Goal: Task Accomplishment & Management: Complete application form

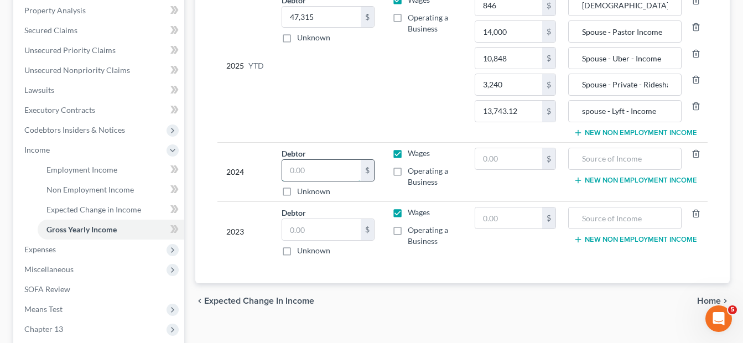
click at [302, 160] on input "text" at bounding box center [321, 170] width 79 height 21
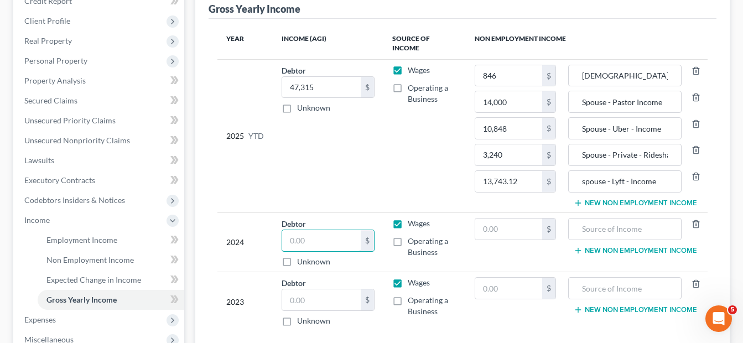
scroll to position [145, 0]
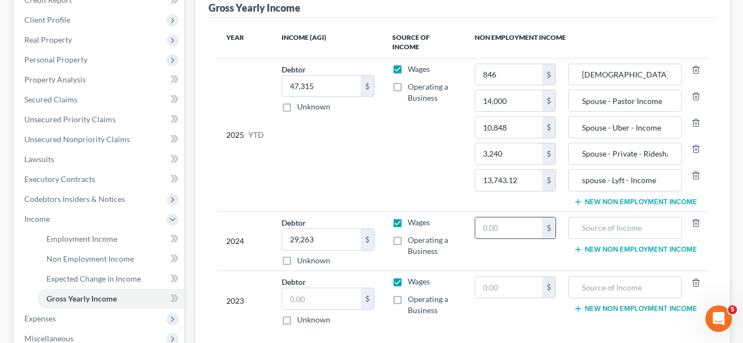
click at [484, 218] on input "text" at bounding box center [508, 227] width 67 height 21
click at [344, 229] on input "29,263" at bounding box center [321, 239] width 79 height 21
type input "40,502"
click at [605, 245] on button "New Non Employment Income" at bounding box center [634, 249] width 123 height 9
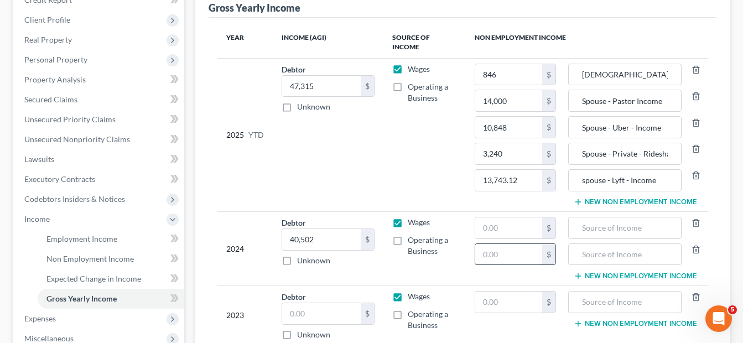
click at [482, 247] on input "text" at bounding box center [508, 254] width 67 height 21
click at [597, 246] on input "text" at bounding box center [624, 254] width 101 height 21
type input "14,000"
drag, startPoint x: 666, startPoint y: 90, endPoint x: 579, endPoint y: 101, distance: 87.0
click at [579, 101] on input "Spouse - Pastor Income" at bounding box center [624, 100] width 101 height 21
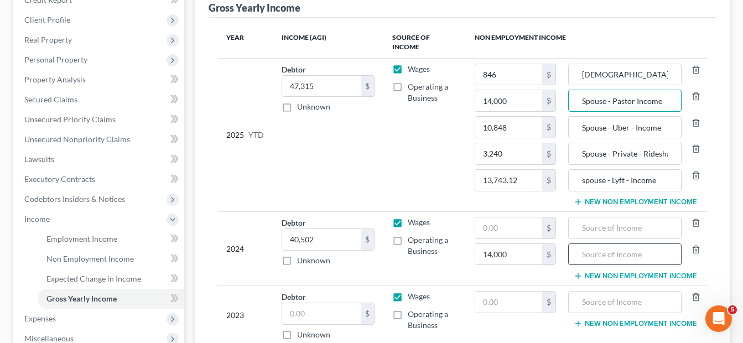
click at [578, 244] on input "text" at bounding box center [624, 254] width 101 height 21
paste input "Spouse - Pastor Income"
type input "Spouse - Pastor Income"
click at [598, 272] on button "New Non Employment Income" at bounding box center [634, 276] width 123 height 9
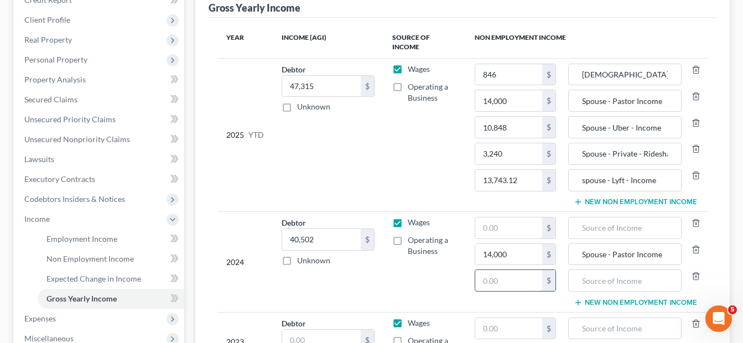
click at [483, 272] on input "text" at bounding box center [508, 280] width 67 height 21
click at [510, 244] on input "14,000" at bounding box center [508, 254] width 67 height 21
click at [488, 246] on input "0" at bounding box center [508, 254] width 67 height 21
click at [502, 276] on input "text" at bounding box center [508, 280] width 67 height 21
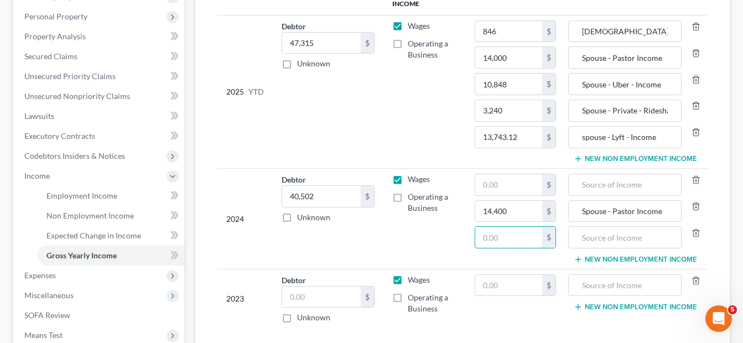
scroll to position [202, 0]
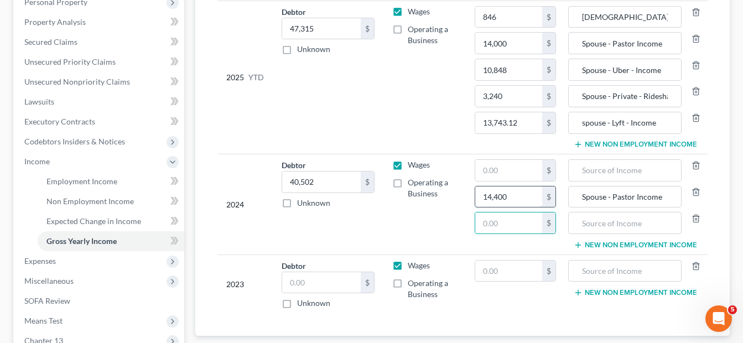
click at [523, 191] on input "14,400" at bounding box center [508, 196] width 67 height 21
type input "0"
click at [694, 187] on icon "button" at bounding box center [695, 191] width 9 height 9
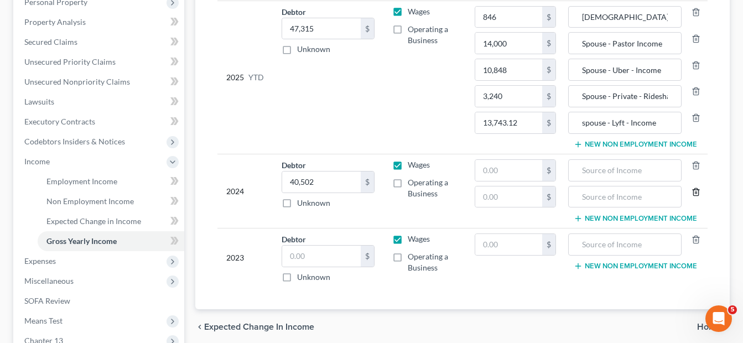
click at [693, 188] on icon "button" at bounding box center [695, 191] width 5 height 7
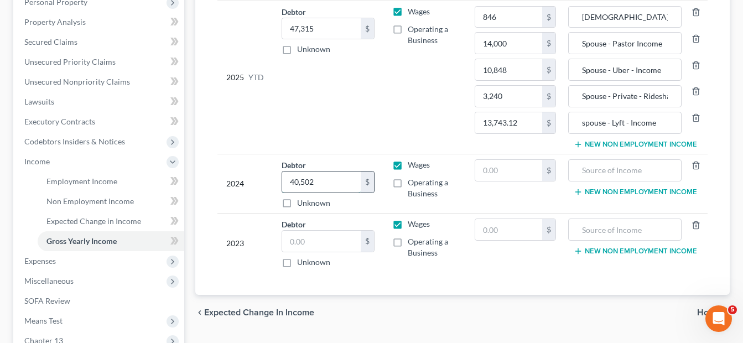
click at [318, 175] on input "40,502" at bounding box center [321, 181] width 79 height 21
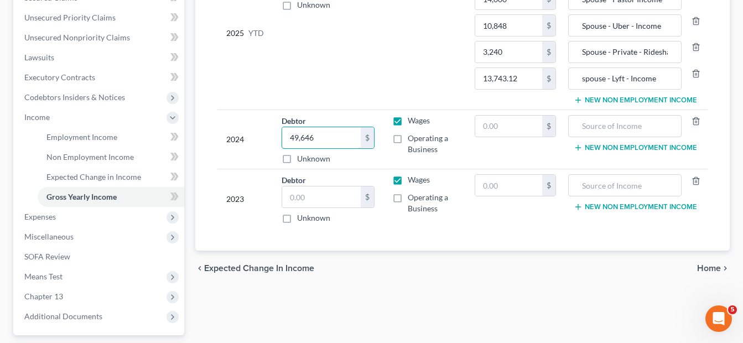
scroll to position [254, 0]
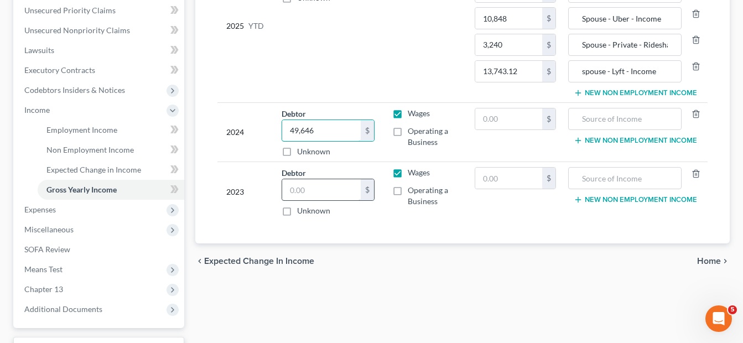
type input "49,646"
click at [299, 183] on input "text" at bounding box center [321, 189] width 79 height 21
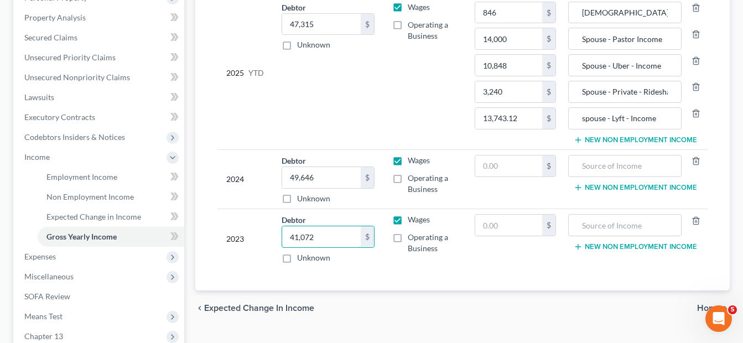
scroll to position [206, 0]
type input "41,072"
click at [711, 305] on span "Home" at bounding box center [709, 309] width 24 height 9
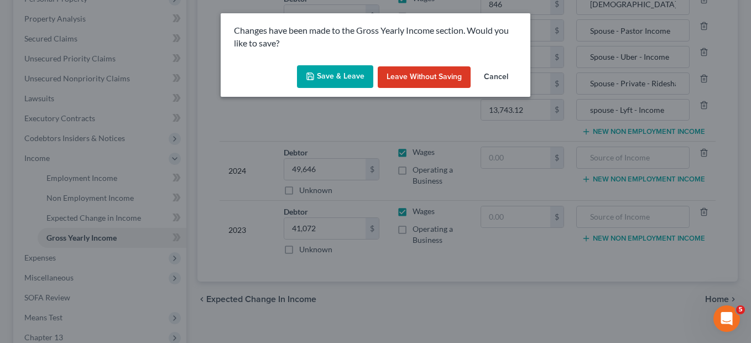
click at [326, 75] on button "Save & Leave" at bounding box center [335, 76] width 76 height 23
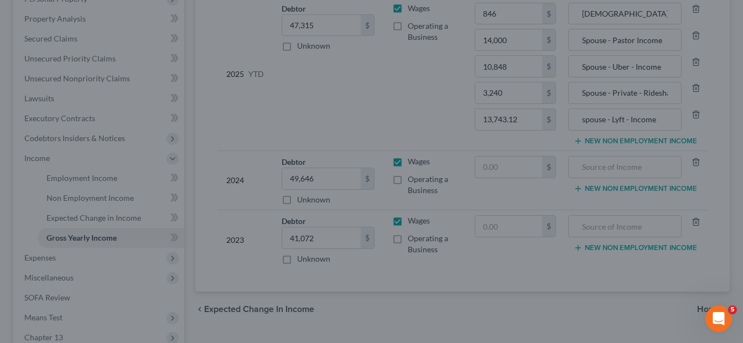
type input "14,000.00"
type input "3,240.00"
type input "13,743.12"
type input "Spouse - Pastor Income"
type input "Spouse - Private - Rideshare Income"
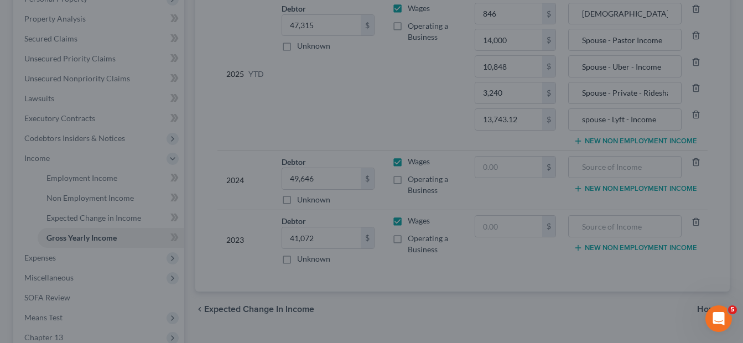
type input "spouse - Lyft - Income"
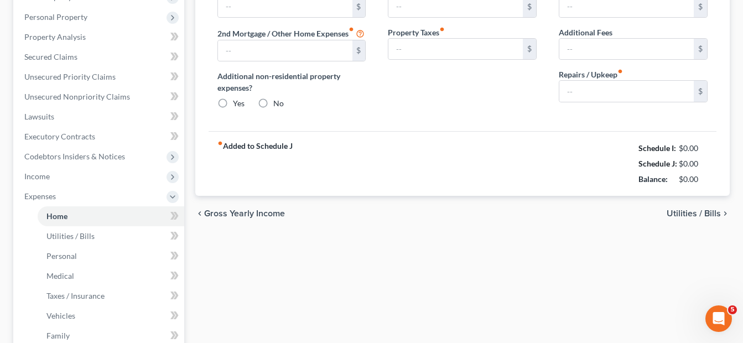
type input "0.00"
radio input "true"
type input "0.00"
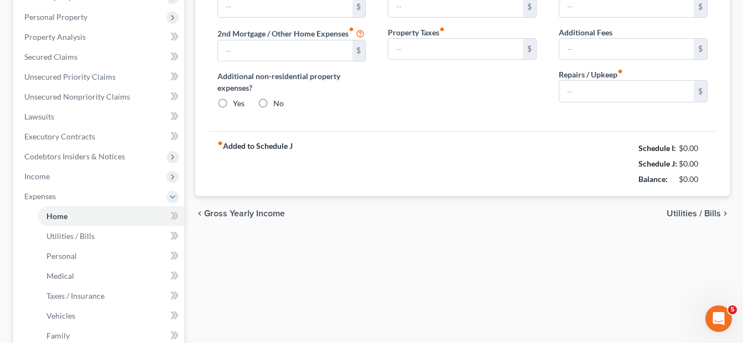
type input "0.00"
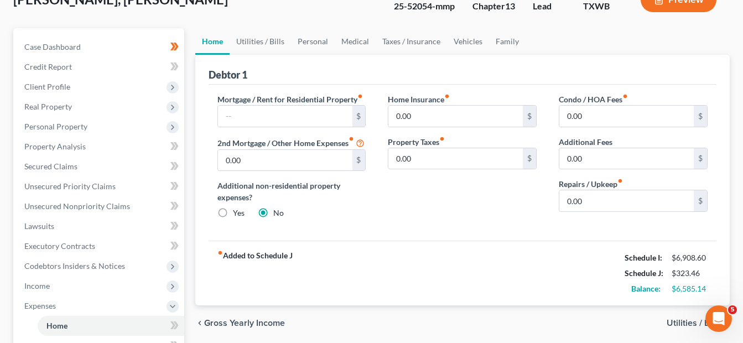
scroll to position [82, 0]
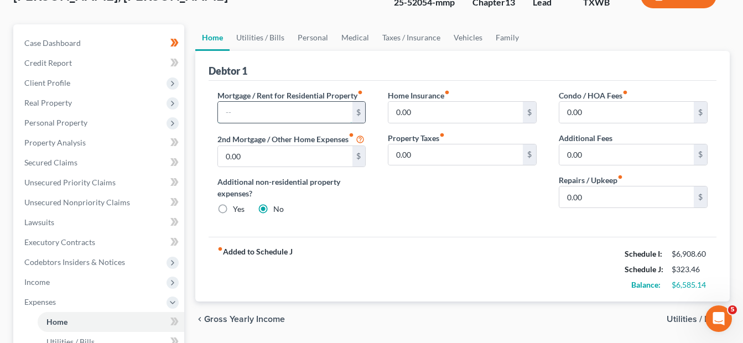
click at [237, 117] on input "text" at bounding box center [285, 112] width 134 height 21
type input "1,329.12"
click at [396, 114] on input "0.00" at bounding box center [455, 112] width 134 height 21
click at [607, 113] on input "0.00" at bounding box center [626, 112] width 134 height 21
type input "0"
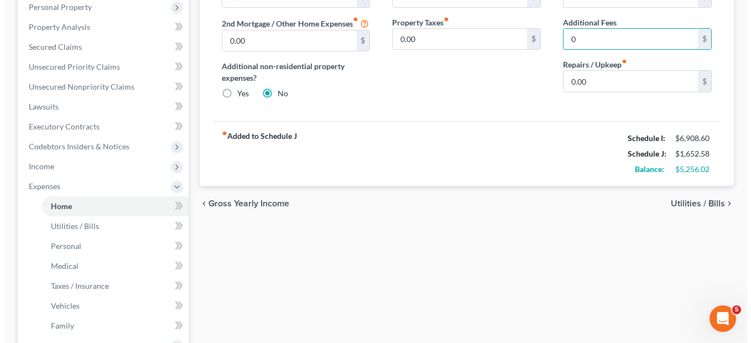
scroll to position [200, 0]
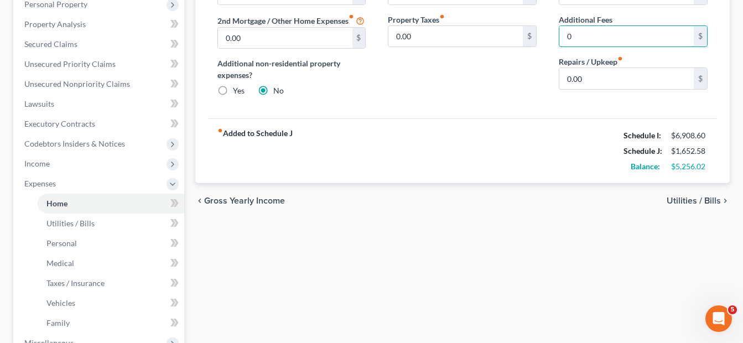
type input "0"
click at [675, 205] on span "Utilities / Bills" at bounding box center [693, 200] width 54 height 9
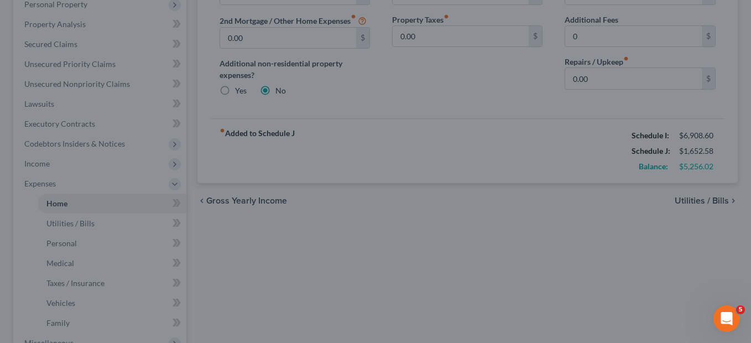
click at [422, 150] on div at bounding box center [375, 171] width 751 height 343
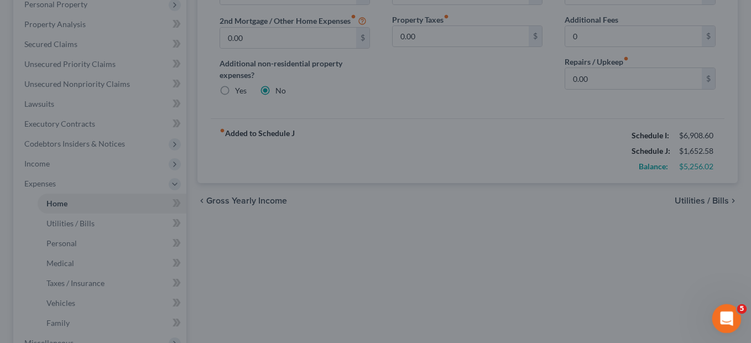
click at [730, 315] on icon "Open Intercom Messenger" at bounding box center [725, 317] width 18 height 18
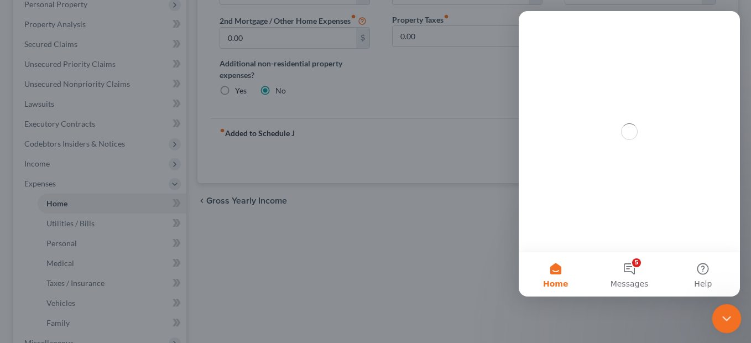
scroll to position [0, 0]
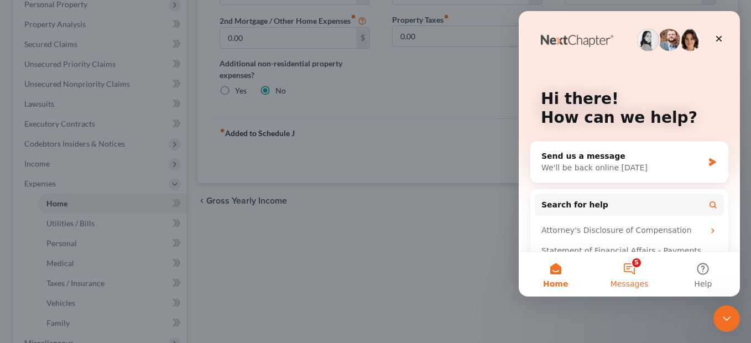
click at [638, 268] on button "5 Messages" at bounding box center [629, 274] width 74 height 44
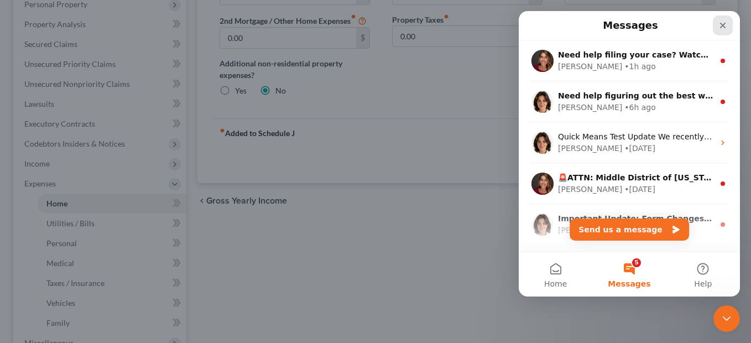
click at [724, 27] on icon "Close" at bounding box center [723, 26] width 6 height 6
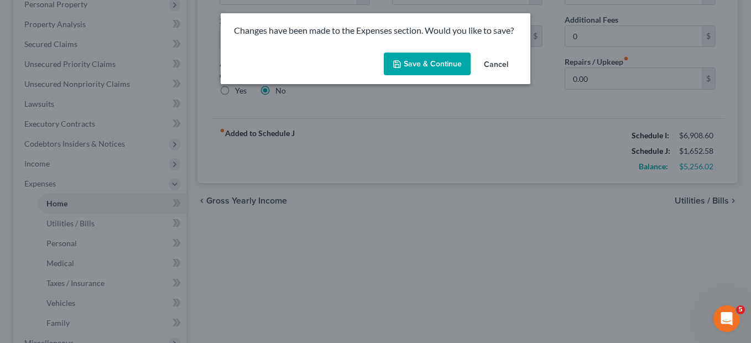
click at [406, 69] on button "Save & Continue" at bounding box center [427, 64] width 87 height 23
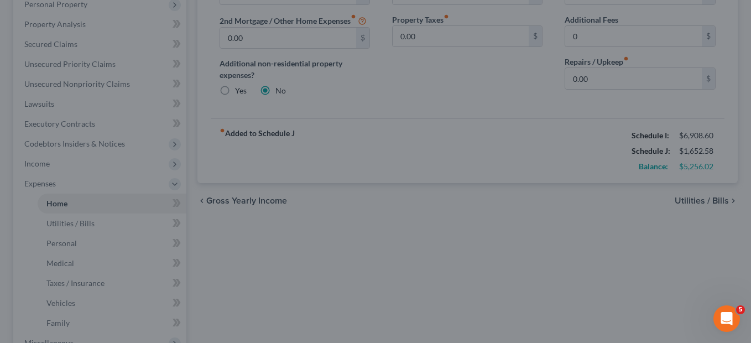
type input "0.00"
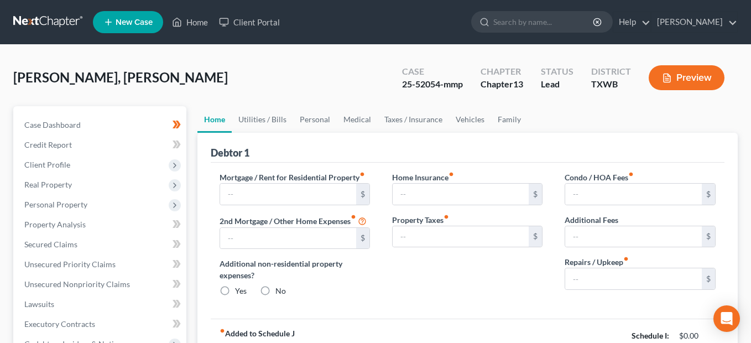
type input "1,329.12"
type input "0.00"
radio input "true"
type input "0.00"
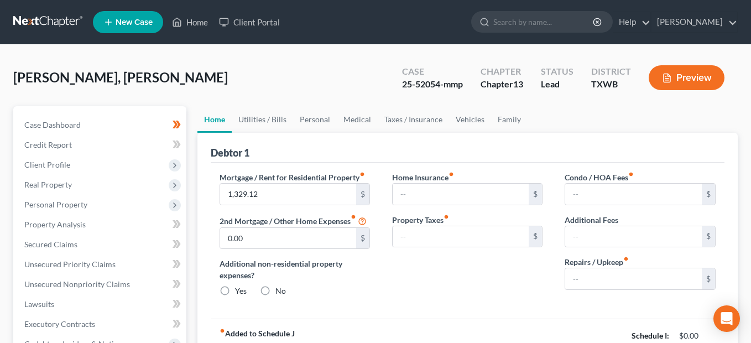
type input "0.00"
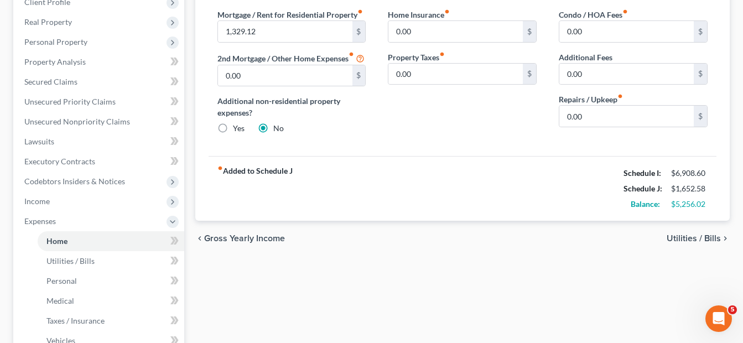
scroll to position [168, 0]
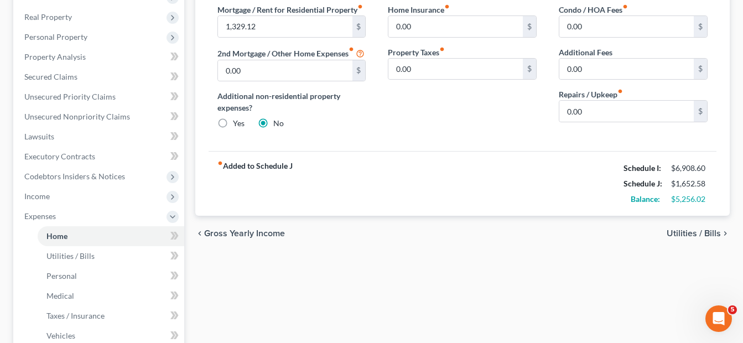
click at [725, 238] on icon "chevron_right" at bounding box center [725, 233] width 9 height 9
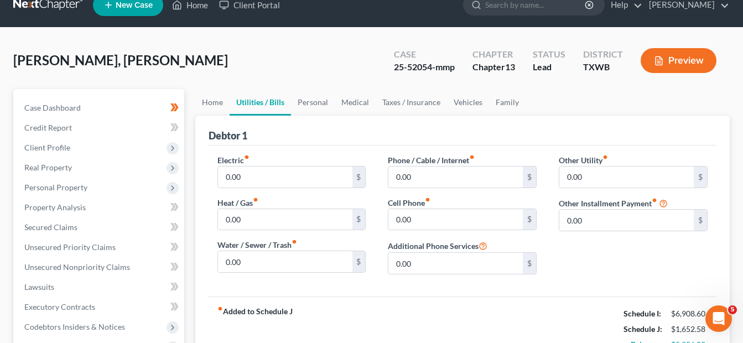
scroll to position [15, 0]
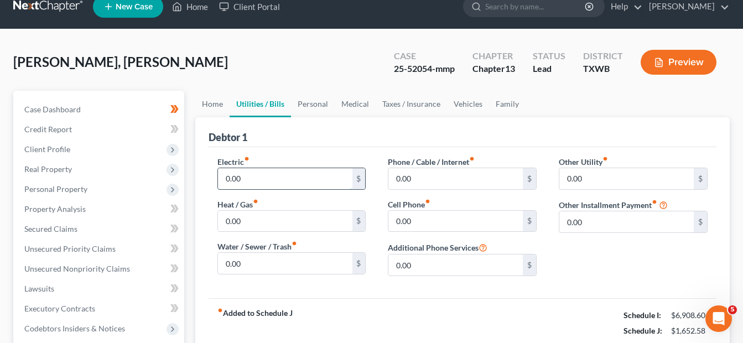
click at [234, 180] on input "0.00" at bounding box center [285, 178] width 134 height 21
type input "350"
click at [397, 179] on input "0.00" at bounding box center [455, 178] width 134 height 21
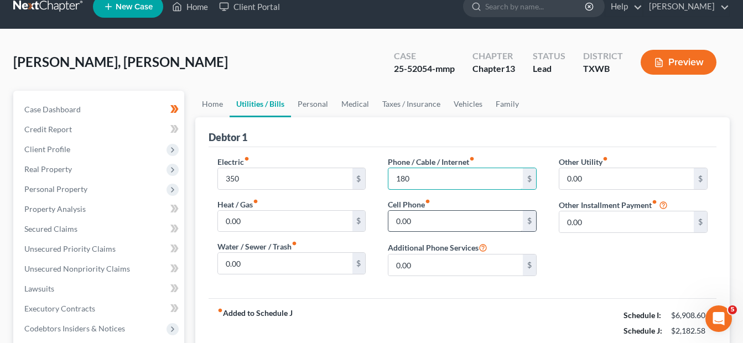
type input "180"
click at [396, 221] on input "0.00" at bounding box center [455, 221] width 134 height 21
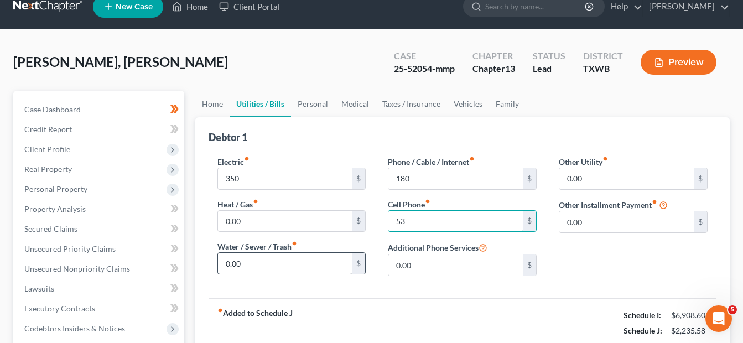
type input "53"
click at [224, 268] on input "0.00" at bounding box center [285, 263] width 134 height 21
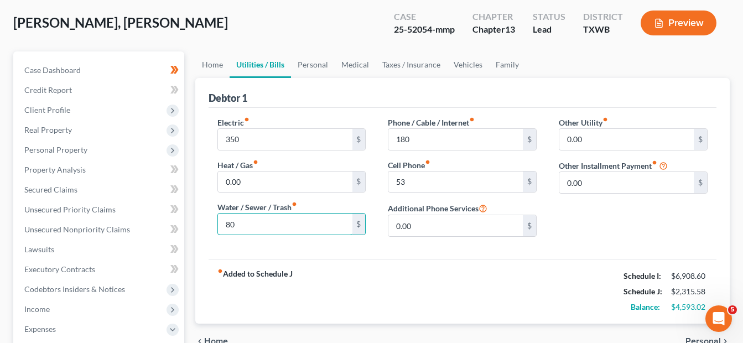
scroll to position [53, 0]
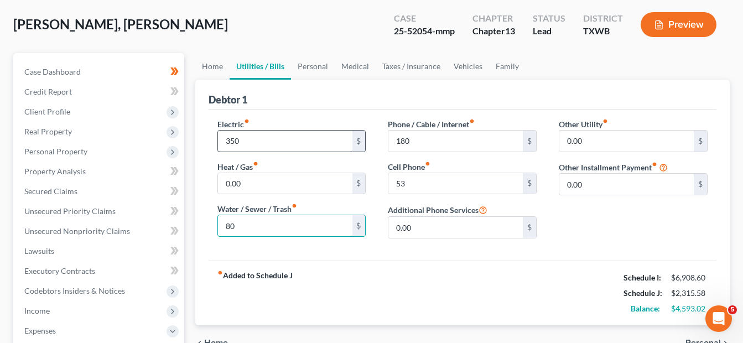
type input "80"
click at [260, 143] on input "350" at bounding box center [285, 140] width 134 height 21
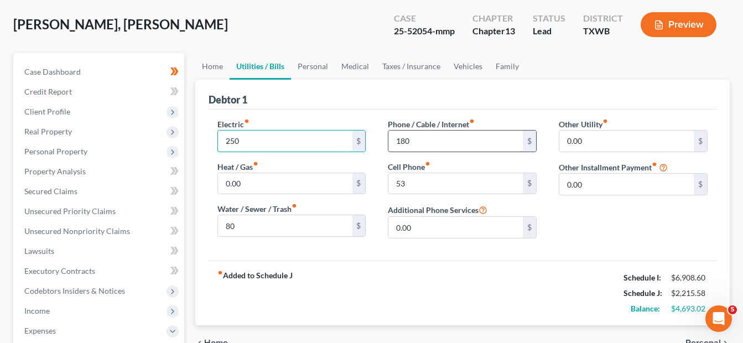
type input "250"
click at [413, 145] on input "180" at bounding box center [455, 140] width 134 height 21
type input "1"
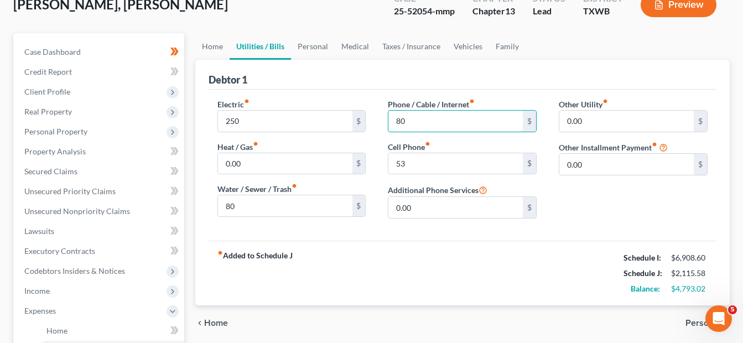
scroll to position [74, 0]
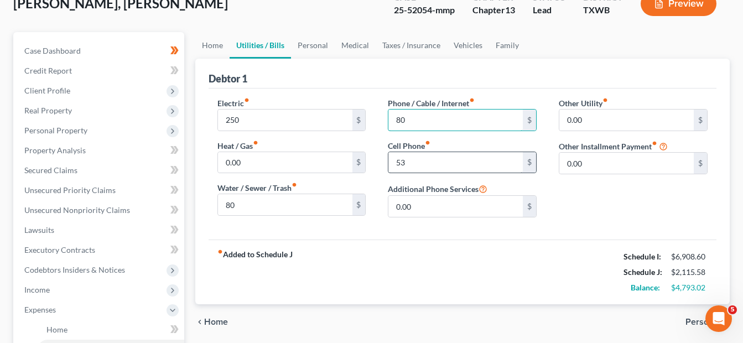
type input "80"
click at [416, 161] on input "53" at bounding box center [455, 162] width 134 height 21
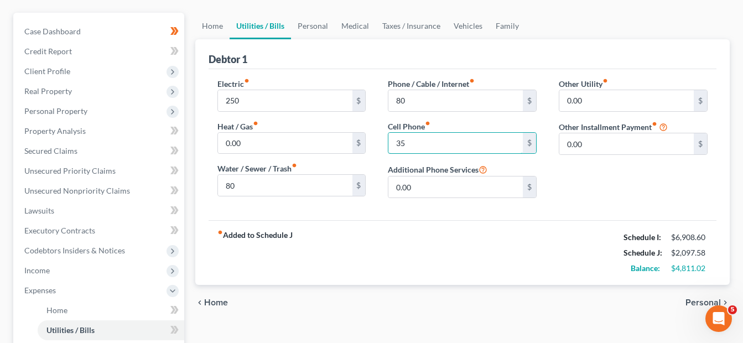
scroll to position [97, 0]
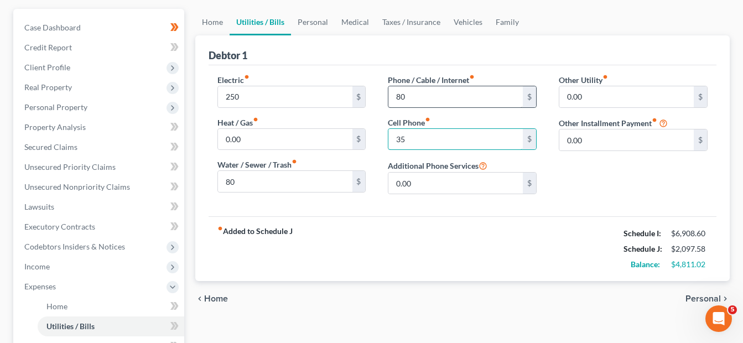
type input "35"
click at [481, 102] on input "80" at bounding box center [455, 96] width 134 height 21
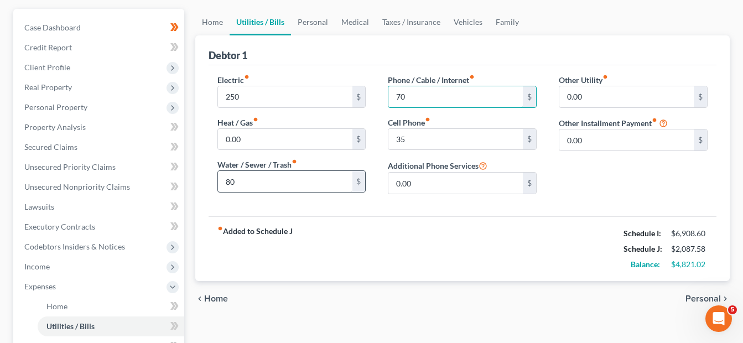
type input "70"
click at [276, 173] on input "80" at bounding box center [285, 181] width 134 height 21
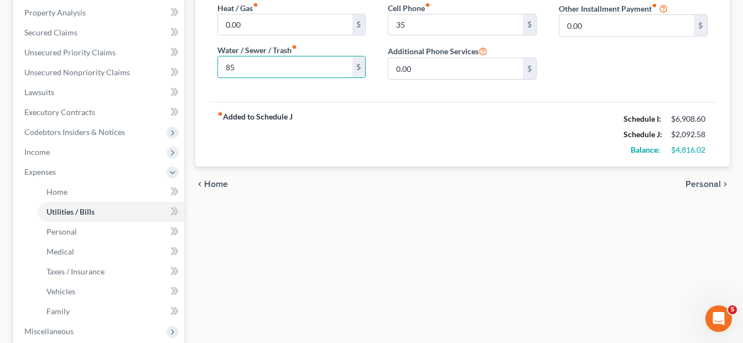
scroll to position [215, 0]
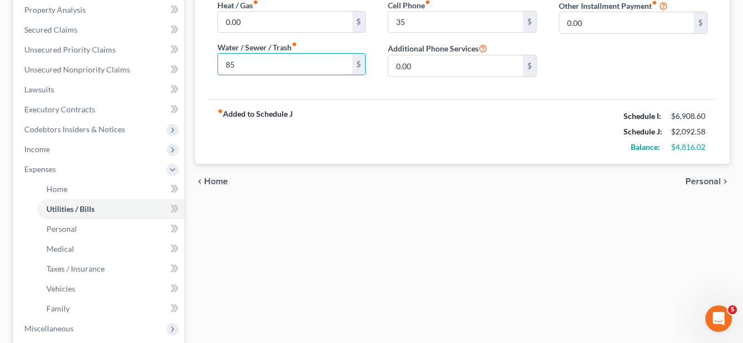
type input "85"
click at [713, 184] on span "Personal" at bounding box center [702, 181] width 35 height 9
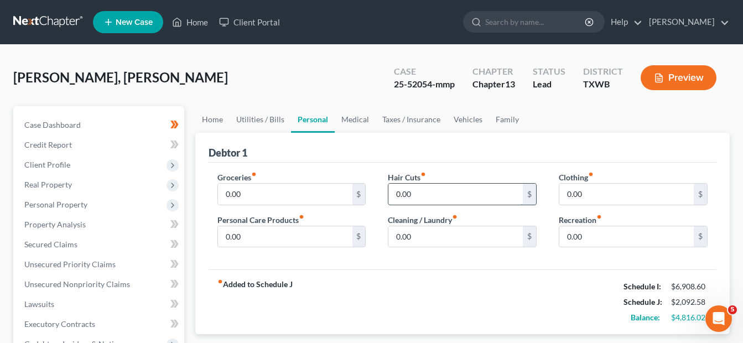
click at [401, 196] on input "0.00" at bounding box center [455, 194] width 134 height 21
type input "20"
click at [263, 194] on input "0.00" at bounding box center [285, 194] width 134 height 21
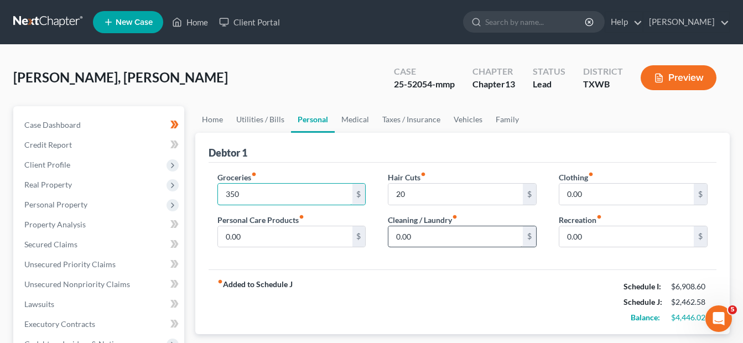
type input "350"
click at [393, 241] on input "0.00" at bounding box center [455, 236] width 134 height 21
type input "20"
click at [227, 237] on input "0.00" at bounding box center [285, 236] width 134 height 21
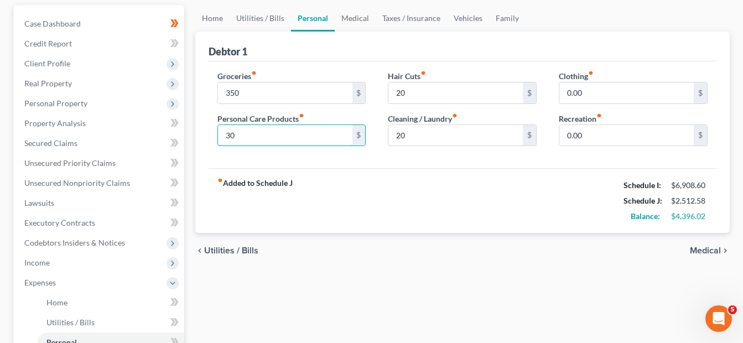
scroll to position [105, 0]
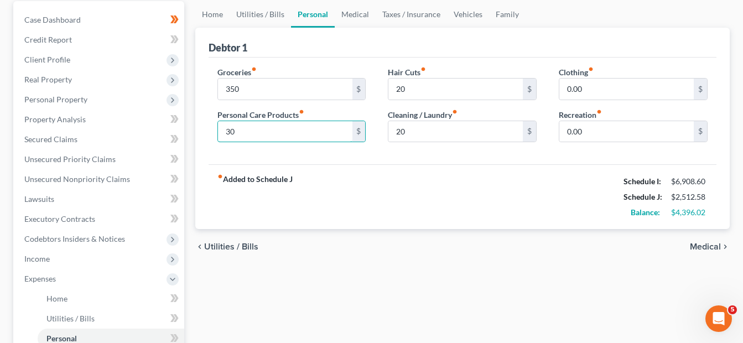
type input "30"
click at [702, 248] on span "Medical" at bounding box center [705, 246] width 31 height 9
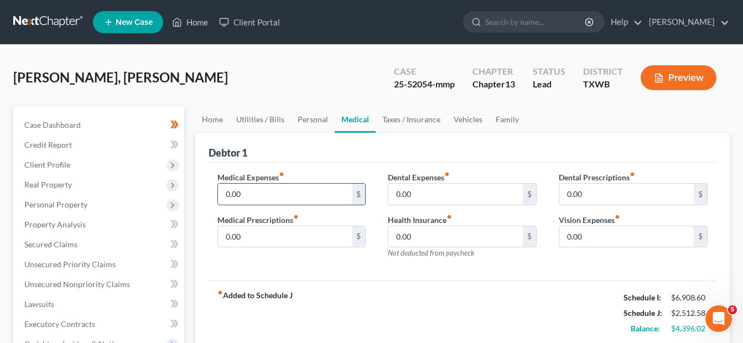
click at [244, 196] on input "0.00" at bounding box center [285, 194] width 134 height 21
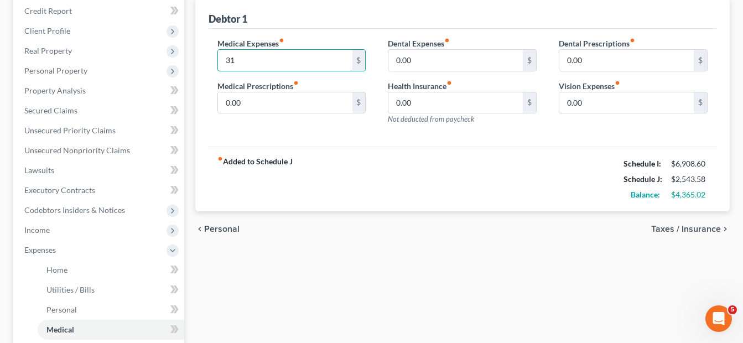
scroll to position [137, 0]
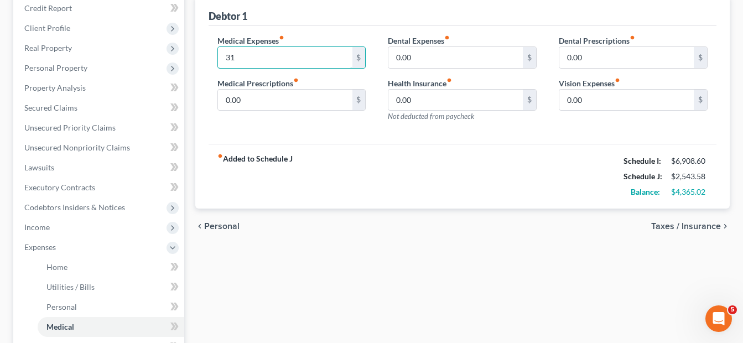
type input "31"
click at [699, 226] on span "Taxes / Insurance" at bounding box center [686, 226] width 70 height 9
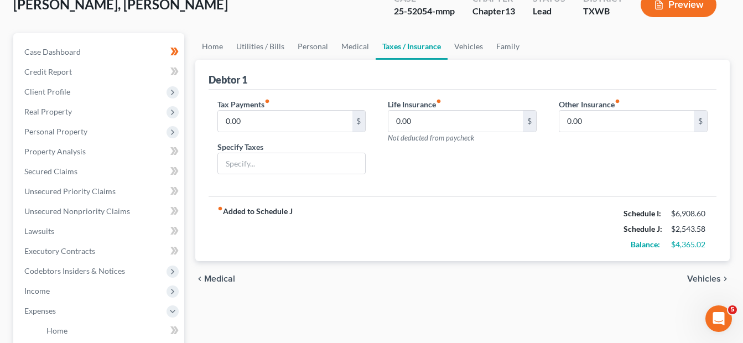
scroll to position [75, 0]
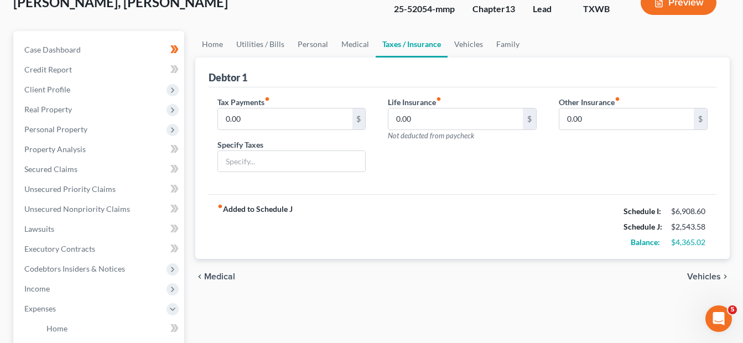
click at [212, 277] on span "Medical" at bounding box center [219, 276] width 31 height 9
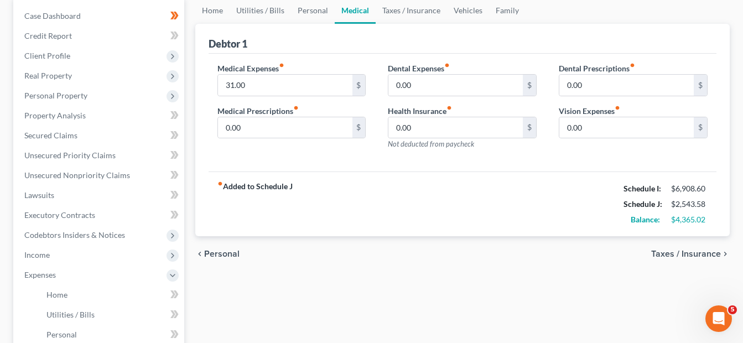
scroll to position [116, 0]
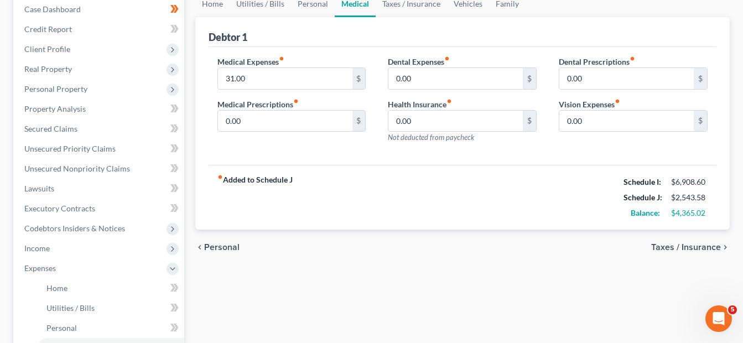
click at [697, 246] on span "Taxes / Insurance" at bounding box center [686, 247] width 70 height 9
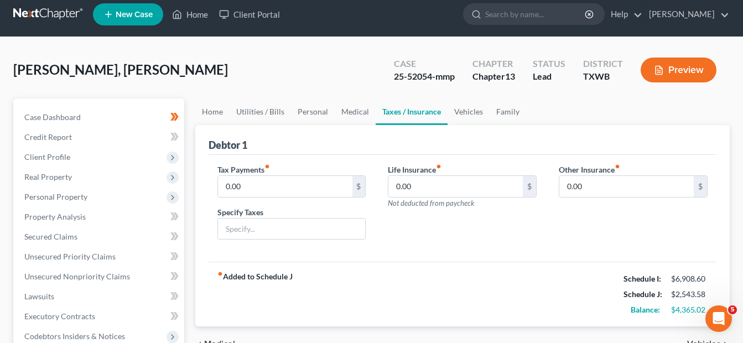
scroll to position [9, 0]
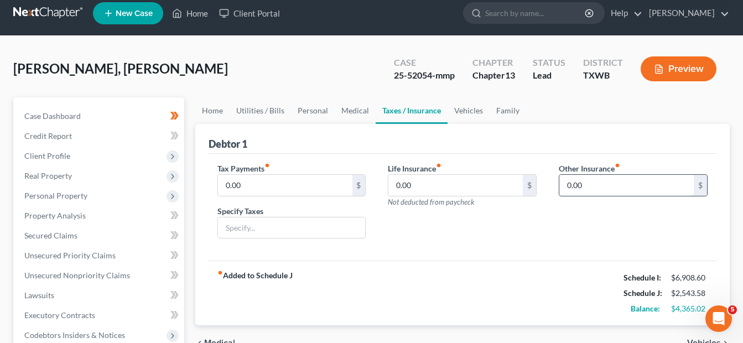
click at [565, 184] on input "0.00" at bounding box center [626, 185] width 134 height 21
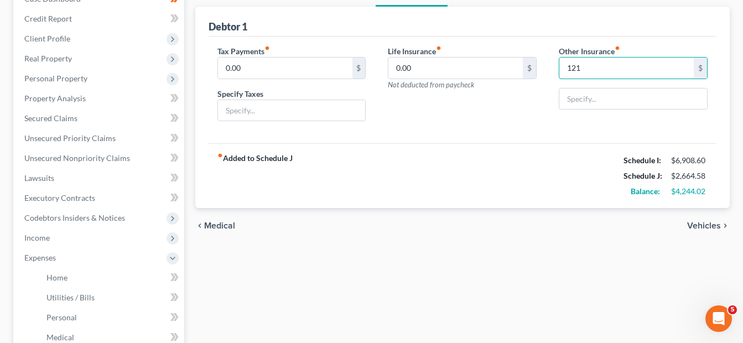
scroll to position [130, 0]
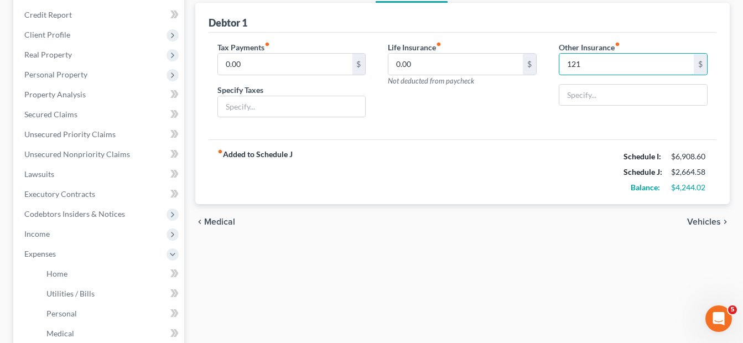
type input "121"
click at [693, 223] on span "Vehicles" at bounding box center [704, 221] width 34 height 9
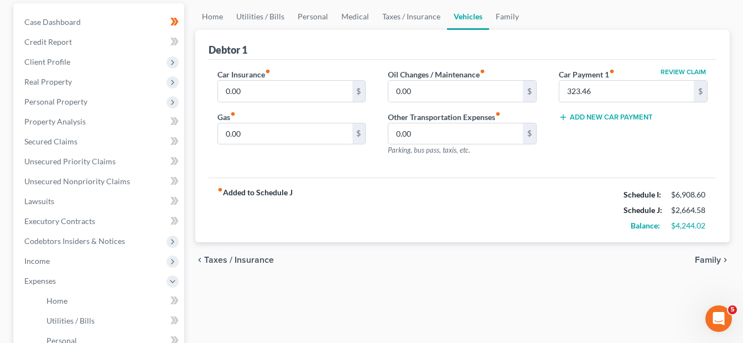
scroll to position [108, 0]
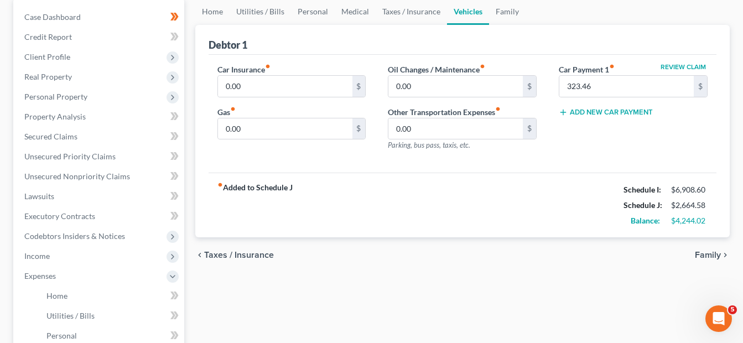
click at [237, 251] on span "Taxes / Insurance" at bounding box center [239, 254] width 70 height 9
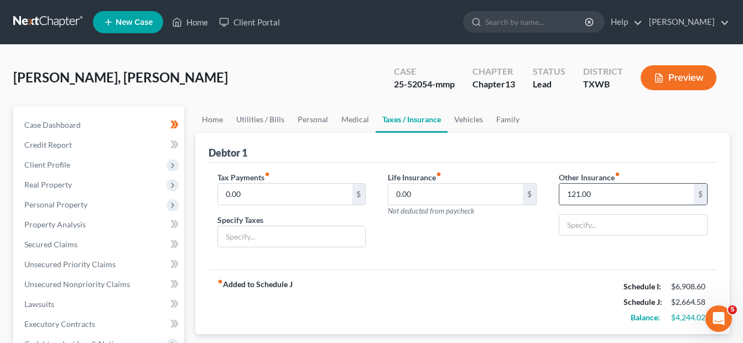
click at [597, 197] on input "121.00" at bounding box center [626, 194] width 134 height 21
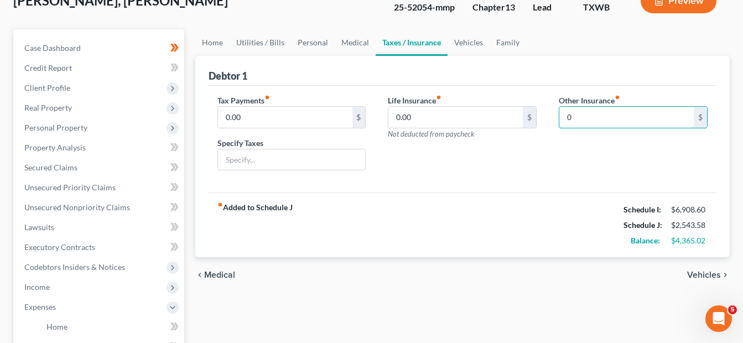
scroll to position [107, 0]
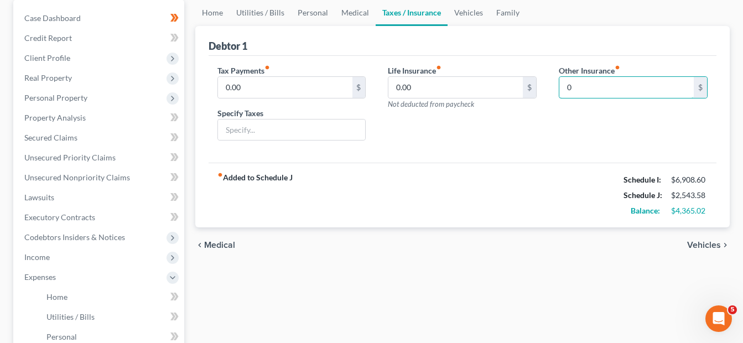
type input "0"
click at [711, 247] on span "Vehicles" at bounding box center [704, 245] width 34 height 9
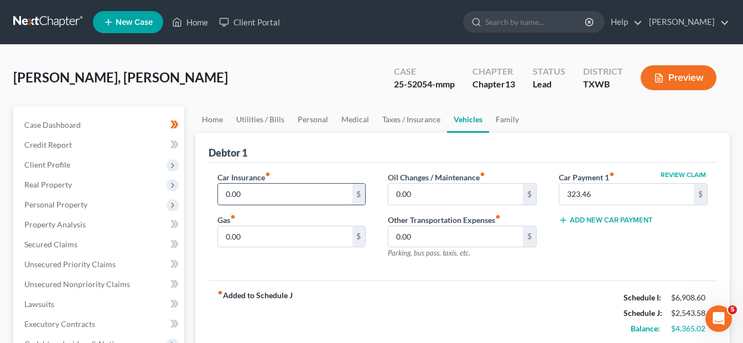
click at [222, 197] on input "0.00" at bounding box center [285, 194] width 134 height 21
type input "121"
click at [597, 195] on input "323.46" at bounding box center [626, 194] width 134 height 21
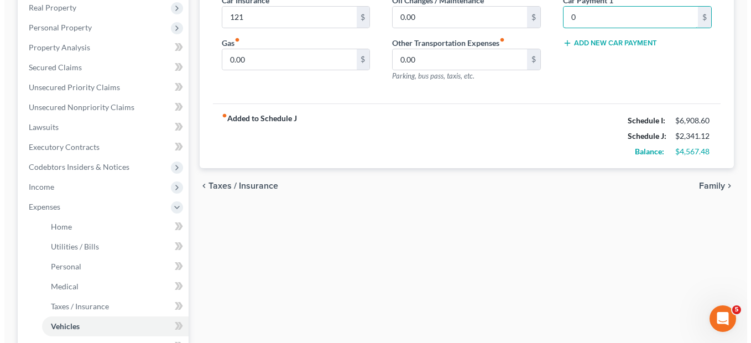
scroll to position [165, 0]
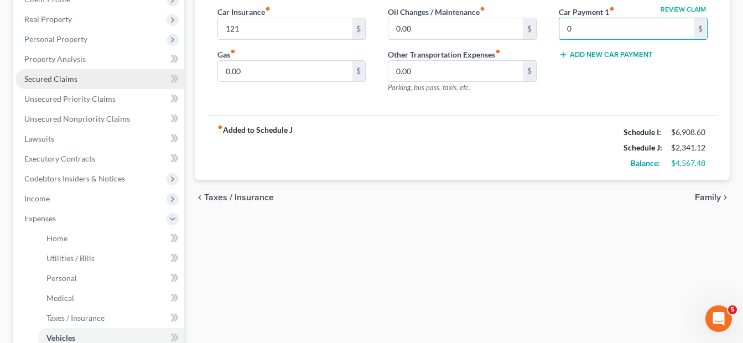
type input "0"
click at [61, 78] on span "Secured Claims" at bounding box center [50, 78] width 53 height 9
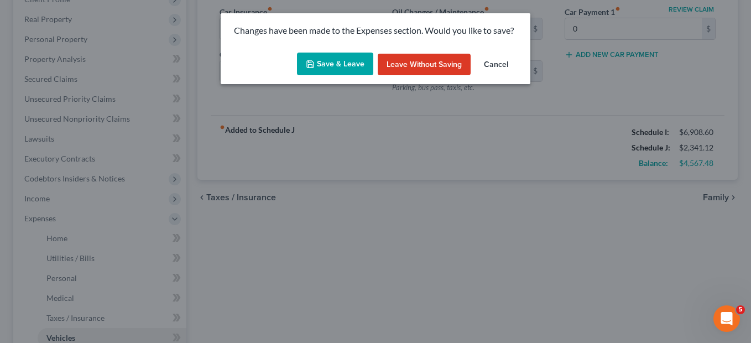
click at [319, 62] on button "Save & Leave" at bounding box center [335, 64] width 76 height 23
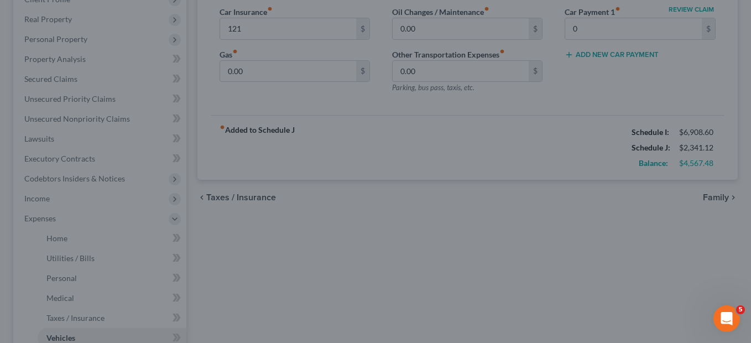
type input "121.00"
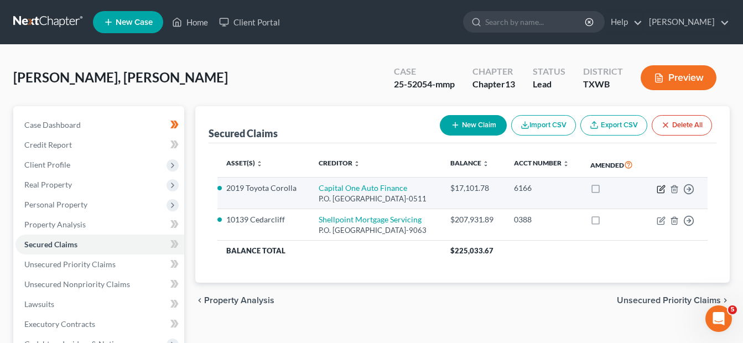
click at [659, 192] on icon "button" at bounding box center [660, 189] width 7 height 7
select select "4"
select select "0"
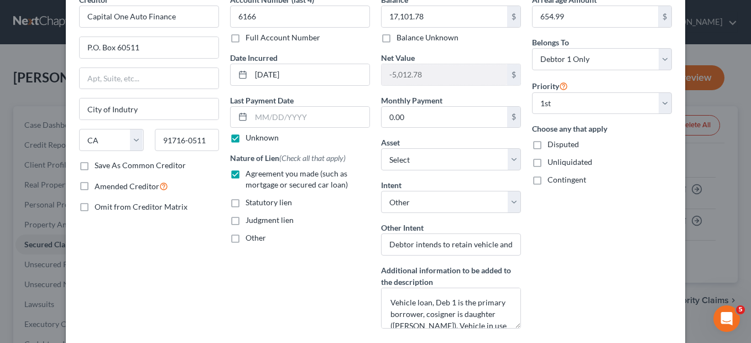
scroll to position [59, 0]
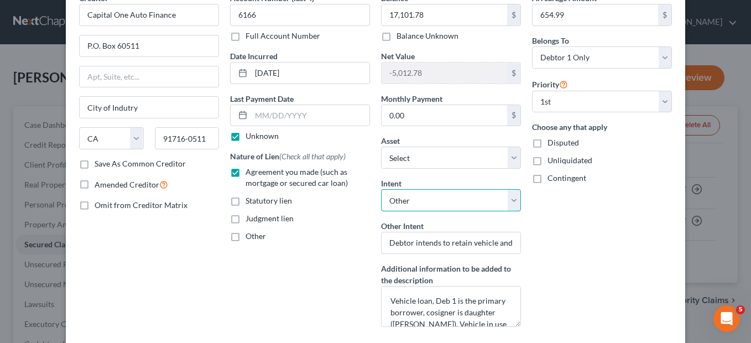
click at [510, 201] on select "Select Surrender Redeem Reaffirm Avoid Other" at bounding box center [451, 200] width 140 height 22
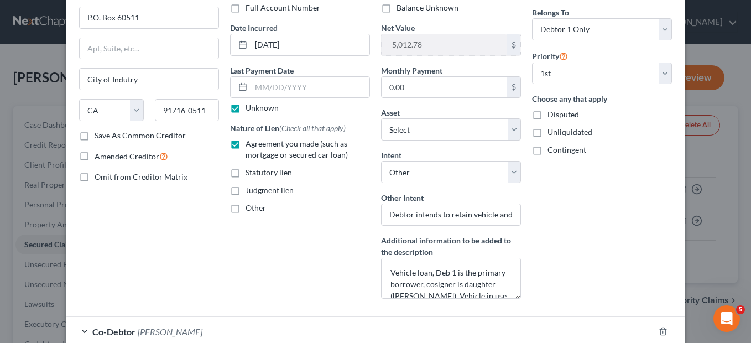
scroll to position [91, 0]
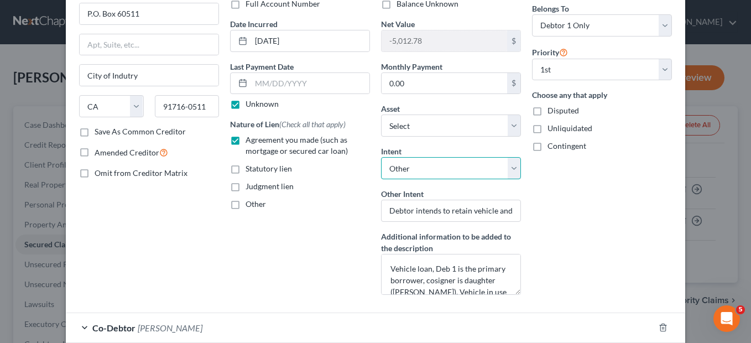
click at [511, 173] on select "Select Surrender Redeem Reaffirm Avoid Other" at bounding box center [451, 168] width 140 height 22
click at [566, 180] on div "Arrearage Amount 654.99 $ Belongs To * Select Debtor 1 Only Debtor 2 Only Debto…" at bounding box center [601, 131] width 151 height 343
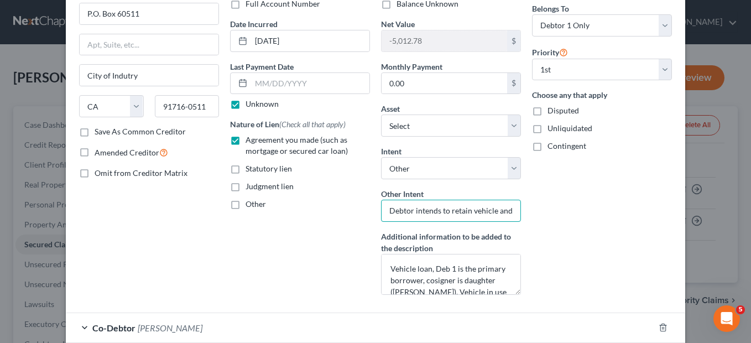
click at [440, 211] on input "Debtor intends to retain vehicle and pay direct (outside the plan)" at bounding box center [451, 211] width 140 height 22
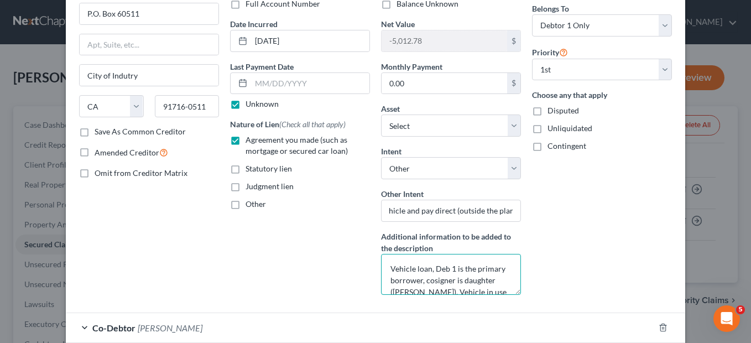
scroll to position [0, 0]
drag, startPoint x: 495, startPoint y: 290, endPoint x: 373, endPoint y: 264, distance: 124.3
click at [375, 264] on div "Balance 17,101.78 $ Balance Unknown Balance Undetermined 17,101.78 $ Balance Un…" at bounding box center [450, 131] width 151 height 343
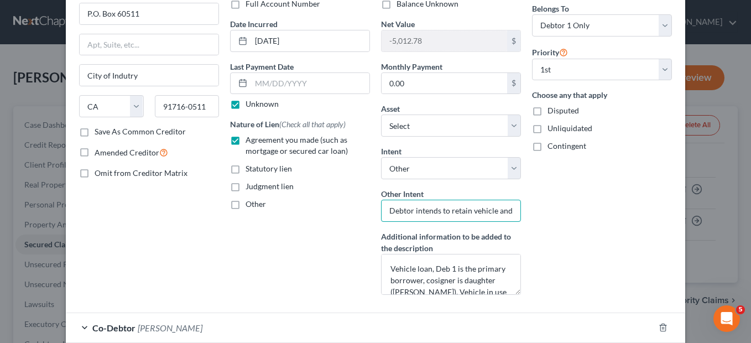
scroll to position [0, 93]
drag, startPoint x: 384, startPoint y: 210, endPoint x: 670, endPoint y: 216, distance: 286.0
click at [670, 216] on div "Creditor * Capital One Auto Finance P.O. Box 60511 City of Indutry State AL AK …" at bounding box center [376, 131] width 604 height 343
paste input "Vehicle loan, Deb 1 is the primary borrower, cosigner is daughter (Abigail Jime…"
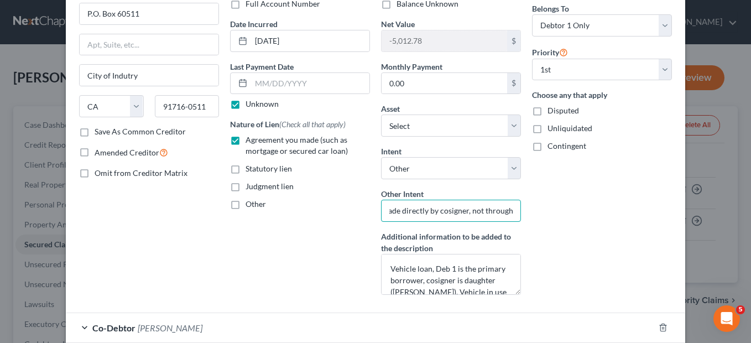
type input "Vehicle loan, Deb 1 is the primary borrower, cosigner is daughter (Abigail Jime…"
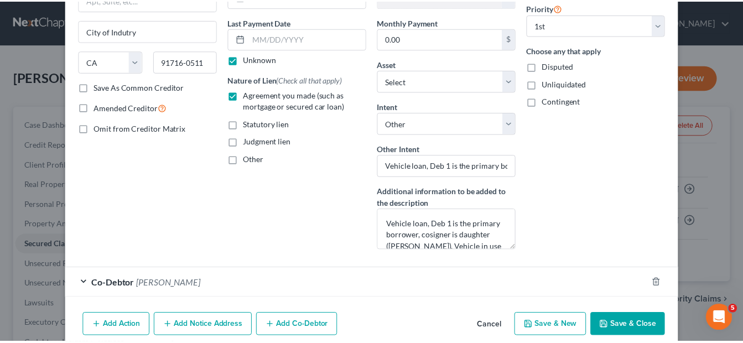
scroll to position [142, 0]
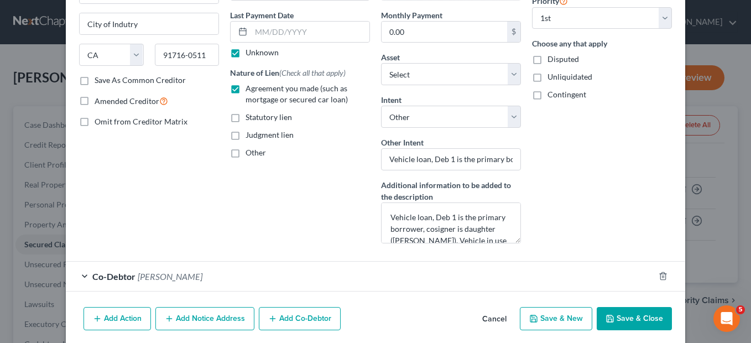
click at [632, 321] on button "Save & Close" at bounding box center [634, 318] width 75 height 23
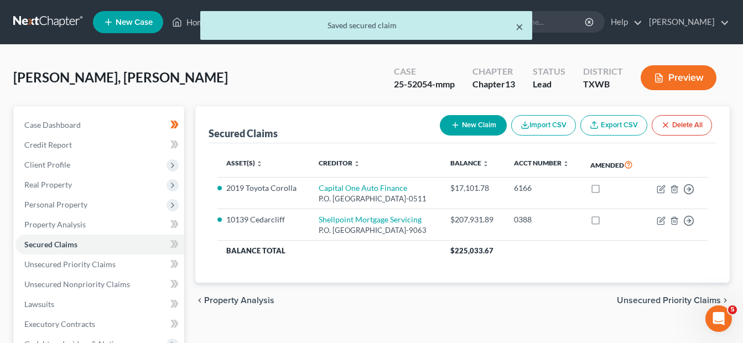
click at [518, 25] on button "×" at bounding box center [519, 26] width 8 height 13
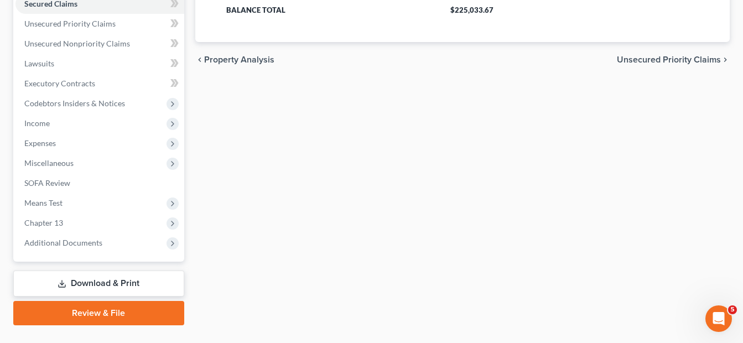
scroll to position [242, 0]
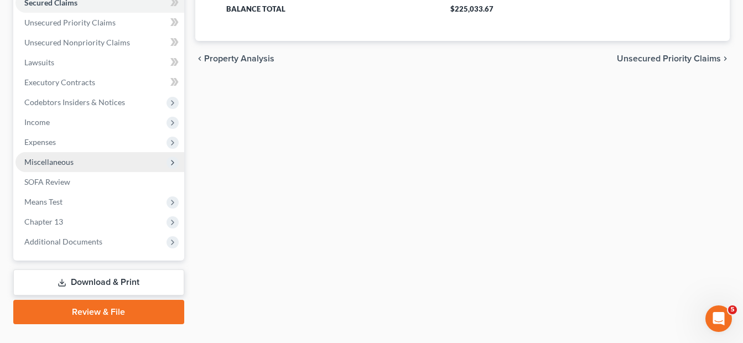
click at [173, 164] on polyline at bounding box center [172, 162] width 2 height 4
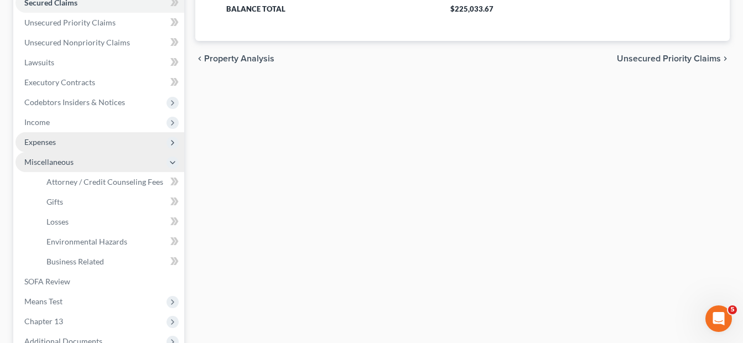
click at [170, 144] on icon at bounding box center [172, 142] width 9 height 9
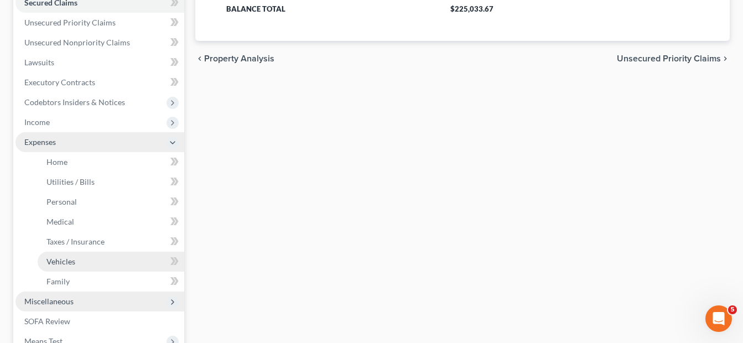
click at [58, 260] on span "Vehicles" at bounding box center [60, 261] width 29 height 9
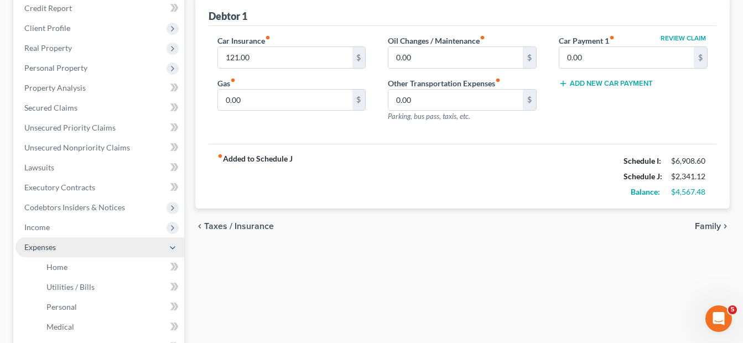
scroll to position [139, 0]
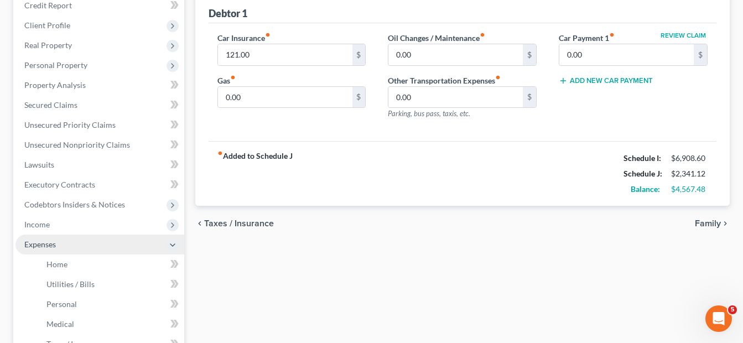
click at [711, 223] on span "Family" at bounding box center [708, 223] width 26 height 9
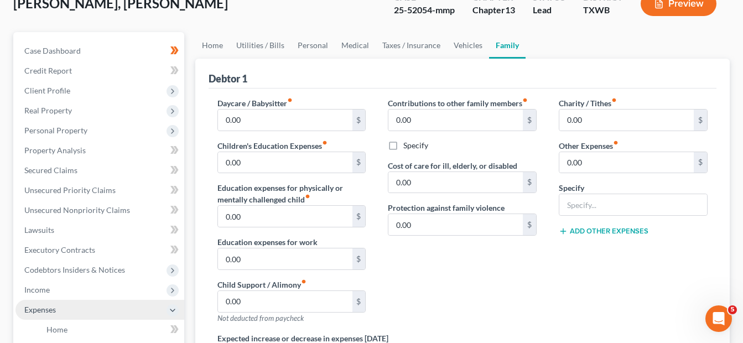
scroll to position [75, 0]
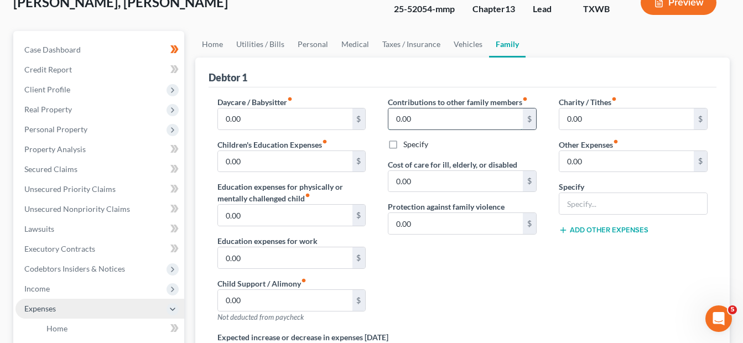
click at [416, 118] on input "0.00" at bounding box center [455, 118] width 134 height 21
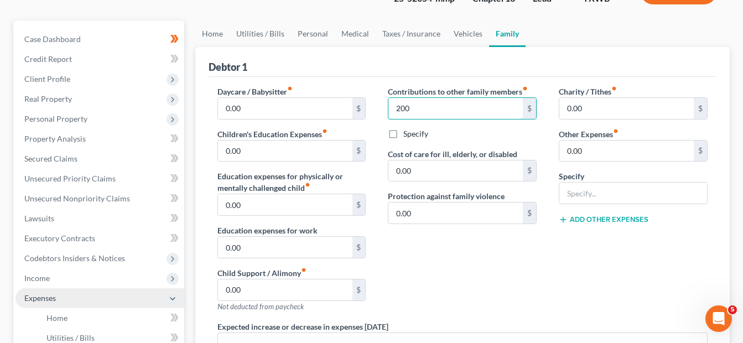
scroll to position [87, 0]
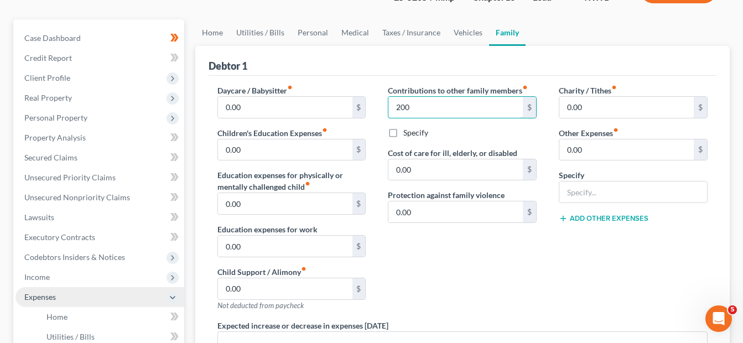
type input "200"
click at [403, 134] on label "Specify" at bounding box center [415, 132] width 25 height 11
click at [408, 134] on input "Specify" at bounding box center [411, 130] width 7 height 7
checkbox input "true"
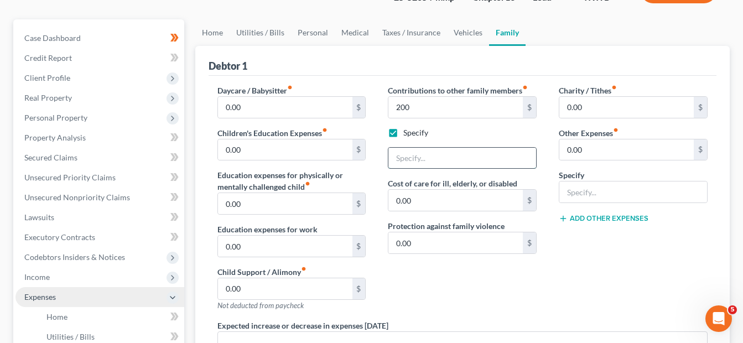
click at [394, 156] on input "text" at bounding box center [462, 158] width 148 height 21
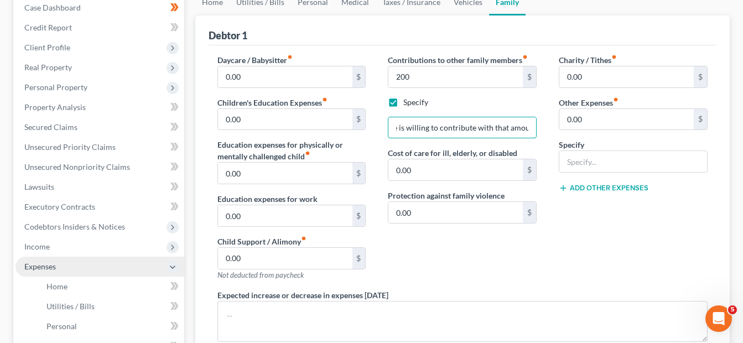
scroll to position [118, 0]
type input "My sisterMy sister in Law is living with us due her disability and she is willi…"
click at [403, 103] on label "Specify" at bounding box center [415, 101] width 25 height 11
click at [408, 103] on input "Specify" at bounding box center [411, 99] width 7 height 7
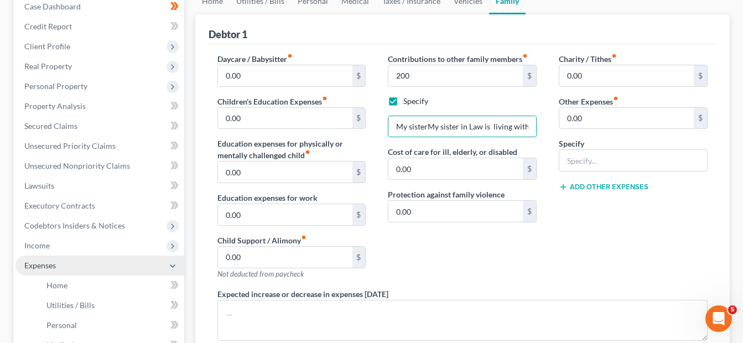
checkbox input "false"
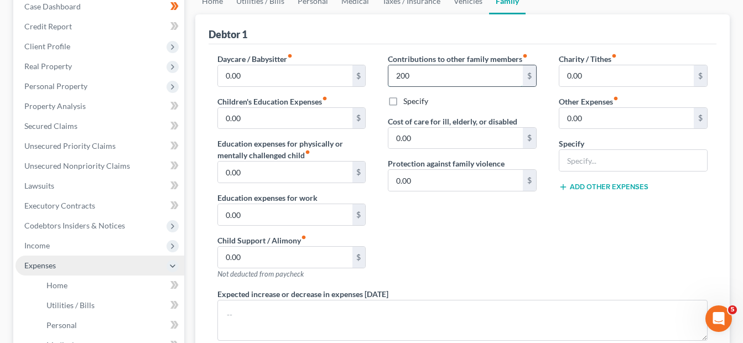
click at [430, 77] on input "200" at bounding box center [455, 75] width 134 height 21
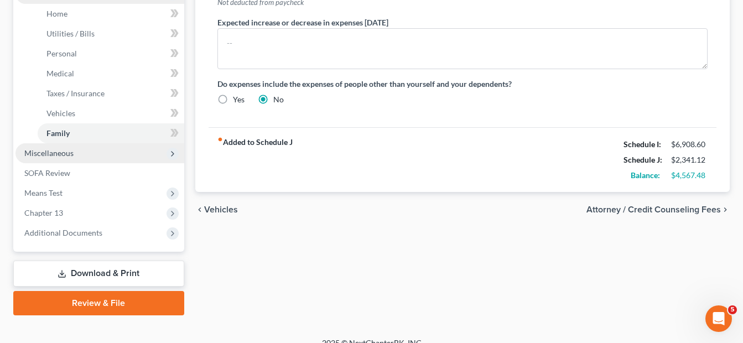
scroll to position [393, 0]
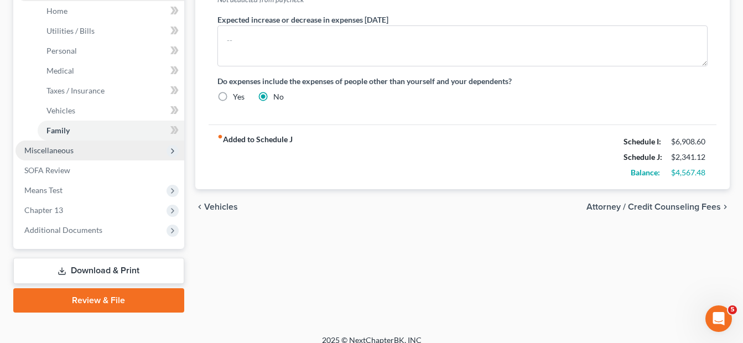
click at [638, 207] on span "Attorney / Credit Counseling Fees" at bounding box center [653, 206] width 134 height 9
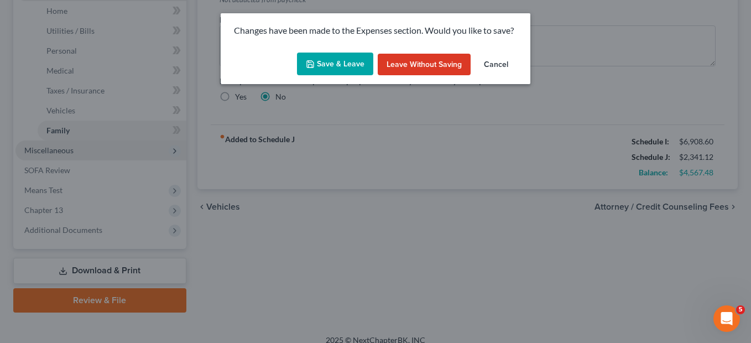
click at [336, 62] on button "Save & Leave" at bounding box center [335, 64] width 76 height 23
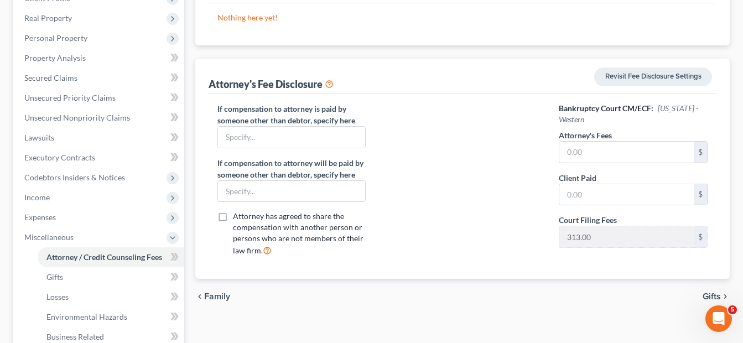
scroll to position [177, 0]
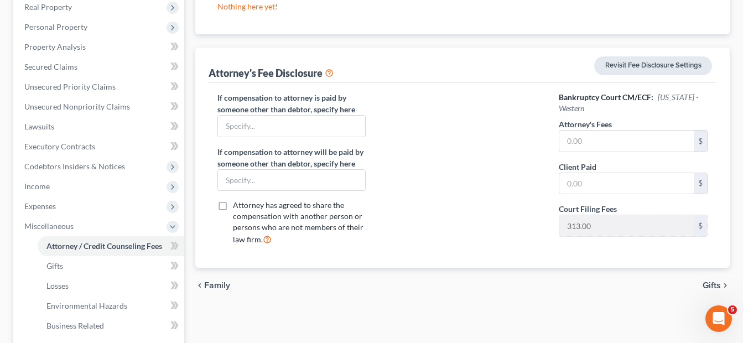
click at [649, 67] on link "Revisit Fee Disclosure Settings" at bounding box center [653, 65] width 118 height 19
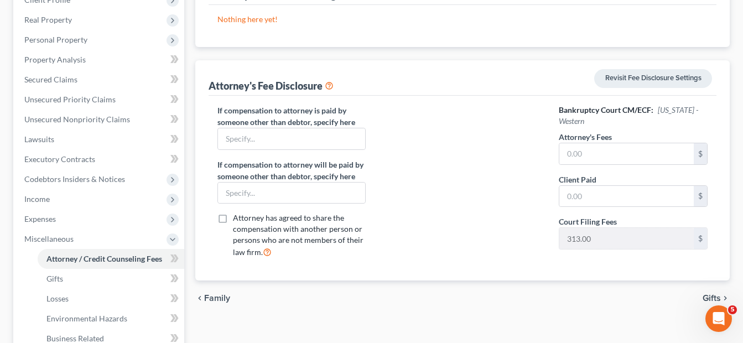
scroll to position [161, 0]
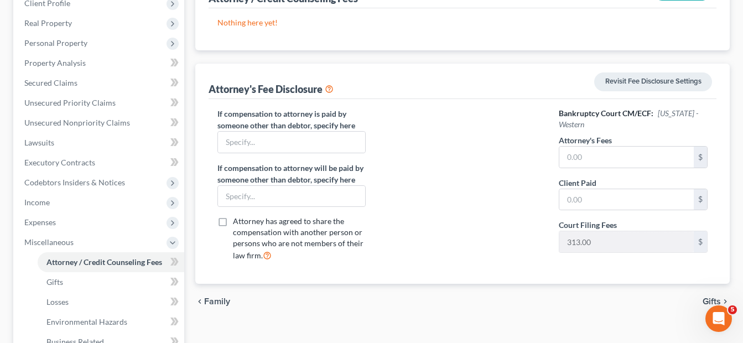
click at [709, 302] on span "Gifts" at bounding box center [711, 301] width 18 height 9
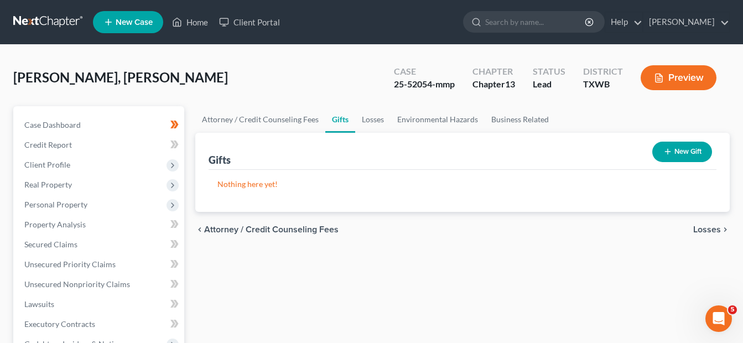
click at [704, 232] on span "Losses" at bounding box center [707, 229] width 28 height 9
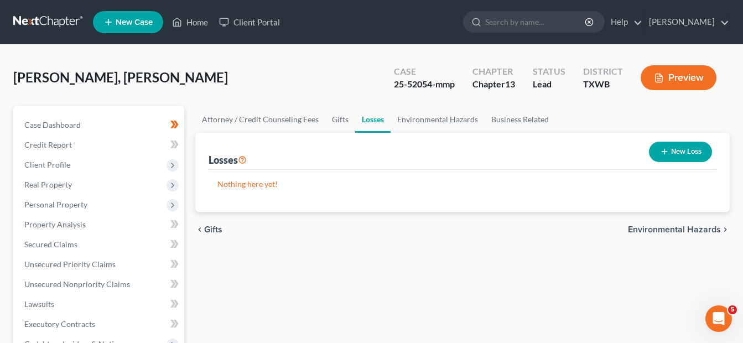
click at [704, 232] on span "Environmental Hazards" at bounding box center [674, 229] width 93 height 9
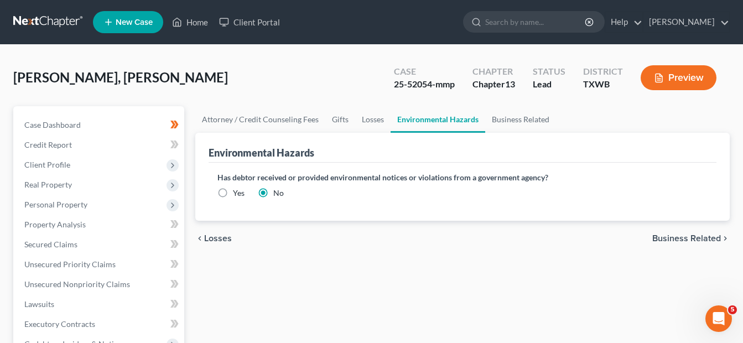
click at [698, 242] on span "Business Related" at bounding box center [686, 238] width 69 height 9
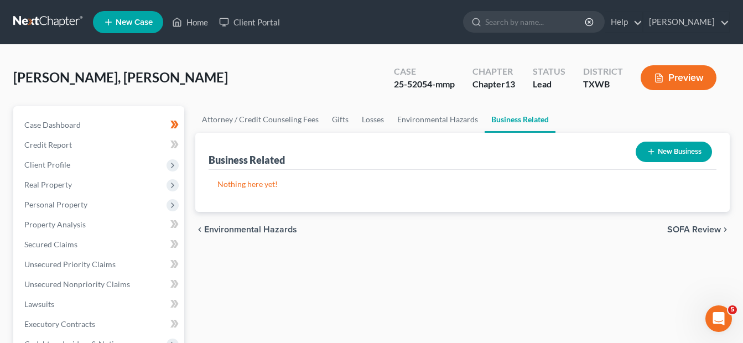
click at [688, 226] on span "SOFA Review" at bounding box center [694, 229] width 54 height 9
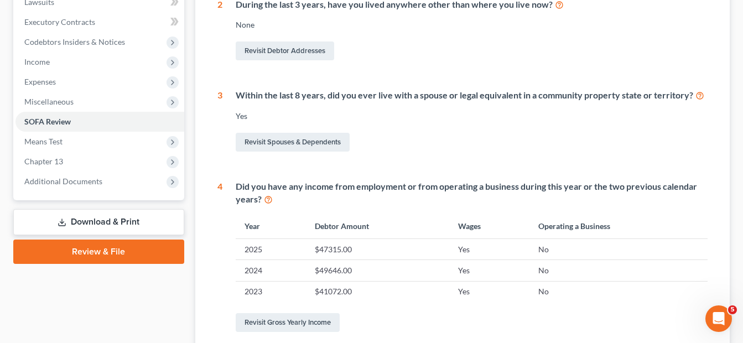
scroll to position [304, 0]
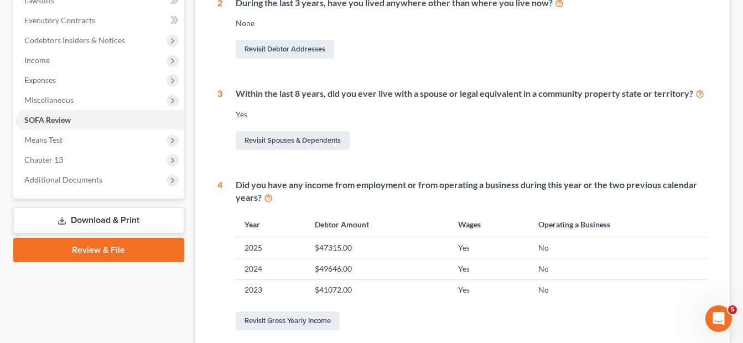
click at [697, 93] on icon at bounding box center [699, 93] width 9 height 11
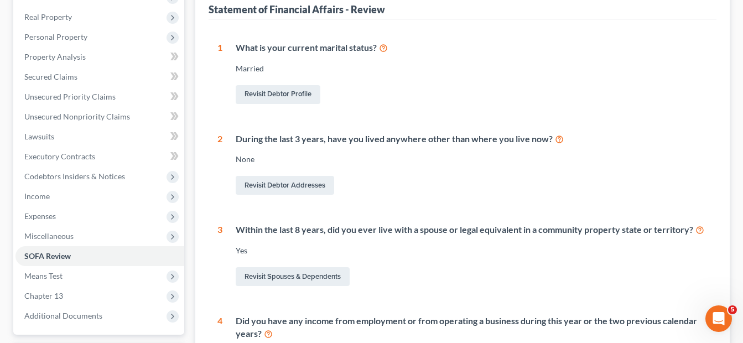
scroll to position [176, 0]
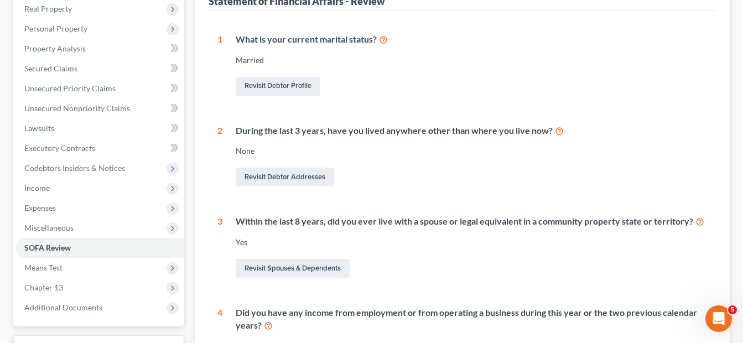
click at [557, 130] on icon at bounding box center [559, 130] width 9 height 11
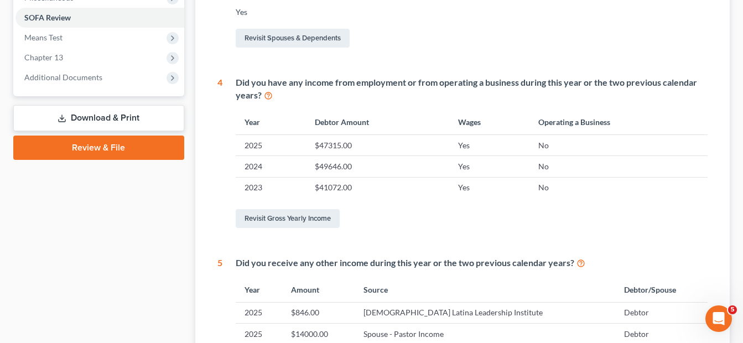
scroll to position [408, 0]
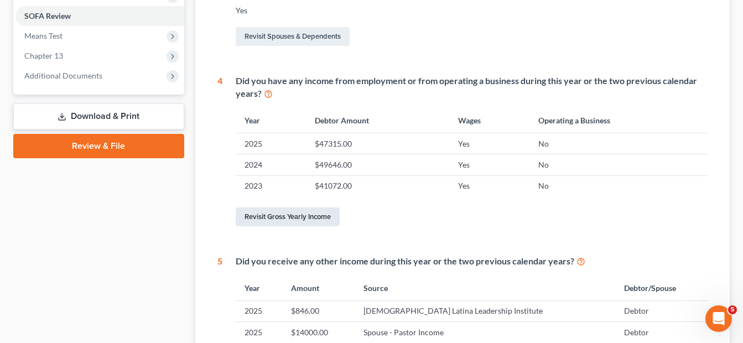
click at [275, 222] on link "Revisit Gross Yearly Income" at bounding box center [288, 216] width 104 height 19
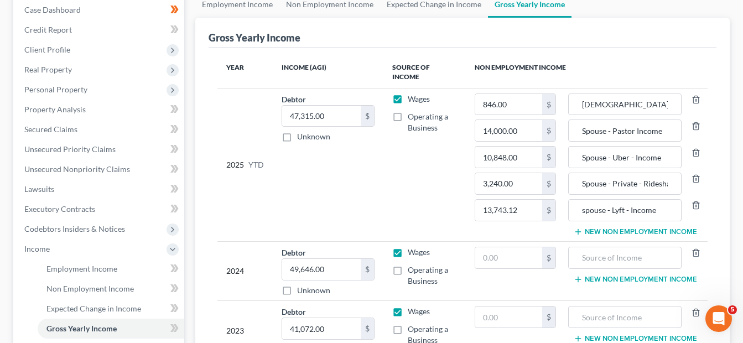
scroll to position [116, 0]
click at [327, 107] on input "47,315.00" at bounding box center [321, 115] width 79 height 21
type input "44,877"
click at [534, 98] on input "846.00" at bounding box center [508, 103] width 67 height 21
click at [696, 121] on icon "button" at bounding box center [695, 125] width 9 height 9
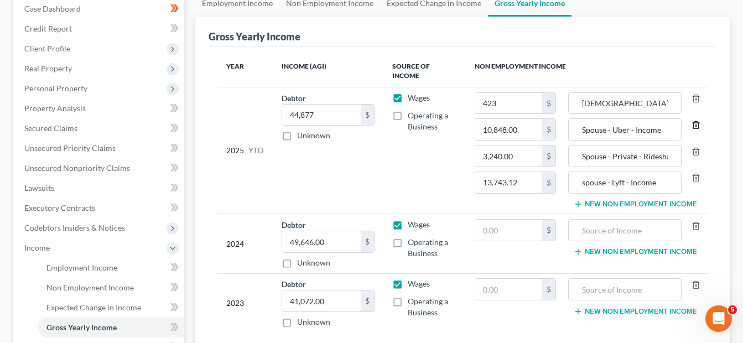
click at [696, 121] on icon "button" at bounding box center [695, 125] width 9 height 9
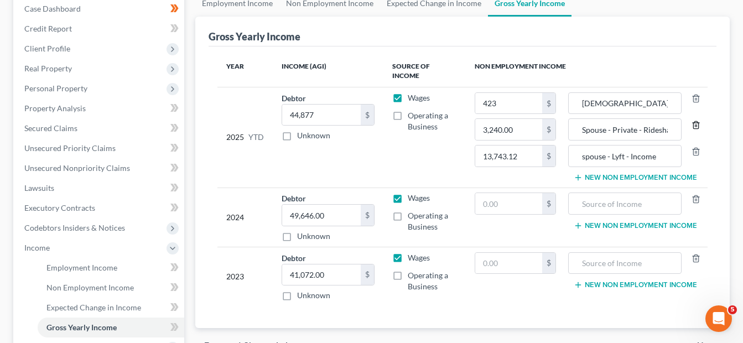
click at [696, 121] on icon "button" at bounding box center [695, 125] width 9 height 9
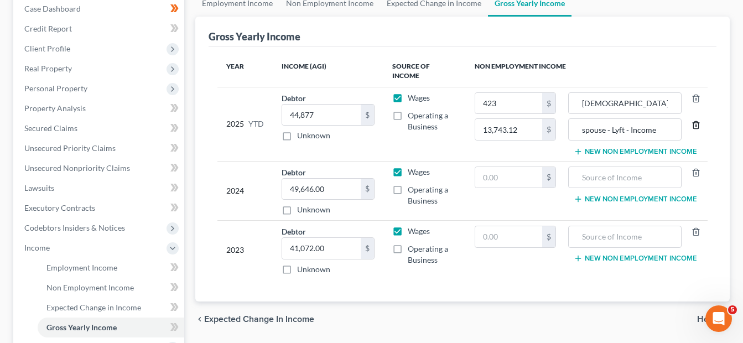
click at [696, 121] on icon "button" at bounding box center [695, 125] width 9 height 9
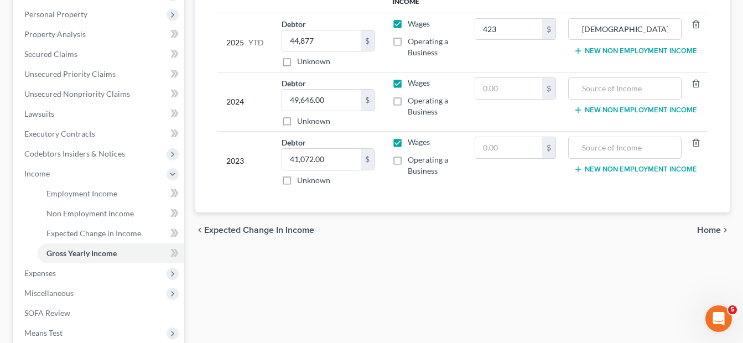
scroll to position [192, 0]
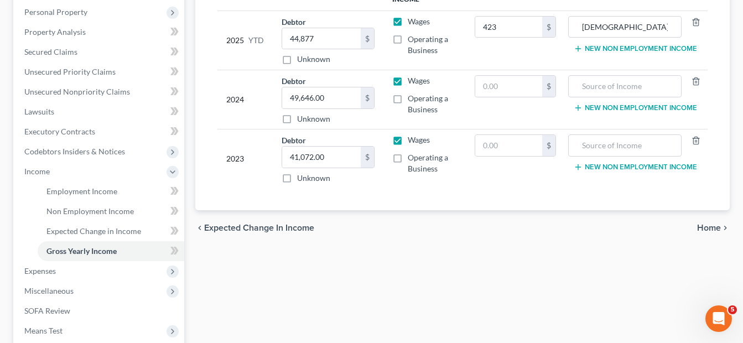
click at [711, 223] on span "Home" at bounding box center [709, 227] width 24 height 9
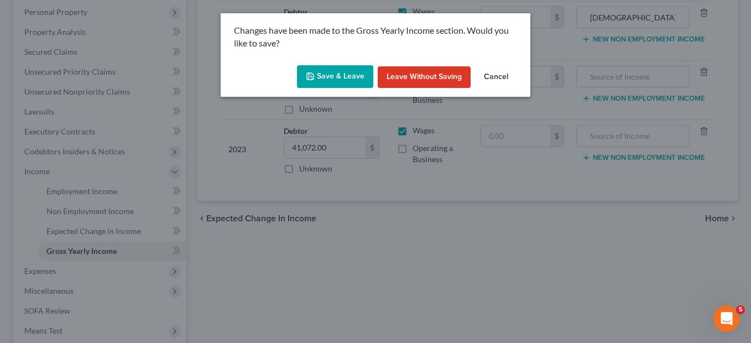
click at [344, 75] on button "Save & Leave" at bounding box center [335, 76] width 76 height 23
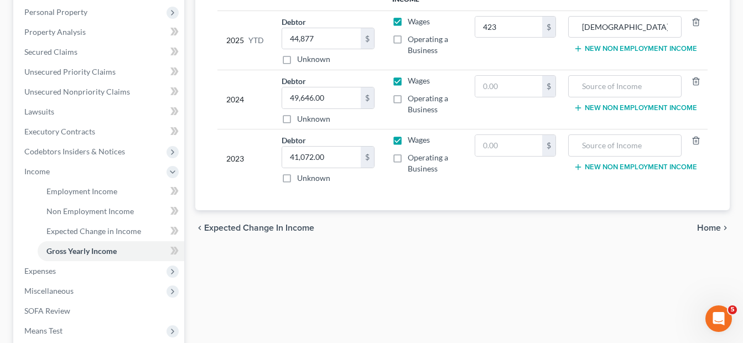
type input "423.00"
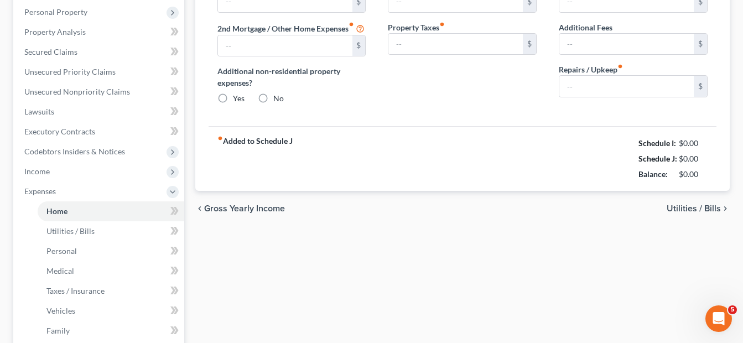
type input "1,329.12"
type input "0.00"
radio input "true"
type input "0.00"
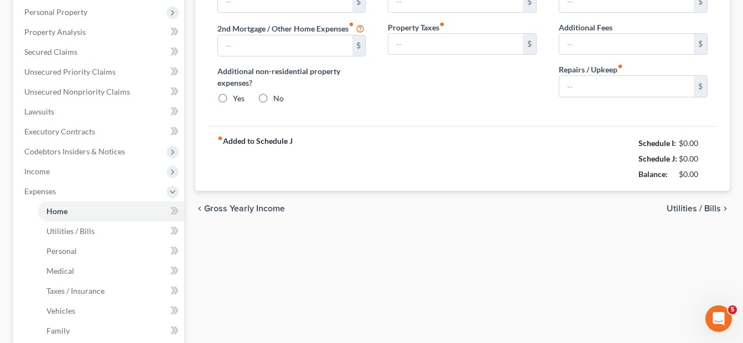
type input "0.00"
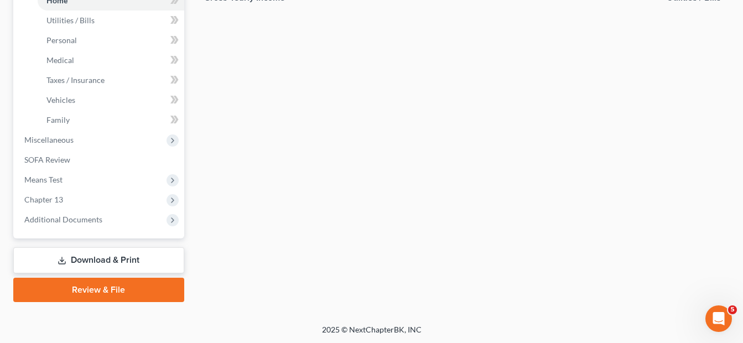
scroll to position [404, 0]
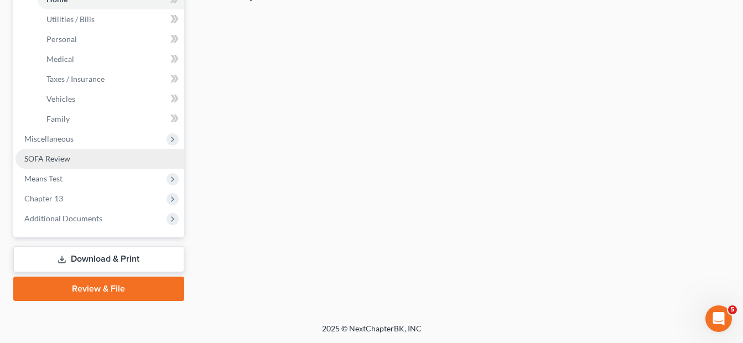
click at [41, 159] on span "SOFA Review" at bounding box center [47, 158] width 46 height 9
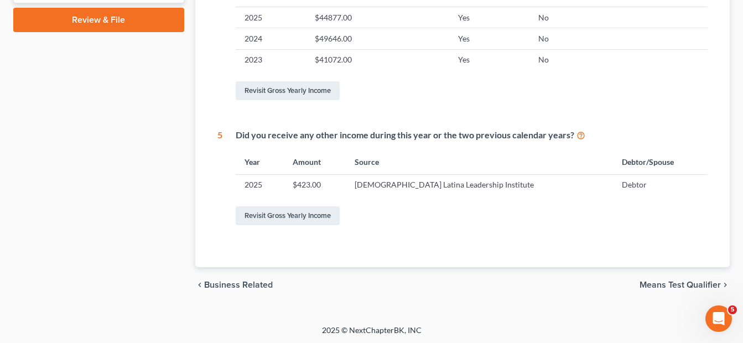
scroll to position [535, 0]
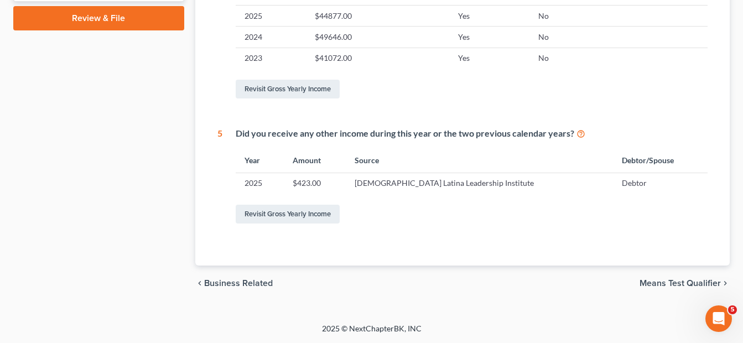
click at [688, 284] on span "Means Test Qualifier" at bounding box center [679, 283] width 81 height 9
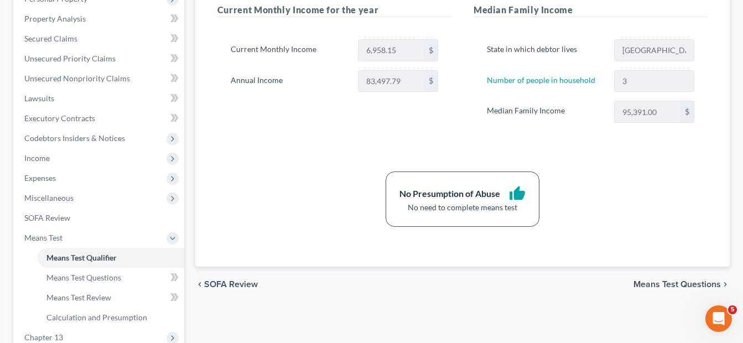
scroll to position [207, 0]
click at [218, 282] on span "SOFA Review" at bounding box center [231, 283] width 54 height 9
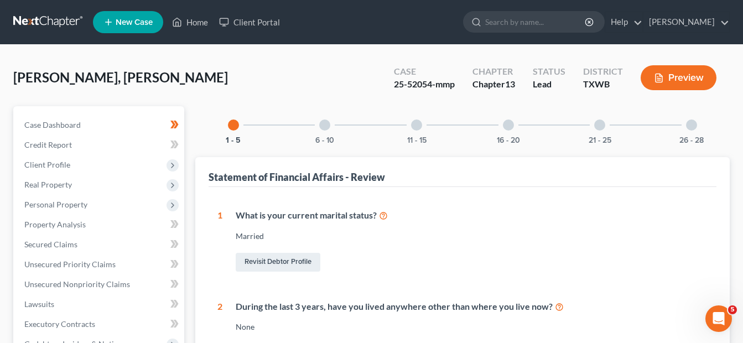
click at [323, 127] on div at bounding box center [324, 124] width 11 height 11
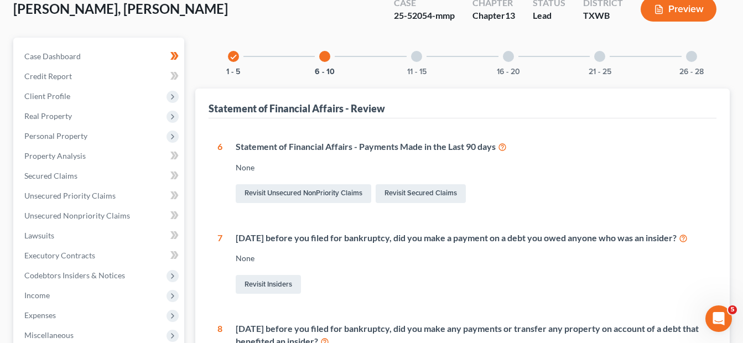
scroll to position [57, 0]
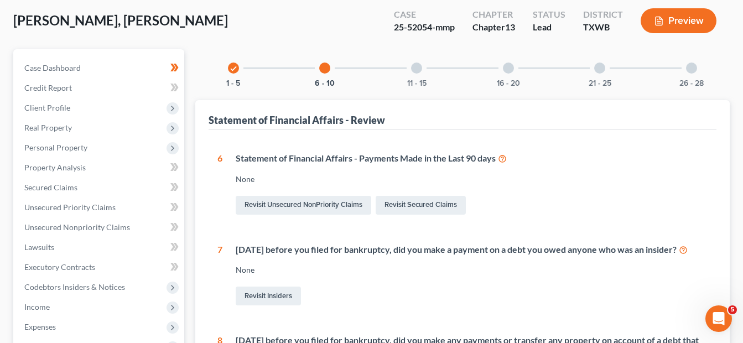
click at [416, 67] on div at bounding box center [416, 67] width 11 height 11
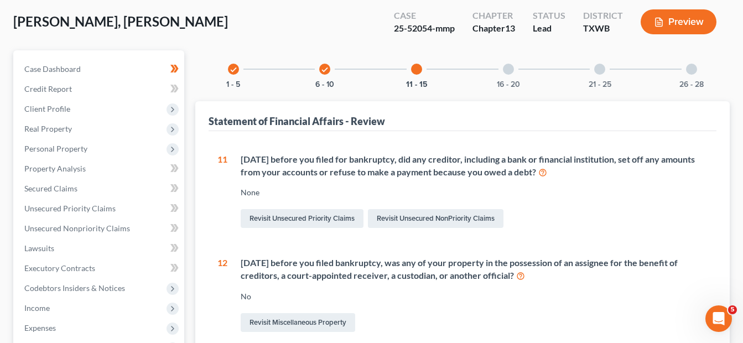
scroll to position [24, 0]
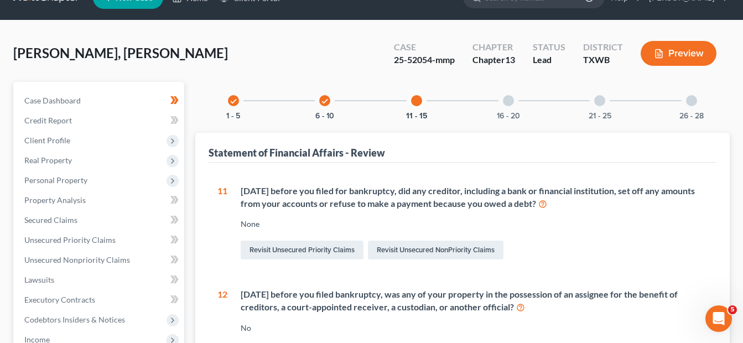
click at [511, 101] on div at bounding box center [508, 100] width 11 height 11
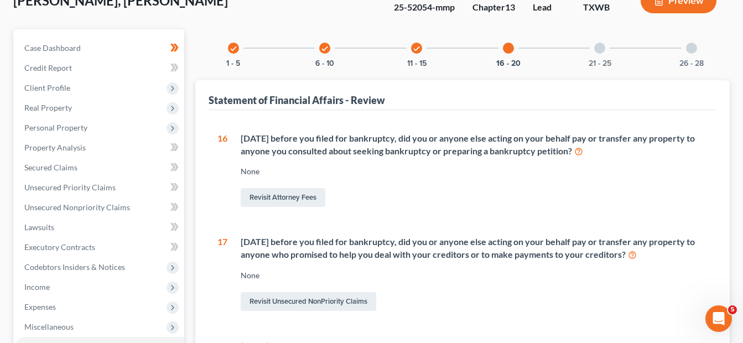
scroll to position [67, 0]
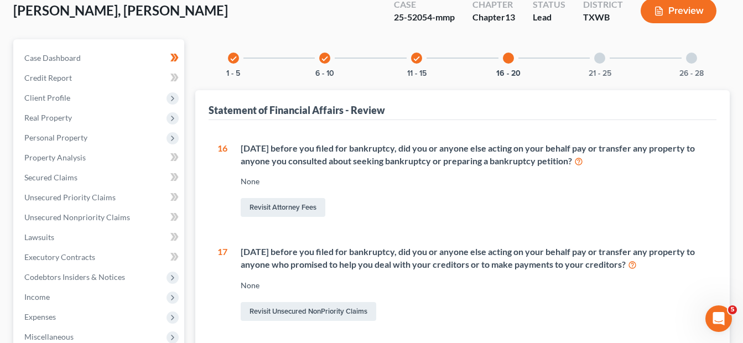
click at [601, 59] on div at bounding box center [599, 58] width 11 height 11
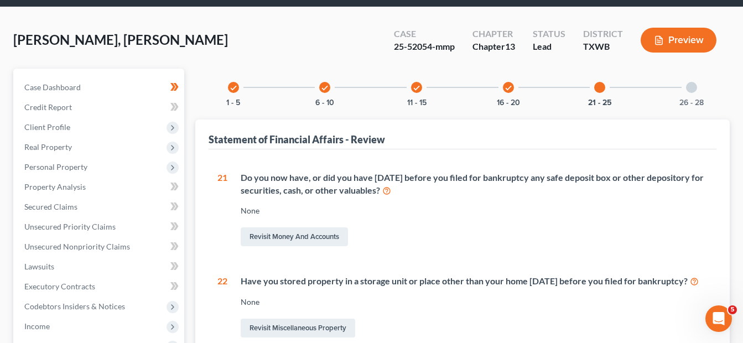
scroll to position [35, 0]
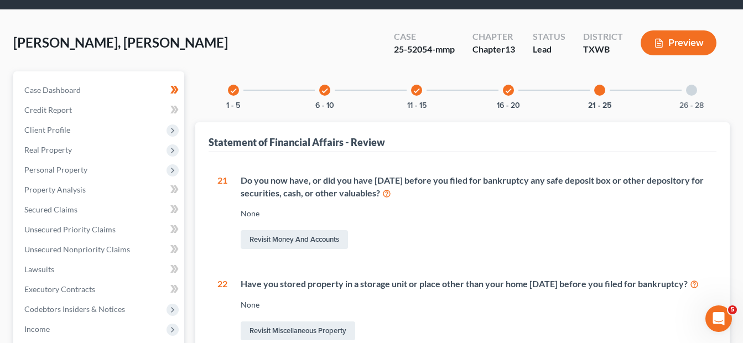
click at [690, 92] on div at bounding box center [691, 90] width 11 height 11
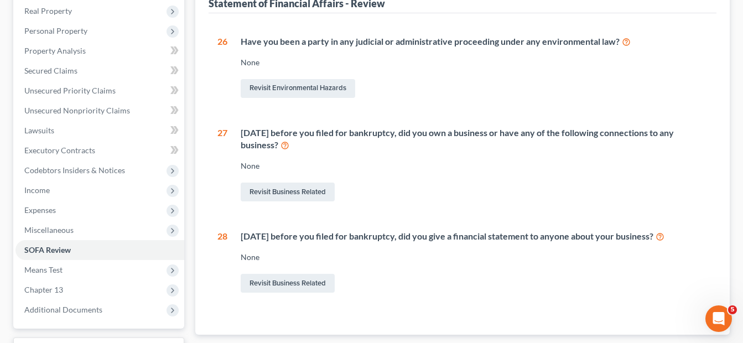
scroll to position [265, 0]
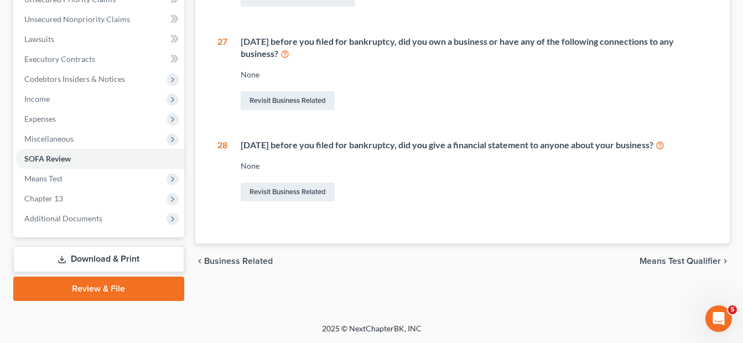
click at [673, 259] on span "Means Test Qualifier" at bounding box center [679, 261] width 81 height 9
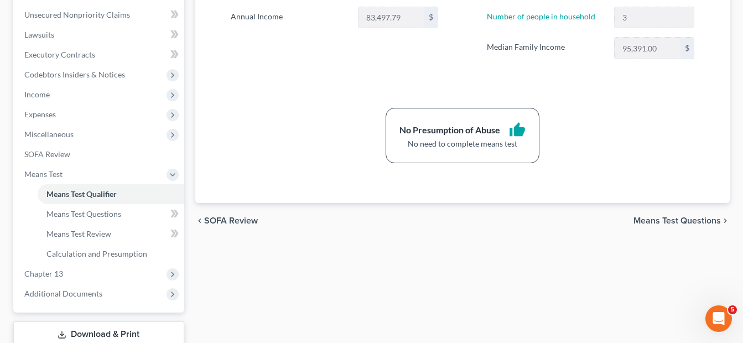
scroll to position [270, 0]
click at [701, 222] on span "Means Test Questions" at bounding box center [676, 219] width 87 height 9
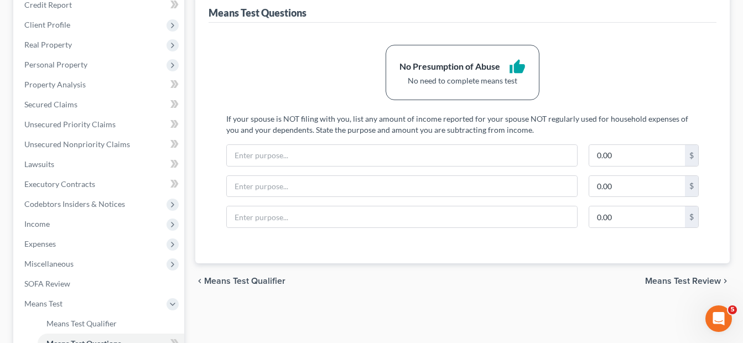
scroll to position [141, 0]
click at [690, 278] on span "Means Test Review" at bounding box center [683, 279] width 76 height 9
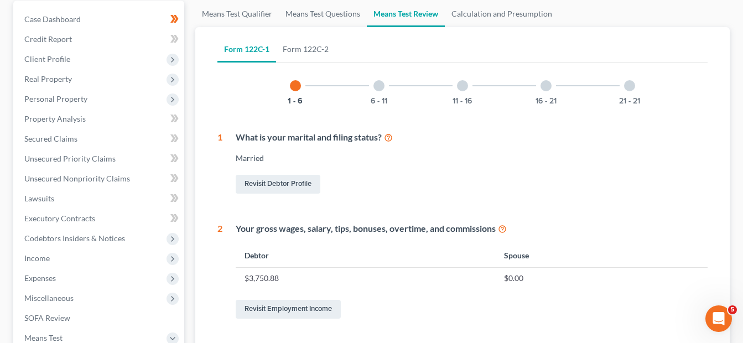
scroll to position [92, 0]
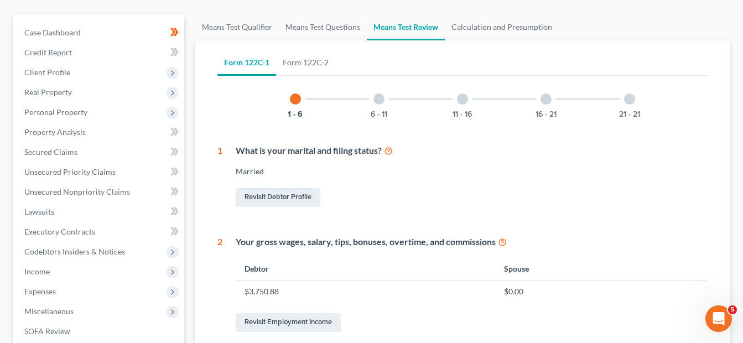
click at [379, 101] on div at bounding box center [378, 98] width 11 height 11
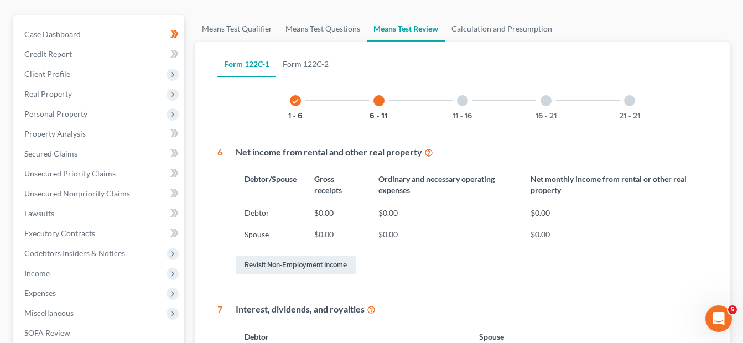
scroll to position [87, 0]
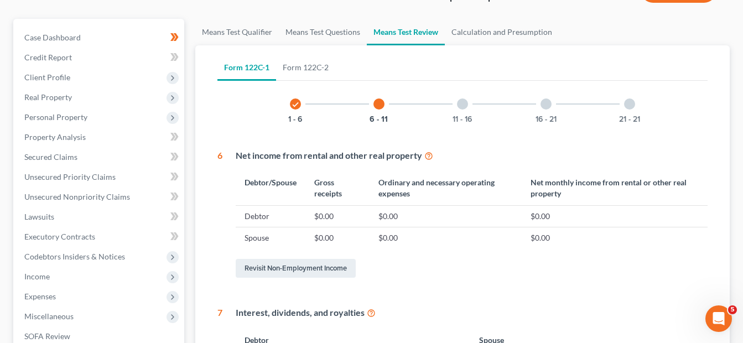
click at [460, 104] on div at bounding box center [462, 103] width 11 height 11
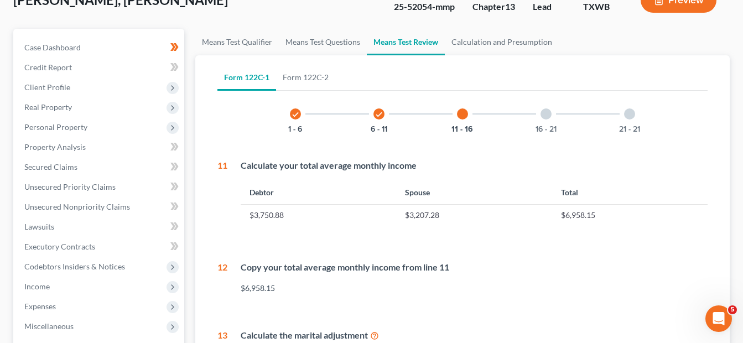
scroll to position [76, 0]
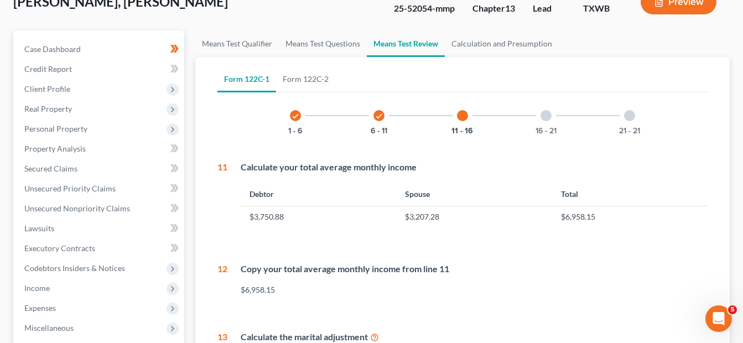
click at [547, 118] on div at bounding box center [545, 115] width 11 height 11
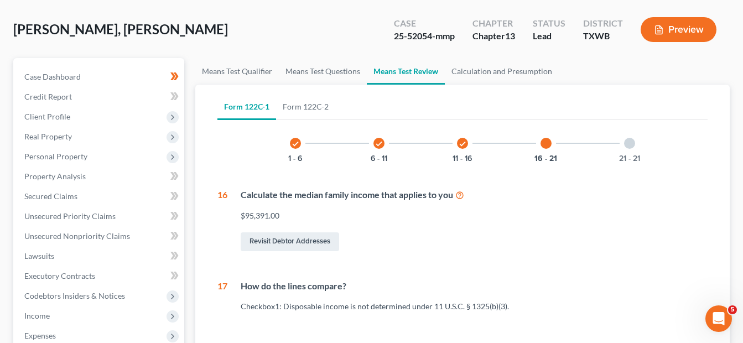
scroll to position [12, 0]
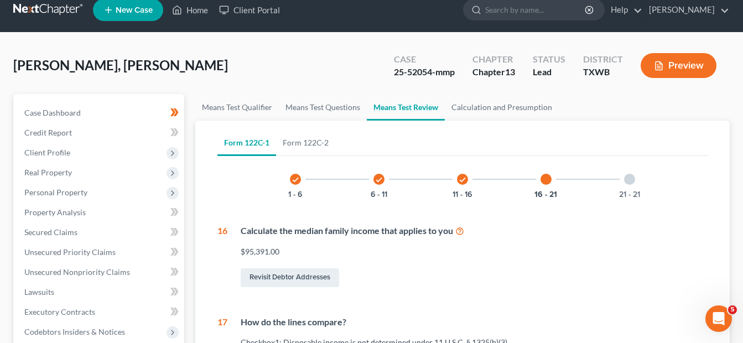
click at [628, 179] on div at bounding box center [629, 179] width 11 height 11
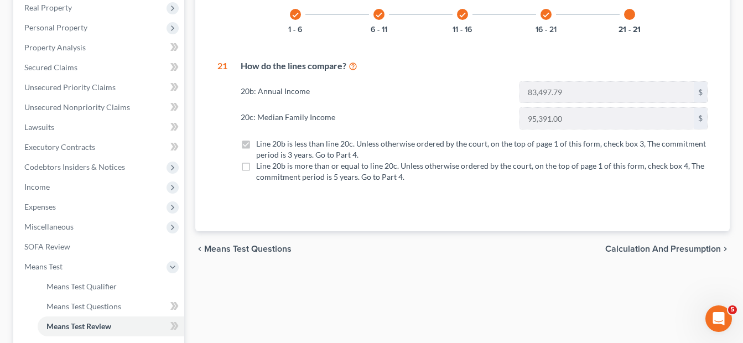
scroll to position [178, 0]
click at [649, 245] on span "Calculation and Presumption" at bounding box center [663, 247] width 116 height 9
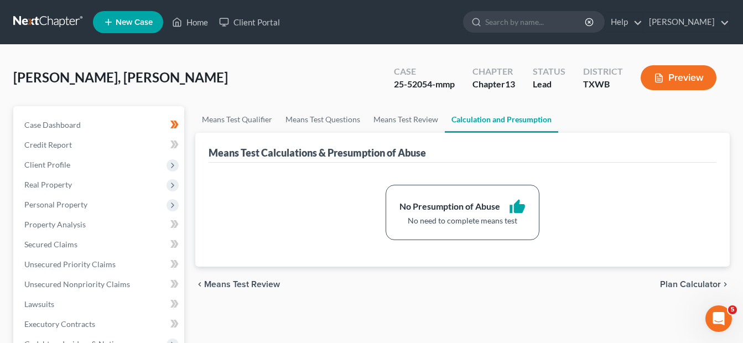
click at [667, 283] on span "Plan Calculator" at bounding box center [690, 284] width 61 height 9
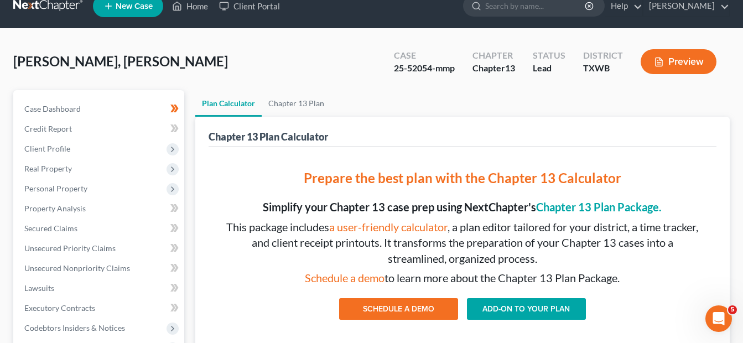
scroll to position [14, 0]
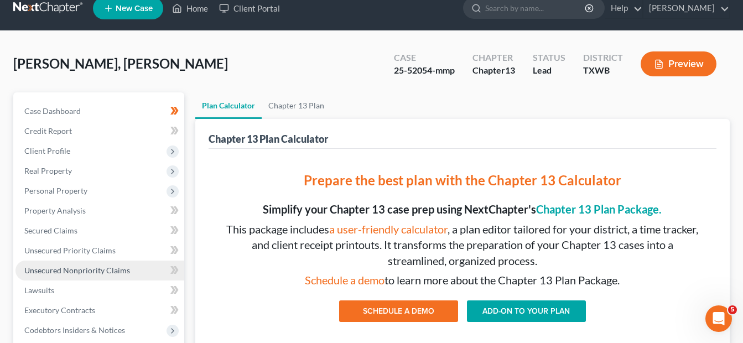
click at [62, 272] on span "Unsecured Nonpriority Claims" at bounding box center [77, 269] width 106 height 9
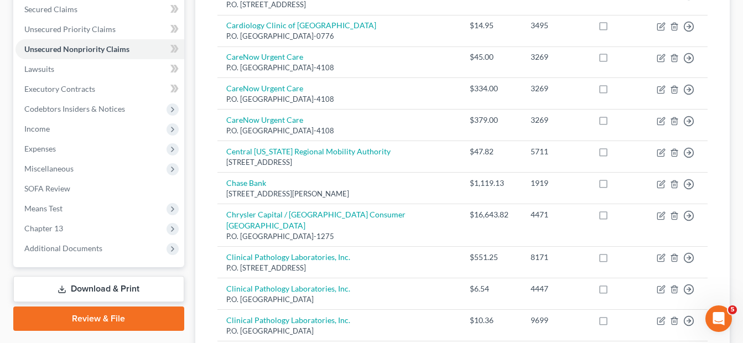
scroll to position [239, 0]
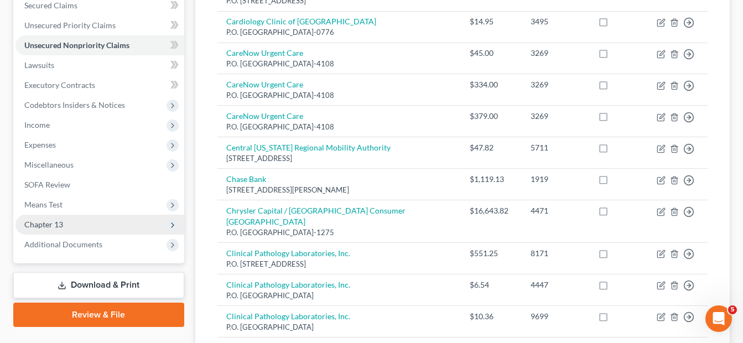
click at [44, 224] on span "Chapter 13" at bounding box center [43, 224] width 39 height 9
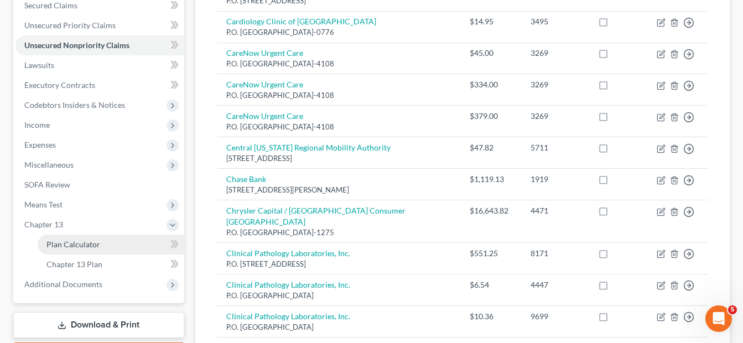
click at [64, 243] on span "Plan Calculator" at bounding box center [73, 243] width 54 height 9
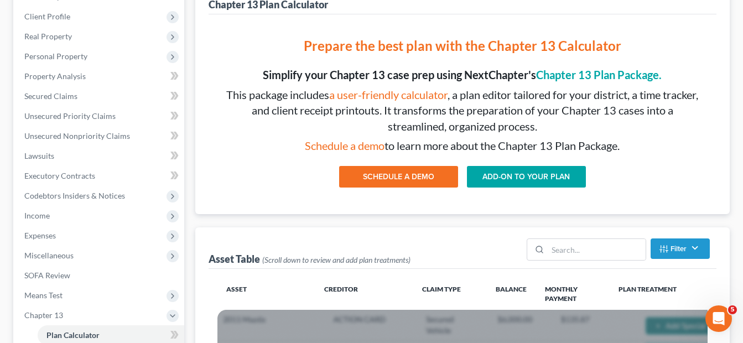
scroll to position [161, 0]
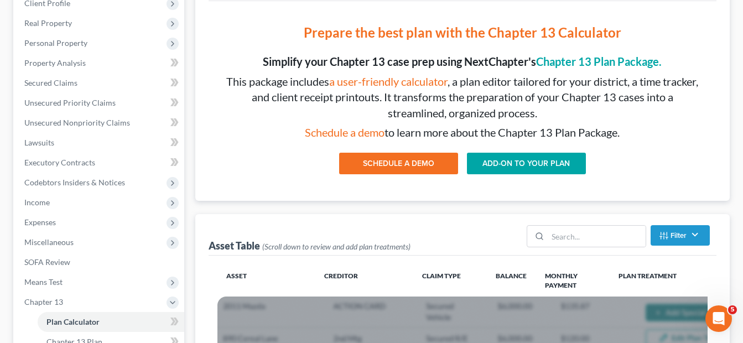
click at [529, 158] on link "ADD-ON TO YOUR PLAN" at bounding box center [526, 164] width 119 height 22
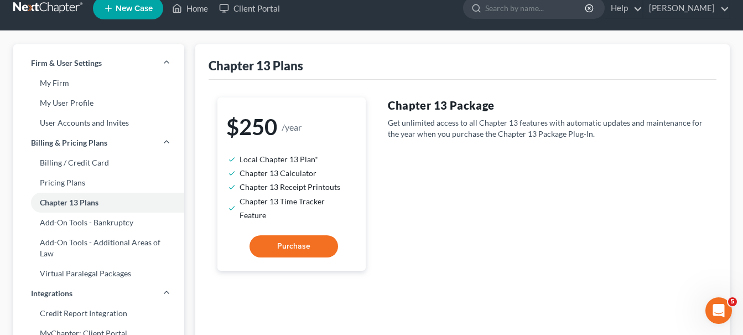
scroll to position [11, 0]
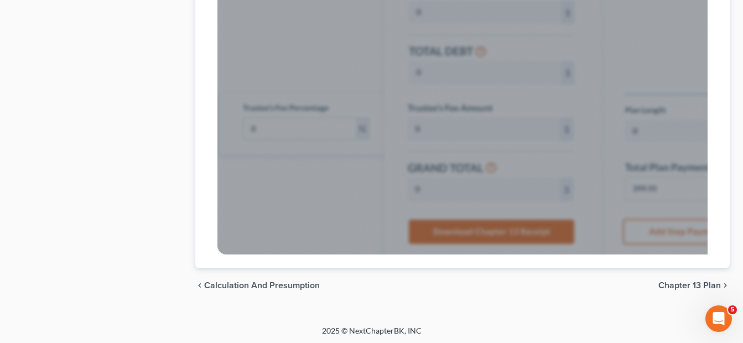
scroll to position [965, 0]
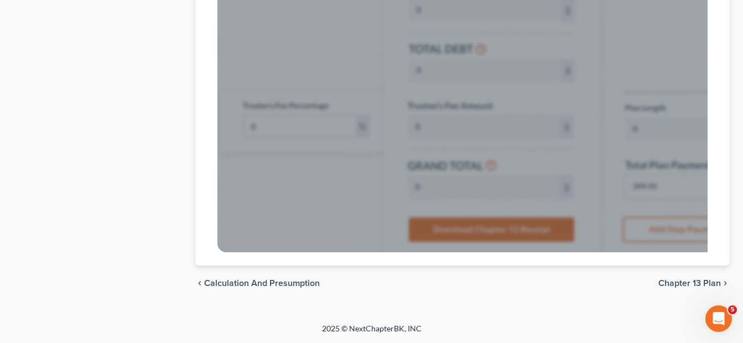
click at [688, 285] on span "Chapter 13 Plan" at bounding box center [689, 283] width 62 height 9
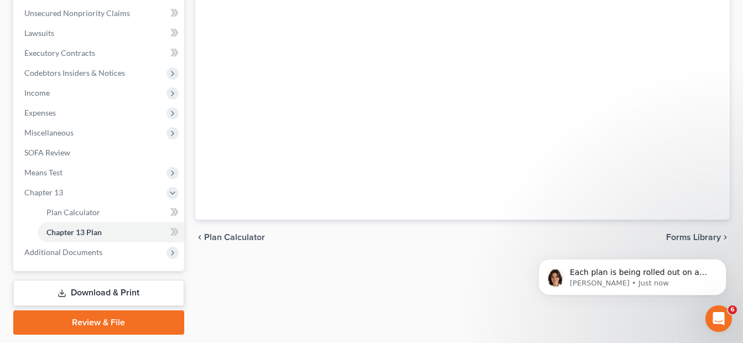
scroll to position [272, 0]
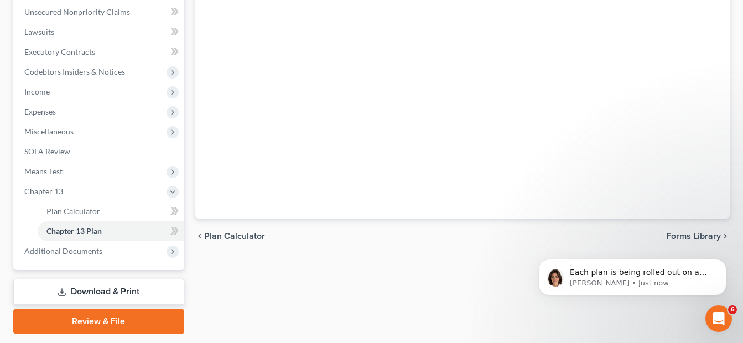
click at [226, 237] on span "Plan Calculator" at bounding box center [234, 236] width 61 height 9
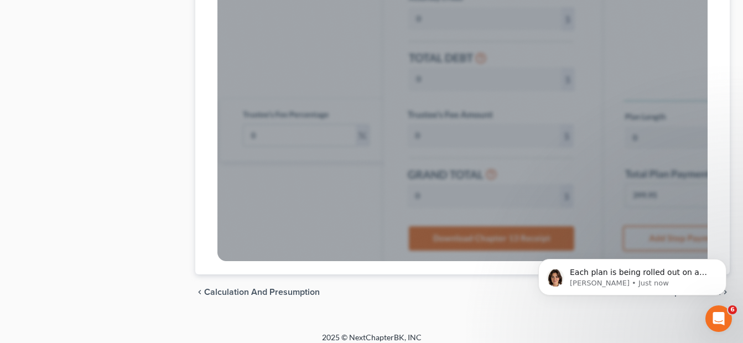
scroll to position [965, 0]
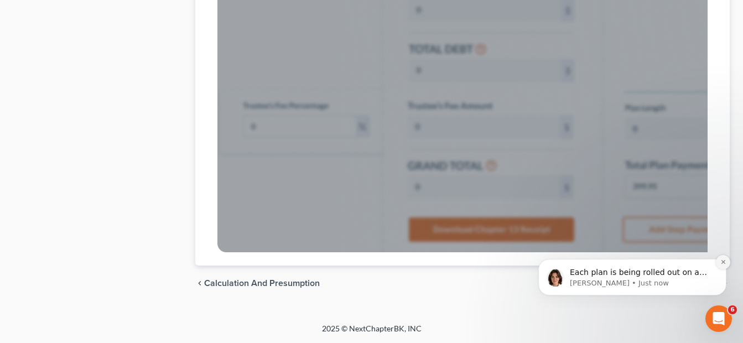
click at [720, 263] on icon "Dismiss notification" at bounding box center [723, 262] width 6 height 6
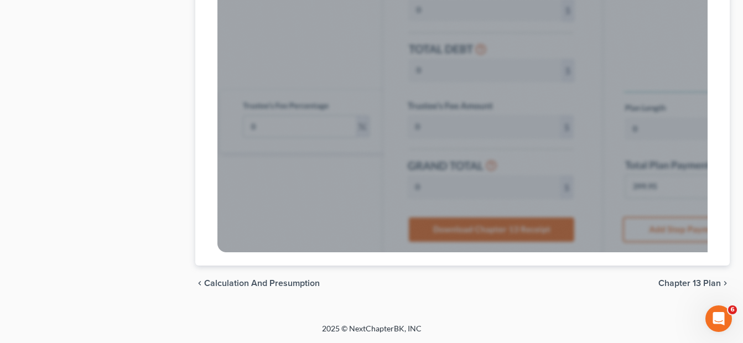
click at [697, 284] on span "Chapter 13 Plan" at bounding box center [689, 283] width 62 height 9
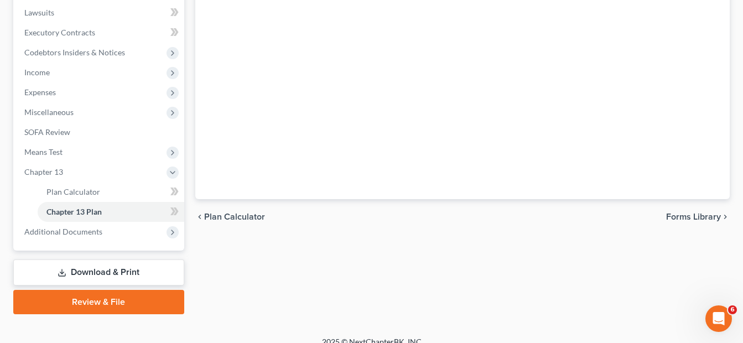
scroll to position [294, 0]
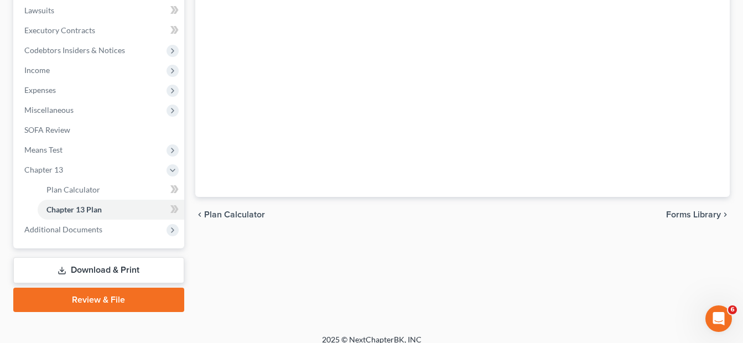
click at [85, 267] on link "Download & Print" at bounding box center [98, 270] width 171 height 26
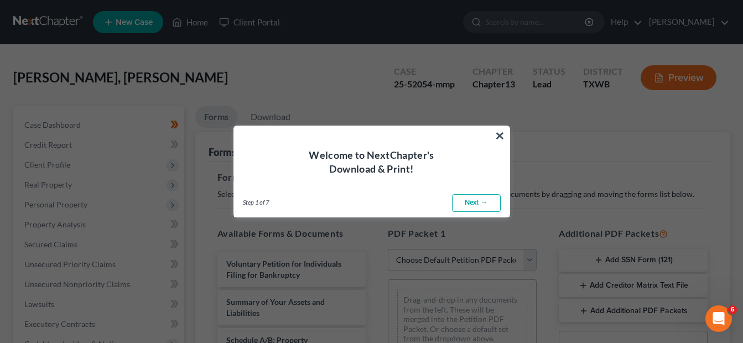
click at [470, 203] on link "Next →" at bounding box center [476, 203] width 49 height 18
select select "0"
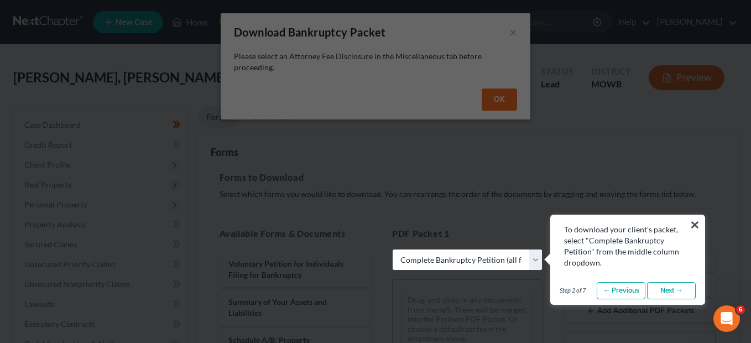
click at [664, 291] on link "Next →" at bounding box center [671, 291] width 49 height 18
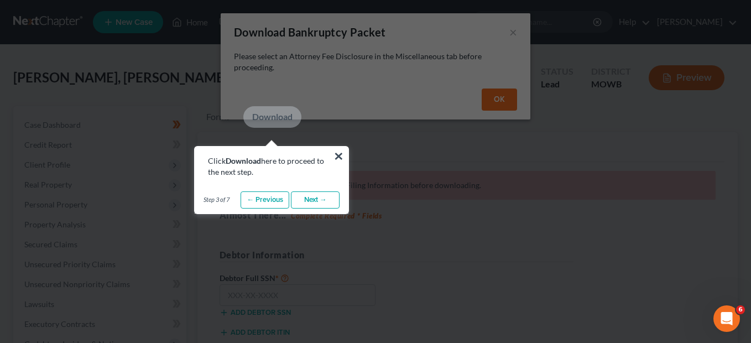
click at [323, 202] on link "Next →" at bounding box center [315, 200] width 49 height 18
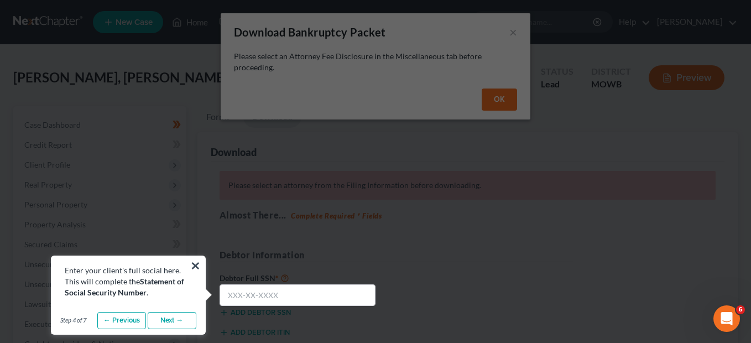
click at [179, 319] on link "Next →" at bounding box center [172, 321] width 49 height 18
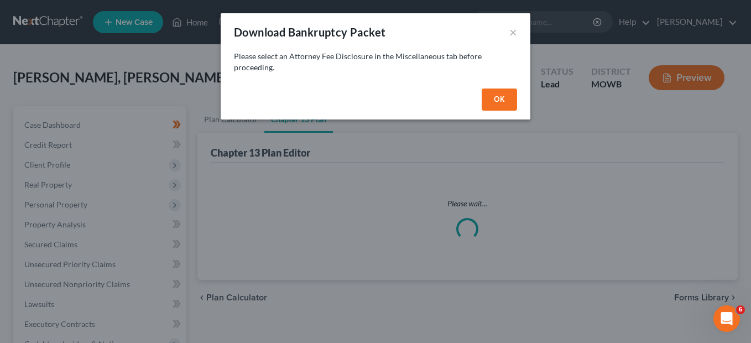
scroll to position [265, 0]
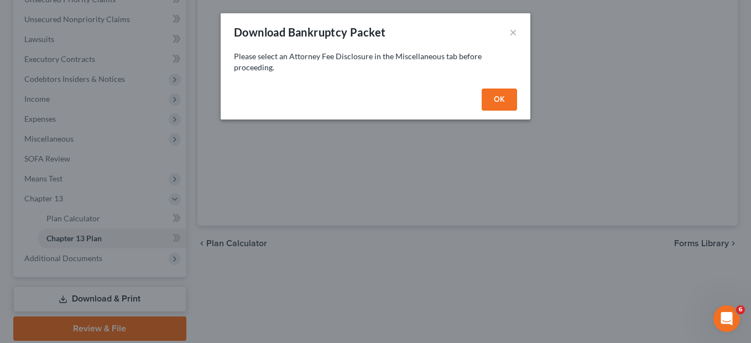
click at [499, 106] on button "OK" at bounding box center [499, 99] width 35 height 22
click at [498, 104] on button "OK" at bounding box center [499, 99] width 35 height 22
click at [511, 33] on button "×" at bounding box center [513, 31] width 8 height 13
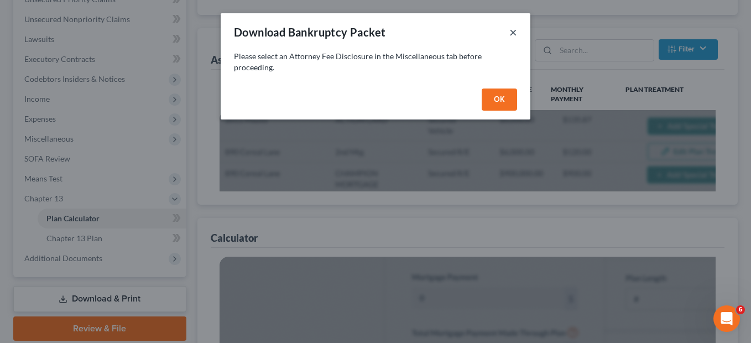
scroll to position [882, 0]
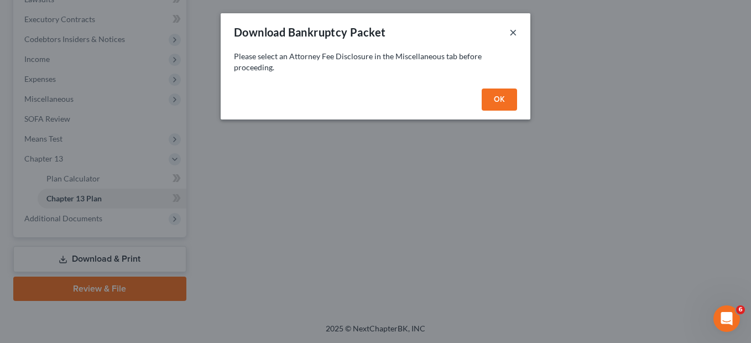
scroll to position [272, 0]
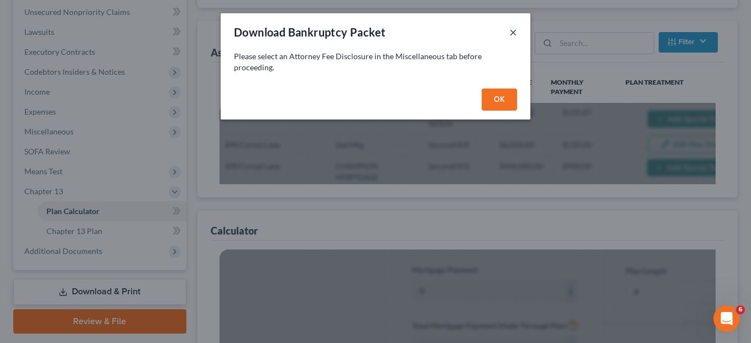
scroll to position [882, 0]
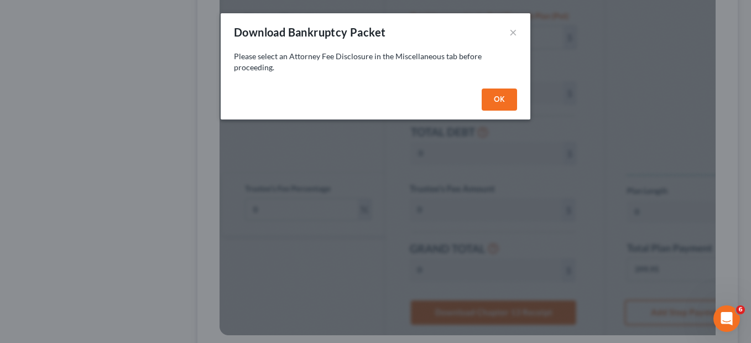
click at [490, 101] on button "OK" at bounding box center [499, 99] width 35 height 22
click at [511, 33] on button "×" at bounding box center [513, 31] width 8 height 13
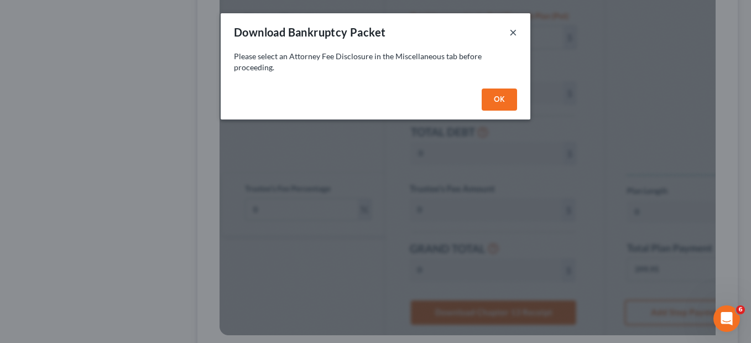
click at [511, 33] on button "×" at bounding box center [513, 31] width 8 height 13
click at [497, 102] on button "OK" at bounding box center [499, 99] width 35 height 22
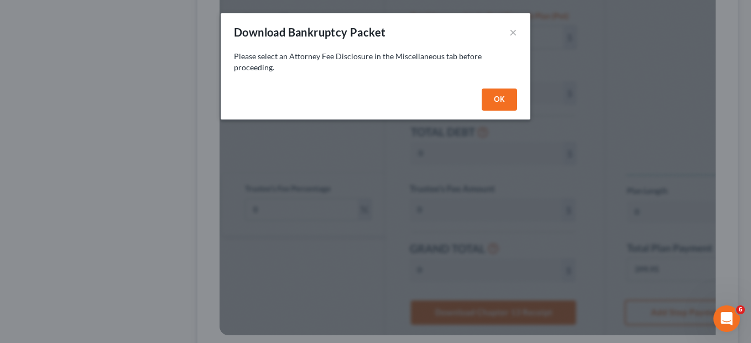
click at [497, 102] on button "OK" at bounding box center [499, 99] width 35 height 22
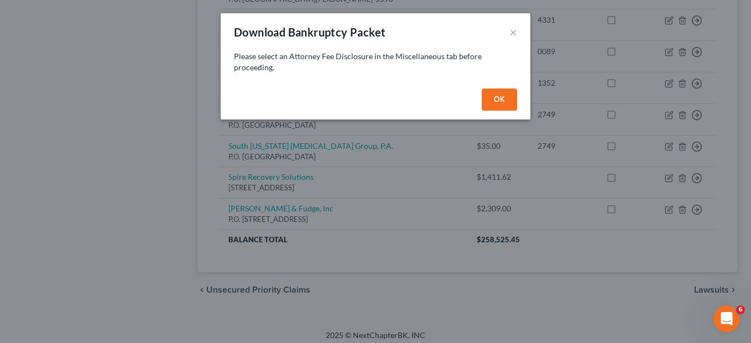
scroll to position [239, 0]
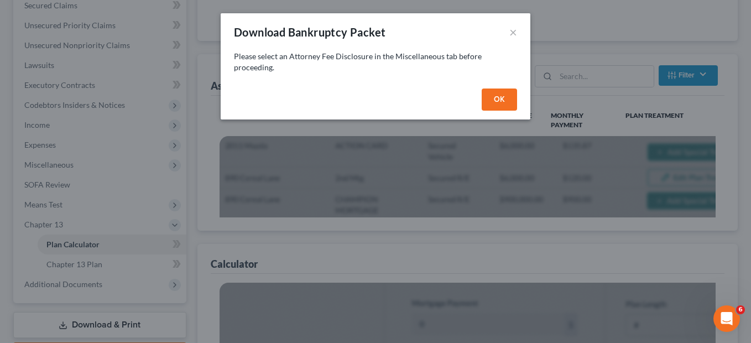
scroll to position [14, 0]
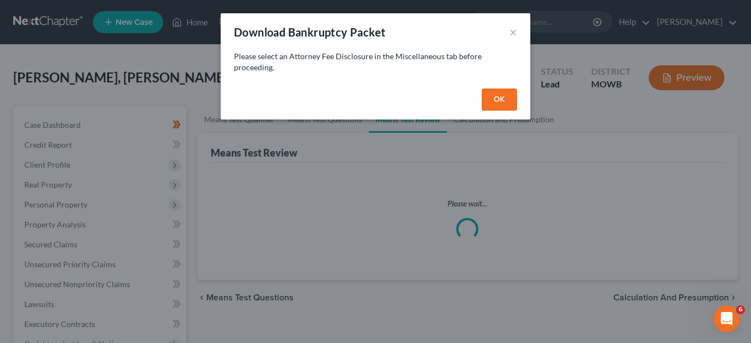
scroll to position [178, 0]
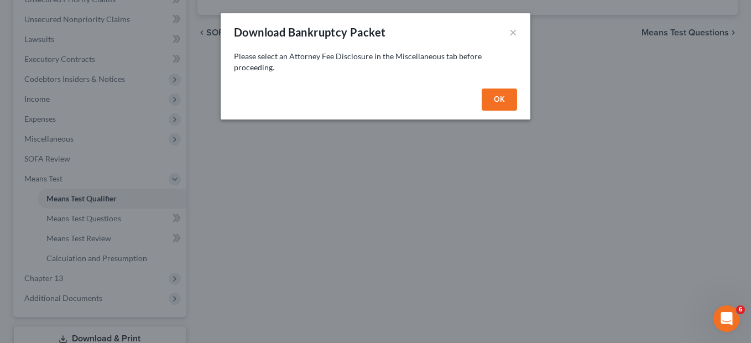
scroll to position [207, 0]
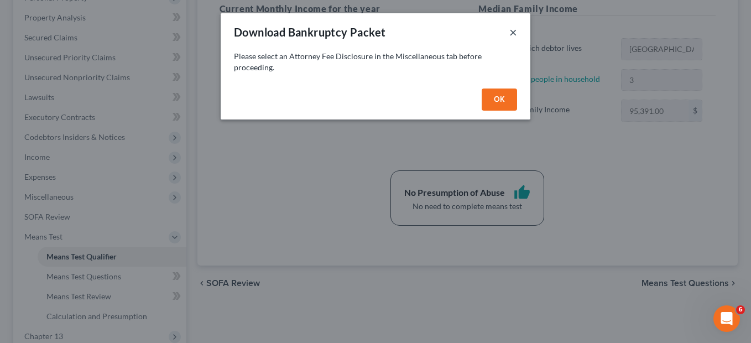
click at [512, 33] on button "×" at bounding box center [513, 31] width 8 height 13
click at [499, 103] on button "OK" at bounding box center [499, 99] width 35 height 22
click at [515, 29] on button "×" at bounding box center [513, 31] width 8 height 13
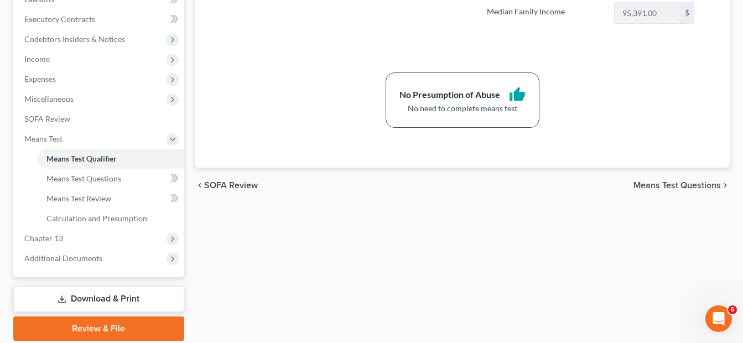
scroll to position [316, 0]
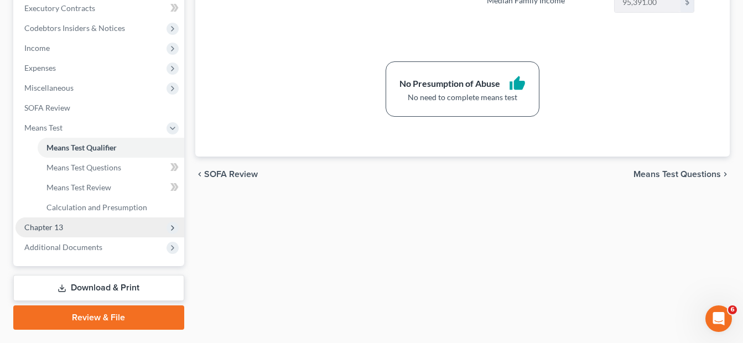
click at [47, 228] on span "Chapter 13" at bounding box center [43, 226] width 39 height 9
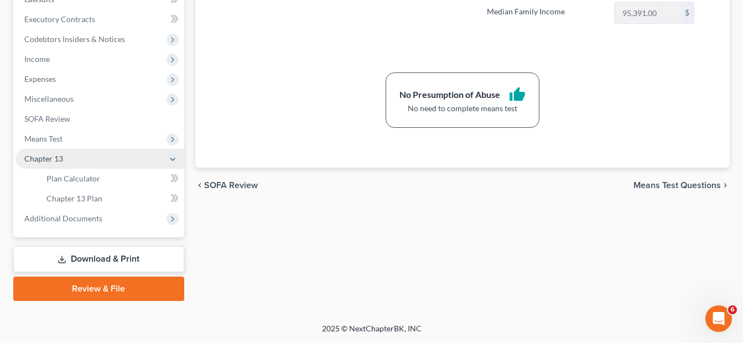
scroll to position [305, 0]
click at [84, 259] on link "Download & Print" at bounding box center [98, 259] width 171 height 26
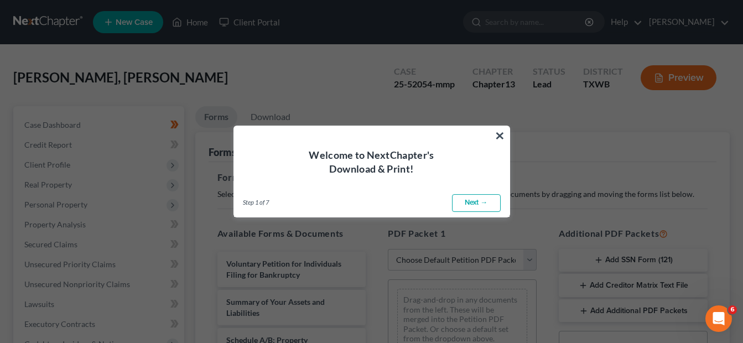
click at [472, 203] on link "Next →" at bounding box center [476, 203] width 49 height 18
select select "0"
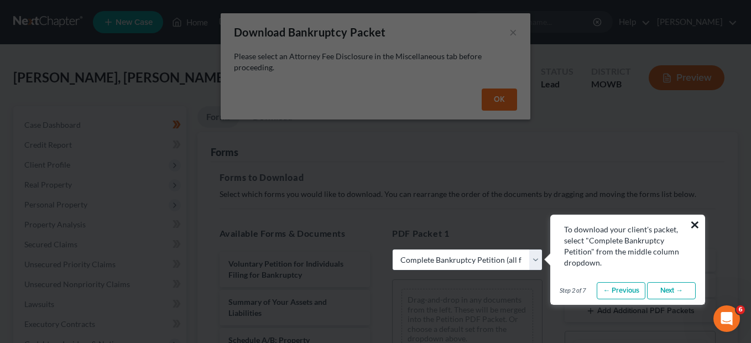
click at [696, 223] on button "×" at bounding box center [695, 225] width 11 height 18
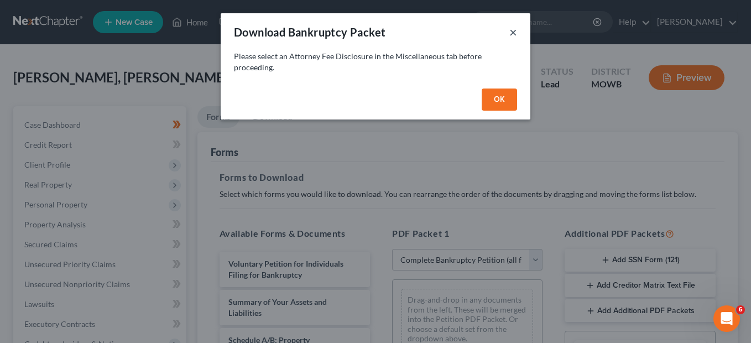
click at [514, 31] on button "×" at bounding box center [513, 31] width 8 height 13
select select
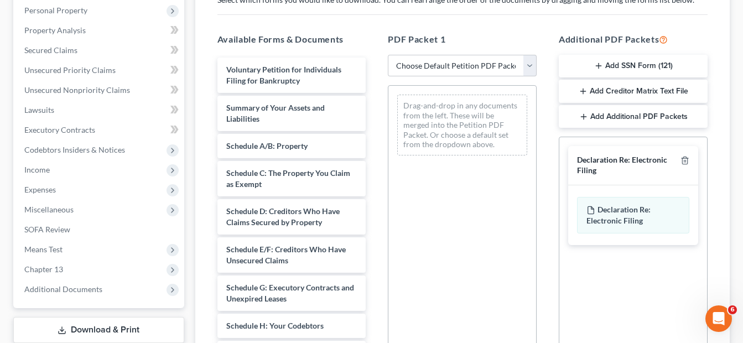
scroll to position [195, 0]
click at [596, 67] on icon "button" at bounding box center [598, 64] width 9 height 9
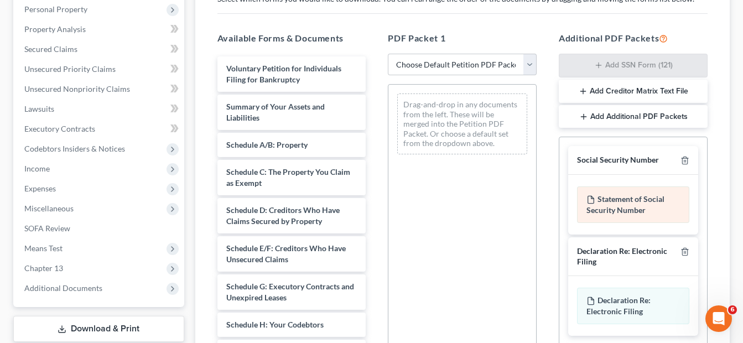
click at [619, 200] on div "Statement of Social Security Number" at bounding box center [633, 204] width 112 height 36
click at [635, 215] on div "Statement of Social Security Number" at bounding box center [633, 204] width 112 height 36
drag, startPoint x: 635, startPoint y: 215, endPoint x: 673, endPoint y: 211, distance: 38.8
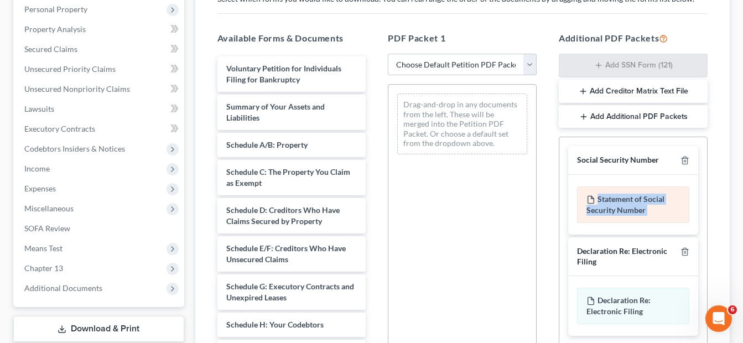
click at [673, 211] on div "Statement of Social Security Number" at bounding box center [633, 204] width 112 height 36
click at [595, 198] on icon at bounding box center [590, 199] width 9 height 9
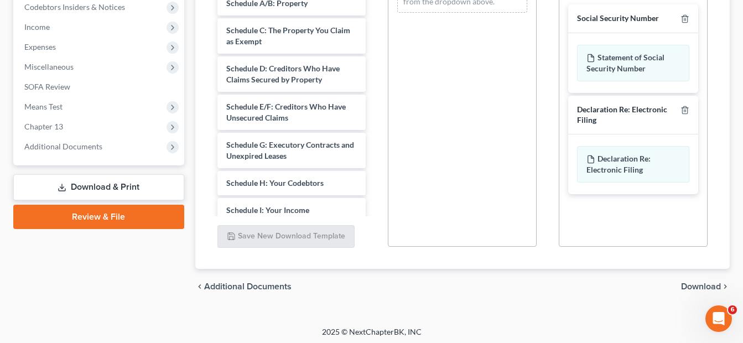
scroll to position [340, 0]
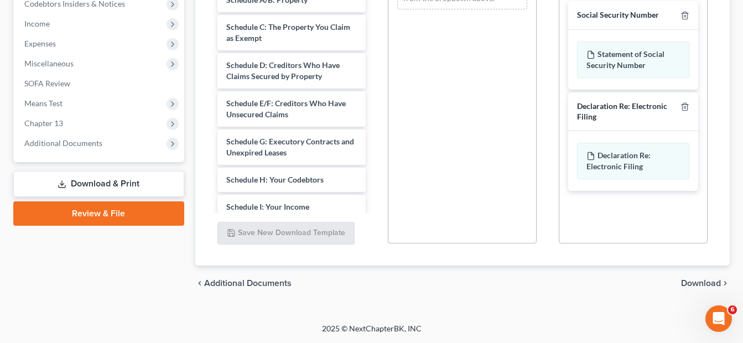
click at [687, 282] on span "Download" at bounding box center [701, 283] width 40 height 9
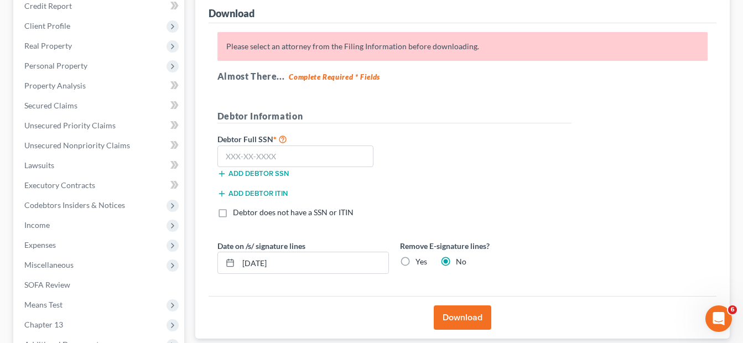
scroll to position [265, 0]
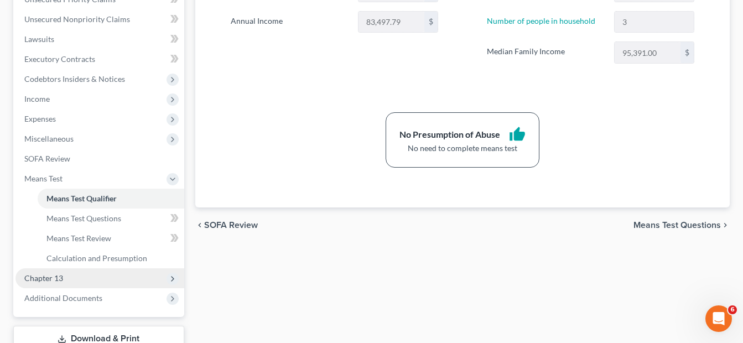
click at [50, 280] on span "Chapter 13" at bounding box center [43, 277] width 39 height 9
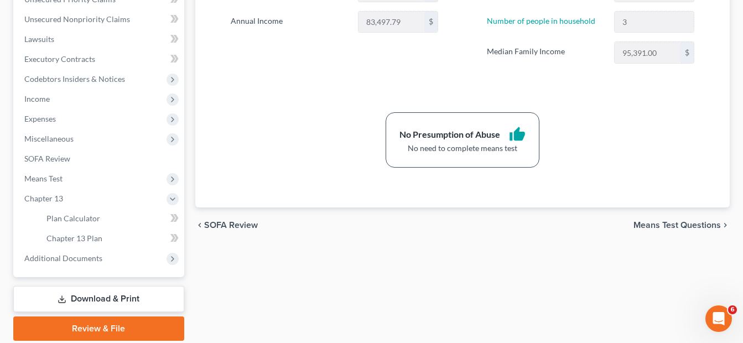
click at [101, 300] on link "Download & Print" at bounding box center [98, 299] width 171 height 26
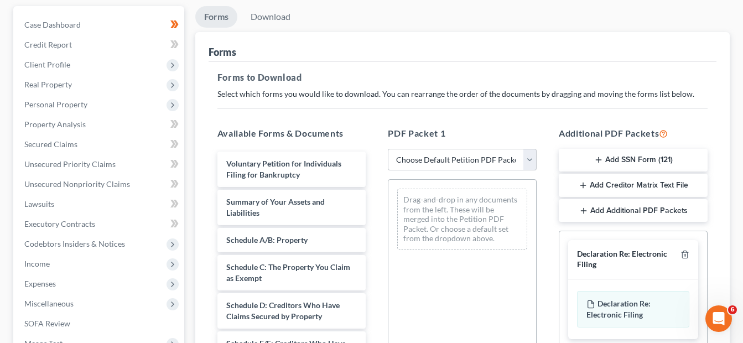
scroll to position [103, 0]
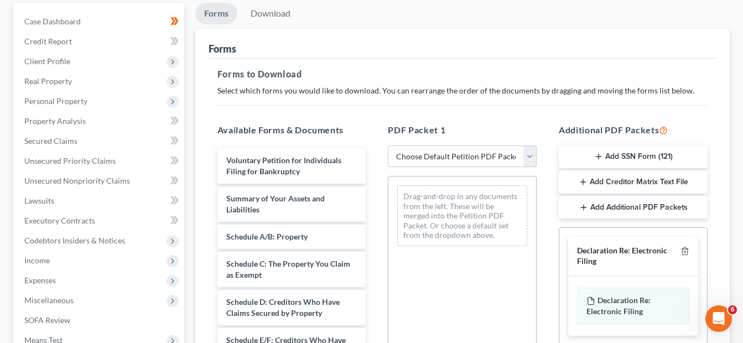
click at [529, 161] on select "Choose Default Petition PDF Packet Complete Bankruptcy Petition (all forms and …" at bounding box center [462, 156] width 149 height 22
click at [447, 44] on div "Forms" at bounding box center [462, 44] width 508 height 30
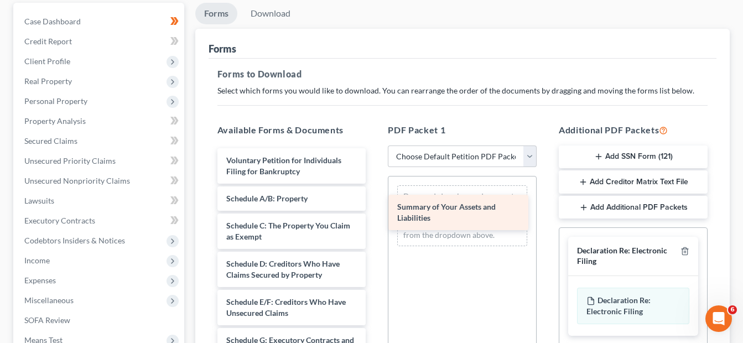
drag, startPoint x: 268, startPoint y: 200, endPoint x: 440, endPoint y: 208, distance: 171.6
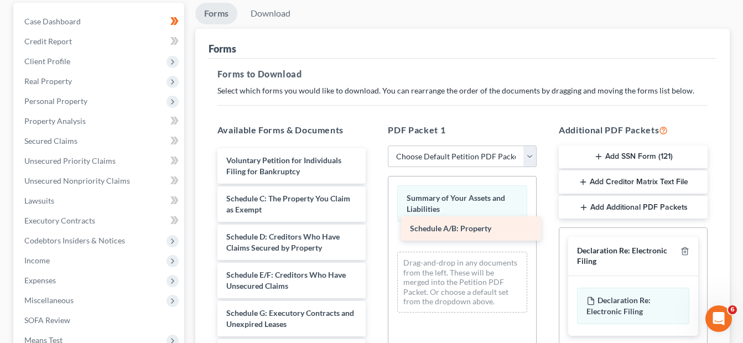
drag, startPoint x: 275, startPoint y: 203, endPoint x: 459, endPoint y: 233, distance: 186.0
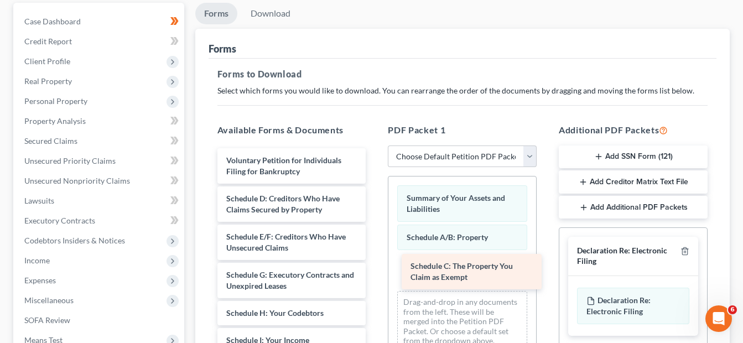
drag, startPoint x: 262, startPoint y: 198, endPoint x: 445, endPoint y: 265, distance: 195.4
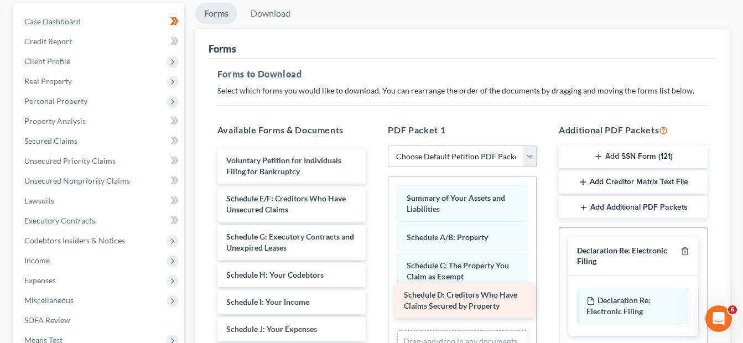
drag, startPoint x: 234, startPoint y: 200, endPoint x: 412, endPoint y: 296, distance: 201.9
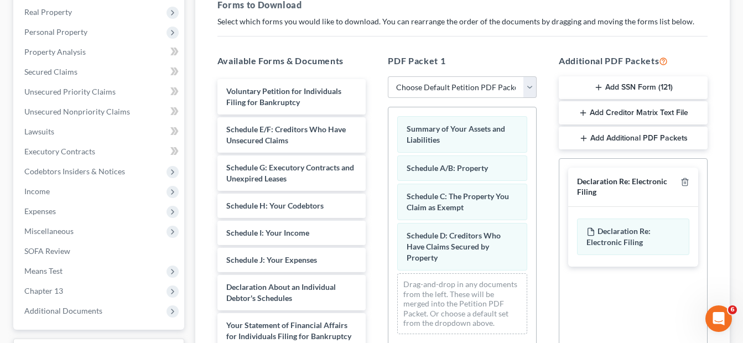
scroll to position [174, 0]
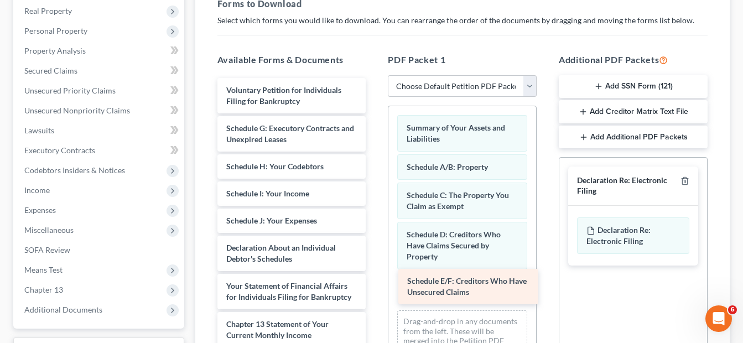
drag, startPoint x: 286, startPoint y: 130, endPoint x: 467, endPoint y: 283, distance: 236.6
click at [375, 283] on div "Schedule E/F: Creditors Who Have Unsecured Claims Voluntary Petition for Indivi…" at bounding box center [291, 278] width 166 height 400
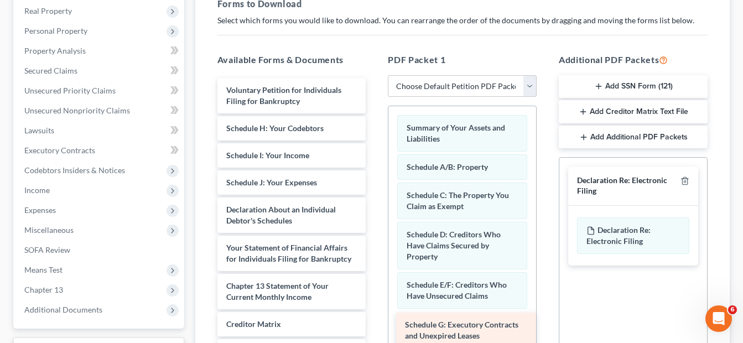
drag, startPoint x: 263, startPoint y: 135, endPoint x: 442, endPoint y: 332, distance: 265.4
click at [375, 332] on div "Schedule G: Executory Contracts and Unexpired Leases Voluntary Petition for Ind…" at bounding box center [291, 259] width 166 height 362
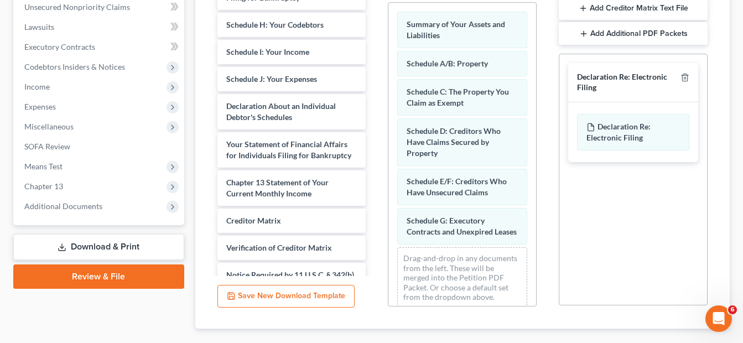
scroll to position [278, 0]
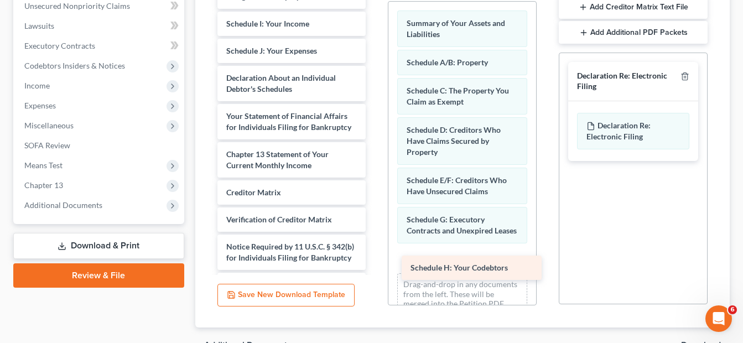
drag, startPoint x: 257, startPoint y: 19, endPoint x: 441, endPoint y: 263, distance: 305.6
click at [375, 263] on div "Schedule H: Your Codebtors Voluntary Petition for Individuals Filing for Bankru…" at bounding box center [291, 140] width 166 height 335
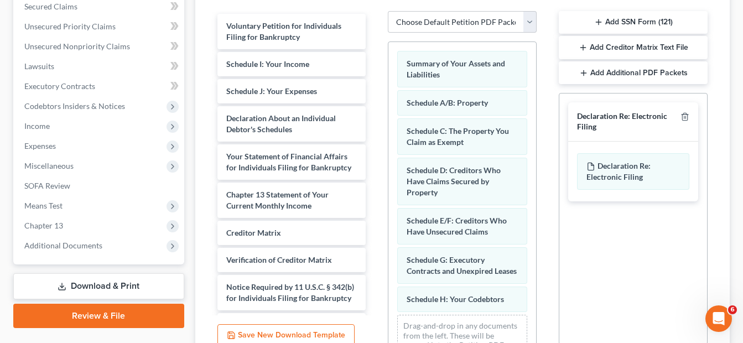
scroll to position [237, 0]
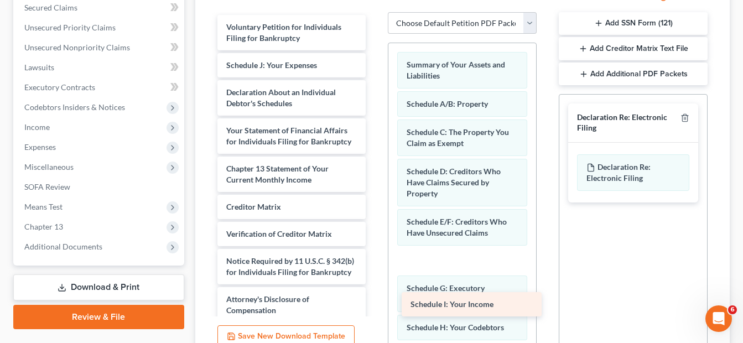
drag, startPoint x: 272, startPoint y: 60, endPoint x: 456, endPoint y: 300, distance: 302.0
click at [375, 300] on div "Schedule I: Your Income Voluntary Petition for Individuals Filing for Bankruptc…" at bounding box center [291, 168] width 166 height 307
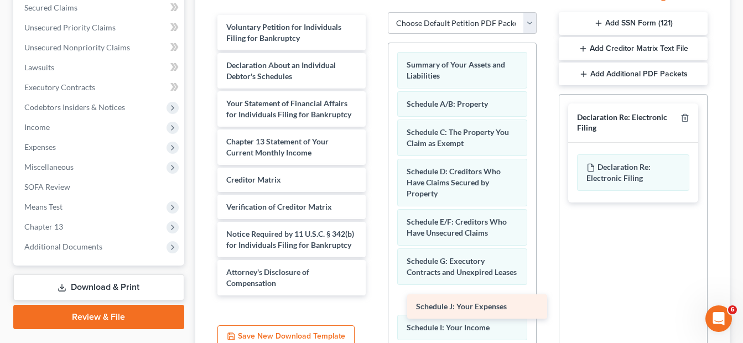
drag, startPoint x: 242, startPoint y: 67, endPoint x: 432, endPoint y: 309, distance: 306.8
click at [375, 295] on div "Schedule J: Your Expenses Voluntary Petition for Individuals Filing for Bankrup…" at bounding box center [291, 155] width 166 height 280
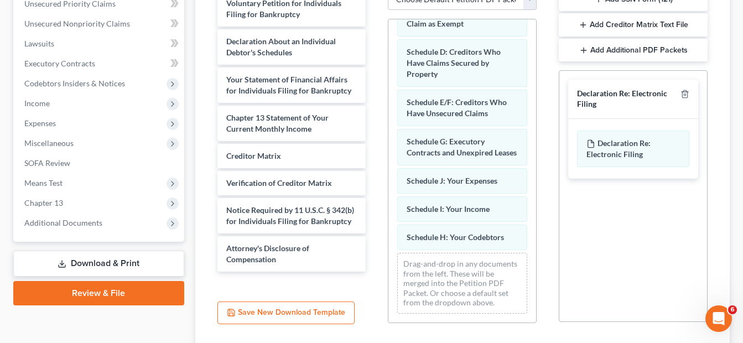
scroll to position [107, 0]
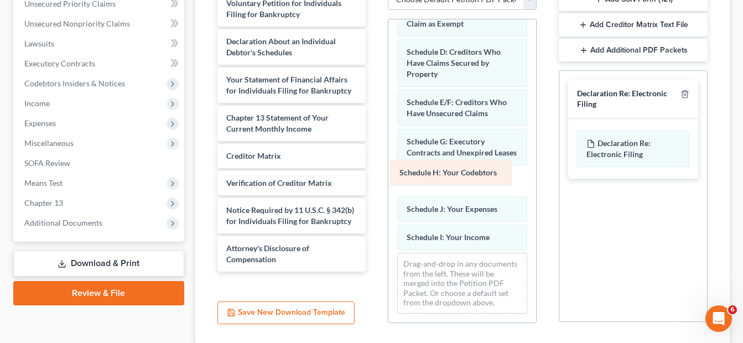
drag, startPoint x: 462, startPoint y: 236, endPoint x: 455, endPoint y: 171, distance: 65.1
click at [455, 171] on div "Schedule H: Your Codebtors Summary of Your Assets and Liabilities Schedule A/B:…" at bounding box center [462, 123] width 148 height 399
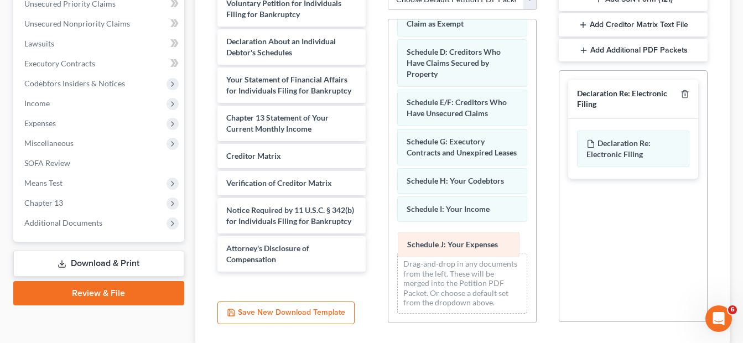
drag, startPoint x: 451, startPoint y: 208, endPoint x: 451, endPoint y: 244, distance: 36.5
click at [451, 244] on div "Schedule J: Your Expenses Summary of Your Assets and Liabilities Schedule A/B: …" at bounding box center [462, 123] width 148 height 399
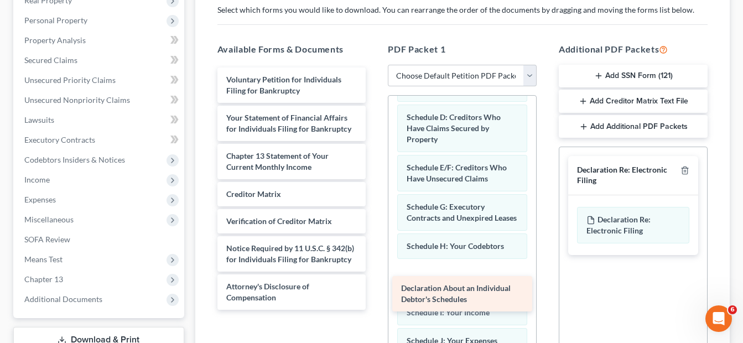
drag, startPoint x: 278, startPoint y: 128, endPoint x: 452, endPoint y: 298, distance: 244.0
click at [375, 298] on div "Declaration About an Individual Debtor's Schedules Voluntary Petition for Indiv…" at bounding box center [291, 188] width 166 height 242
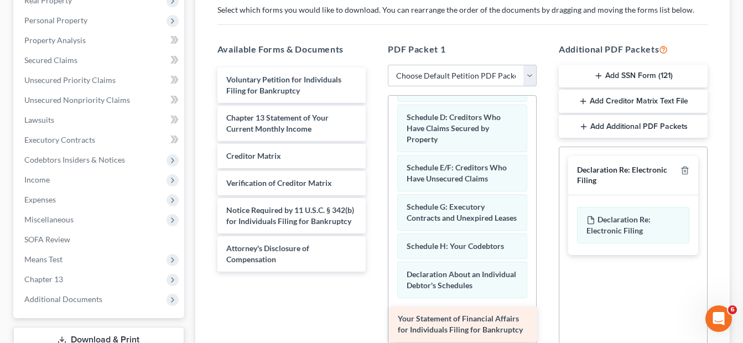
drag, startPoint x: 249, startPoint y: 127, endPoint x: 420, endPoint y: 327, distance: 264.0
click at [375, 272] on div "Your Statement of Financial Affairs for Individuals Filing for Bankruptcy Volun…" at bounding box center [291, 169] width 166 height 204
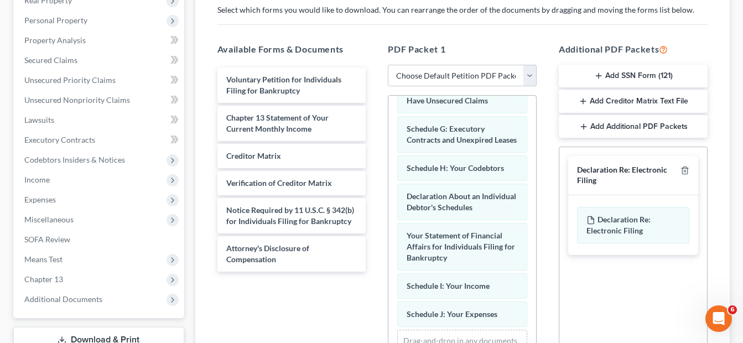
scroll to position [195, 0]
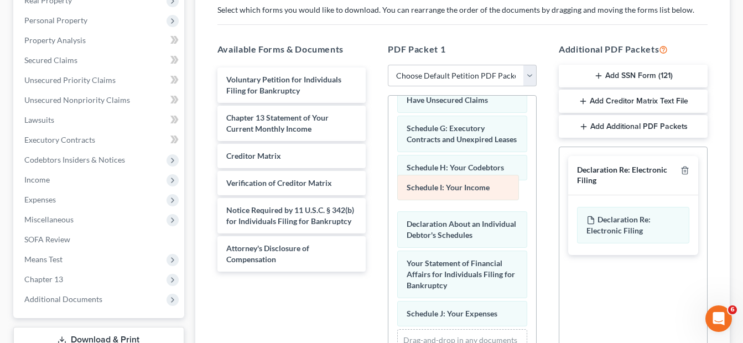
drag, startPoint x: 448, startPoint y: 289, endPoint x: 448, endPoint y: 190, distance: 99.5
click at [448, 190] on div "Schedule I: Your Income Summary of Your Assets and Liabilities Schedule A/B: Pr…" at bounding box center [462, 154] width 148 height 488
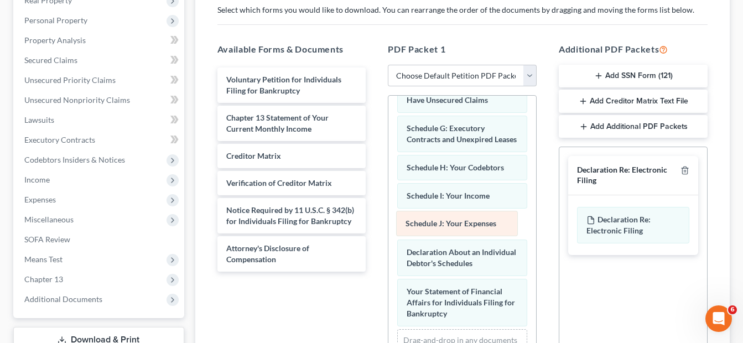
drag, startPoint x: 448, startPoint y: 312, endPoint x: 447, endPoint y: 222, distance: 89.6
click at [447, 222] on div "Schedule J: Your Expenses Summary of Your Assets and Liabilities Schedule A/B: …" at bounding box center [462, 154] width 148 height 488
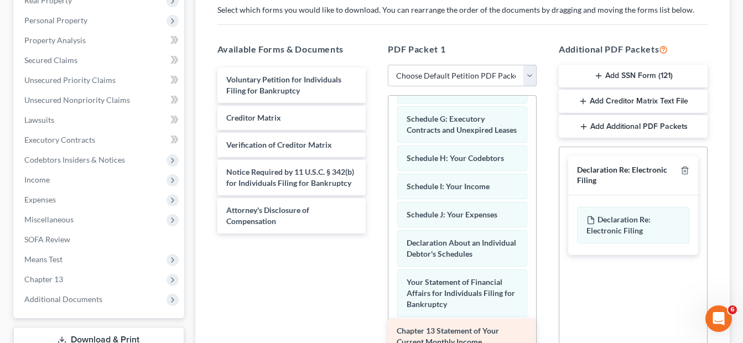
drag, startPoint x: 262, startPoint y: 123, endPoint x: 432, endPoint y: 336, distance: 272.6
click at [375, 233] on div "Chapter 13 Statement of Your Current Monthly Income Voluntary Petition for Indi…" at bounding box center [291, 150] width 166 height 166
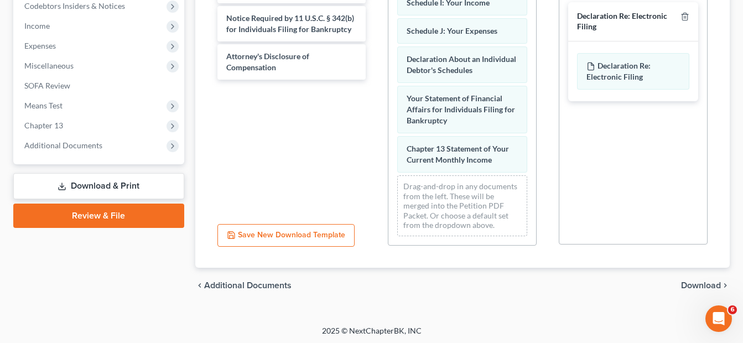
scroll to position [340, 0]
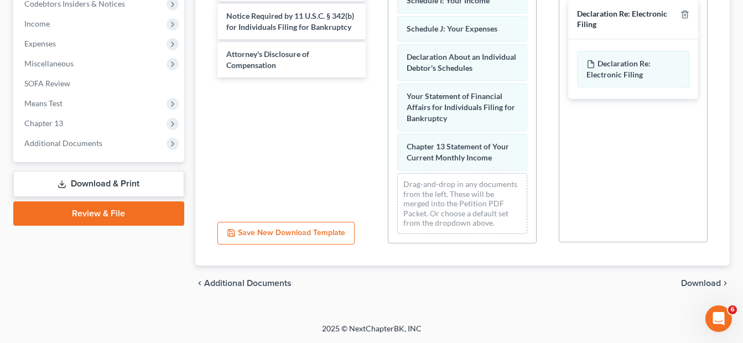
click at [704, 284] on span "Download" at bounding box center [701, 283] width 40 height 9
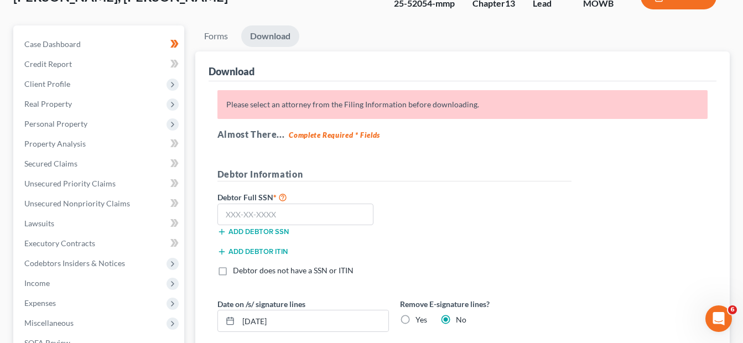
scroll to position [82, 0]
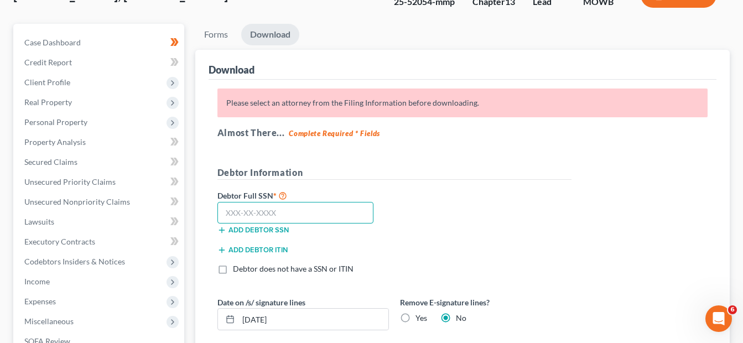
click at [229, 217] on input "text" at bounding box center [295, 213] width 156 height 22
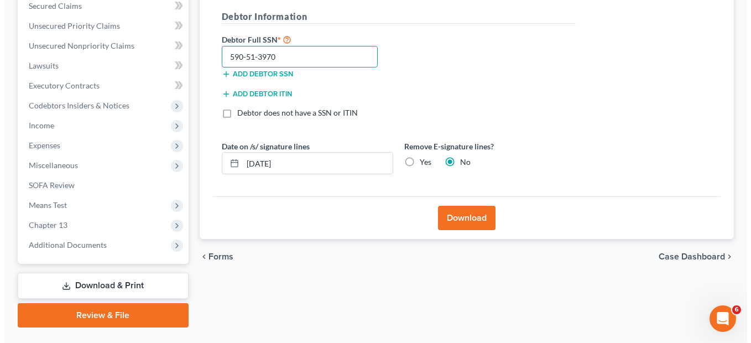
scroll to position [239, 0]
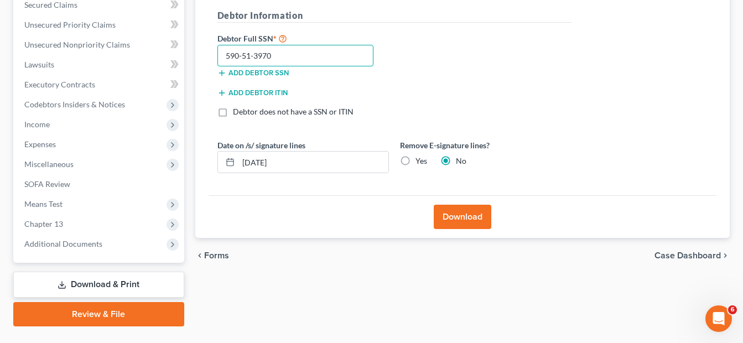
type input "590-51-3970"
click at [453, 222] on button "Download" at bounding box center [463, 217] width 58 height 24
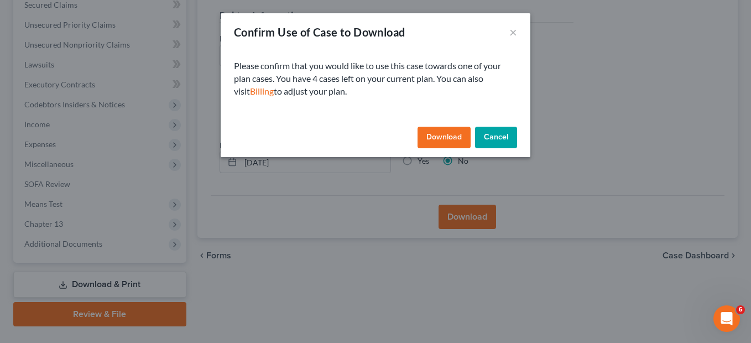
click at [445, 141] on button "Download" at bounding box center [443, 138] width 53 height 22
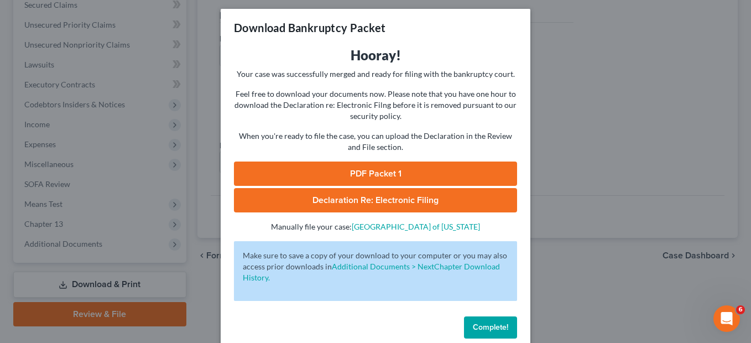
scroll to position [0, 0]
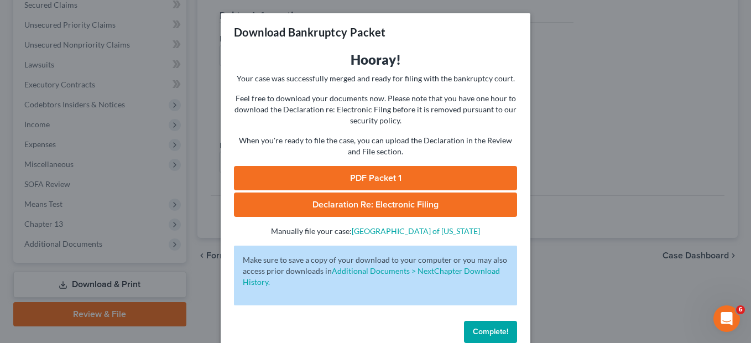
click at [370, 179] on link "PDF Packet 1" at bounding box center [375, 178] width 283 height 24
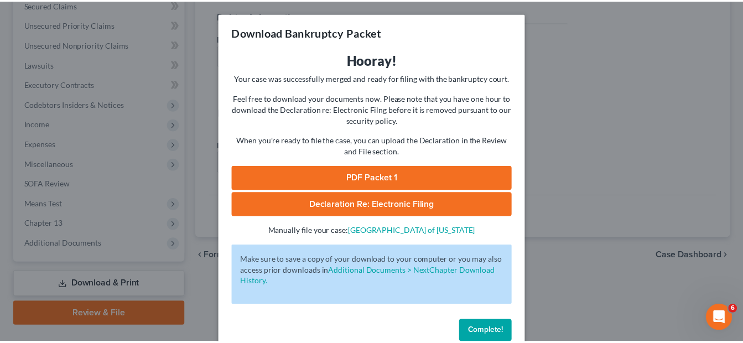
scroll to position [22, 0]
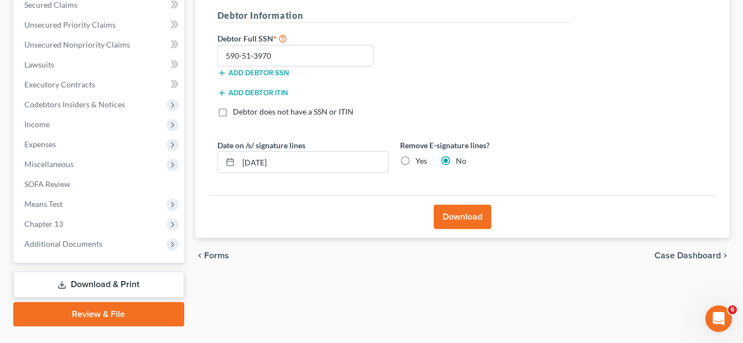
click at [676, 256] on span "Case Dashboard" at bounding box center [687, 255] width 66 height 9
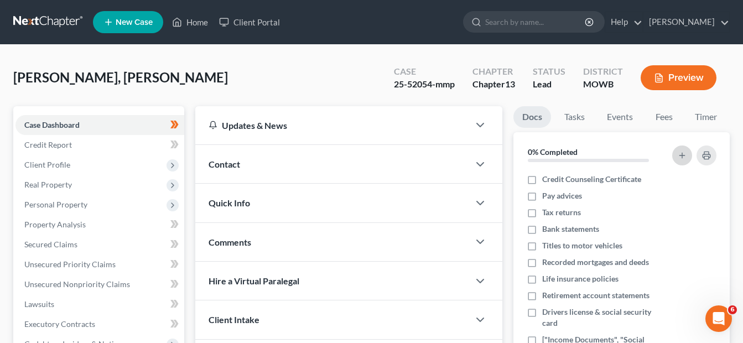
click at [683, 156] on icon "button" at bounding box center [681, 155] width 9 height 9
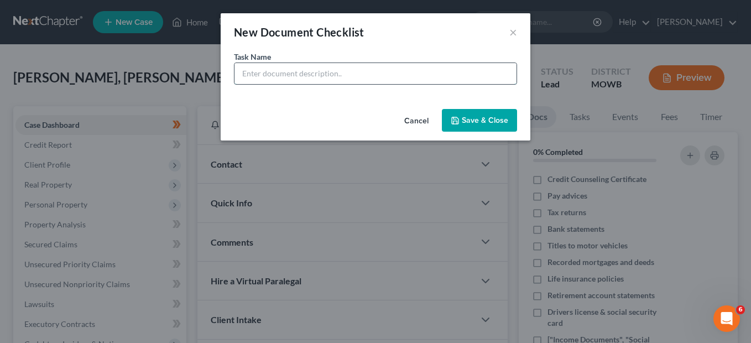
click at [295, 77] on input "text" at bounding box center [375, 73] width 282 height 21
type input "credit"
click at [514, 33] on button "×" at bounding box center [513, 31] width 8 height 13
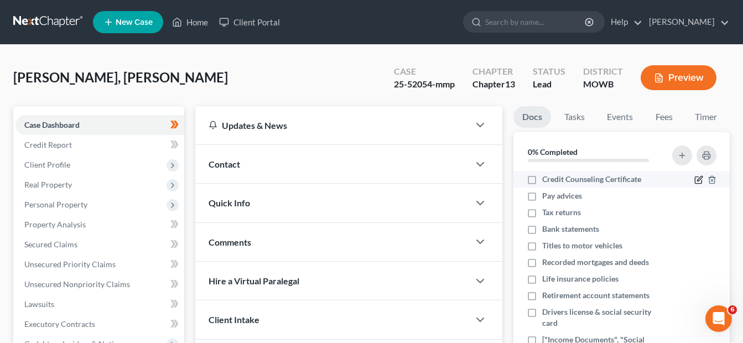
click at [697, 180] on icon "button" at bounding box center [699, 178] width 5 height 5
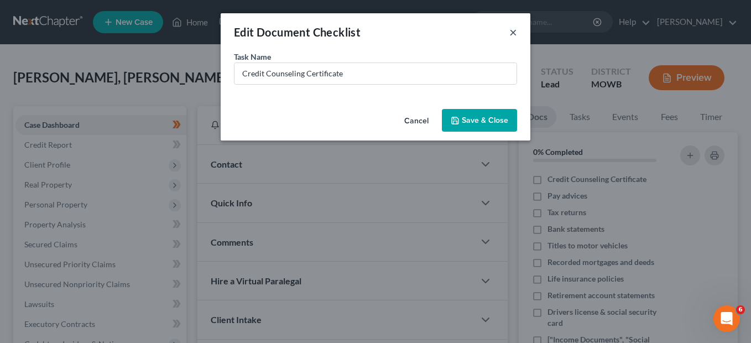
click at [511, 33] on button "×" at bounding box center [513, 31] width 8 height 13
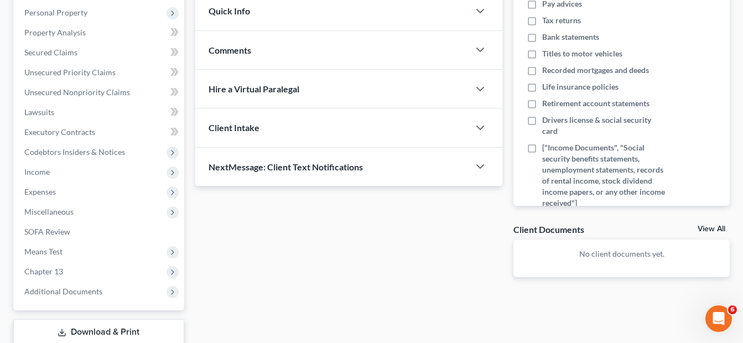
scroll to position [208, 0]
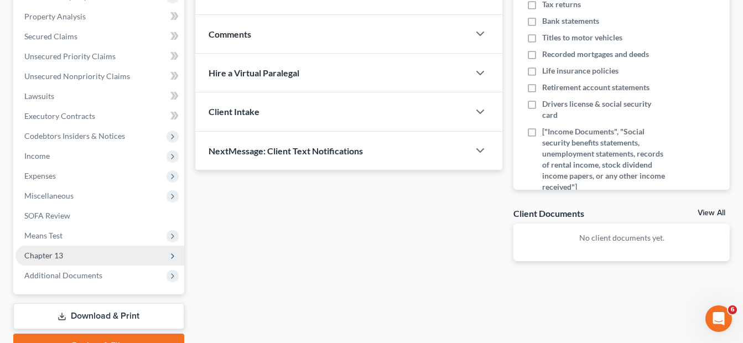
click at [45, 257] on span "Chapter 13" at bounding box center [43, 254] width 39 height 9
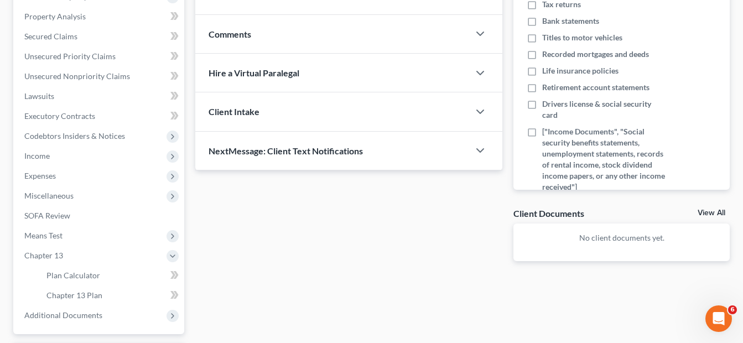
click at [356, 288] on div "Updates & News × [US_STATE] Western District Notes Take a look at NextChapter's…" at bounding box center [462, 147] width 545 height 499
click at [87, 295] on span "Chapter 13 Plan" at bounding box center [74, 294] width 56 height 9
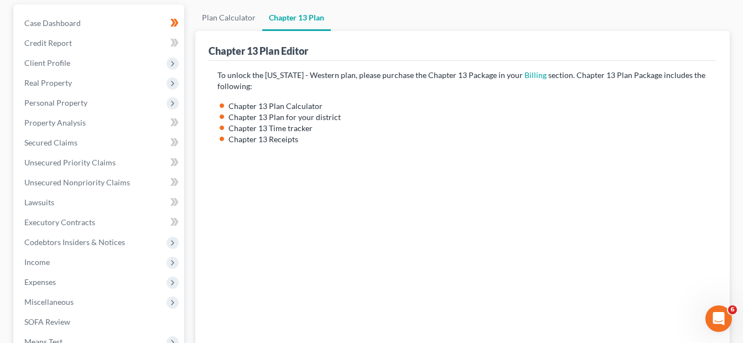
scroll to position [259, 0]
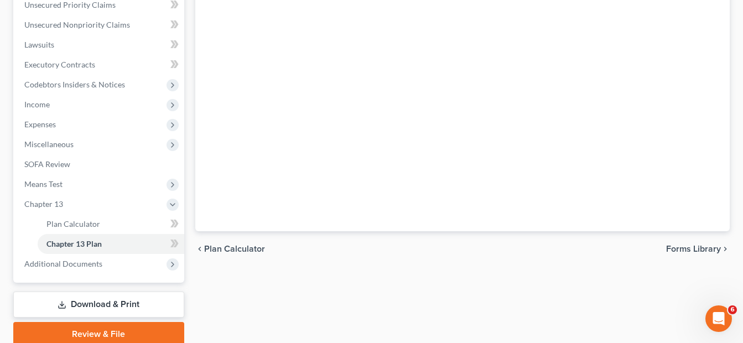
click at [210, 246] on span "Plan Calculator" at bounding box center [234, 248] width 61 height 9
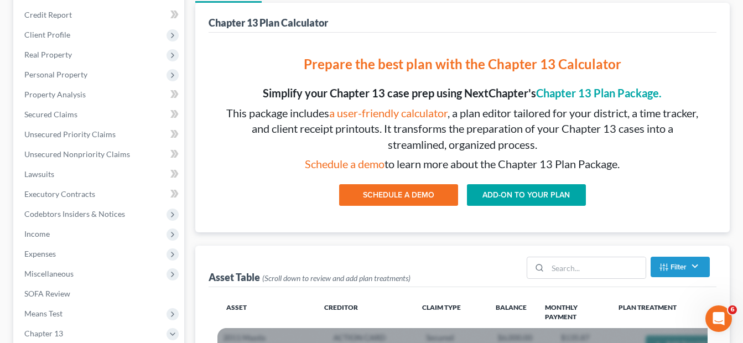
scroll to position [132, 0]
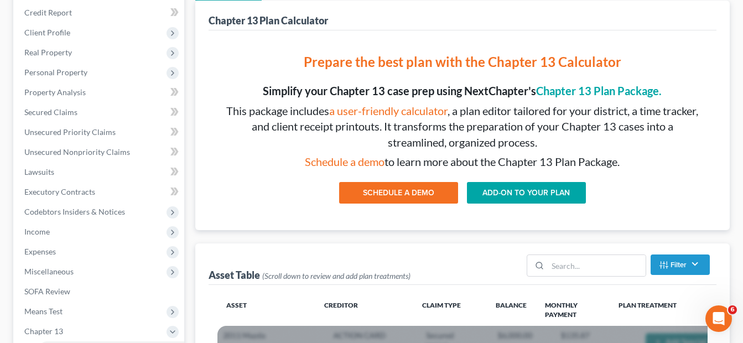
click at [514, 195] on link "ADD-ON TO YOUR PLAN" at bounding box center [526, 193] width 119 height 22
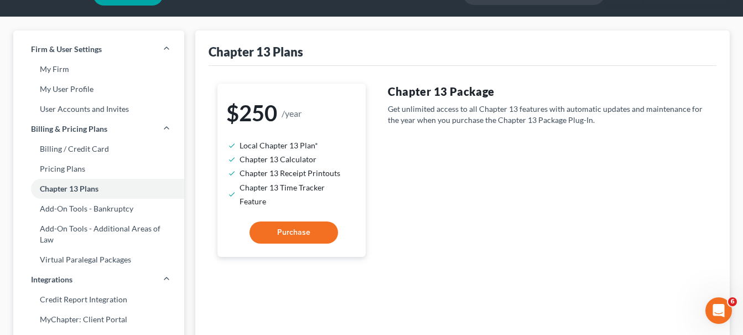
scroll to position [26, 0]
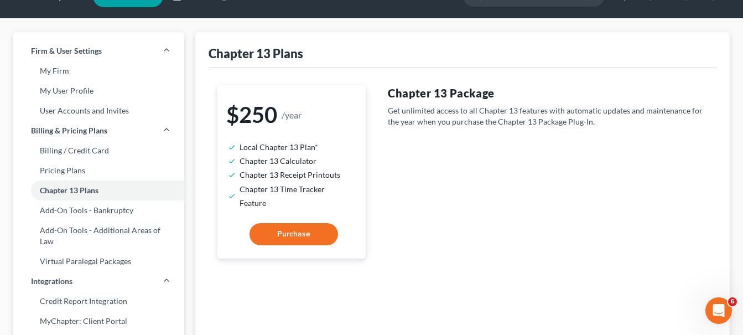
click at [291, 225] on button "Purchase" at bounding box center [293, 234] width 88 height 22
select select "79"
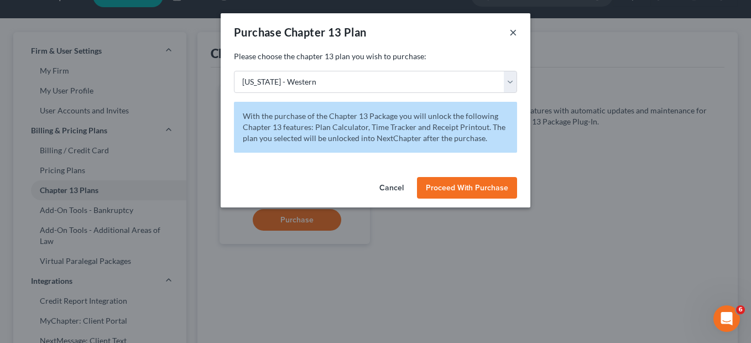
click at [515, 30] on button "×" at bounding box center [513, 31] width 8 height 13
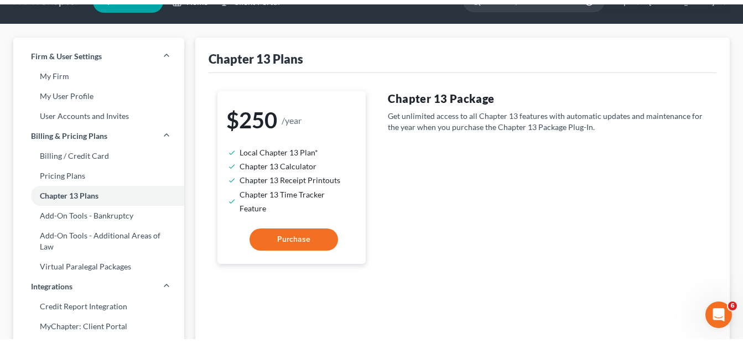
scroll to position [20, 0]
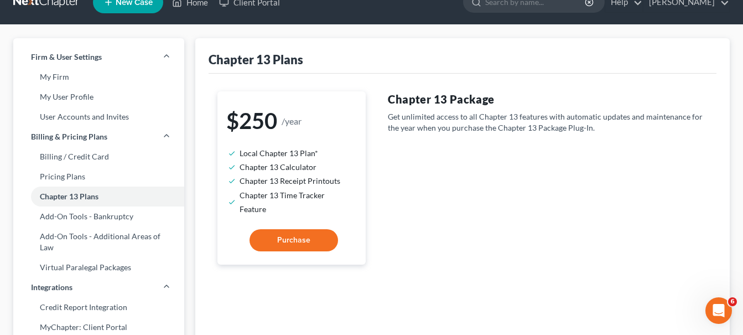
click at [295, 235] on span "Purchase" at bounding box center [293, 239] width 33 height 9
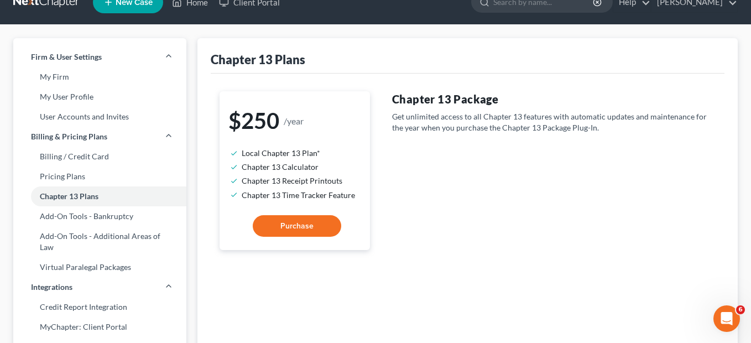
select select "79"
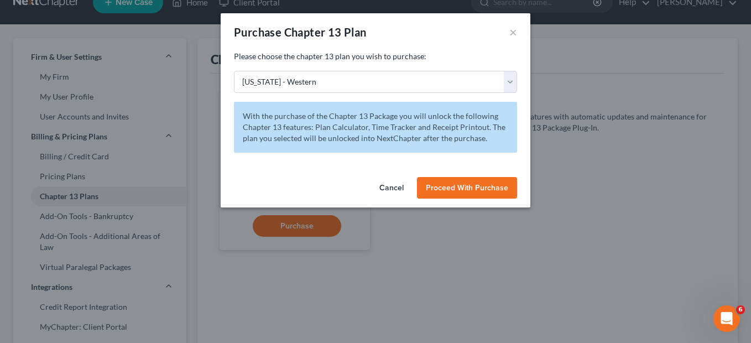
click at [446, 190] on span "Proceed With Purchase" at bounding box center [467, 187] width 82 height 9
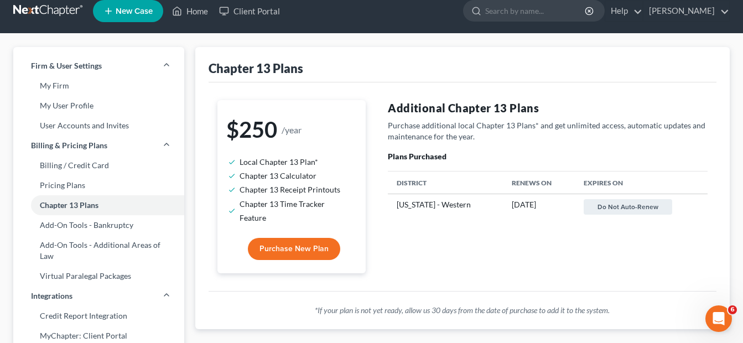
scroll to position [0, 0]
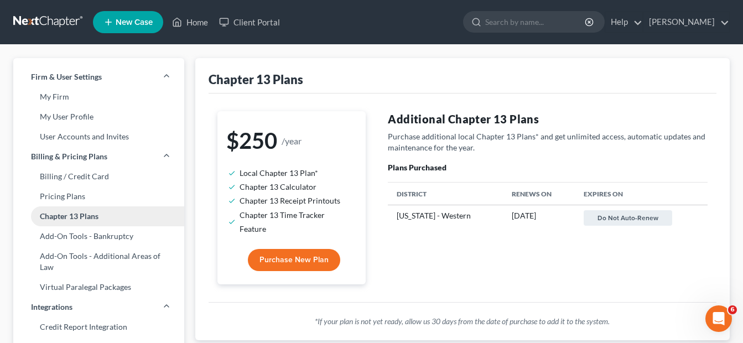
click at [66, 220] on link "Chapter 13 Plans" at bounding box center [98, 216] width 171 height 20
click at [199, 22] on link "Home" at bounding box center [189, 22] width 47 height 20
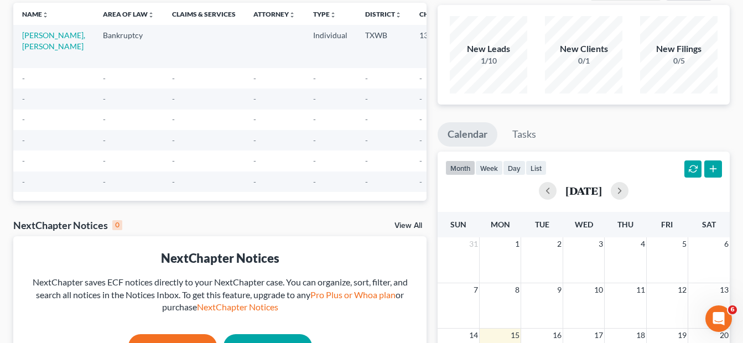
scroll to position [72, 0]
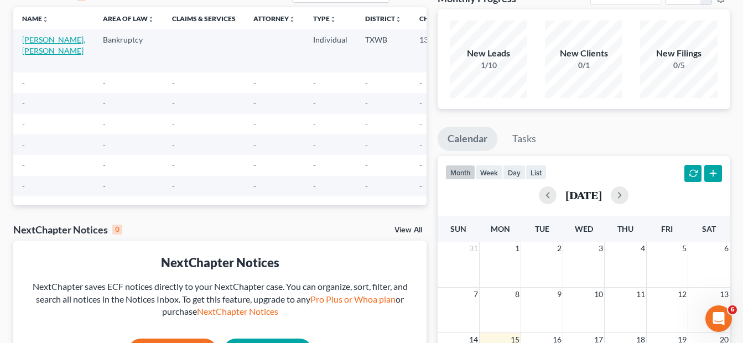
click at [27, 47] on link "[PERSON_NAME], [PERSON_NAME]" at bounding box center [53, 45] width 63 height 20
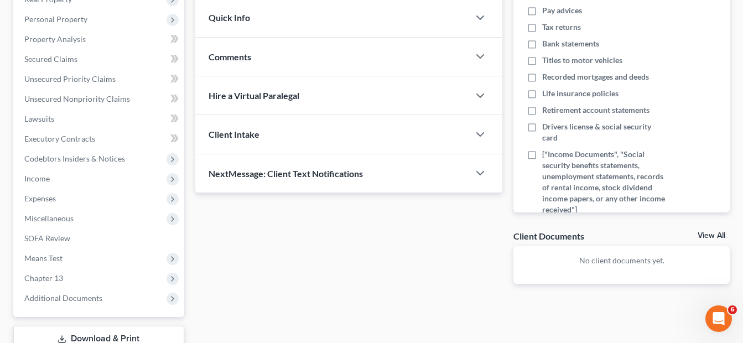
scroll to position [193, 0]
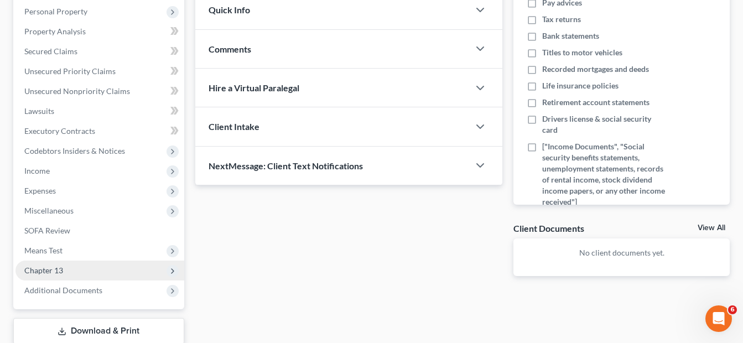
click at [62, 272] on span "Chapter 13" at bounding box center [43, 269] width 39 height 9
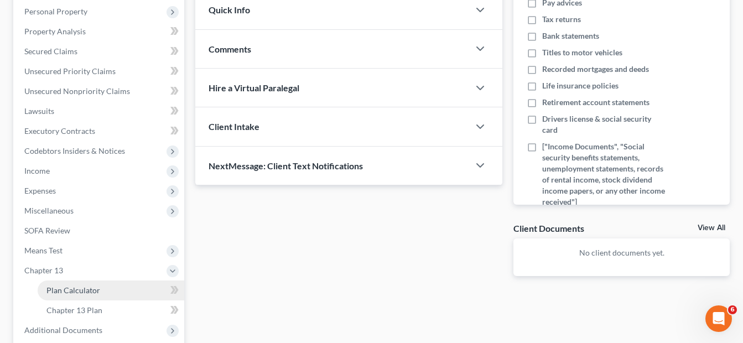
click at [71, 289] on span "Plan Calculator" at bounding box center [73, 289] width 54 height 9
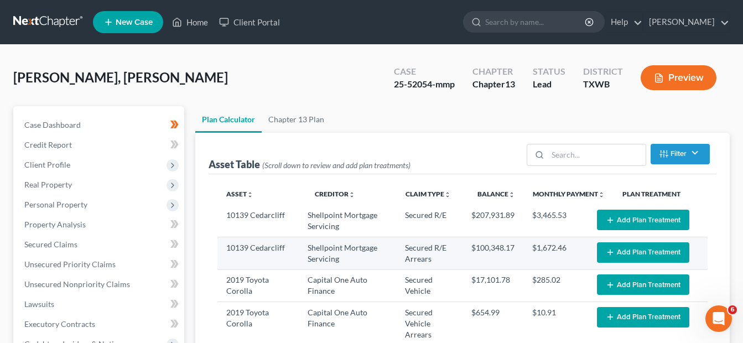
select select "59"
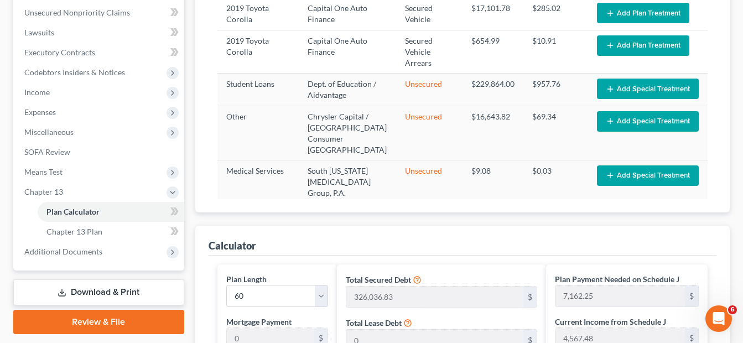
scroll to position [278, 0]
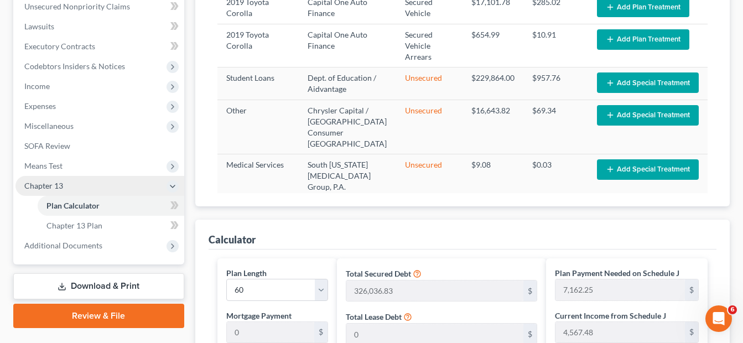
click at [41, 185] on span "Chapter 13" at bounding box center [43, 185] width 39 height 9
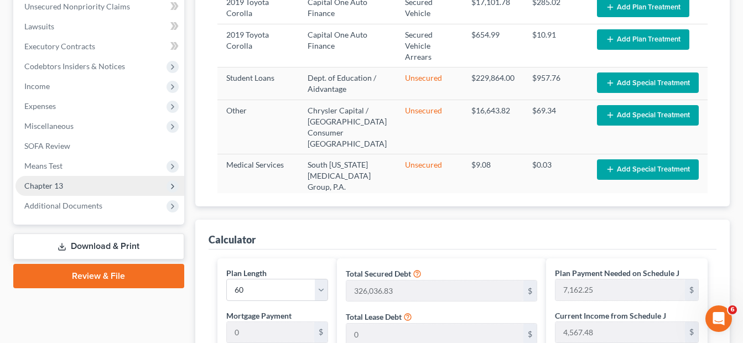
click at [41, 185] on span "Chapter 13" at bounding box center [43, 185] width 39 height 9
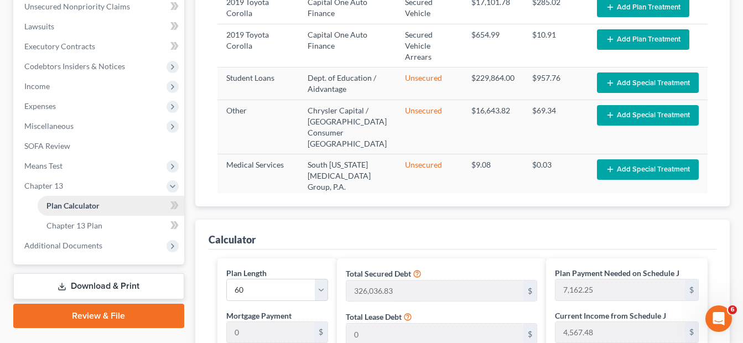
click at [58, 205] on span "Plan Calculator" at bounding box center [72, 205] width 53 height 9
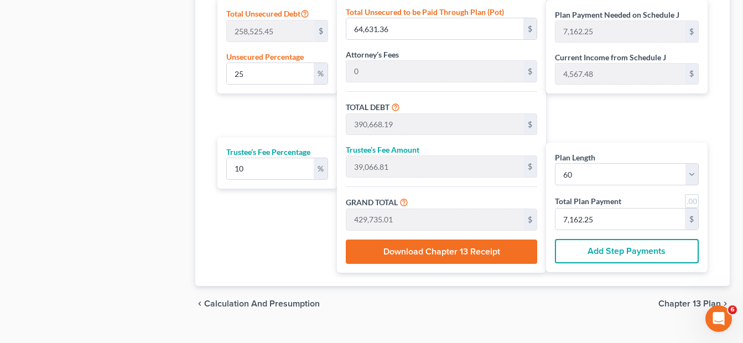
scroll to position [733, 0]
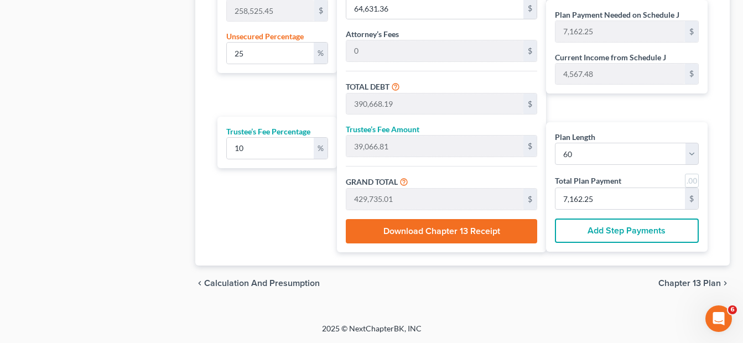
click at [689, 286] on span "Chapter 13 Plan" at bounding box center [689, 283] width 62 height 9
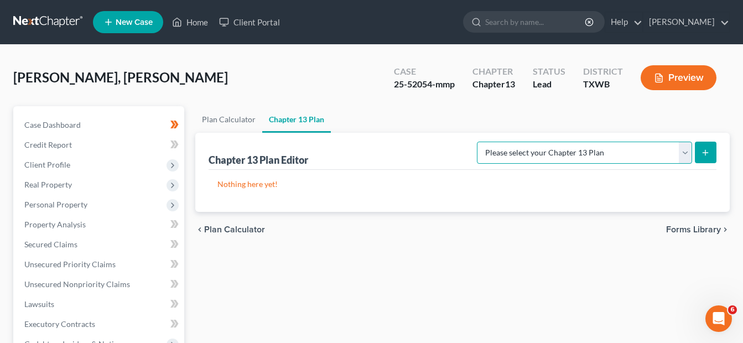
click at [686, 153] on select "Please select your Chapter 13 Plan National Form Plan - Official Form 113 [US_S…" at bounding box center [584, 153] width 215 height 22
click at [480, 142] on select "Please select your Chapter 13 Plan National Form Plan - Official Form 113 [US_S…" at bounding box center [584, 153] width 215 height 22
click at [685, 152] on select "Please select your Chapter 13 Plan National Form Plan - Official Form 113 [US_S…" at bounding box center [584, 153] width 215 height 22
select select "2"
click at [480, 142] on select "Please select your Chapter 13 Plan National Form Plan - Official Form 113 [US_S…" at bounding box center [584, 153] width 215 height 22
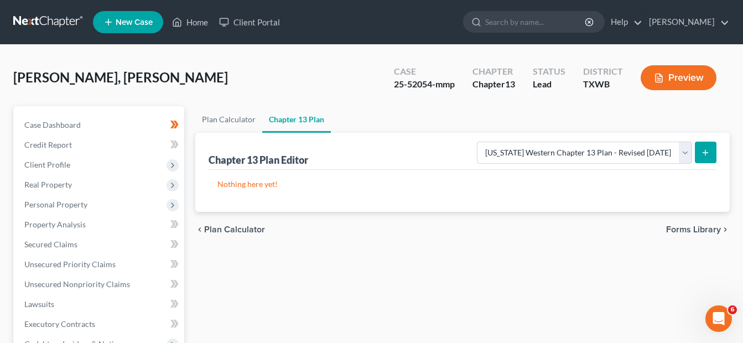
click at [685, 228] on span "Forms Library" at bounding box center [693, 229] width 55 height 9
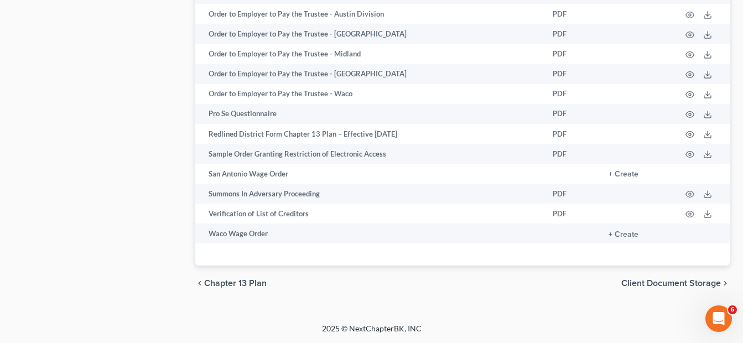
scroll to position [1751, 0]
click at [216, 285] on span "Chapter 13 Plan" at bounding box center [235, 283] width 62 height 9
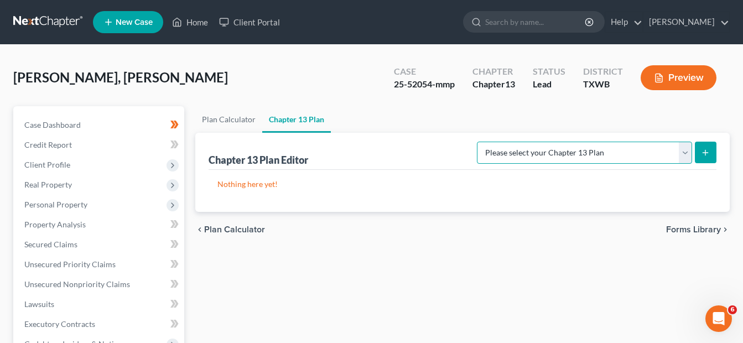
click at [687, 153] on select "Please select your Chapter 13 Plan National Form Plan - Official Form 113 [US_S…" at bounding box center [584, 153] width 215 height 22
select select "2"
click at [480, 142] on select "Please select your Chapter 13 Plan National Form Plan - Official Form 113 [US_S…" at bounding box center [584, 153] width 215 height 22
click at [703, 152] on icon "submit" at bounding box center [705, 152] width 9 height 9
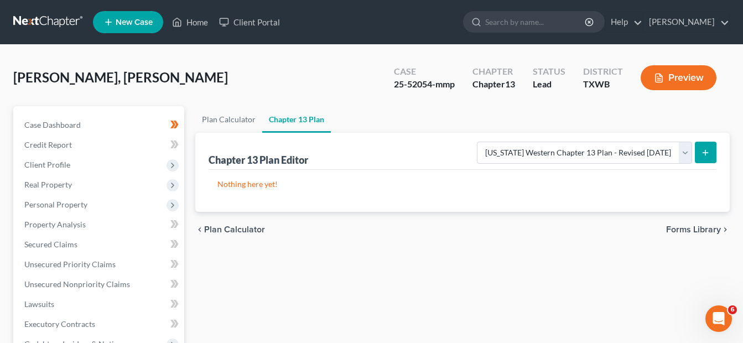
click at [703, 152] on icon "submit" at bounding box center [705, 152] width 9 height 9
click at [174, 123] on icon at bounding box center [172, 125] width 5 height 8
click at [194, 19] on link "Home" at bounding box center [189, 22] width 47 height 20
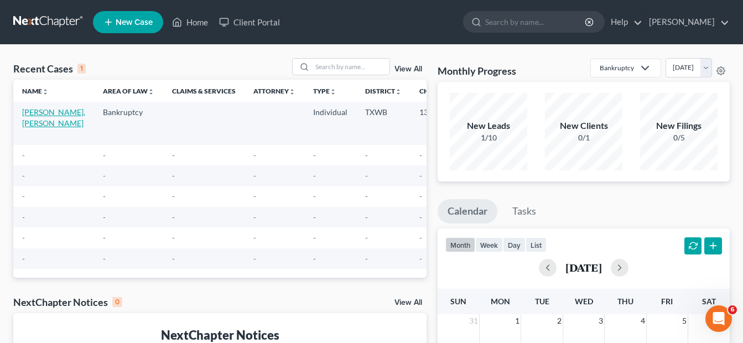
click at [42, 113] on link "[PERSON_NAME], [PERSON_NAME]" at bounding box center [53, 117] width 63 height 20
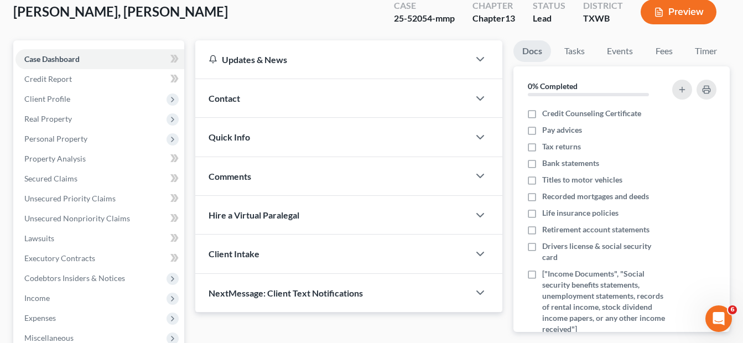
scroll to position [65, 0]
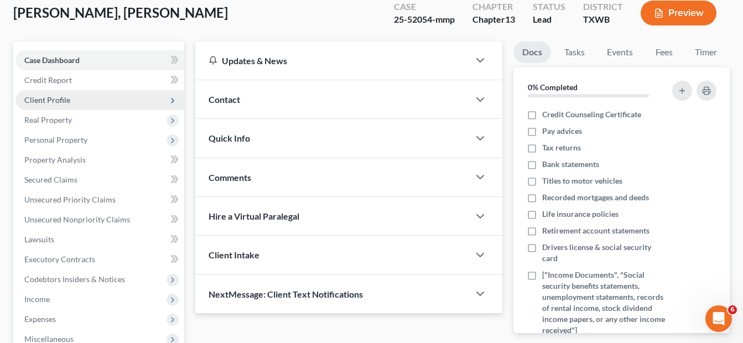
click at [171, 99] on icon at bounding box center [172, 100] width 9 height 9
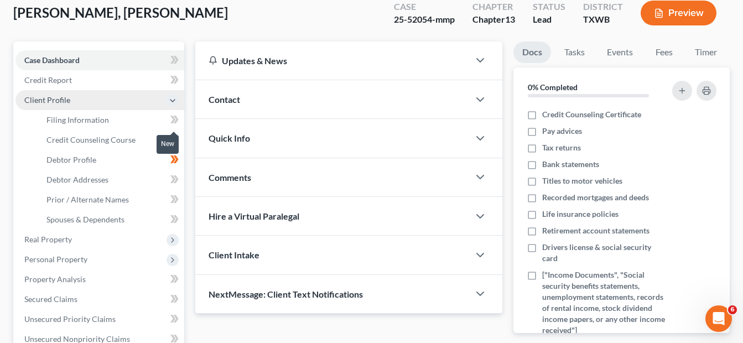
click at [174, 119] on icon at bounding box center [172, 120] width 5 height 8
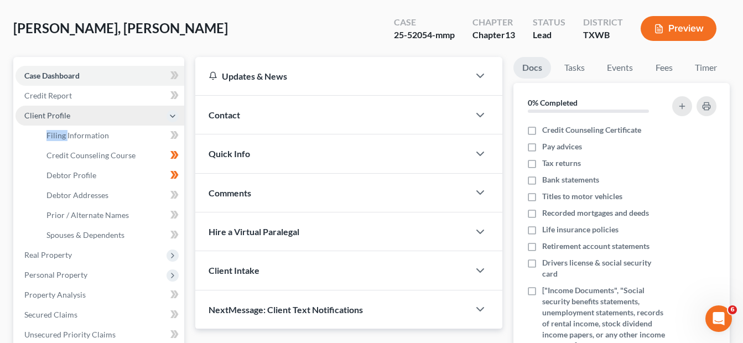
scroll to position [51, 0]
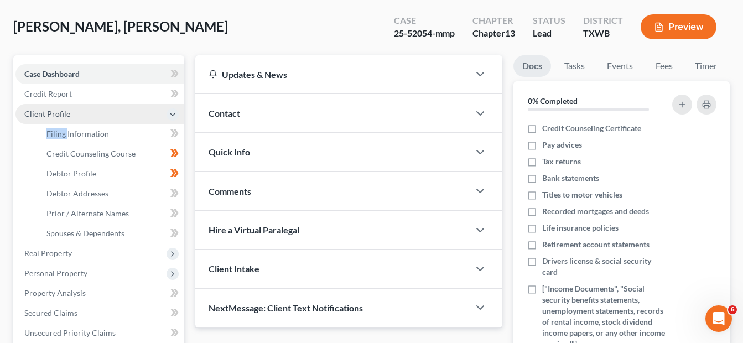
click at [12, 143] on div "Case Dashboard Payments Invoices Payments Payments Credit Report Client Profile" at bounding box center [99, 344] width 182 height 579
click at [176, 136] on icon at bounding box center [175, 133] width 5 height 8
click at [82, 135] on span "Filing Information" at bounding box center [77, 133] width 62 height 9
select select "1"
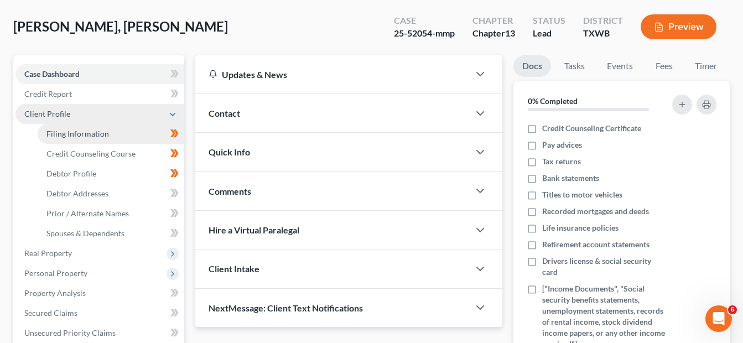
select select "0"
select select "3"
select select "45"
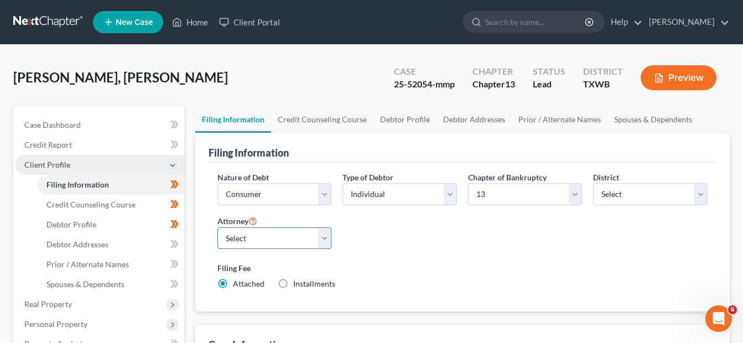
click at [323, 241] on select "Select" at bounding box center [274, 238] width 114 height 22
click at [238, 236] on select "Select" at bounding box center [274, 238] width 114 height 22
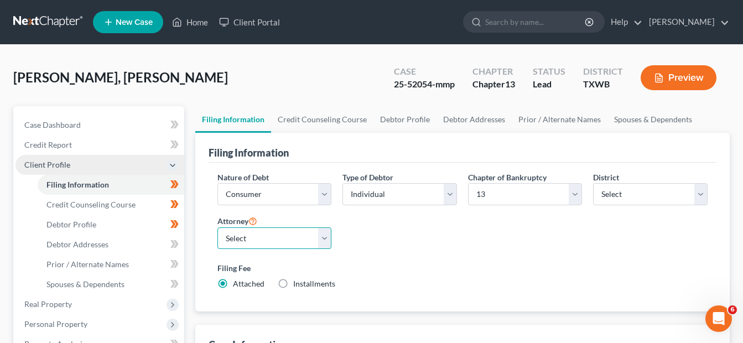
click at [238, 236] on select "Select" at bounding box center [274, 238] width 114 height 22
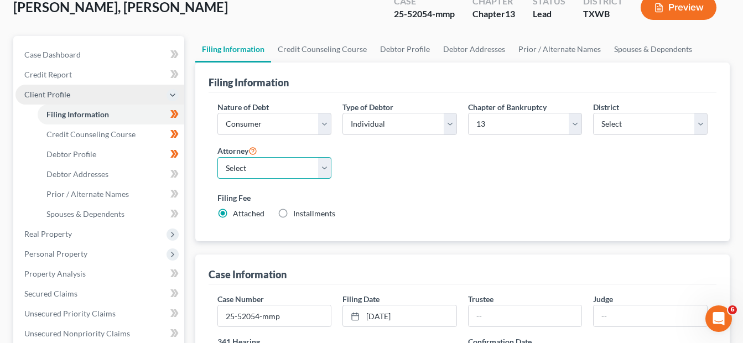
scroll to position [66, 0]
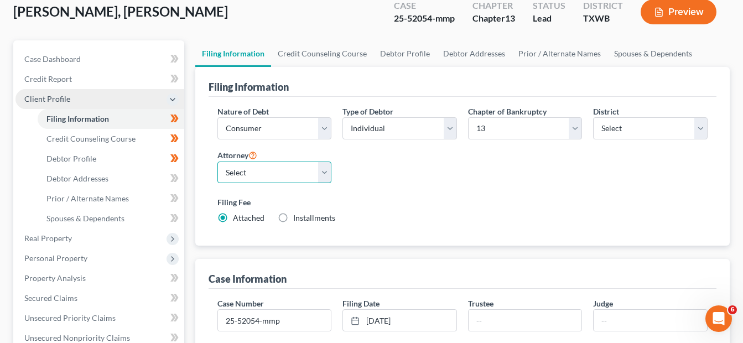
click at [325, 173] on select "Select" at bounding box center [274, 172] width 114 height 22
click at [217, 161] on select "Select" at bounding box center [274, 172] width 114 height 22
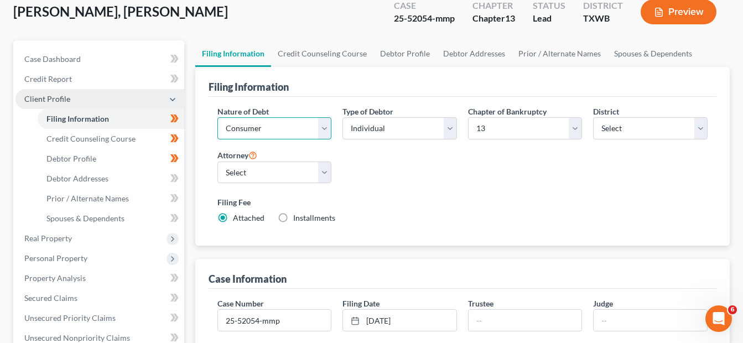
click at [321, 131] on select "Select Business Consumer Other" at bounding box center [274, 128] width 114 height 22
click at [451, 130] on select "Select Individual Joint" at bounding box center [399, 128] width 114 height 22
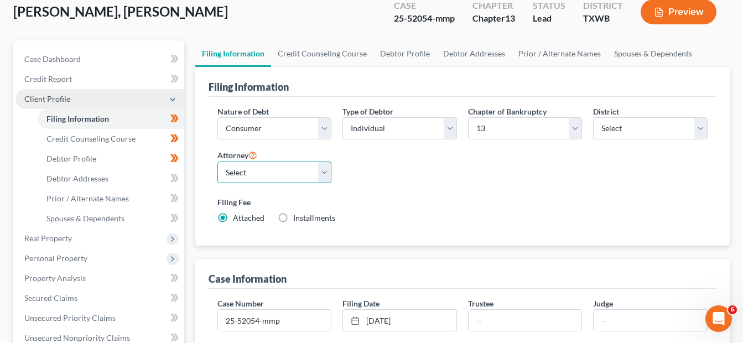
click at [325, 169] on select "Select" at bounding box center [274, 172] width 114 height 22
click at [610, 212] on div "Filing Fee Attached Installments Installments" at bounding box center [462, 209] width 490 height 27
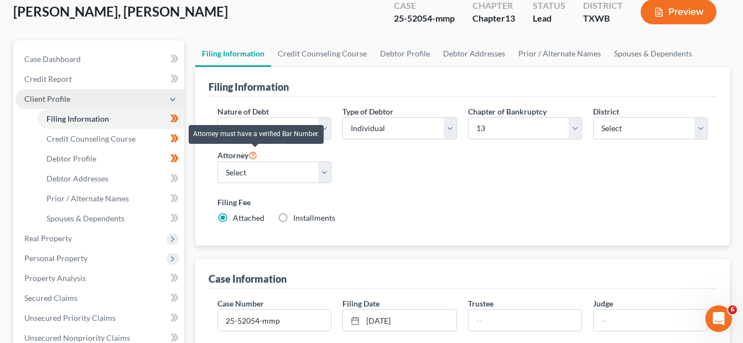
click at [253, 156] on icon at bounding box center [252, 154] width 9 height 11
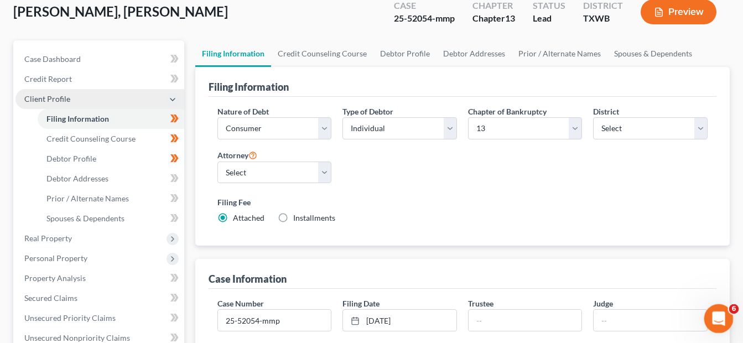
click at [722, 314] on icon "Open Intercom Messenger" at bounding box center [717, 317] width 18 height 18
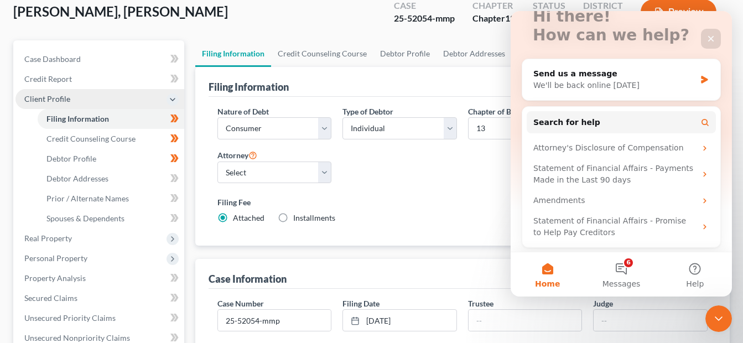
scroll to position [83, 0]
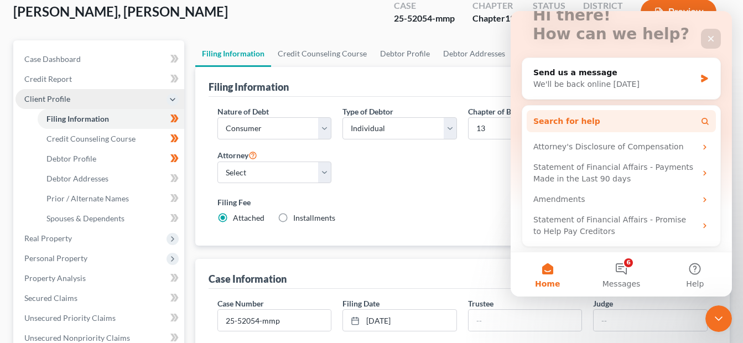
click at [584, 119] on span "Search for help" at bounding box center [566, 122] width 67 height 12
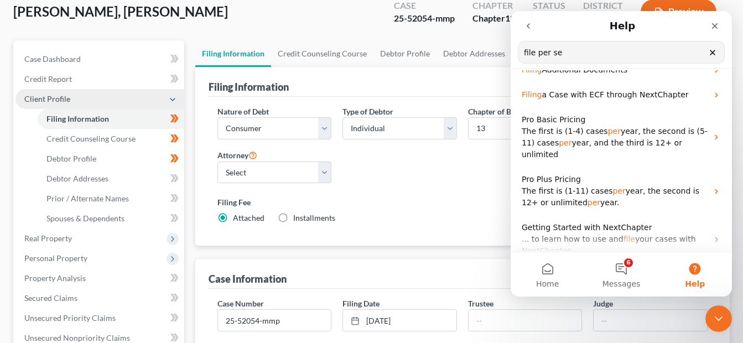
scroll to position [0, 0]
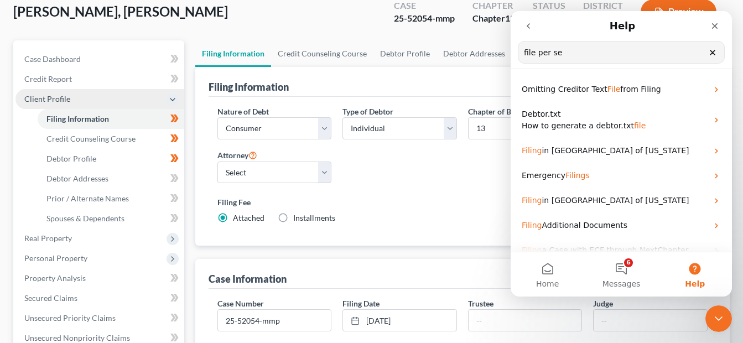
click at [571, 58] on input "file per se" at bounding box center [621, 52] width 206 height 22
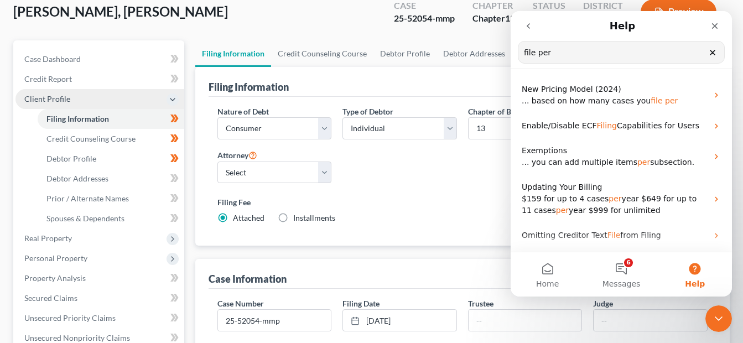
type input "file per"
click at [622, 268] on button "6 Messages" at bounding box center [621, 274] width 74 height 44
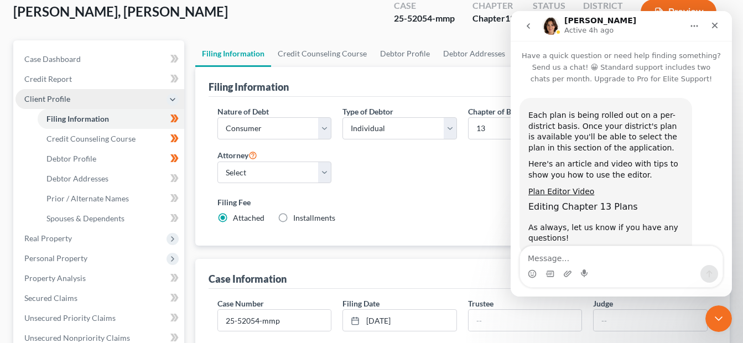
scroll to position [33, 0]
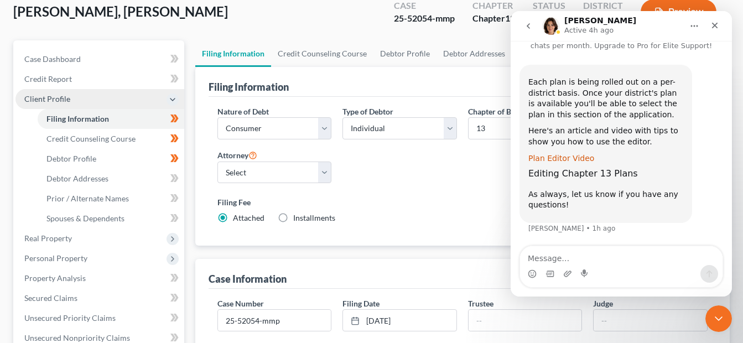
click at [556, 160] on link "Plan Editor Video" at bounding box center [561, 158] width 66 height 9
click at [456, 169] on div "Nature of Debt Select Business Consumer Other Nature of Business Select Clearin…" at bounding box center [462, 169] width 501 height 127
click at [711, 25] on icon "Close" at bounding box center [714, 25] width 9 height 9
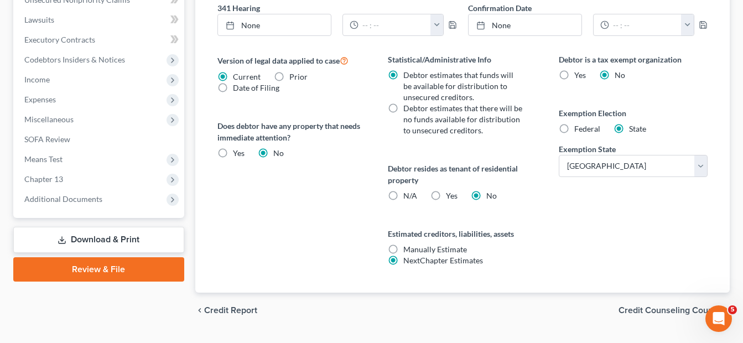
scroll to position [431, 0]
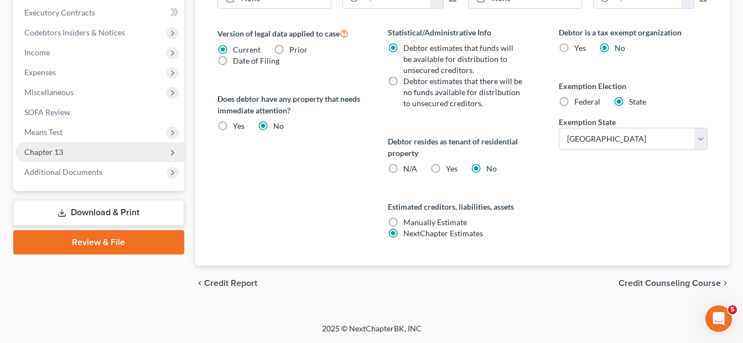
click at [50, 153] on span "Chapter 13" at bounding box center [43, 151] width 39 height 9
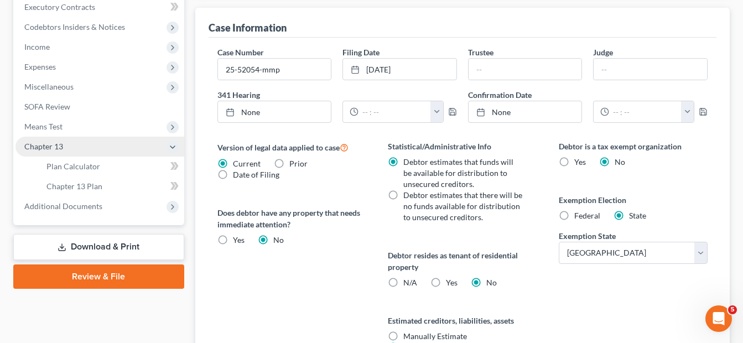
scroll to position [311, 0]
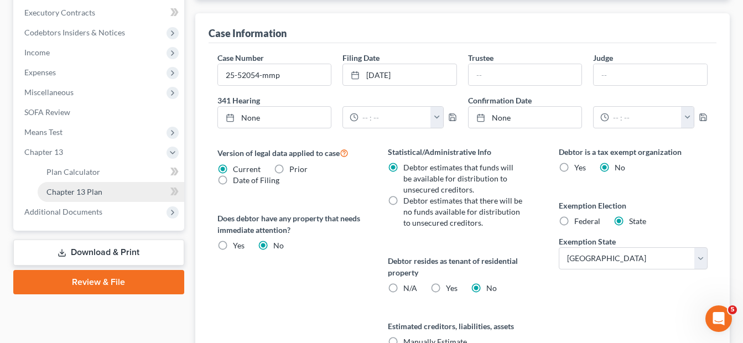
click at [74, 190] on span "Chapter 13 Plan" at bounding box center [74, 191] width 56 height 9
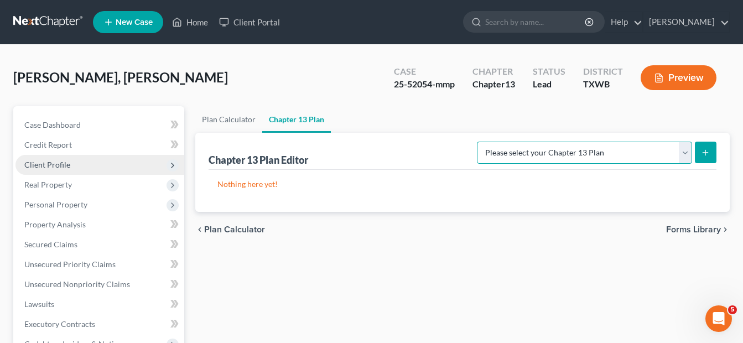
click at [688, 153] on select "Please select your Chapter 13 Plan National Form Plan - Official Form 113 [US_S…" at bounding box center [584, 153] width 215 height 22
click at [480, 142] on select "Please select your Chapter 13 Plan National Form Plan - Official Form 113 [US_S…" at bounding box center [584, 153] width 215 height 22
click at [702, 149] on icon "submit" at bounding box center [705, 152] width 9 height 9
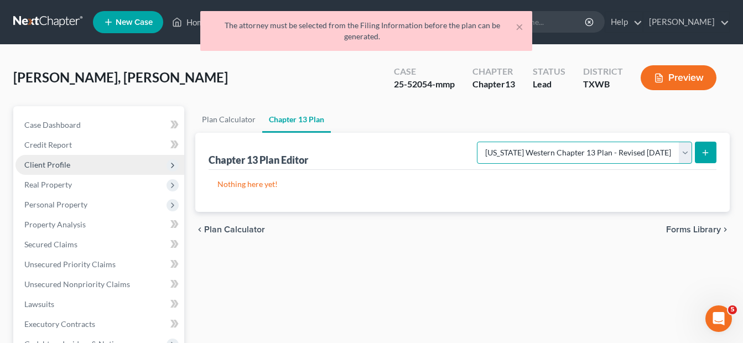
click at [682, 154] on select "Please select your Chapter 13 Plan National Form Plan - Official Form 113 [US_S…" at bounding box center [584, 153] width 215 height 22
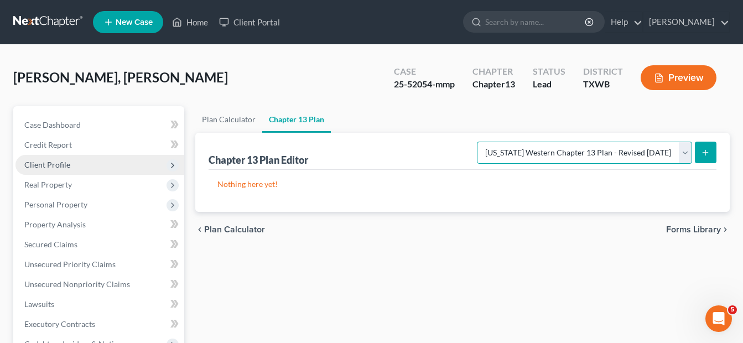
select select "1"
click at [480, 142] on select "Please select your Chapter 13 Plan National Form Plan - Official Form 113 [US_S…" at bounding box center [584, 153] width 215 height 22
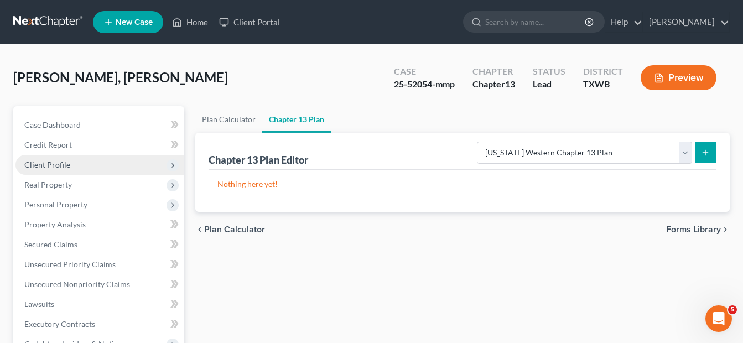
click at [705, 152] on line "submit" at bounding box center [705, 152] width 0 height 5
click at [705, 154] on line "submit" at bounding box center [705, 152] width 0 height 5
click at [709, 232] on span "Forms Library" at bounding box center [693, 229] width 55 height 9
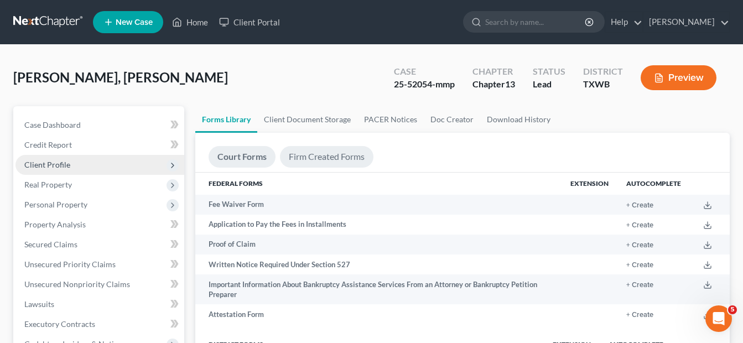
click at [313, 158] on link "Firm Created Forms" at bounding box center [326, 157] width 93 height 22
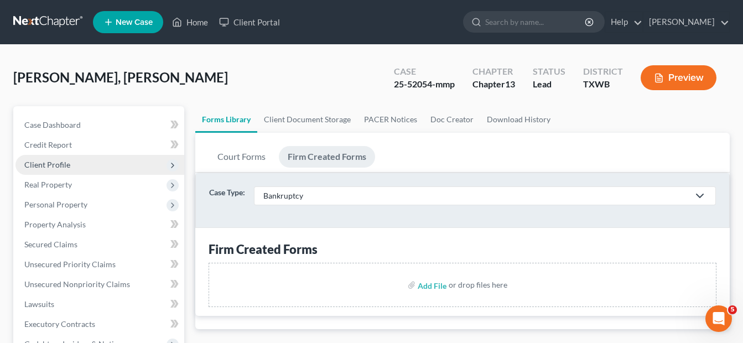
click at [699, 197] on polyline at bounding box center [699, 195] width 7 height 3
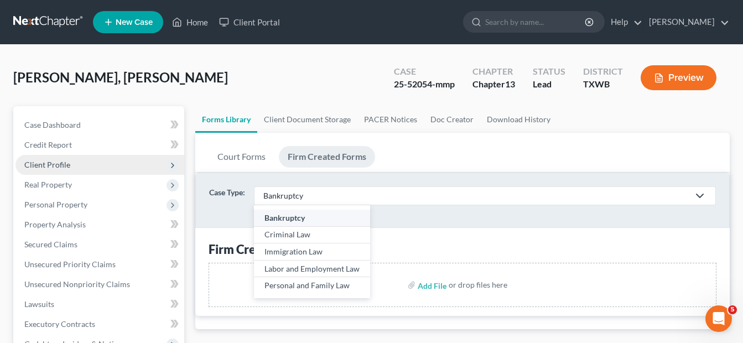
click at [290, 217] on div "Bankruptcy" at bounding box center [311, 217] width 95 height 11
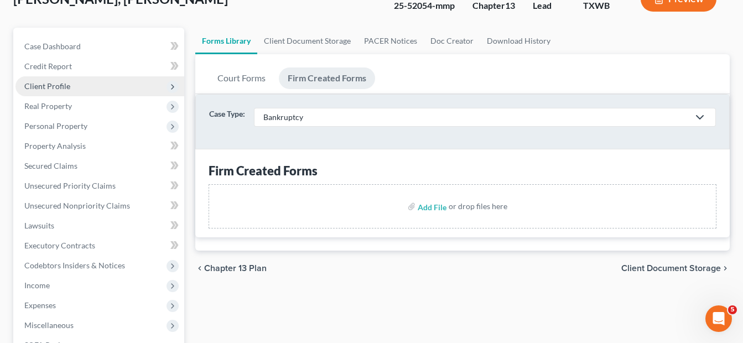
scroll to position [93, 0]
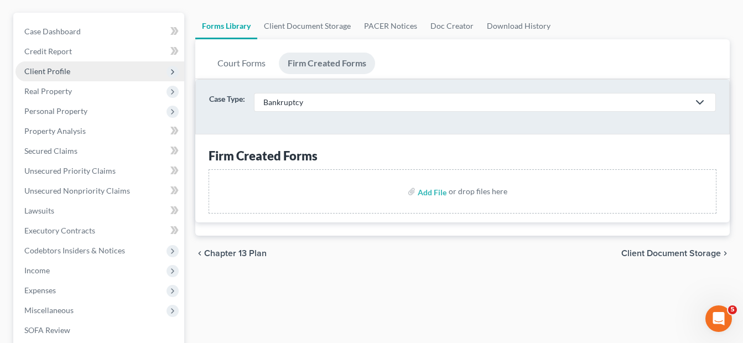
click at [670, 253] on span "Client Document Storage" at bounding box center [671, 253] width 100 height 9
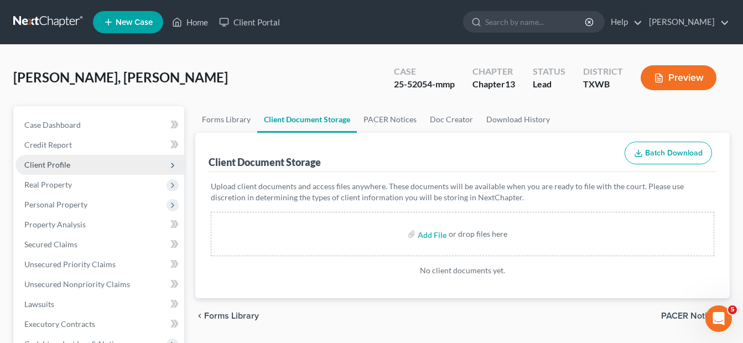
click at [205, 315] on span "Forms Library" at bounding box center [231, 315] width 55 height 9
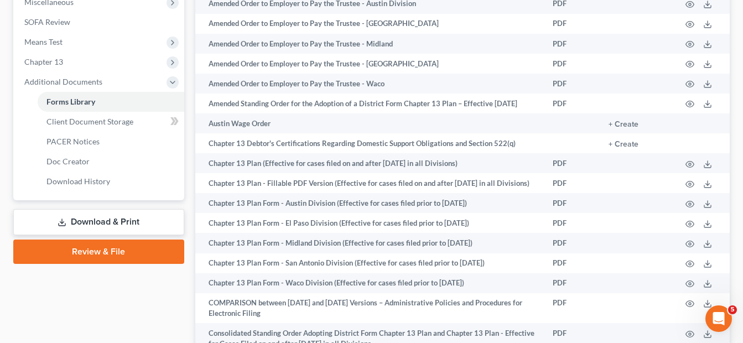
scroll to position [379, 0]
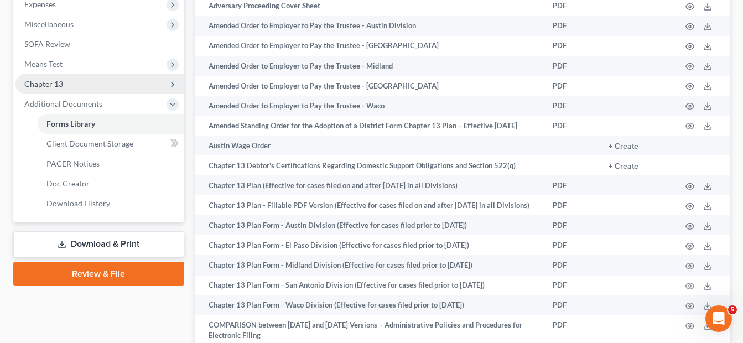
click at [40, 87] on span "Chapter 13" at bounding box center [43, 83] width 39 height 9
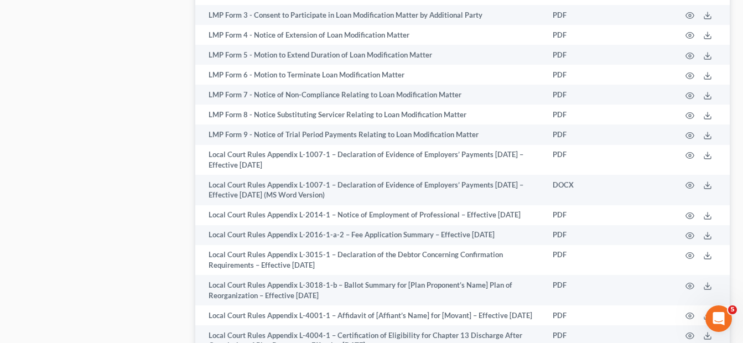
scroll to position [1751, 0]
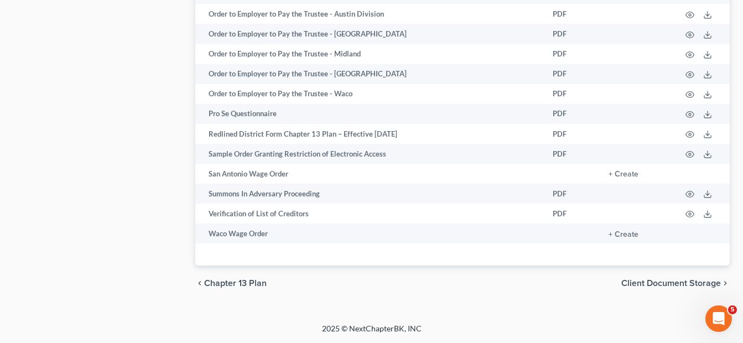
click at [220, 284] on span "Chapter 13 Plan" at bounding box center [235, 283] width 62 height 9
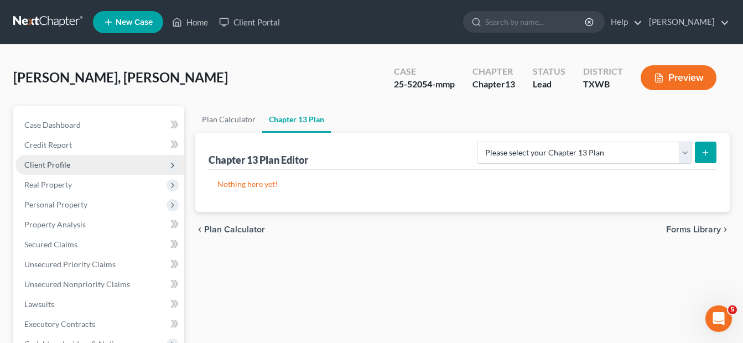
click at [208, 226] on span "Plan Calculator" at bounding box center [234, 229] width 61 height 9
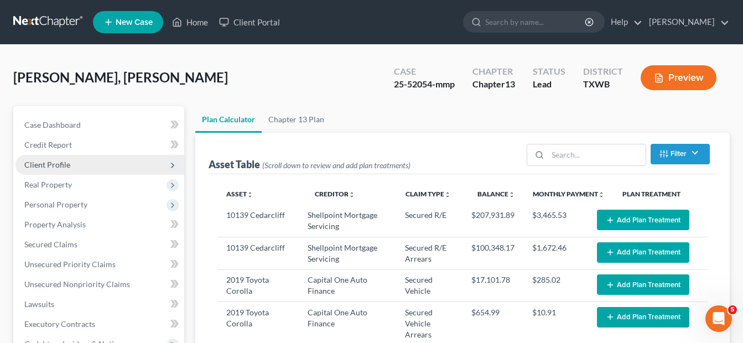
select select "59"
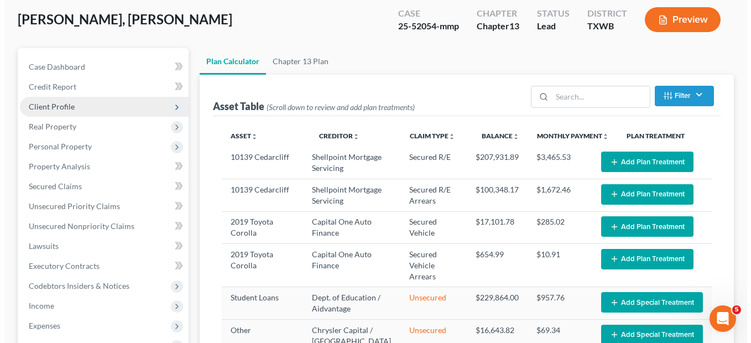
scroll to position [67, 0]
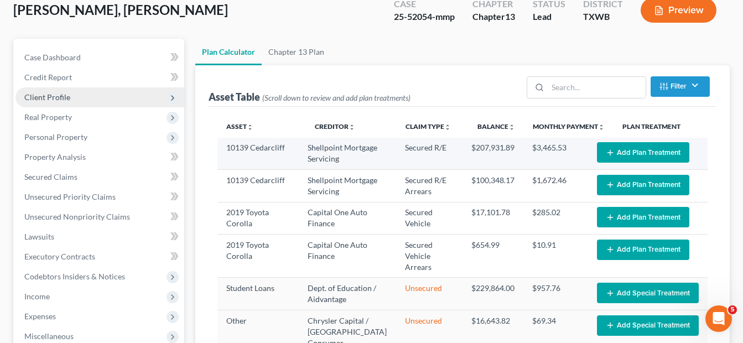
click at [610, 151] on line "button" at bounding box center [610, 152] width 0 height 5
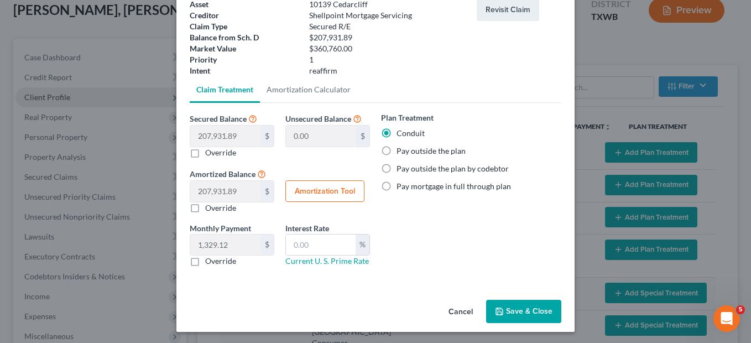
scroll to position [77, 0]
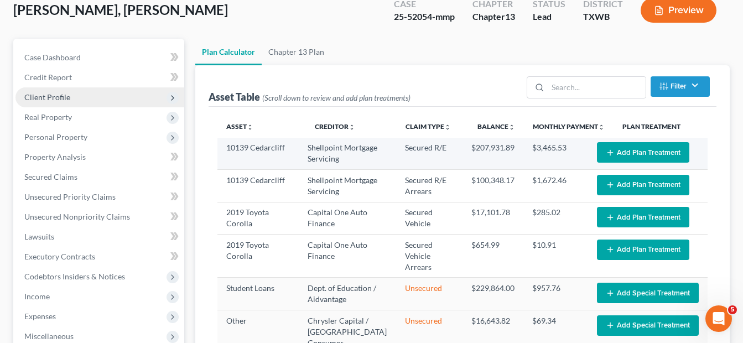
click at [629, 154] on button "Add Plan Treatment" at bounding box center [643, 152] width 92 height 20
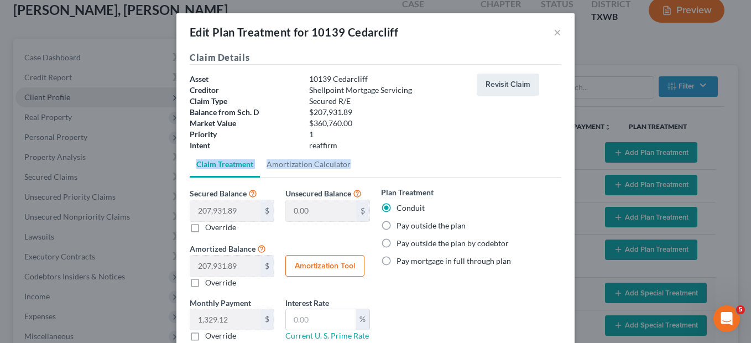
drag, startPoint x: 524, startPoint y: 162, endPoint x: 519, endPoint y: 138, distance: 24.3
click at [519, 138] on div "Claim Details Asset 10139 Cedarcliff Creditor Shellpoint Mortgage Servicing Cla…" at bounding box center [375, 210] width 398 height 319
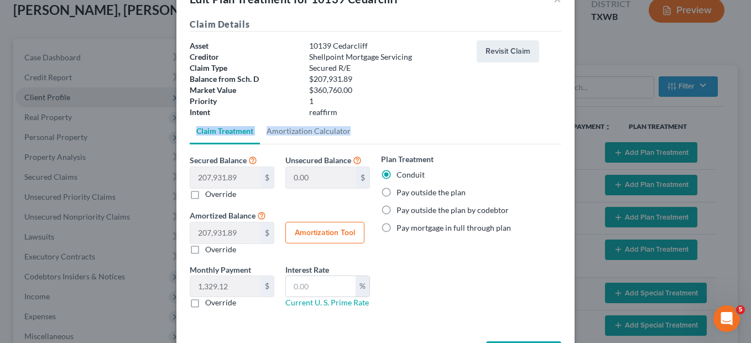
scroll to position [0, 0]
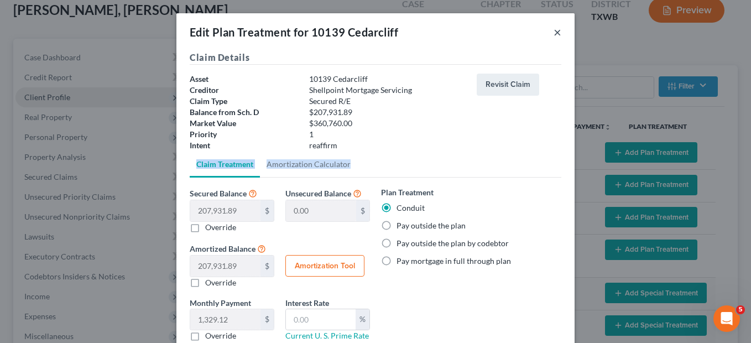
click at [555, 35] on button "×" at bounding box center [558, 31] width 8 height 13
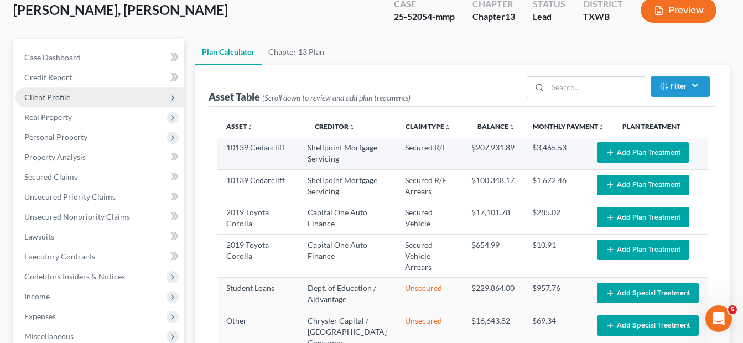
click at [612, 150] on button "Add Plan Treatment" at bounding box center [643, 152] width 92 height 20
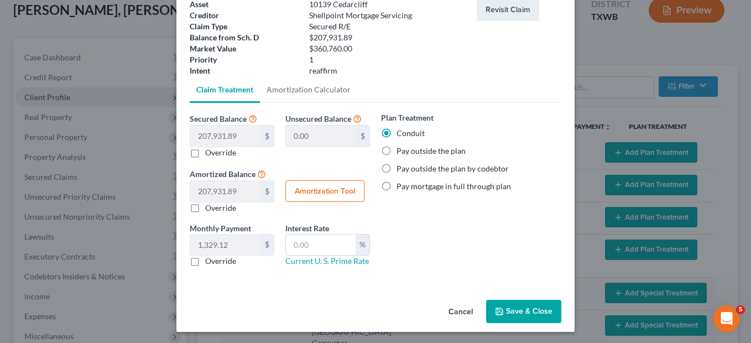
scroll to position [76, 0]
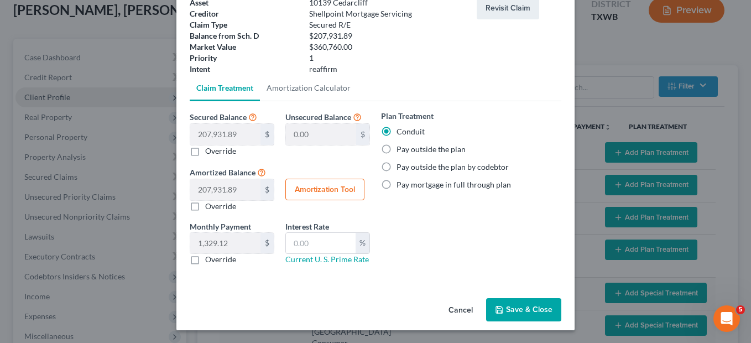
click at [461, 314] on button "Cancel" at bounding box center [461, 310] width 42 height 22
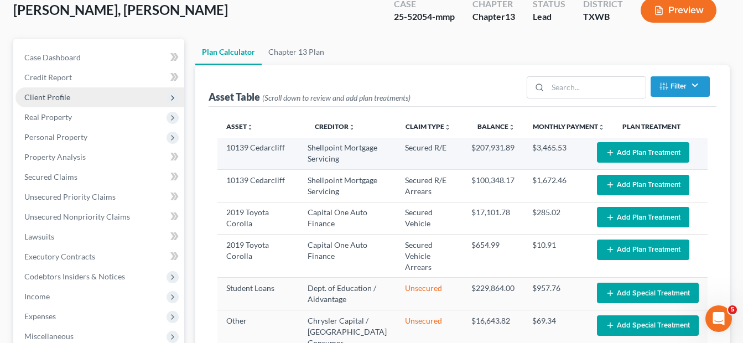
click at [623, 155] on button "Add Plan Treatment" at bounding box center [643, 152] width 92 height 20
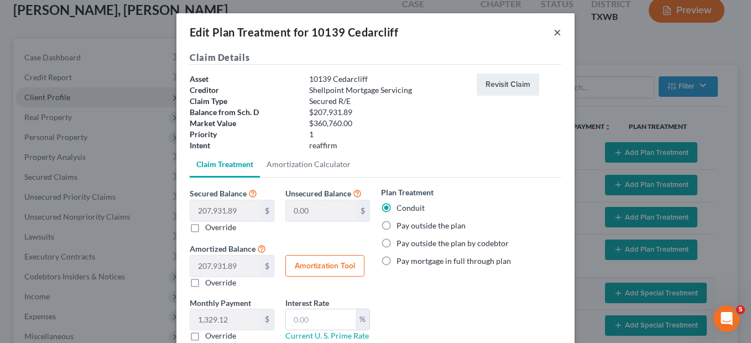
click at [554, 33] on button "×" at bounding box center [558, 31] width 8 height 13
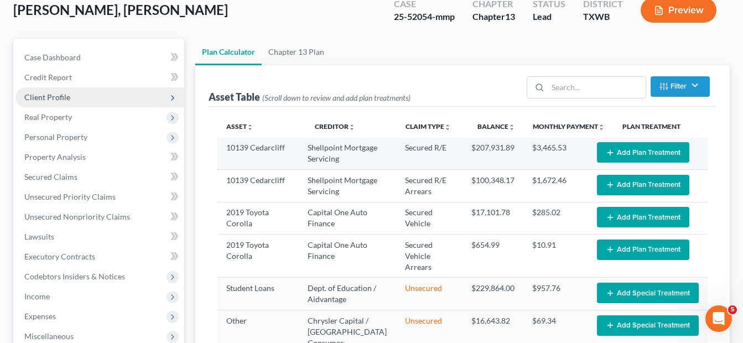
click at [610, 147] on button "Add Plan Treatment" at bounding box center [643, 152] width 92 height 20
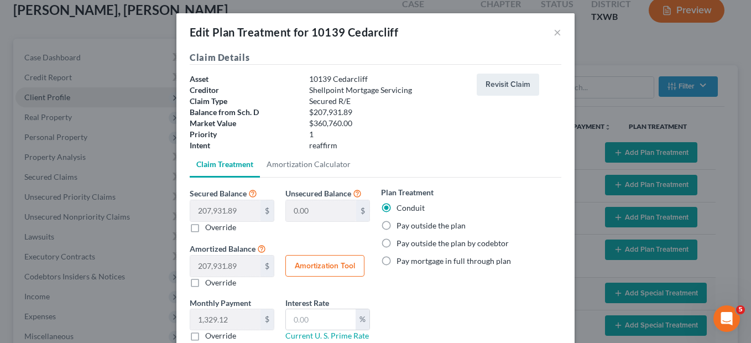
scroll to position [77, 0]
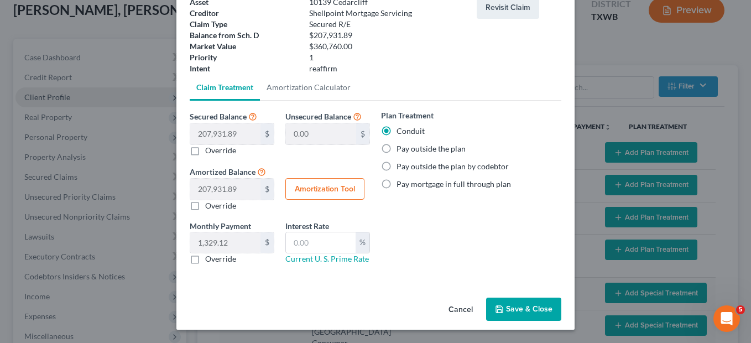
click at [535, 309] on button "Save & Close" at bounding box center [523, 308] width 75 height 23
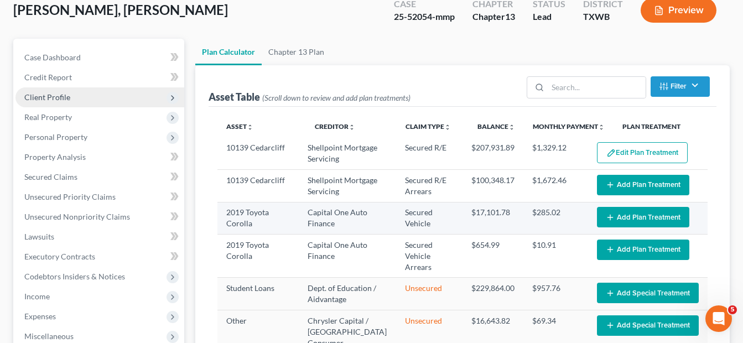
select select "59"
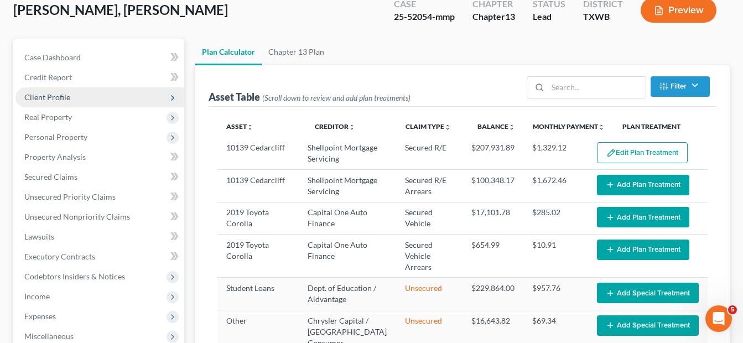
click at [624, 186] on button "Add Plan Treatment" at bounding box center [643, 185] width 92 height 20
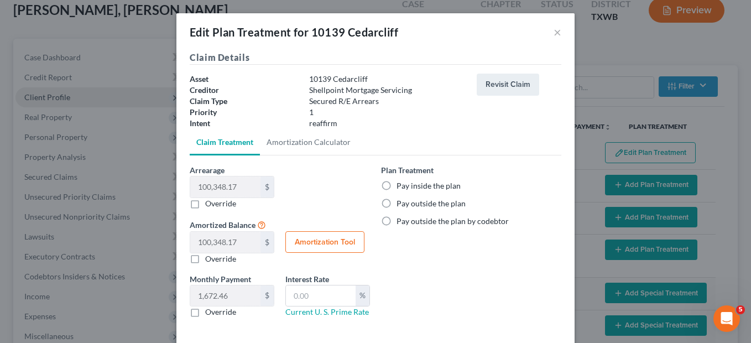
click at [396, 184] on label "Pay inside the plan" at bounding box center [428, 185] width 64 height 11
click at [401, 184] on input "Pay inside the plan" at bounding box center [404, 183] width 7 height 7
radio input "true"
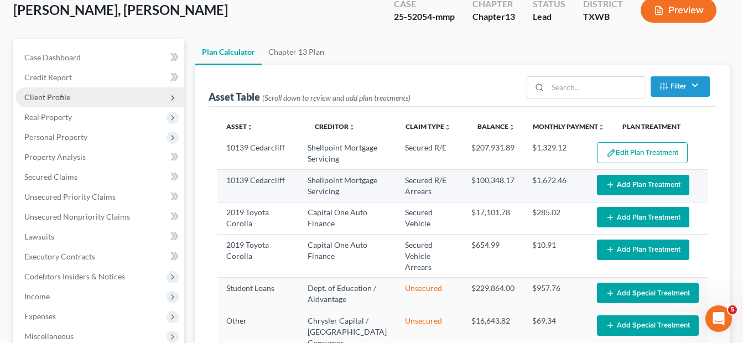
click at [631, 187] on button "Add Plan Treatment" at bounding box center [643, 185] width 92 height 20
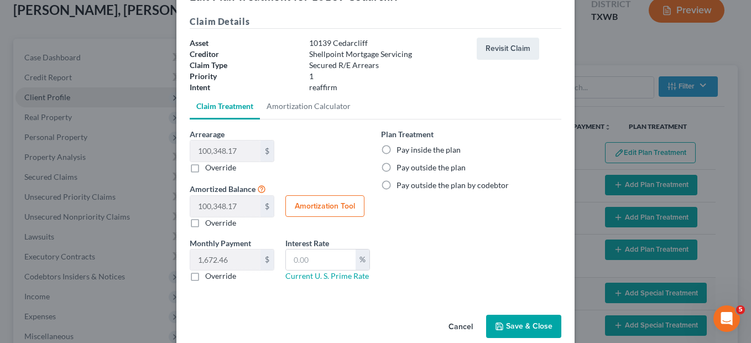
scroll to position [39, 0]
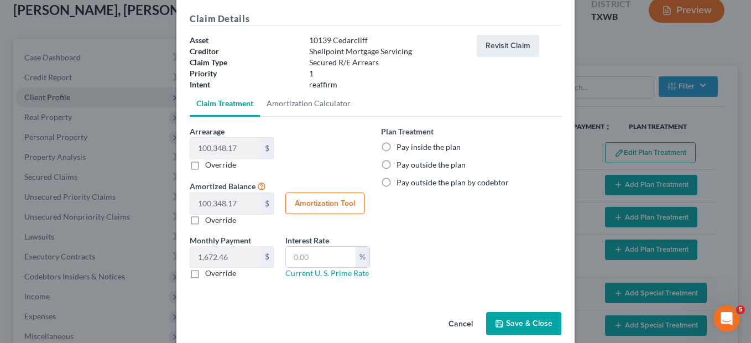
click at [321, 207] on button "Amortization Tool" at bounding box center [324, 203] width 79 height 22
type input "100,348.17"
type input "60"
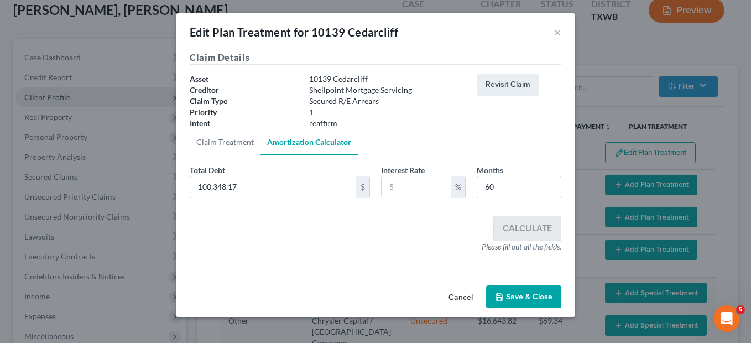
scroll to position [0, 0]
click at [399, 186] on input "text" at bounding box center [417, 186] width 70 height 21
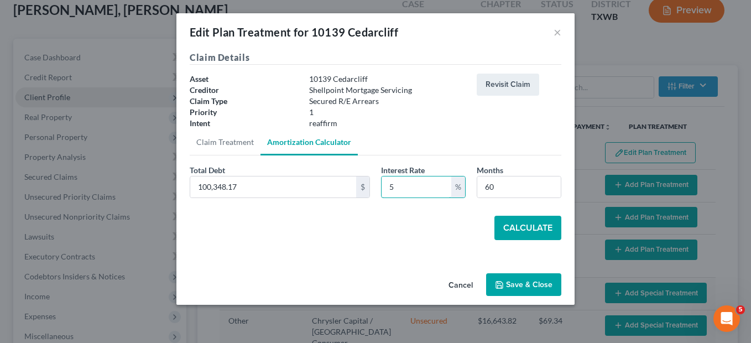
type input "5"
click at [529, 222] on button "Calculate" at bounding box center [527, 228] width 67 height 24
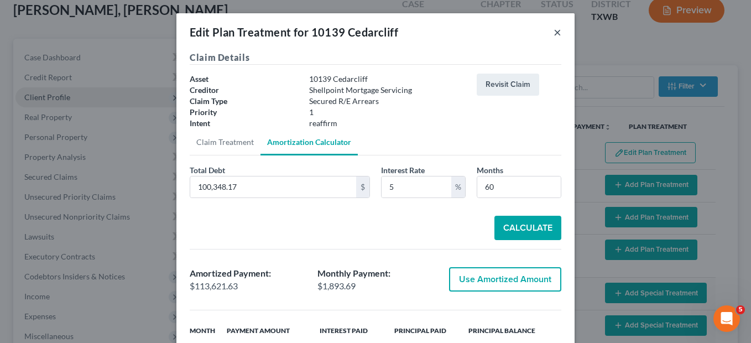
click at [554, 35] on button "×" at bounding box center [558, 31] width 8 height 13
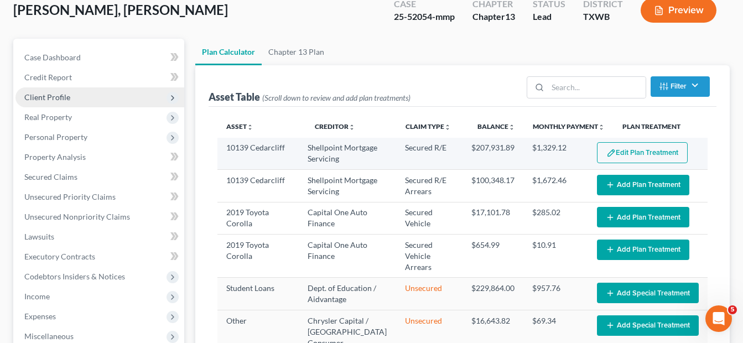
click at [630, 151] on button "Edit Plan Treatment" at bounding box center [642, 152] width 91 height 21
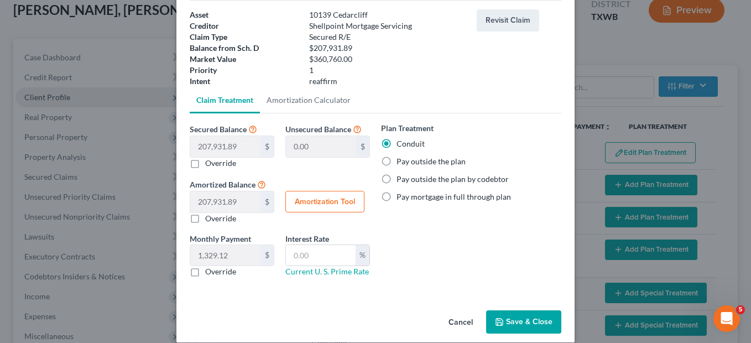
scroll to position [65, 0]
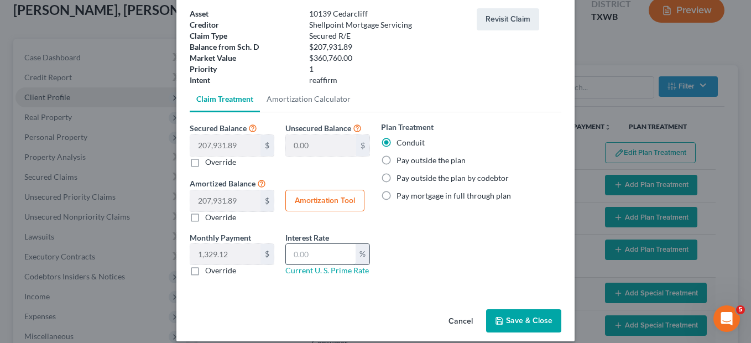
click at [300, 257] on input "text" at bounding box center [321, 254] width 70 height 21
type input "2"
click at [495, 316] on icon "button" at bounding box center [499, 320] width 9 height 9
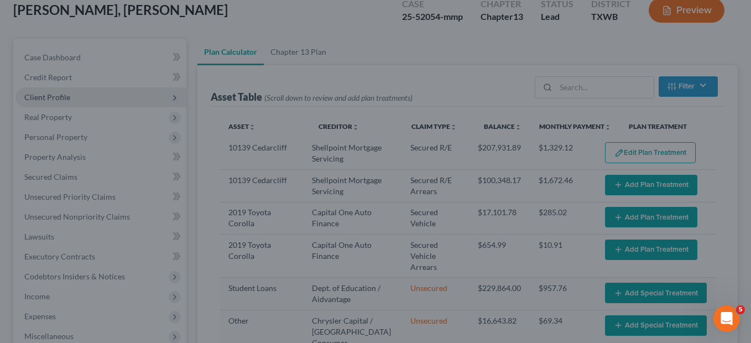
select select "59"
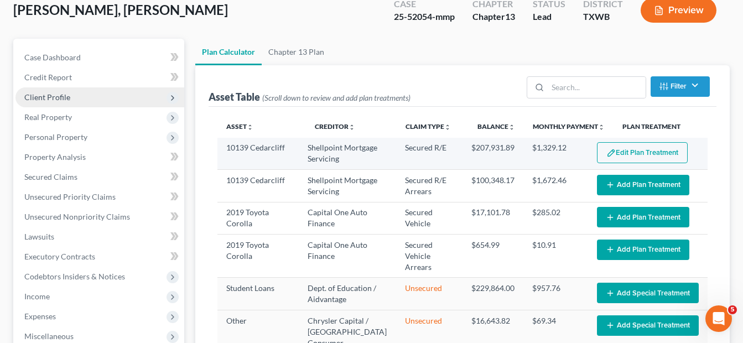
click at [652, 153] on button "Edit Plan Treatment" at bounding box center [642, 152] width 91 height 21
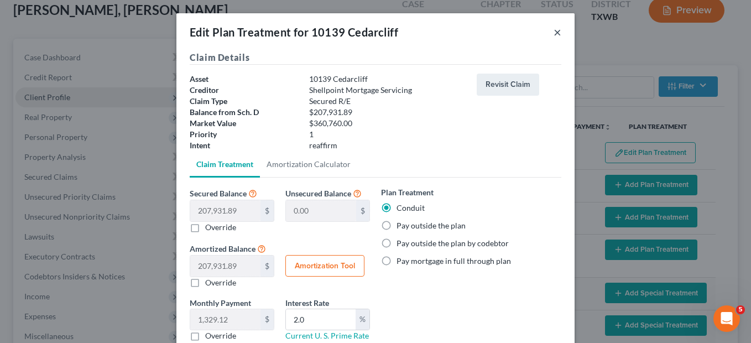
click at [555, 32] on button "×" at bounding box center [558, 31] width 8 height 13
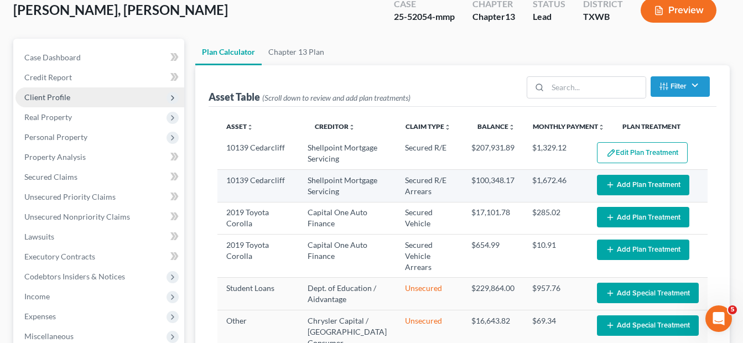
click at [622, 182] on button "Add Plan Treatment" at bounding box center [643, 185] width 92 height 20
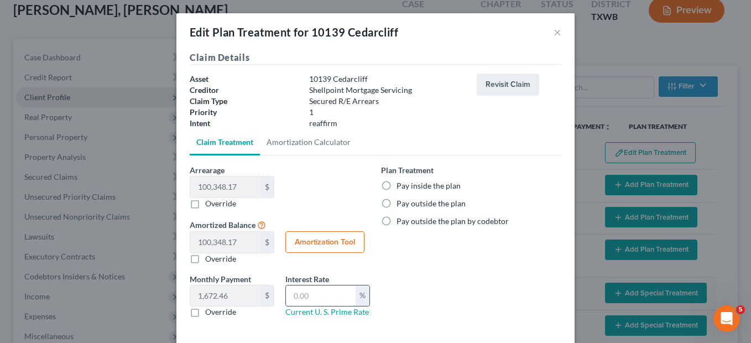
click at [295, 297] on input "text" at bounding box center [321, 295] width 70 height 21
type input "2"
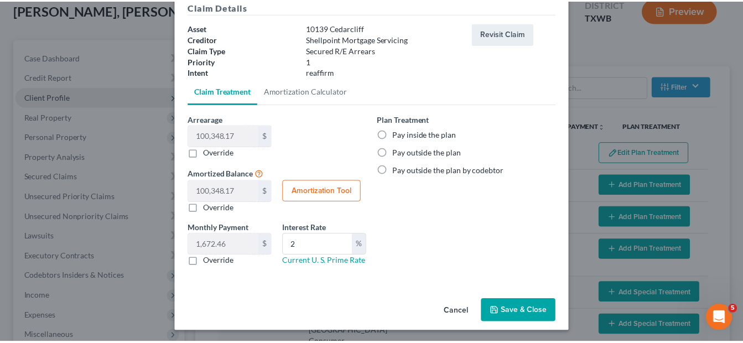
scroll to position [53, 0]
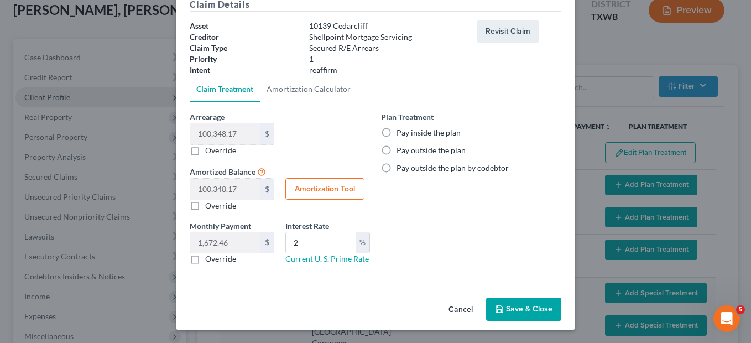
click at [396, 135] on label "Pay inside the plan" at bounding box center [428, 132] width 64 height 11
click at [401, 134] on input "Pay inside the plan" at bounding box center [404, 130] width 7 height 7
radio input "true"
click at [509, 313] on button "Save & Close" at bounding box center [523, 308] width 75 height 23
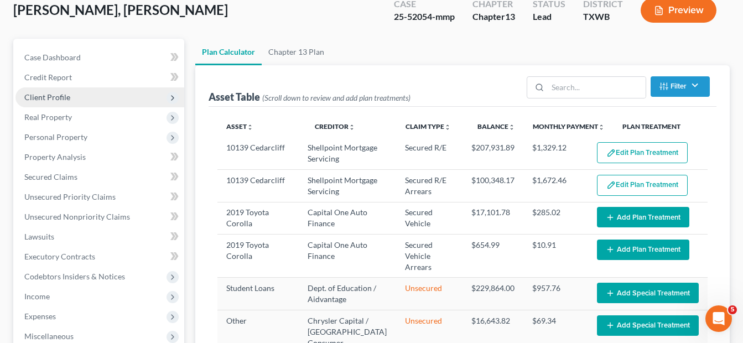
select select "59"
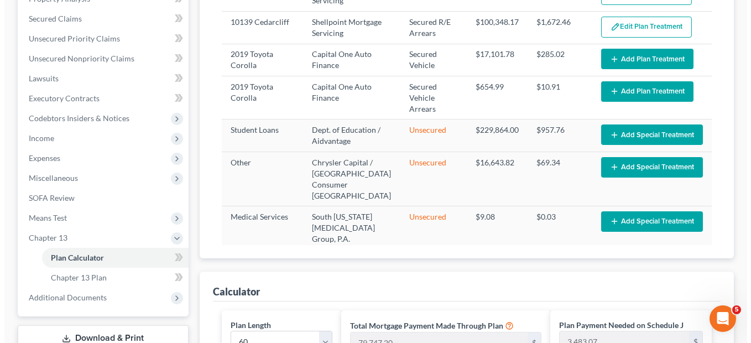
scroll to position [227, 0]
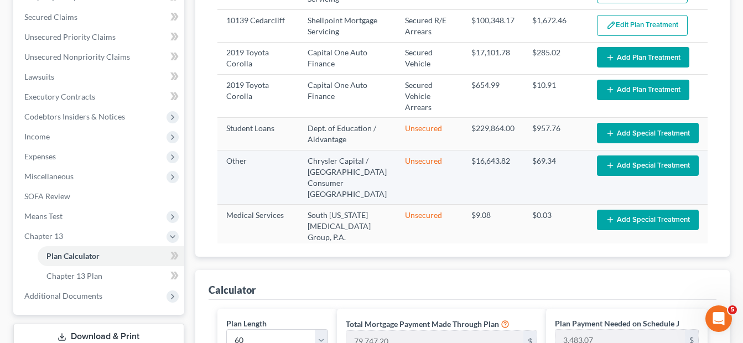
click at [611, 169] on button "Add Special Treatment" at bounding box center [648, 165] width 102 height 20
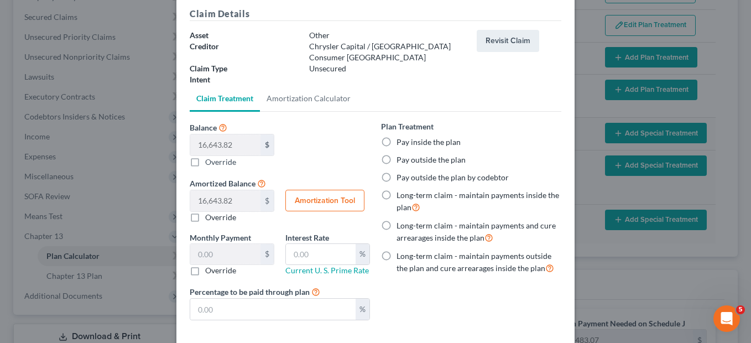
scroll to position [44, 0]
click at [396, 136] on label "Pay inside the plan" at bounding box center [428, 141] width 64 height 11
click at [401, 136] on input "Pay inside the plan" at bounding box center [404, 139] width 7 height 7
radio input "true"
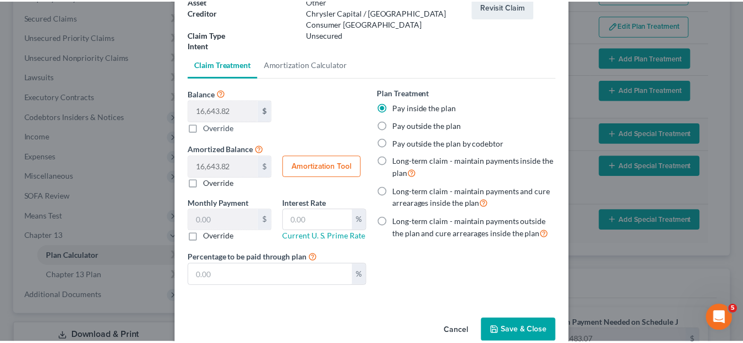
scroll to position [88, 0]
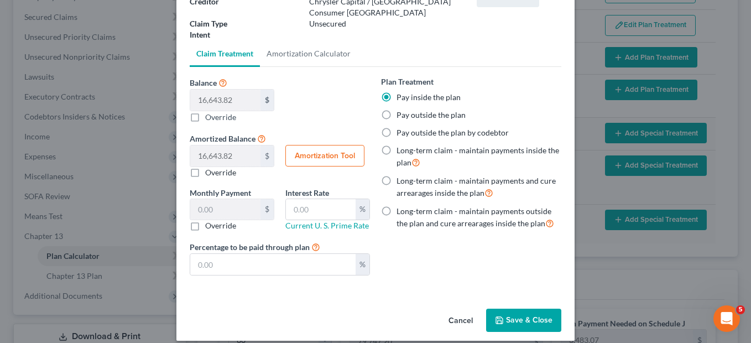
click at [525, 310] on button "Save & Close" at bounding box center [523, 320] width 75 height 23
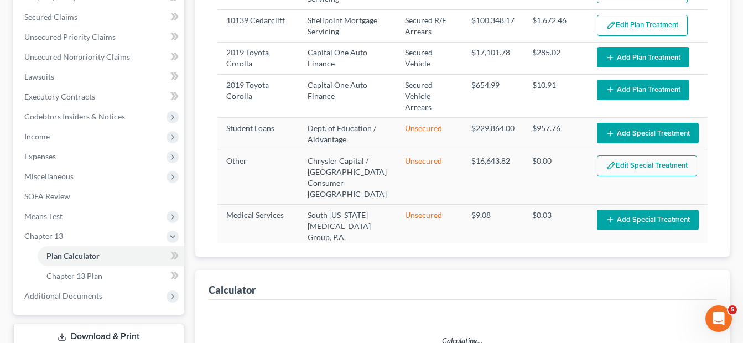
select select "59"
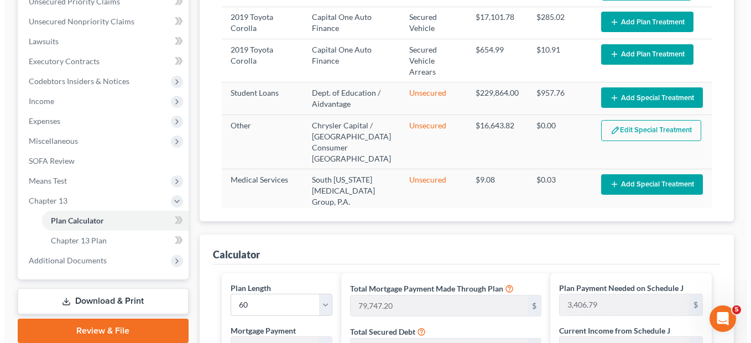
scroll to position [264, 0]
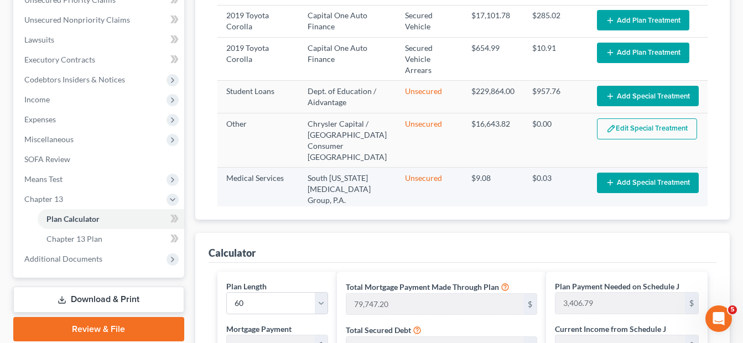
click at [620, 175] on button "Add Special Treatment" at bounding box center [648, 183] width 102 height 20
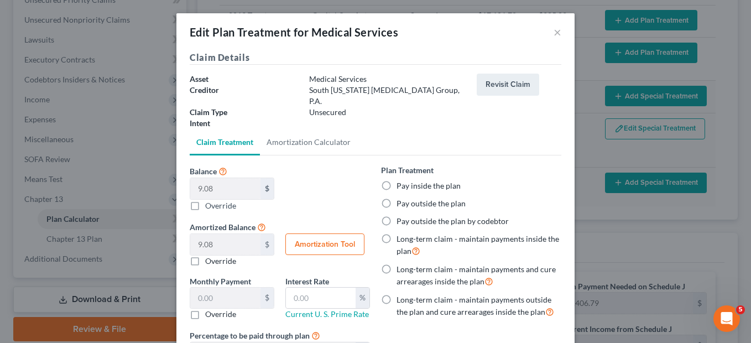
click at [396, 180] on label "Pay inside the plan" at bounding box center [428, 185] width 64 height 11
click at [401, 180] on input "Pay inside the plan" at bounding box center [404, 183] width 7 height 7
radio input "true"
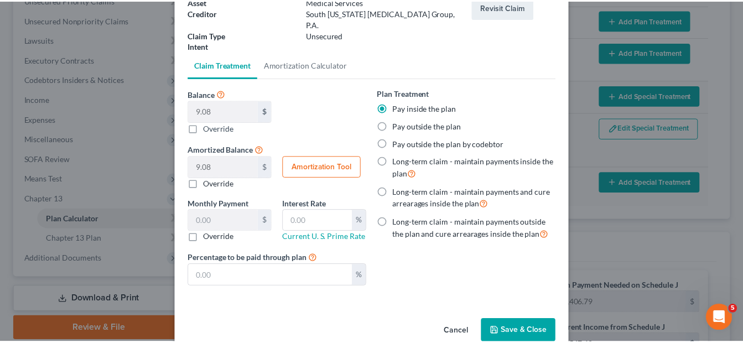
scroll to position [81, 0]
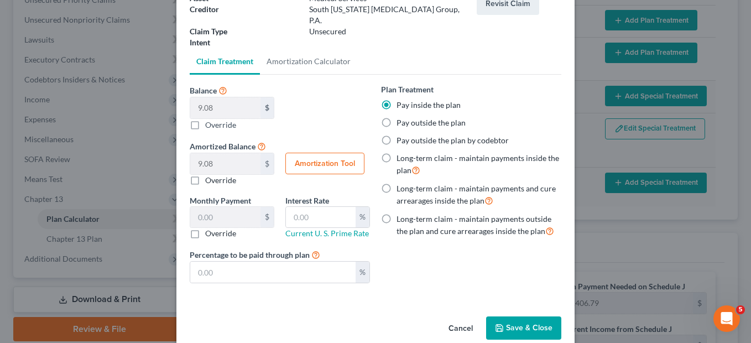
click at [530, 316] on button "Save & Close" at bounding box center [523, 327] width 75 height 23
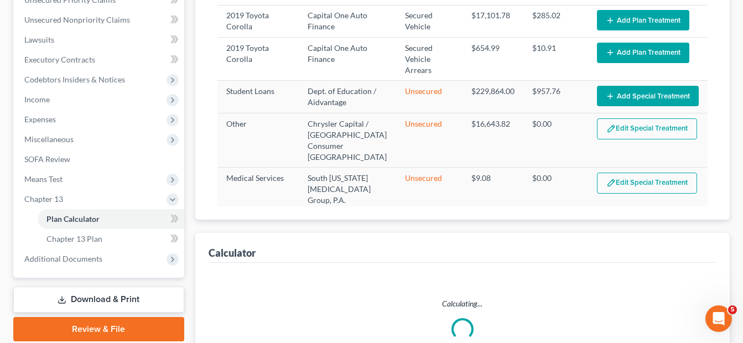
select select "59"
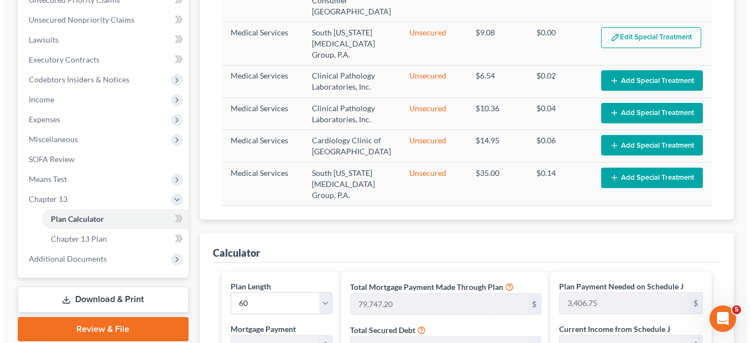
scroll to position [155, 0]
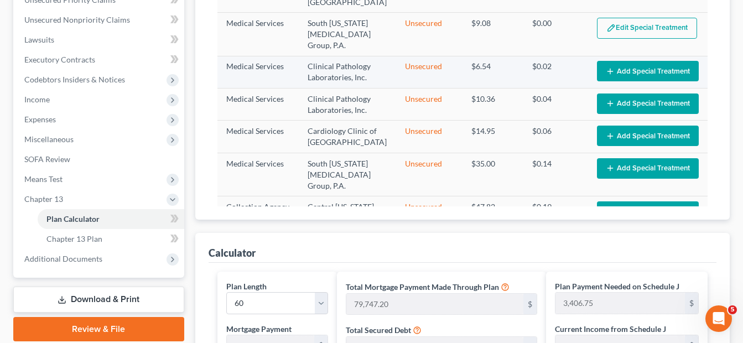
click at [628, 61] on button "Add Special Treatment" at bounding box center [648, 71] width 102 height 20
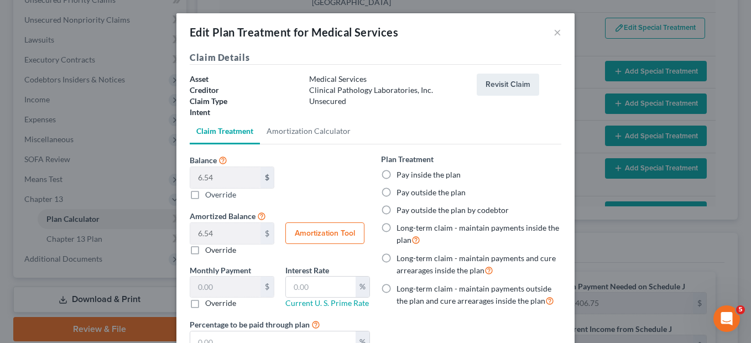
click at [396, 177] on label "Pay inside the plan" at bounding box center [428, 174] width 64 height 11
click at [401, 176] on input "Pay inside the plan" at bounding box center [404, 172] width 7 height 7
radio input "true"
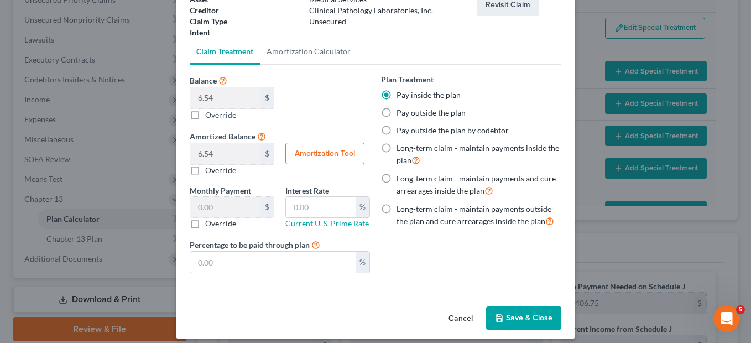
scroll to position [82, 0]
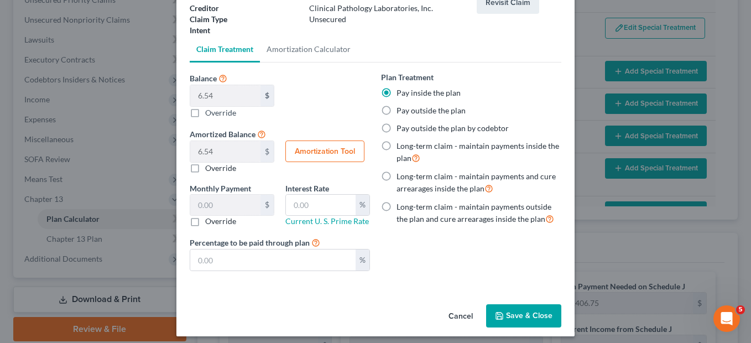
click at [531, 316] on button "Save & Close" at bounding box center [523, 315] width 75 height 23
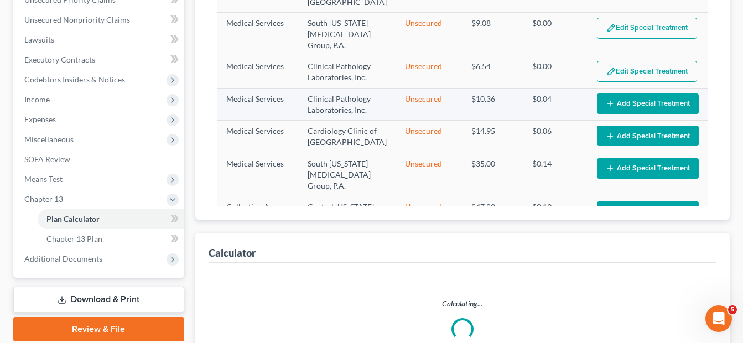
select select "59"
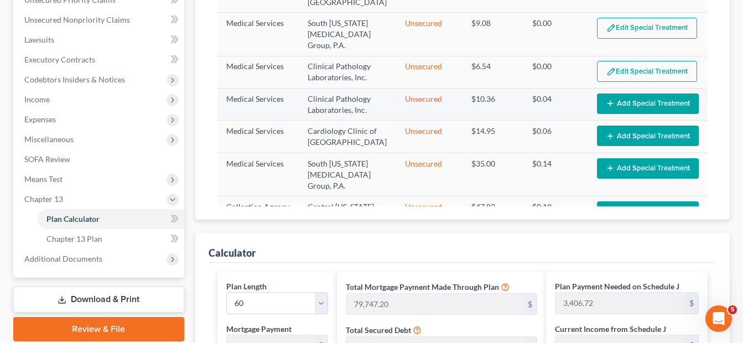
click at [623, 95] on button "Add Special Treatment" at bounding box center [648, 103] width 102 height 20
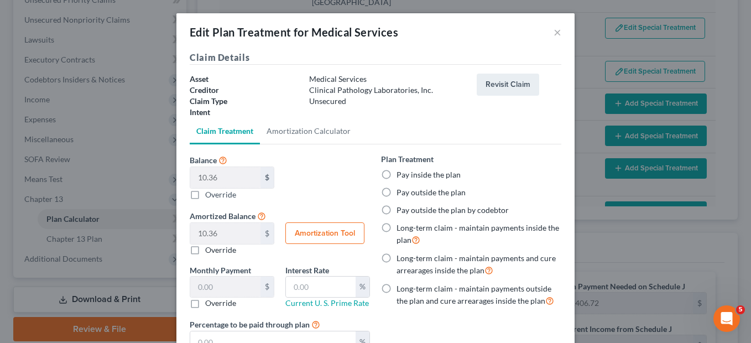
click at [396, 176] on label "Pay inside the plan" at bounding box center [428, 174] width 64 height 11
click at [401, 176] on input "Pay inside the plan" at bounding box center [404, 172] width 7 height 7
radio input "true"
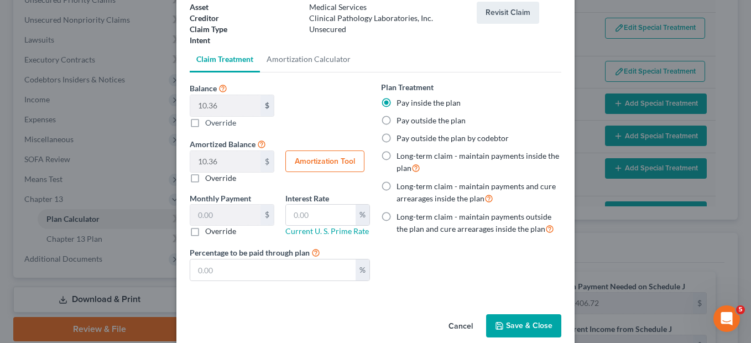
scroll to position [88, 0]
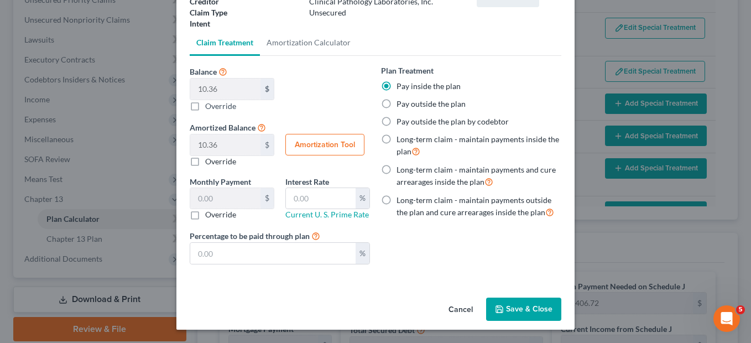
click at [524, 306] on button "Save & Close" at bounding box center [523, 308] width 75 height 23
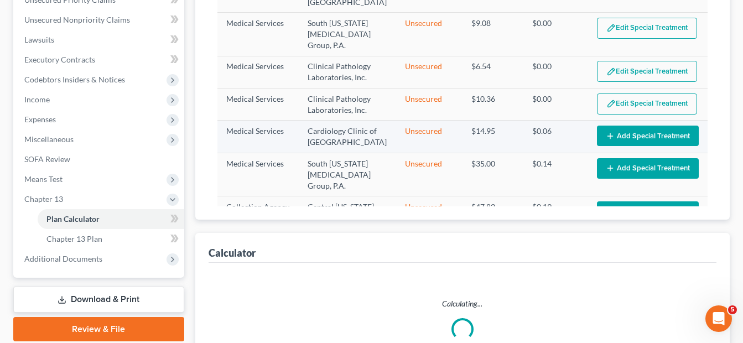
select select "59"
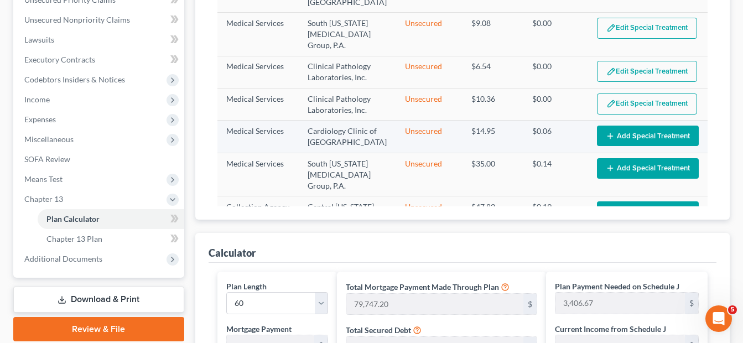
click at [631, 126] on button "Add Special Treatment" at bounding box center [648, 136] width 102 height 20
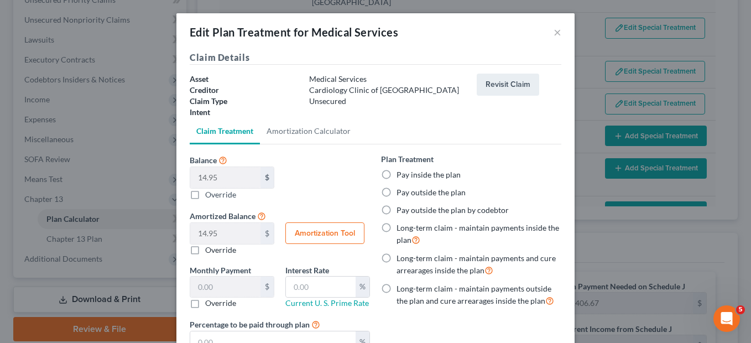
click at [396, 175] on label "Pay inside the plan" at bounding box center [428, 174] width 64 height 11
click at [401, 175] on input "Pay inside the plan" at bounding box center [404, 172] width 7 height 7
radio input "true"
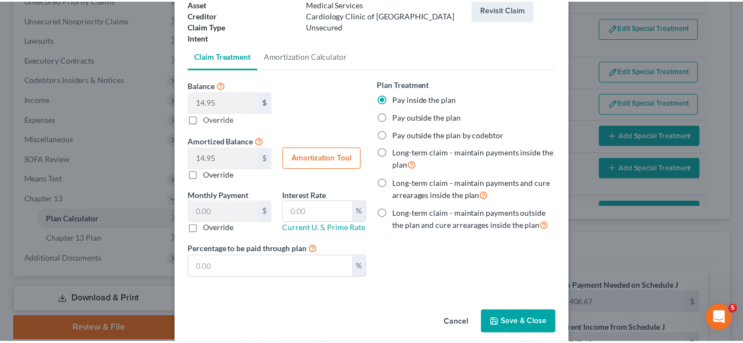
scroll to position [81, 0]
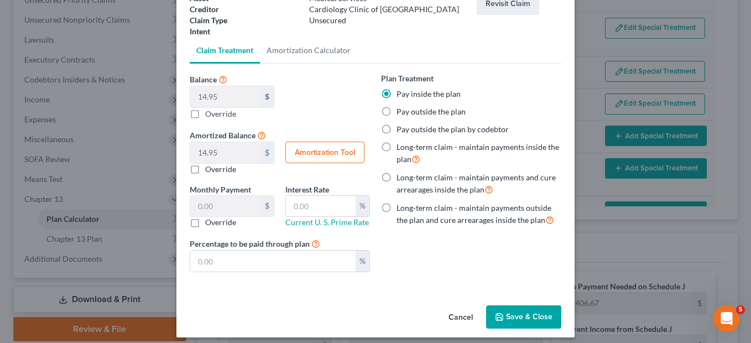
click at [517, 321] on button "Save & Close" at bounding box center [523, 316] width 75 height 23
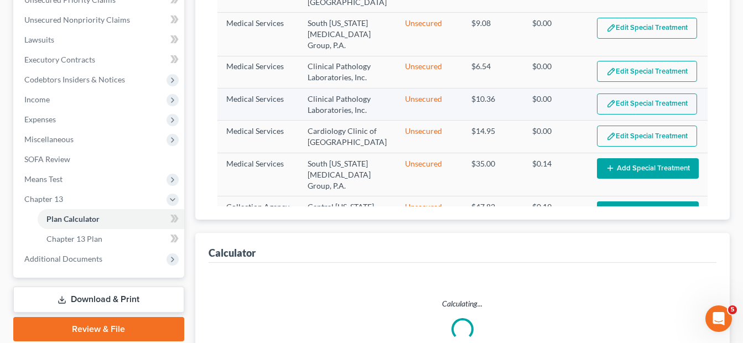
select select "59"
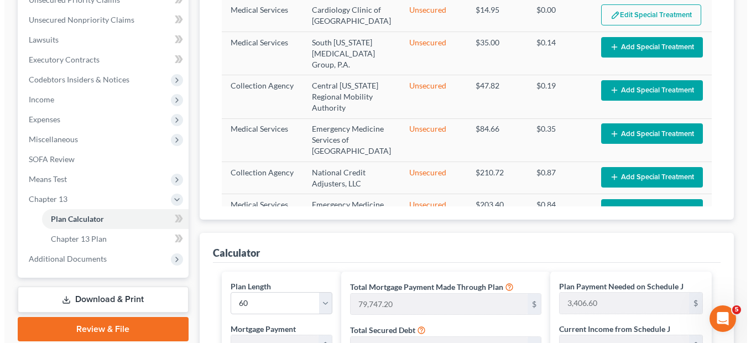
scroll to position [279, 0]
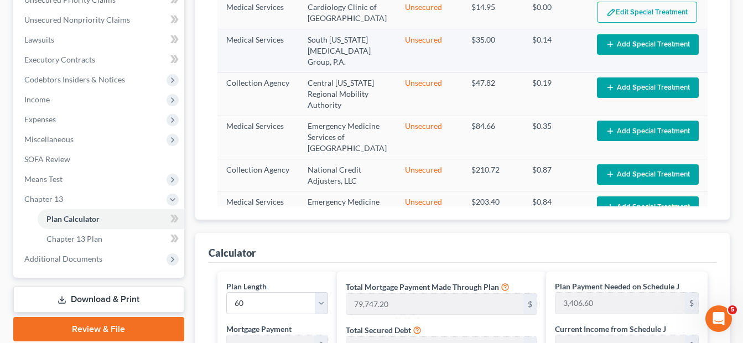
click at [629, 34] on button "Add Special Treatment" at bounding box center [648, 44] width 102 height 20
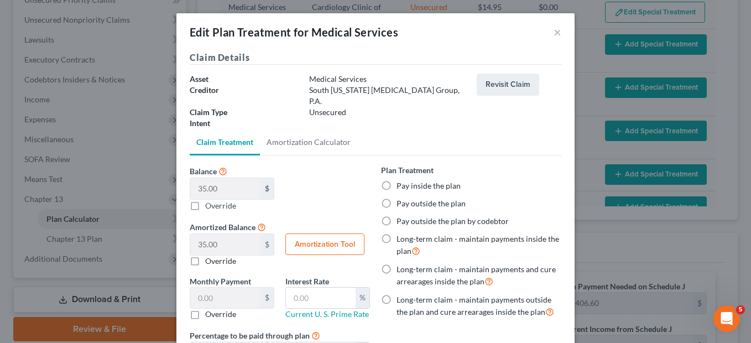
click at [396, 180] on label "Pay inside the plan" at bounding box center [428, 185] width 64 height 11
click at [401, 180] on input "Pay inside the plan" at bounding box center [404, 183] width 7 height 7
radio input "true"
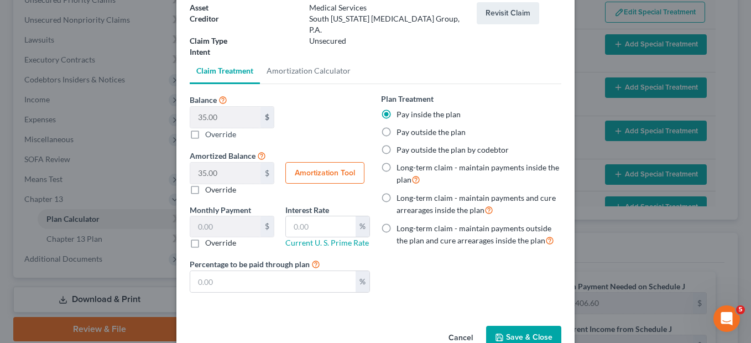
scroll to position [74, 0]
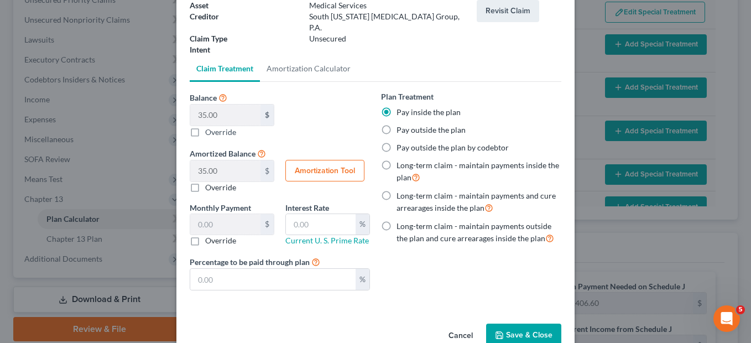
click at [512, 326] on button "Save & Close" at bounding box center [523, 334] width 75 height 23
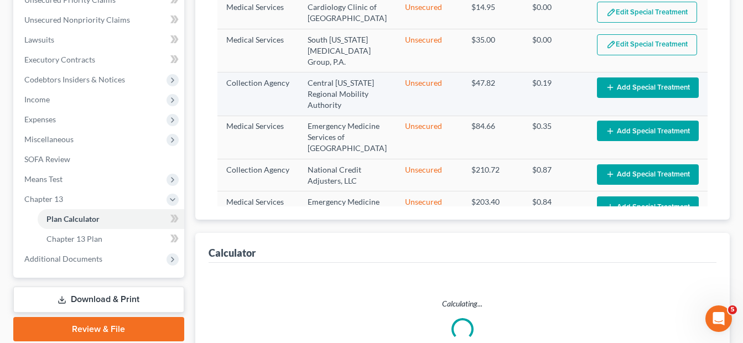
select select "59"
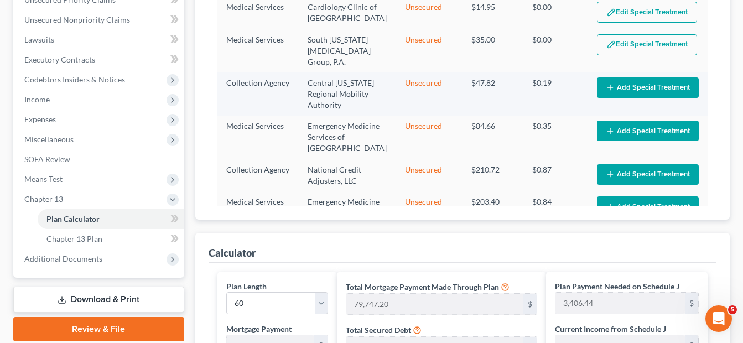
click at [626, 80] on button "Add Special Treatment" at bounding box center [648, 87] width 102 height 20
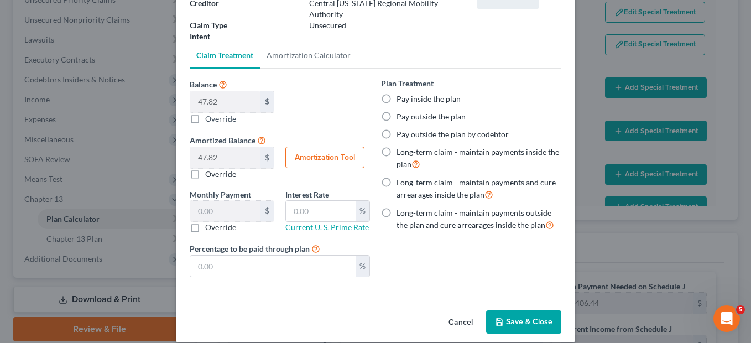
scroll to position [88, 0]
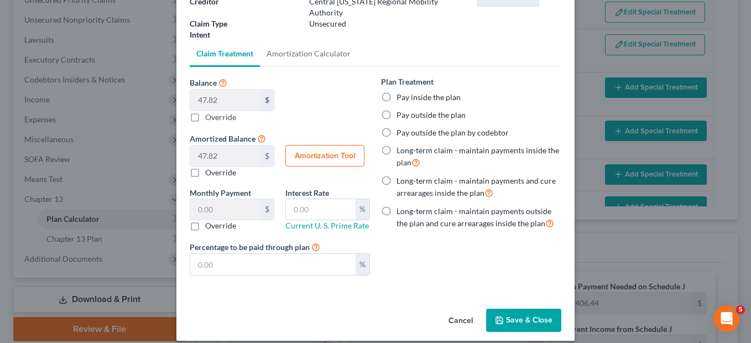
click at [396, 92] on label "Pay inside the plan" at bounding box center [428, 97] width 64 height 11
click at [401, 92] on input "Pay inside the plan" at bounding box center [404, 95] width 7 height 7
radio input "true"
click at [508, 309] on button "Save & Close" at bounding box center [523, 320] width 75 height 23
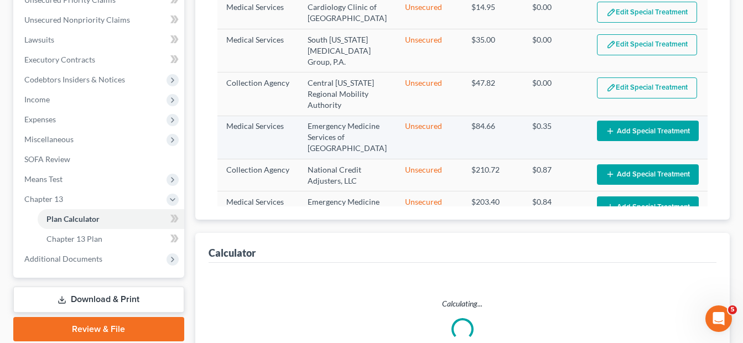
select select "59"
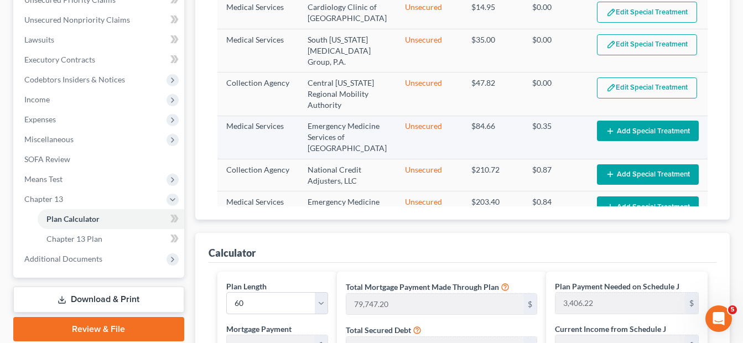
click at [640, 123] on button "Add Special Treatment" at bounding box center [648, 131] width 102 height 20
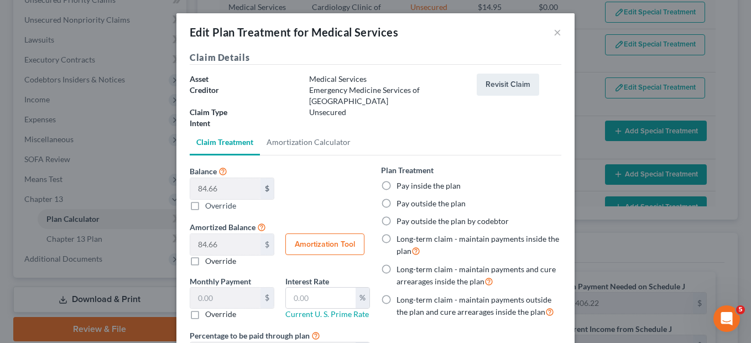
click at [396, 180] on label "Pay inside the plan" at bounding box center [428, 185] width 64 height 11
click at [401, 180] on input "Pay inside the plan" at bounding box center [404, 183] width 7 height 7
radio input "true"
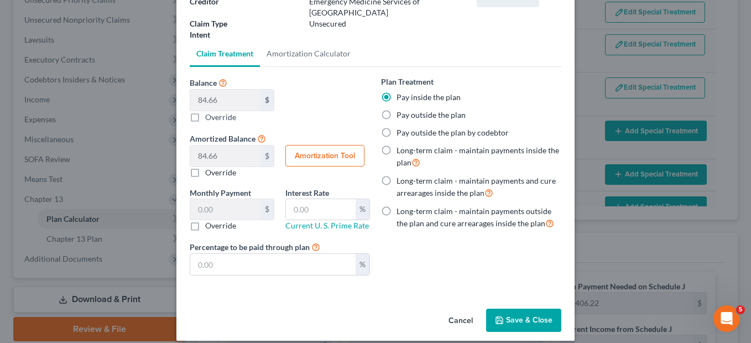
click at [507, 310] on button "Save & Close" at bounding box center [523, 320] width 75 height 23
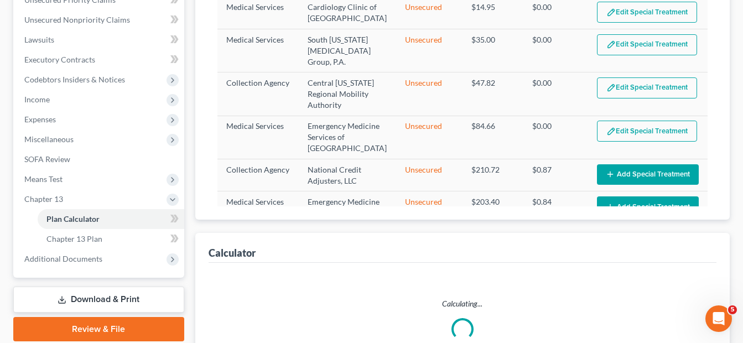
select select "59"
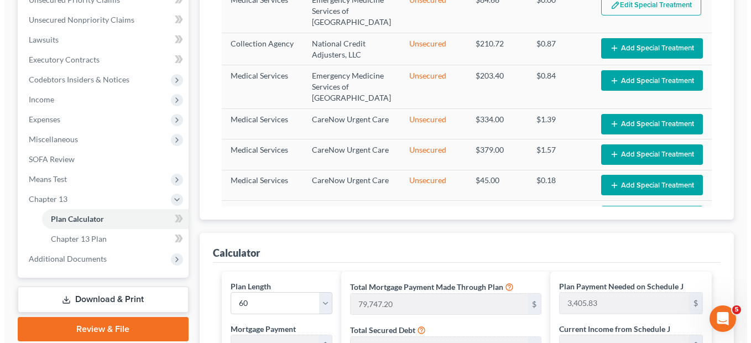
scroll to position [389, 0]
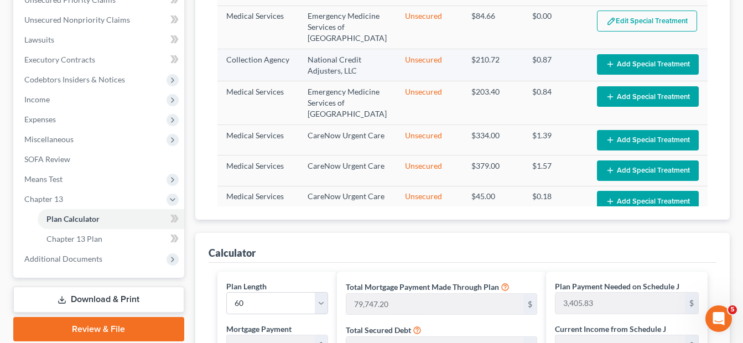
click at [622, 54] on button "Add Special Treatment" at bounding box center [648, 64] width 102 height 20
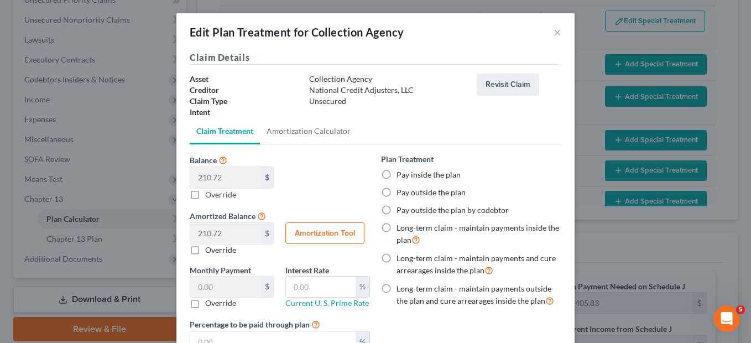
click at [396, 179] on label "Pay inside the plan" at bounding box center [428, 174] width 64 height 11
click at [401, 176] on input "Pay inside the plan" at bounding box center [404, 172] width 7 height 7
radio input "true"
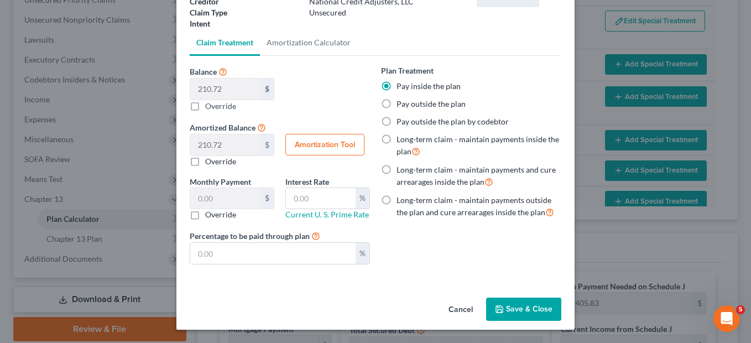
click at [516, 309] on button "Save & Close" at bounding box center [523, 308] width 75 height 23
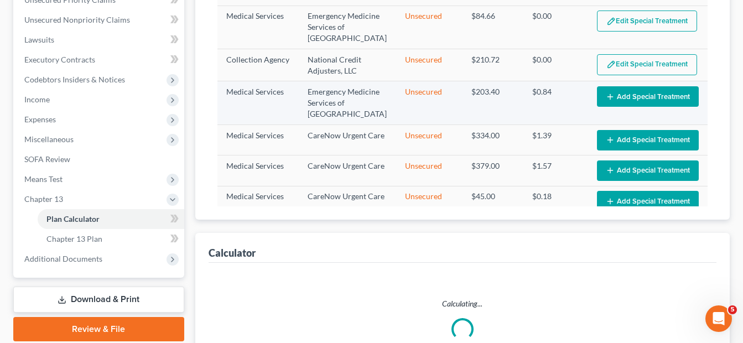
select select "59"
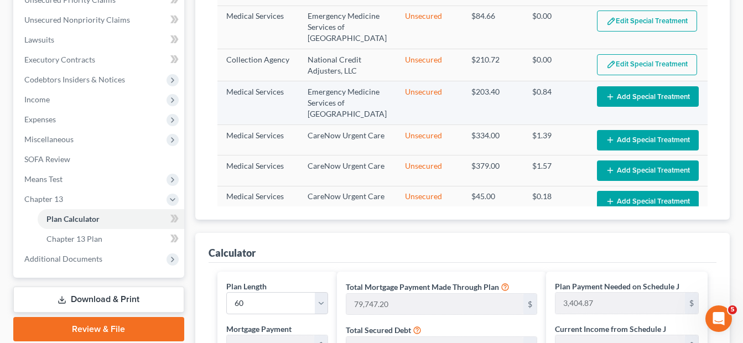
click at [635, 86] on button "Add Special Treatment" at bounding box center [648, 96] width 102 height 20
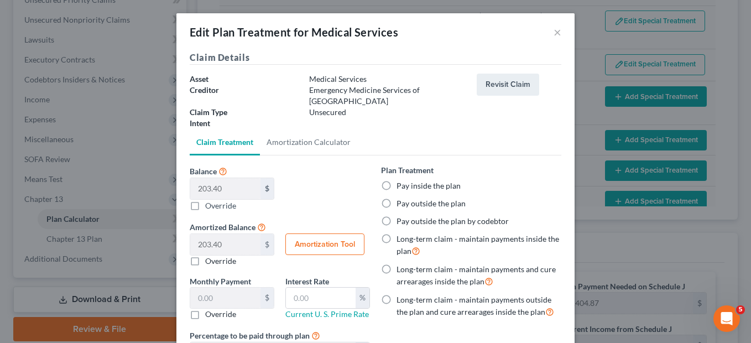
click at [396, 180] on label "Pay inside the plan" at bounding box center [428, 185] width 64 height 11
click at [401, 180] on input "Pay inside the plan" at bounding box center [404, 183] width 7 height 7
radio input "true"
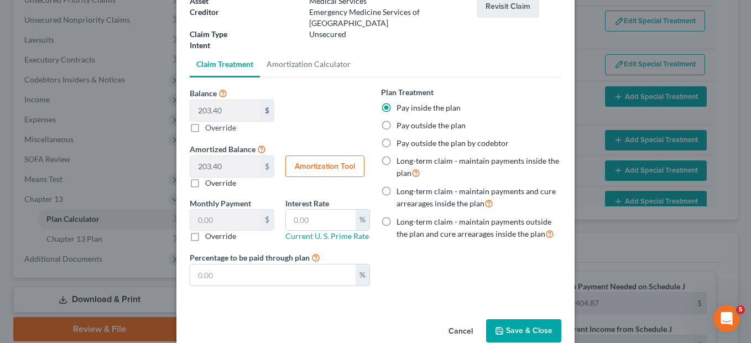
scroll to position [82, 0]
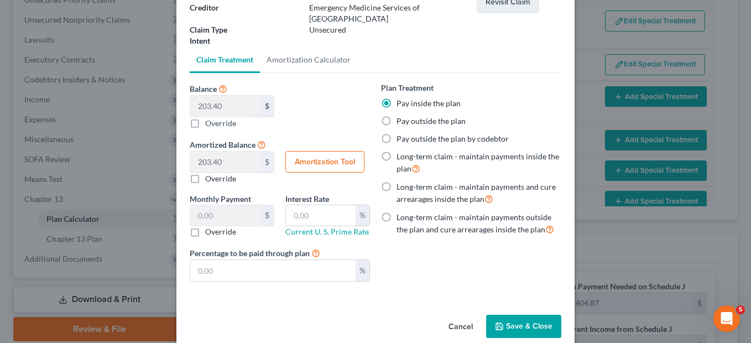
click at [535, 315] on button "Save & Close" at bounding box center [523, 326] width 75 height 23
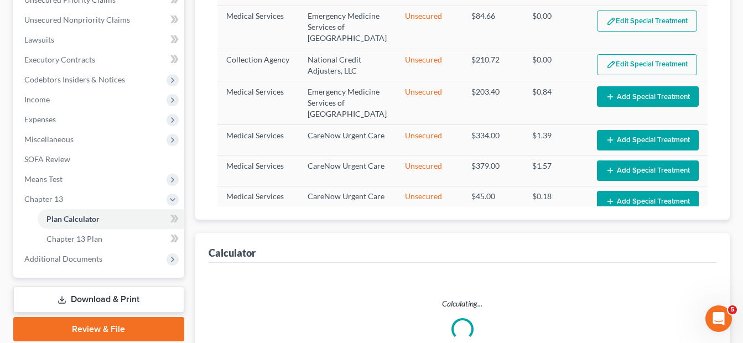
select select "59"
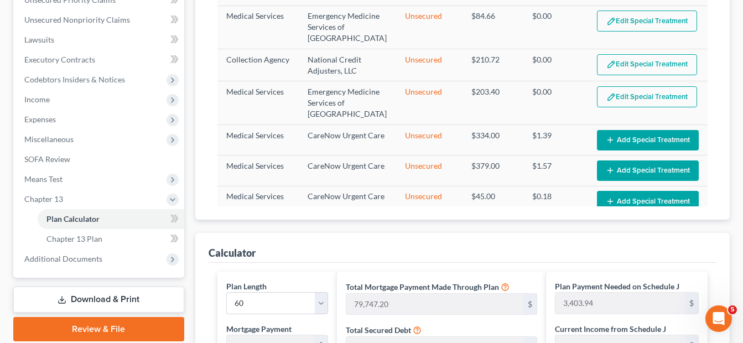
click at [641, 130] on button "Add Special Treatment" at bounding box center [648, 140] width 102 height 20
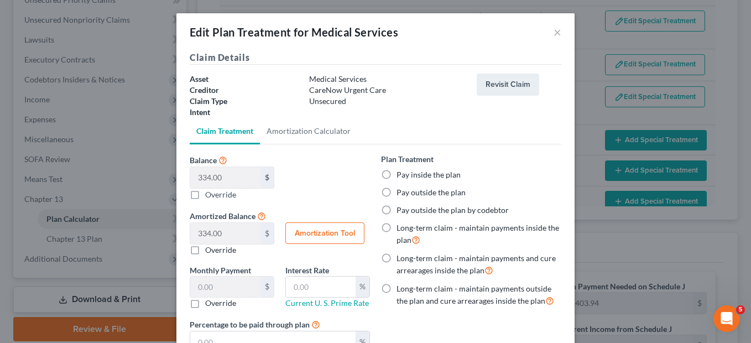
click at [396, 176] on label "Pay inside the plan" at bounding box center [428, 174] width 64 height 11
click at [401, 176] on input "Pay inside the plan" at bounding box center [404, 172] width 7 height 7
radio input "true"
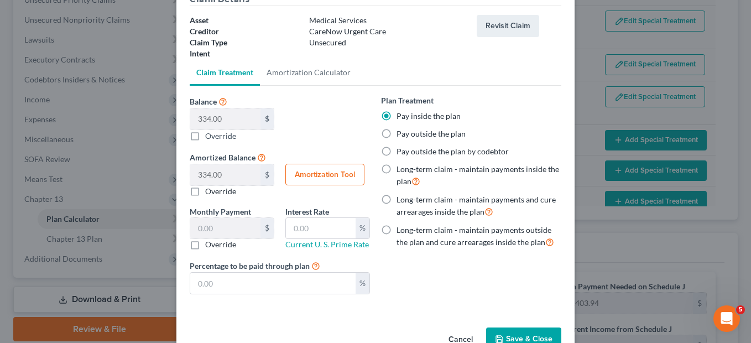
scroll to position [59, 0]
click at [520, 335] on button "Save & Close" at bounding box center [523, 338] width 75 height 23
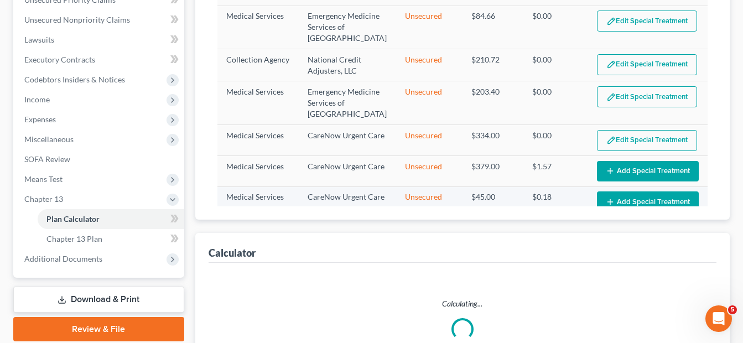
select select "59"
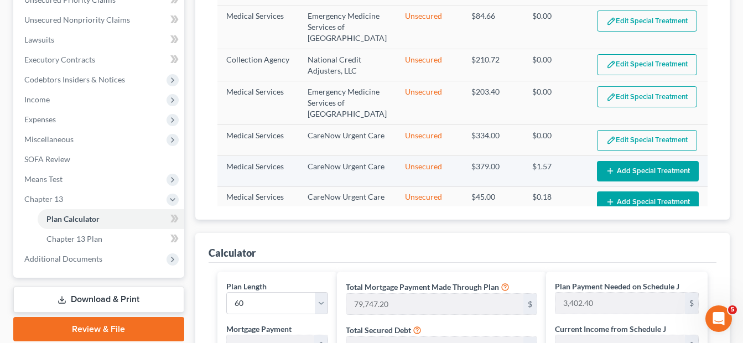
click at [627, 161] on button "Add Special Treatment" at bounding box center [648, 171] width 102 height 20
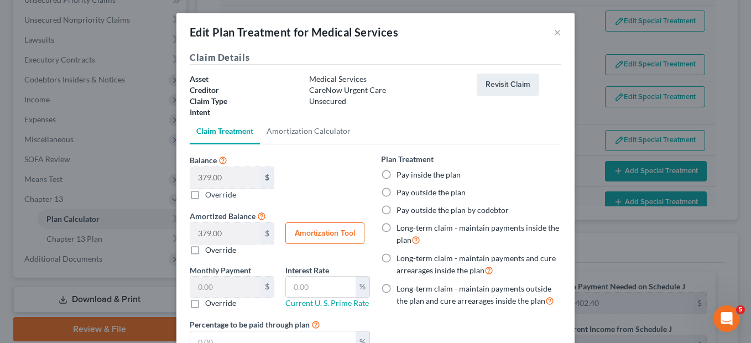
scroll to position [1, 0]
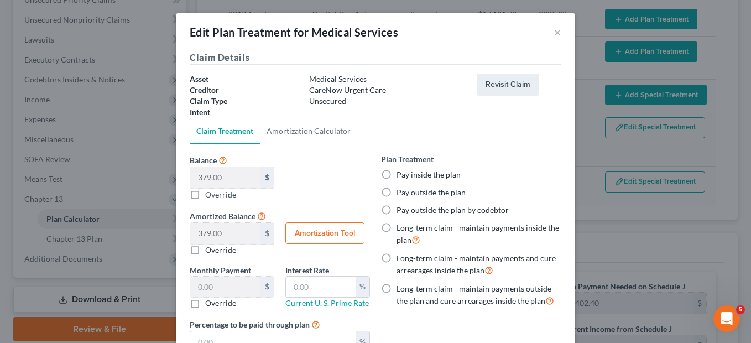
click at [396, 175] on label "Pay inside the plan" at bounding box center [428, 174] width 64 height 11
click at [401, 175] on input "Pay inside the plan" at bounding box center [404, 172] width 7 height 7
radio input "true"
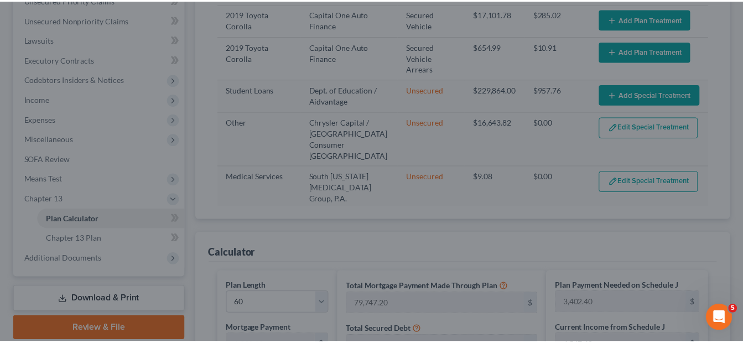
scroll to position [0, 0]
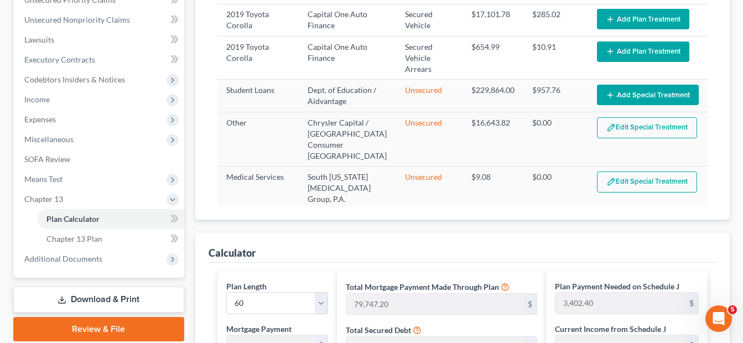
drag, startPoint x: 744, startPoint y: 150, endPoint x: 753, endPoint y: 197, distance: 47.2
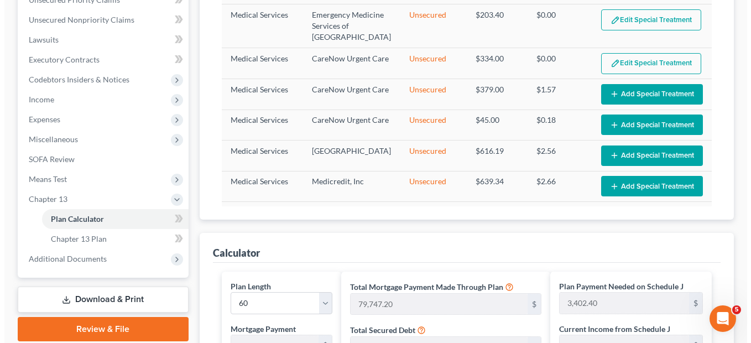
scroll to position [488, 0]
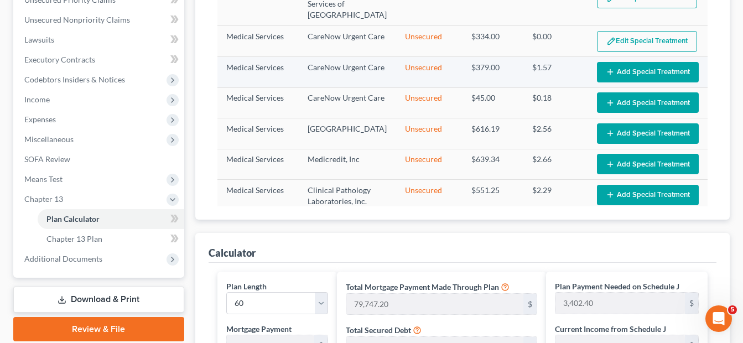
click at [643, 64] on button "Add Special Treatment" at bounding box center [648, 72] width 102 height 20
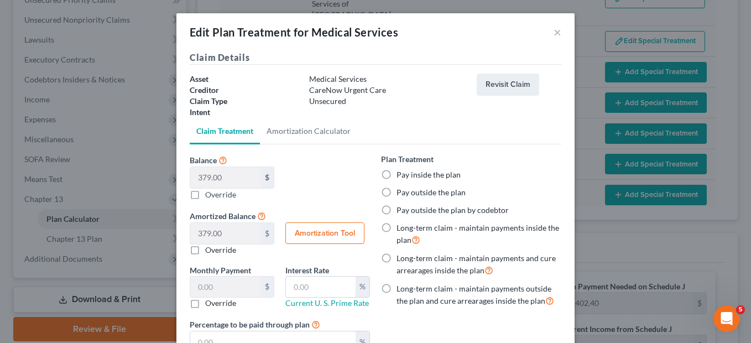
click at [396, 174] on label "Pay inside the plan" at bounding box center [428, 174] width 64 height 11
click at [401, 174] on input "Pay inside the plan" at bounding box center [404, 172] width 7 height 7
radio input "true"
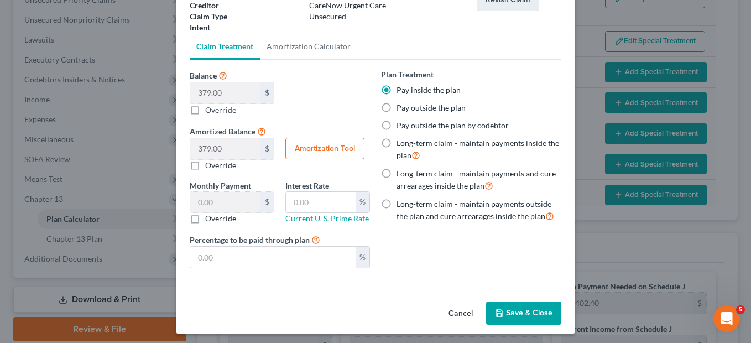
scroll to position [86, 0]
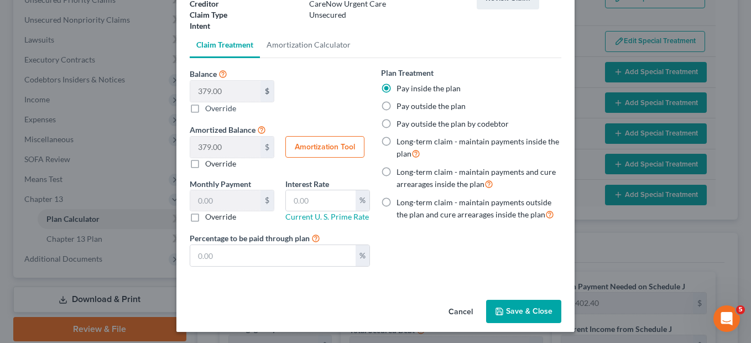
click at [529, 311] on button "Save & Close" at bounding box center [523, 311] width 75 height 23
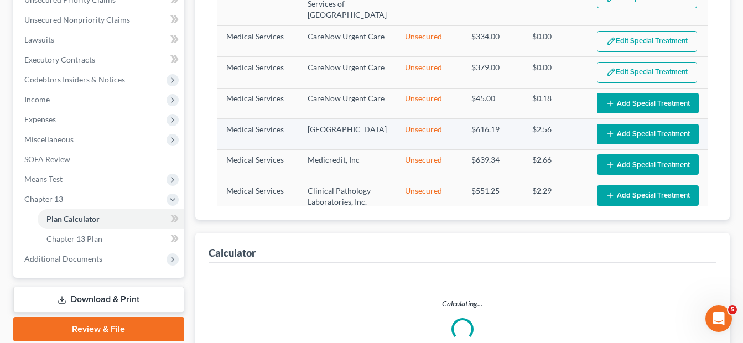
select select "59"
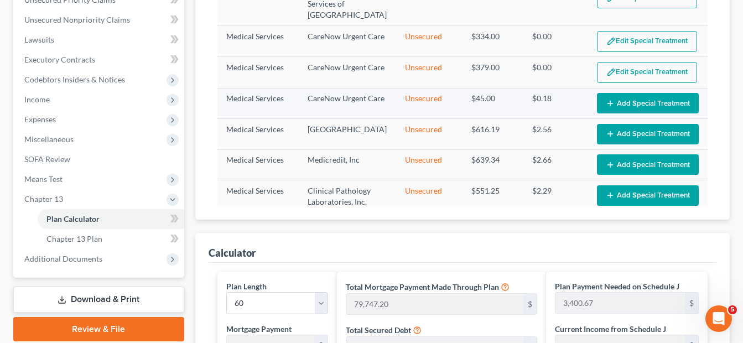
click at [623, 93] on button "Add Special Treatment" at bounding box center [648, 103] width 102 height 20
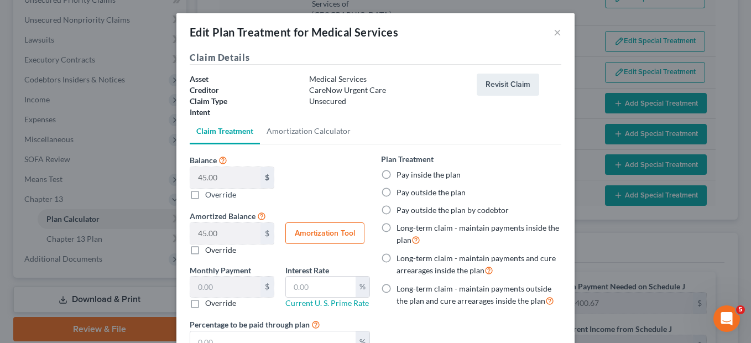
click at [396, 173] on label "Pay inside the plan" at bounding box center [428, 174] width 64 height 11
click at [401, 173] on input "Pay inside the plan" at bounding box center [404, 172] width 7 height 7
radio input "true"
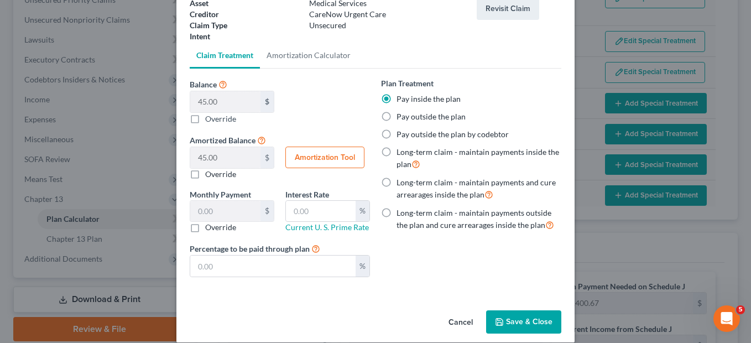
scroll to position [88, 0]
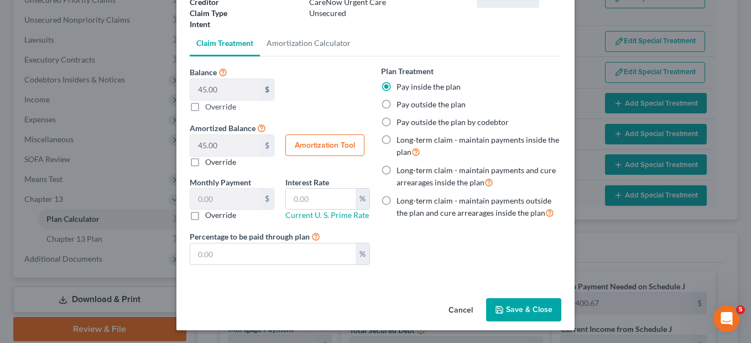
click at [532, 312] on button "Save & Close" at bounding box center [523, 309] width 75 height 23
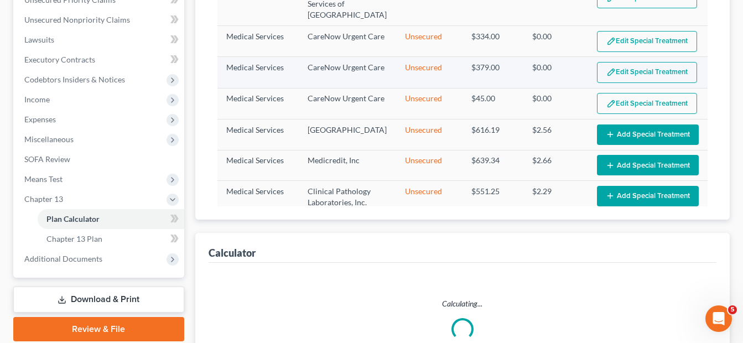
select select "59"
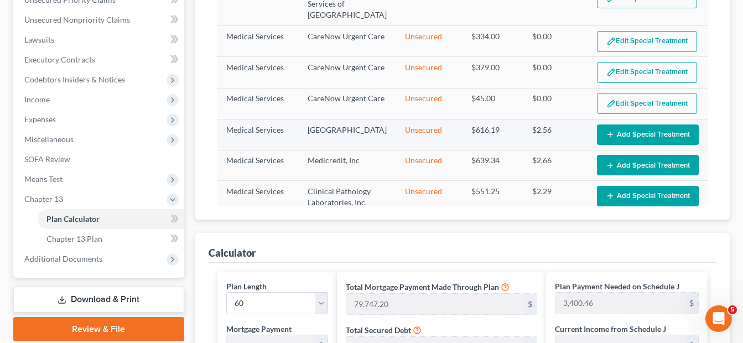
click at [638, 127] on button "Add Special Treatment" at bounding box center [648, 134] width 102 height 20
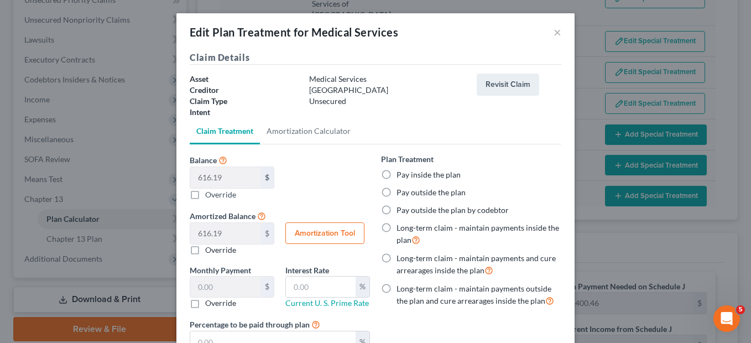
click at [396, 174] on label "Pay inside the plan" at bounding box center [428, 174] width 64 height 11
click at [401, 174] on input "Pay inside the plan" at bounding box center [404, 172] width 7 height 7
radio input "true"
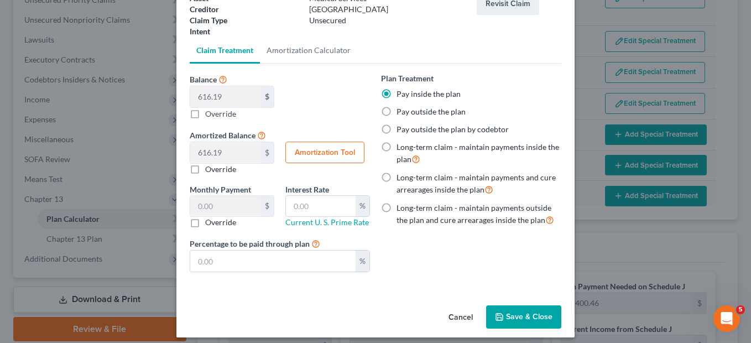
scroll to position [88, 0]
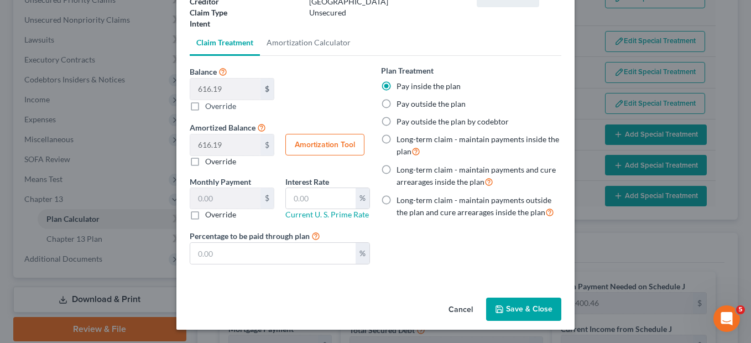
click at [525, 305] on button "Save & Close" at bounding box center [523, 308] width 75 height 23
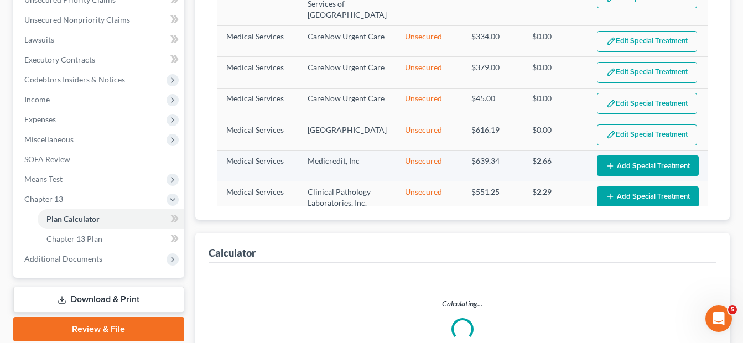
select select "59"
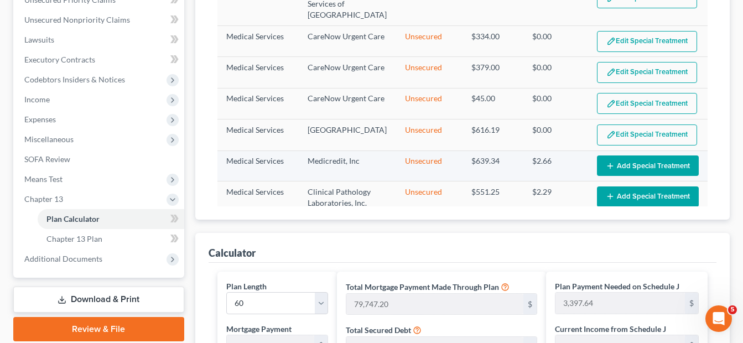
click at [608, 160] on button "Add Special Treatment" at bounding box center [648, 165] width 102 height 20
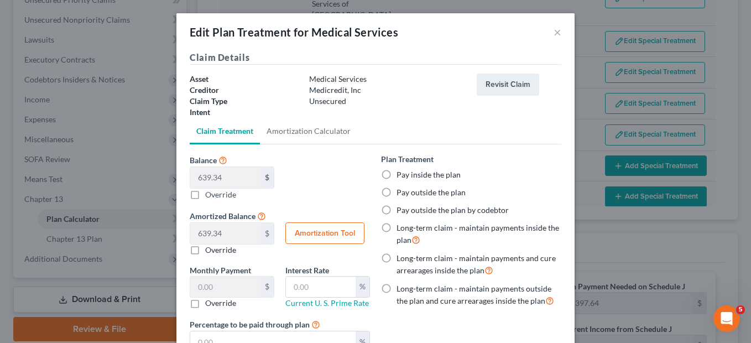
click at [396, 174] on label "Pay inside the plan" at bounding box center [428, 174] width 64 height 11
click at [401, 174] on input "Pay inside the plan" at bounding box center [404, 172] width 7 height 7
radio input "true"
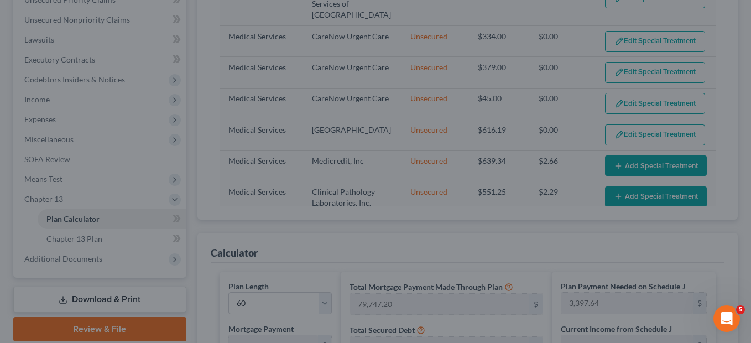
scroll to position [4, 0]
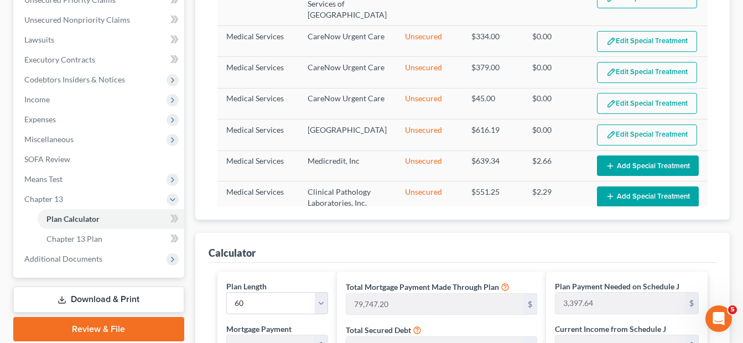
drag, startPoint x: 745, startPoint y: 100, endPoint x: 753, endPoint y: 161, distance: 61.3
click at [605, 161] on icon "button" at bounding box center [609, 165] width 9 height 9
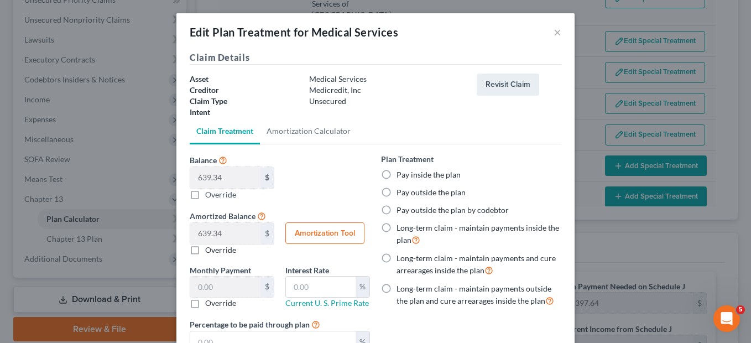
click at [396, 175] on label "Pay inside the plan" at bounding box center [428, 174] width 64 height 11
click at [401, 175] on input "Pay inside the plan" at bounding box center [404, 172] width 7 height 7
radio input "true"
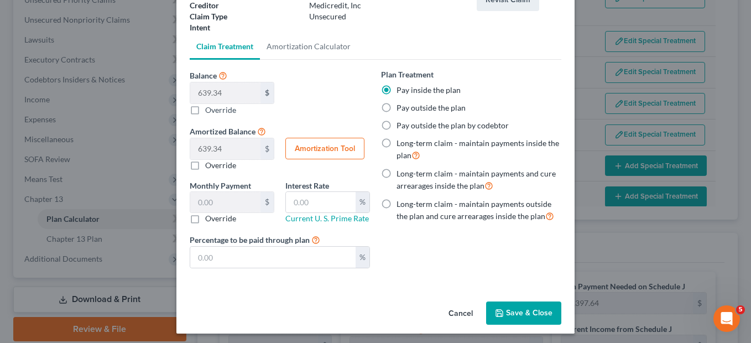
scroll to position [87, 0]
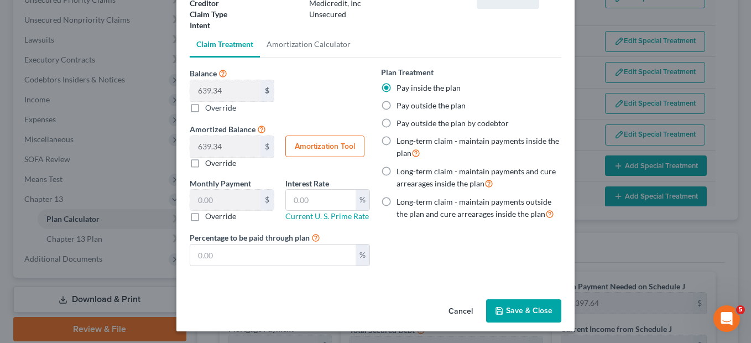
click at [519, 312] on button "Save & Close" at bounding box center [523, 310] width 75 height 23
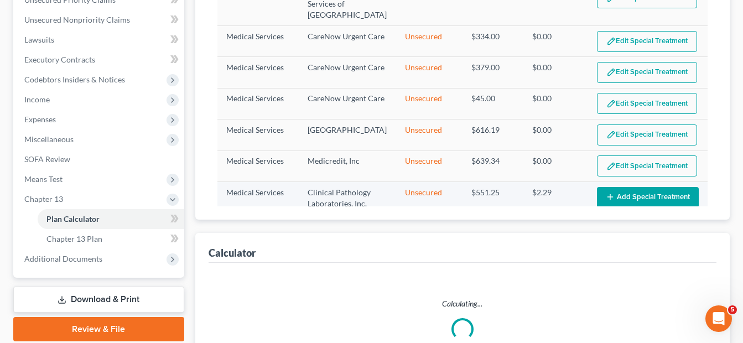
select select "59"
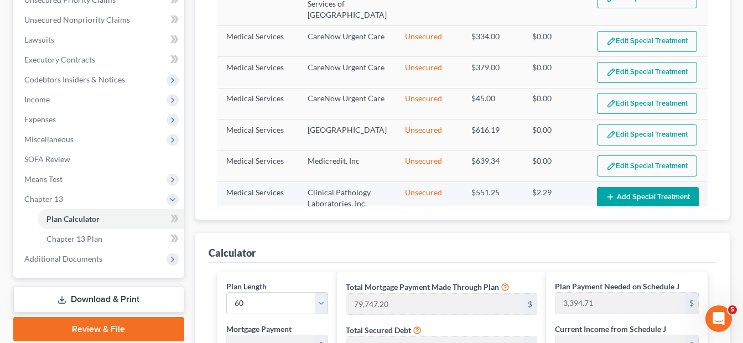
click at [625, 190] on button "Add Special Treatment" at bounding box center [648, 197] width 102 height 20
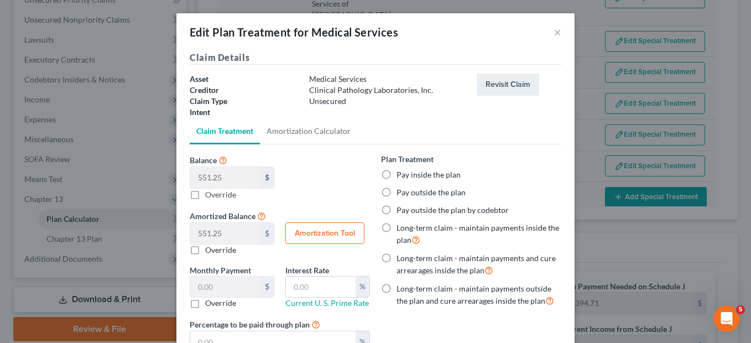
click at [396, 176] on label "Pay inside the plan" at bounding box center [428, 174] width 64 height 11
click at [401, 176] on input "Pay inside the plan" at bounding box center [404, 172] width 7 height 7
radio input "true"
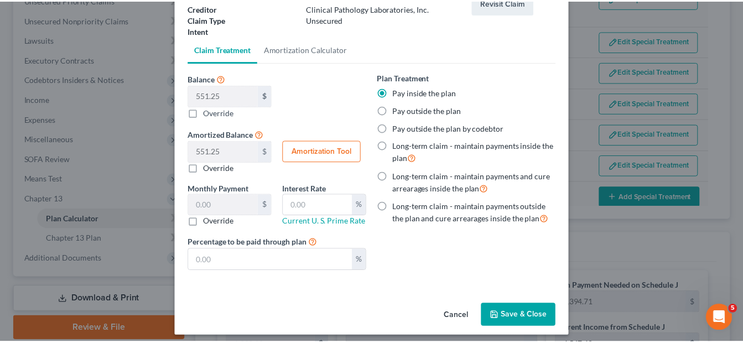
scroll to position [86, 0]
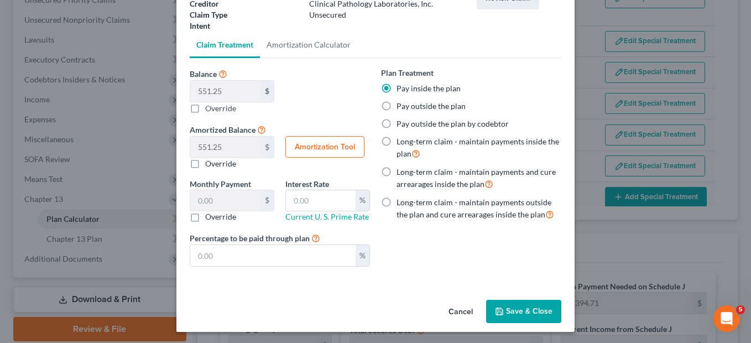
click at [534, 309] on button "Save & Close" at bounding box center [523, 311] width 75 height 23
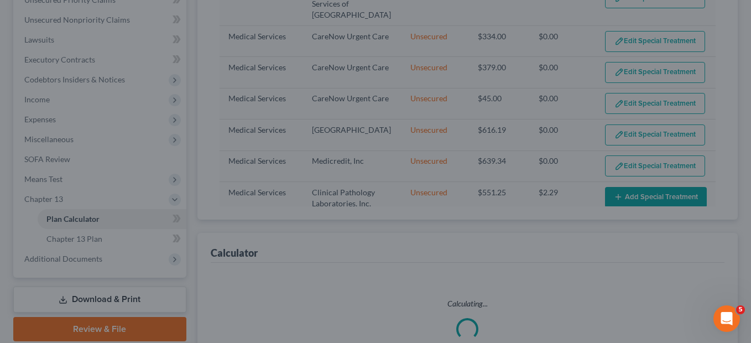
select select "59"
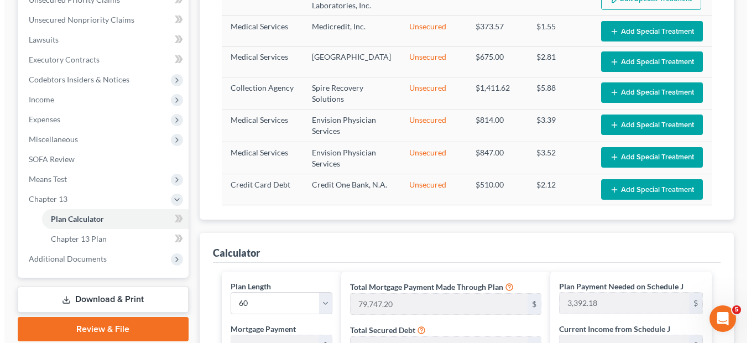
scroll to position [677, 0]
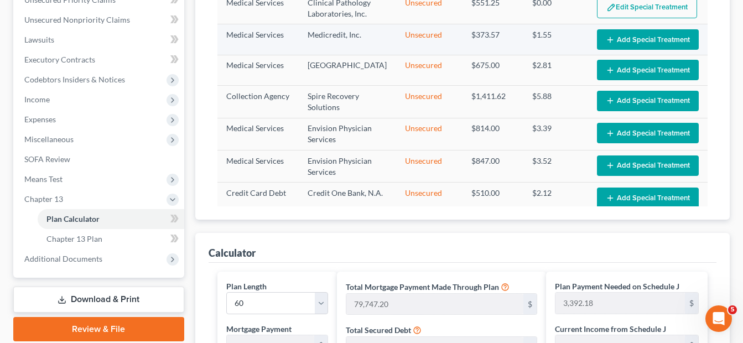
click at [628, 30] on button "Add Special Treatment" at bounding box center [648, 39] width 102 height 20
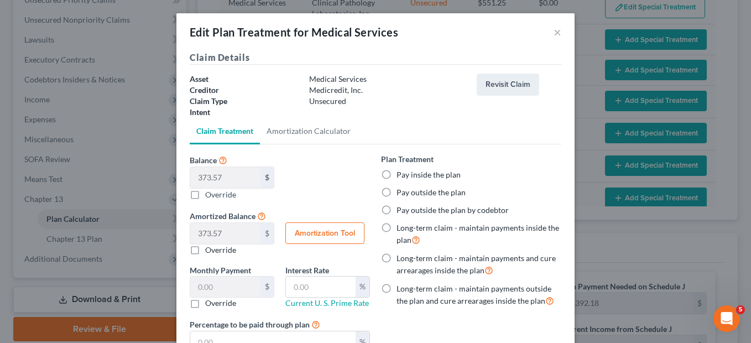
click at [396, 176] on label "Pay inside the plan" at bounding box center [428, 174] width 64 height 11
click at [401, 176] on input "Pay inside the plan" at bounding box center [404, 172] width 7 height 7
radio input "true"
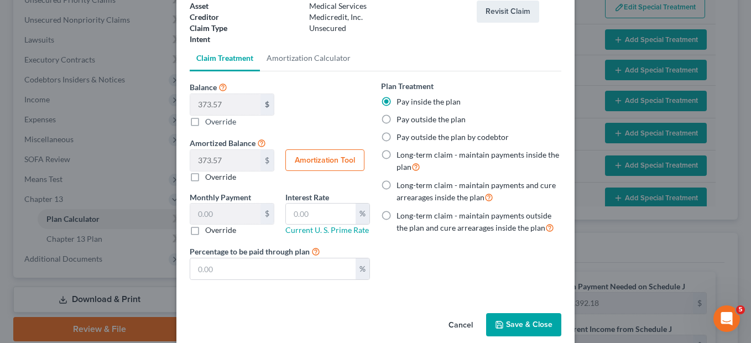
scroll to position [75, 0]
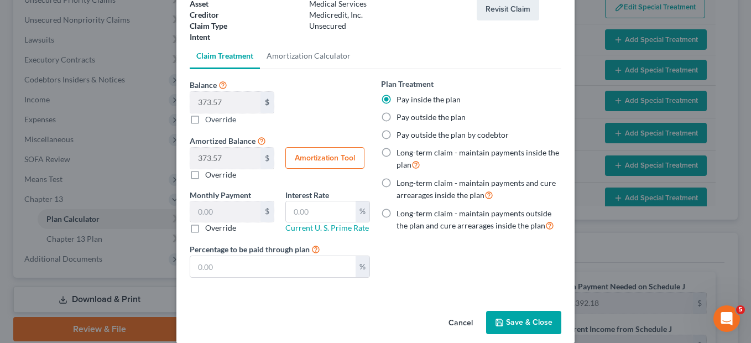
click at [535, 324] on button "Save & Close" at bounding box center [523, 322] width 75 height 23
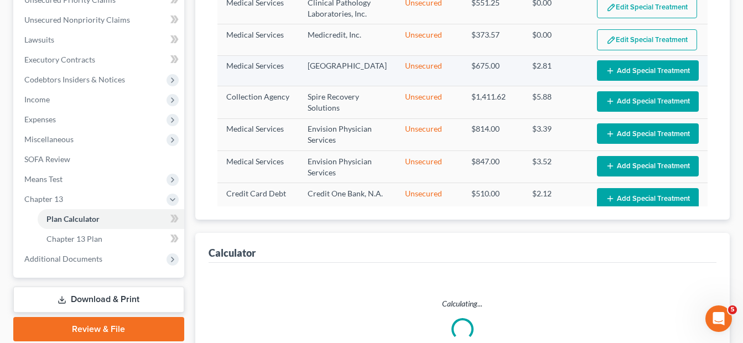
select select "59"
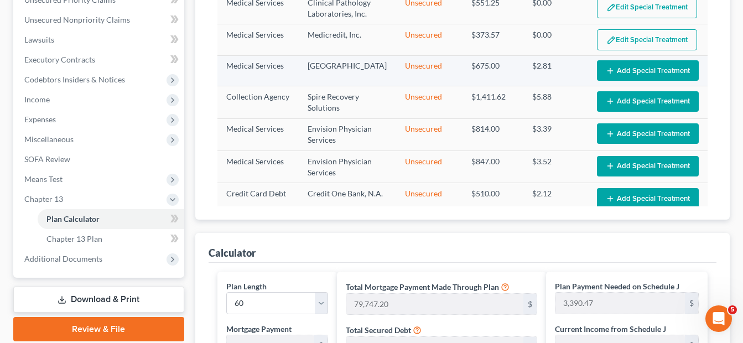
click at [638, 64] on button "Add Special Treatment" at bounding box center [648, 70] width 102 height 20
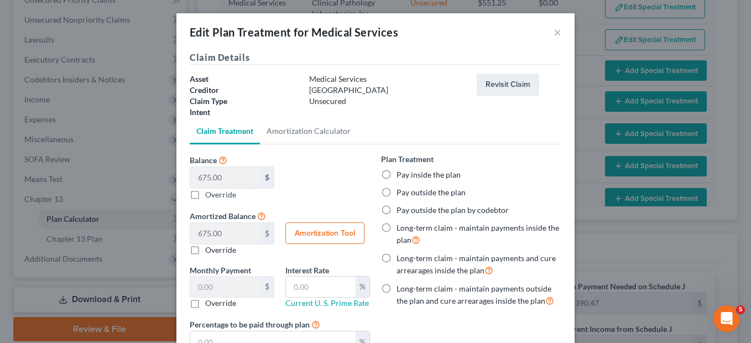
scroll to position [80, 0]
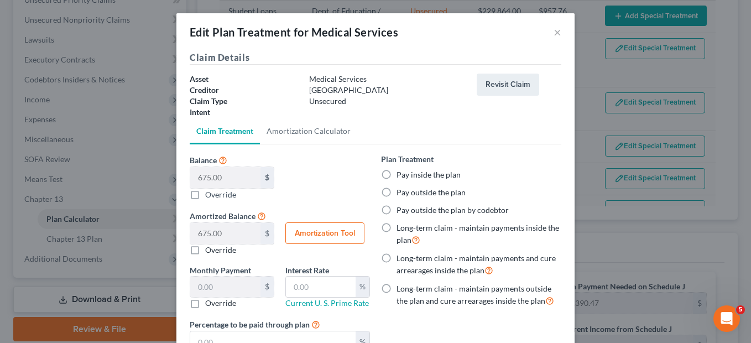
click at [396, 174] on label "Pay inside the plan" at bounding box center [428, 174] width 64 height 11
click at [401, 174] on input "Pay inside the plan" at bounding box center [404, 172] width 7 height 7
radio input "true"
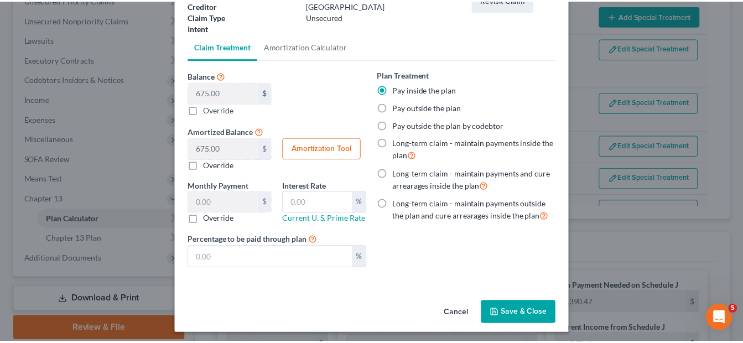
scroll to position [86, 0]
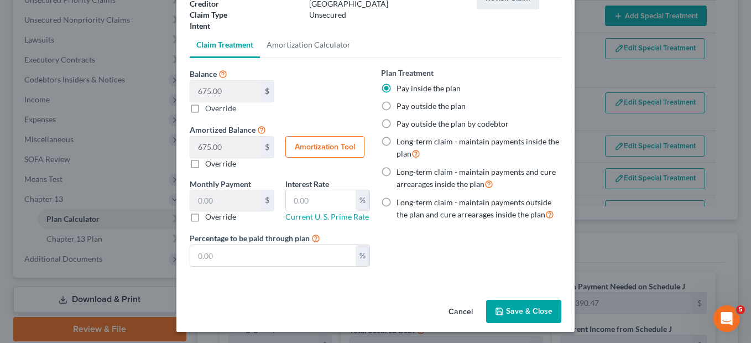
click at [519, 300] on button "Save & Close" at bounding box center [523, 311] width 75 height 23
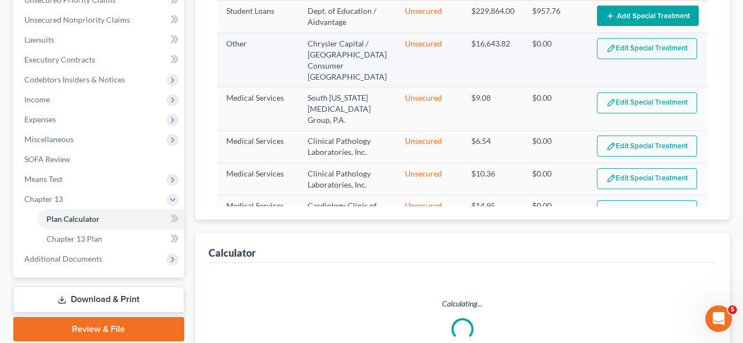
select select "59"
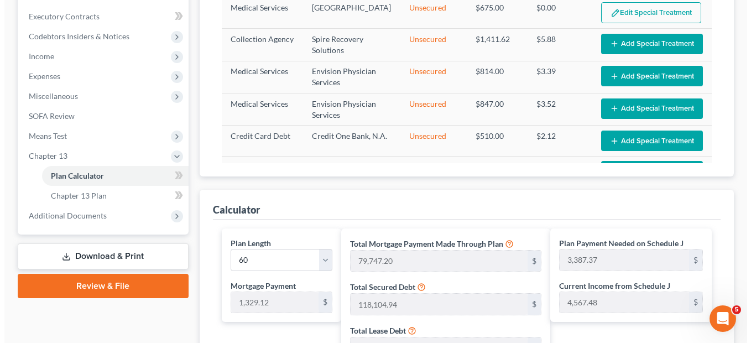
scroll to position [699, 0]
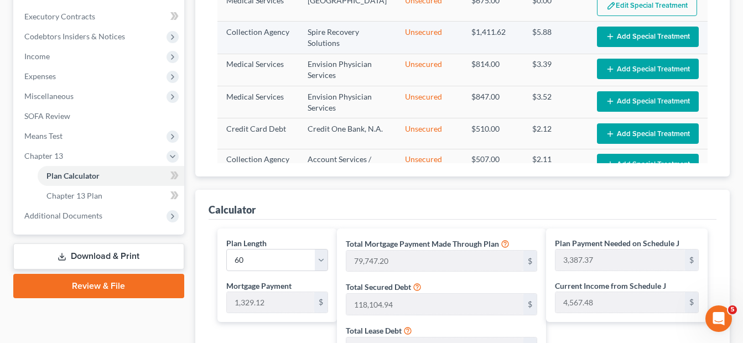
click at [623, 29] on button "Add Special Treatment" at bounding box center [648, 37] width 102 height 20
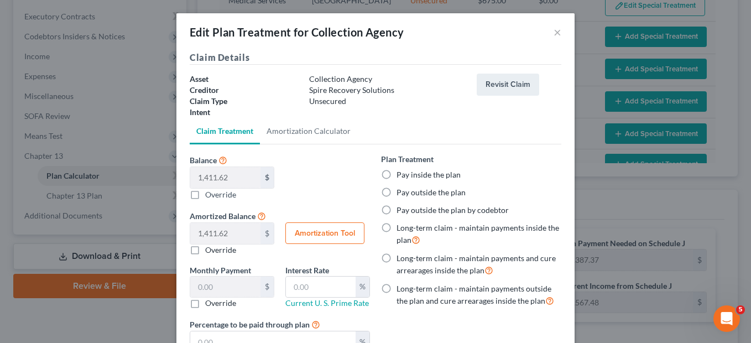
click at [396, 174] on label "Pay inside the plan" at bounding box center [428, 174] width 64 height 11
click at [401, 174] on input "Pay inside the plan" at bounding box center [404, 172] width 7 height 7
radio input "true"
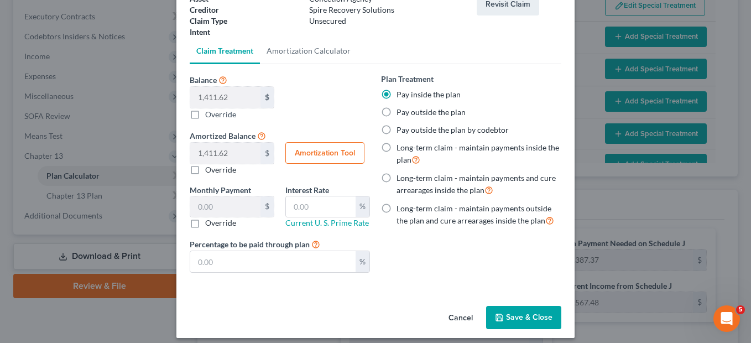
scroll to position [88, 0]
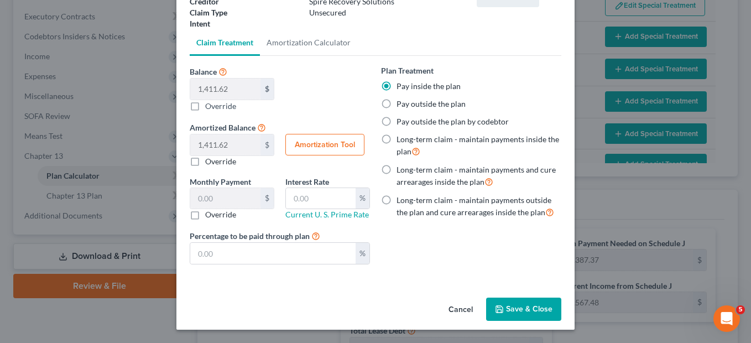
click at [513, 310] on button "Save & Close" at bounding box center [523, 308] width 75 height 23
select select "59"
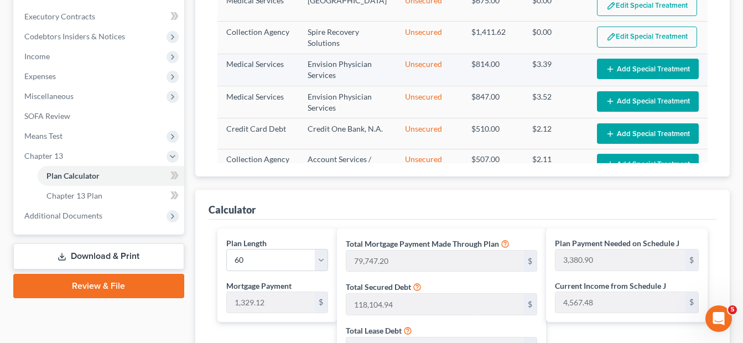
click at [623, 59] on button "Add Special Treatment" at bounding box center [648, 69] width 102 height 20
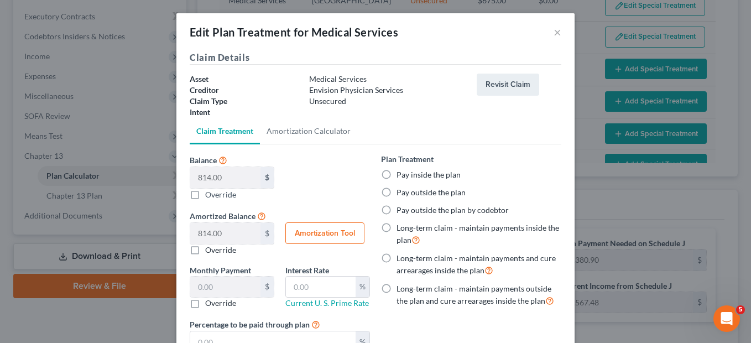
click at [396, 174] on label "Pay inside the plan" at bounding box center [428, 174] width 64 height 11
click at [401, 174] on input "Pay inside the plan" at bounding box center [404, 172] width 7 height 7
radio input "true"
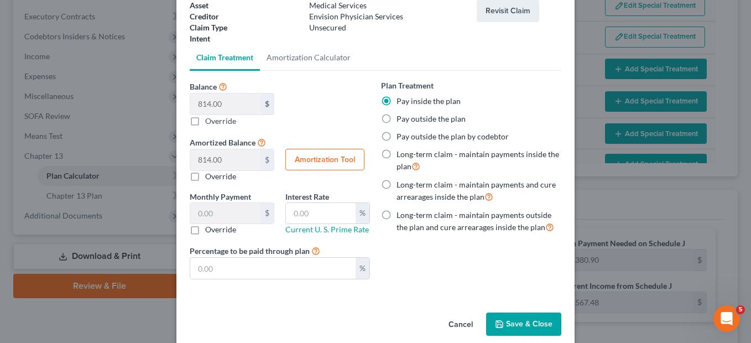
scroll to position [85, 0]
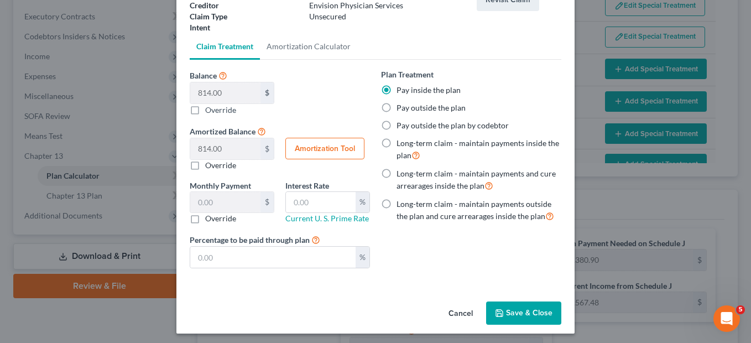
click at [520, 312] on button "Save & Close" at bounding box center [523, 312] width 75 height 23
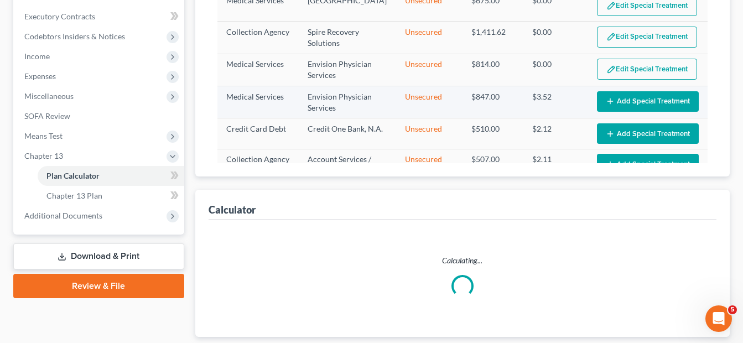
select select "59"
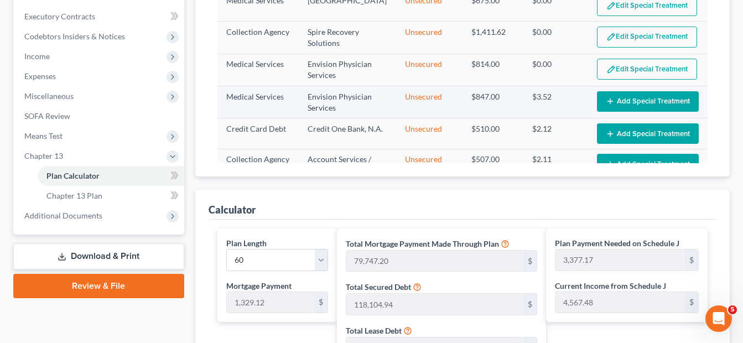
click at [637, 96] on button "Add Special Treatment" at bounding box center [648, 101] width 102 height 20
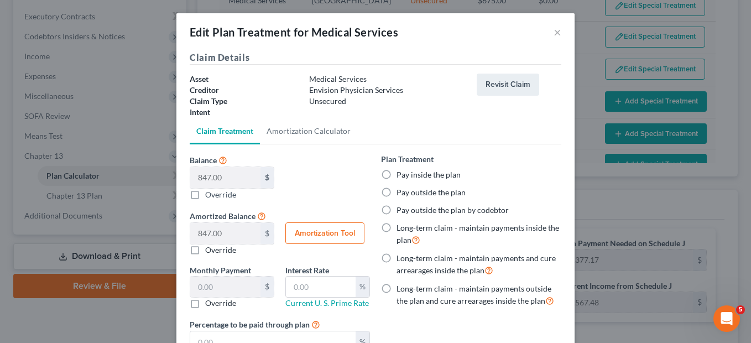
click at [396, 174] on label "Pay inside the plan" at bounding box center [428, 174] width 64 height 11
click at [401, 174] on input "Pay inside the plan" at bounding box center [404, 172] width 7 height 7
radio input "true"
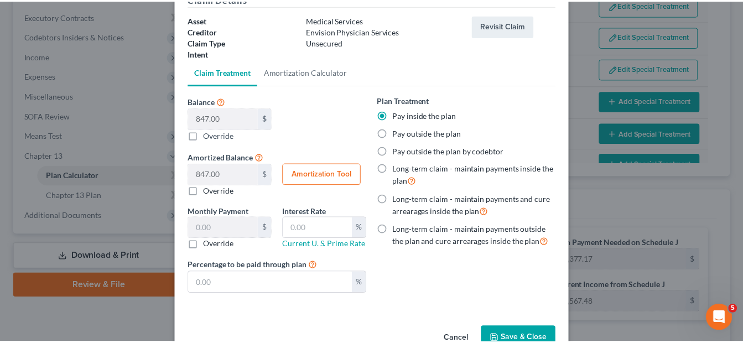
scroll to position [88, 0]
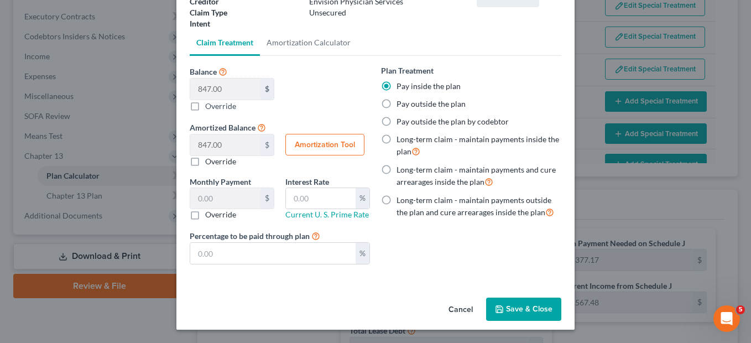
click at [537, 308] on button "Save & Close" at bounding box center [523, 308] width 75 height 23
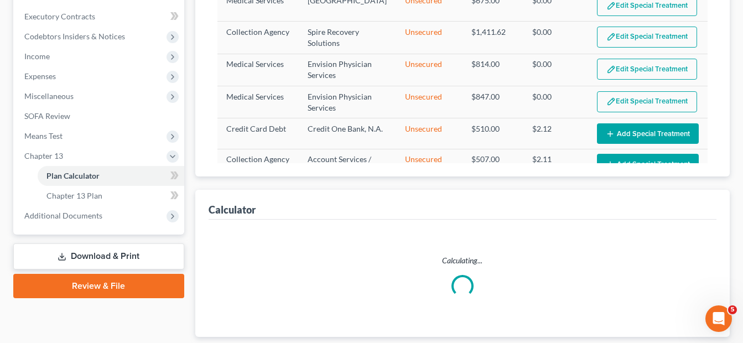
select select "59"
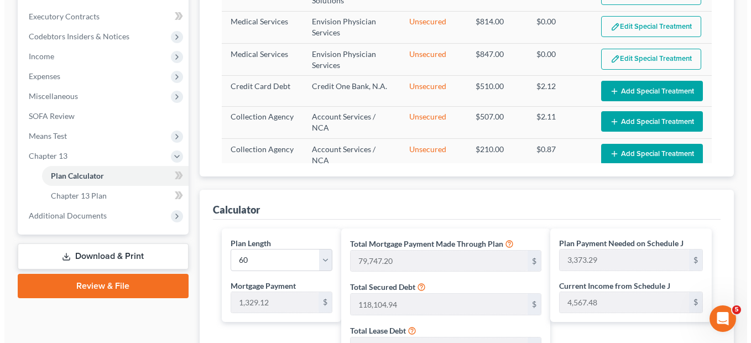
scroll to position [737, 0]
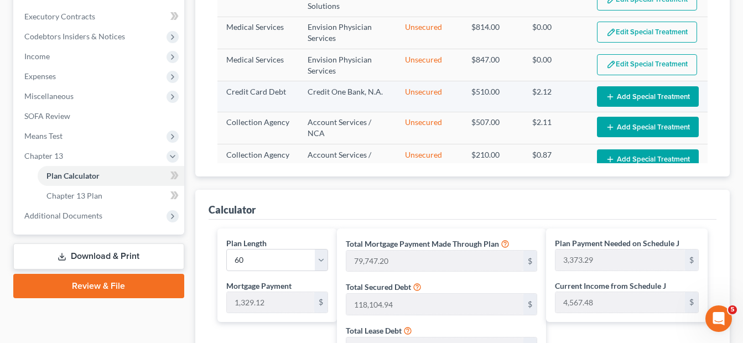
click at [631, 91] on button "Add Special Treatment" at bounding box center [648, 96] width 102 height 20
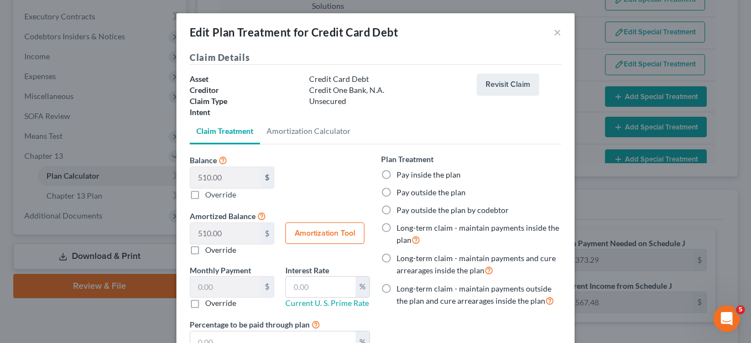
click at [396, 173] on label "Pay inside the plan" at bounding box center [428, 174] width 64 height 11
click at [401, 173] on input "Pay inside the plan" at bounding box center [404, 172] width 7 height 7
radio input "true"
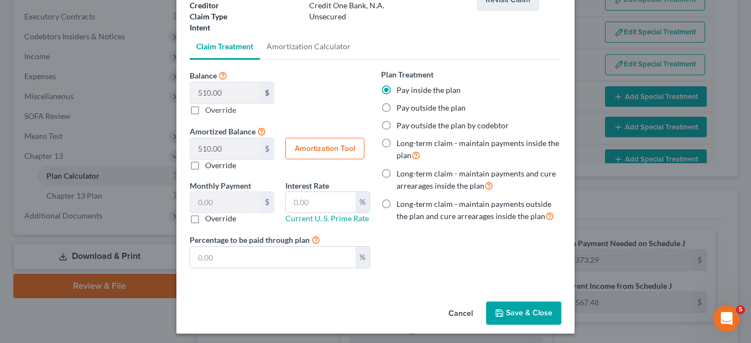
scroll to position [86, 0]
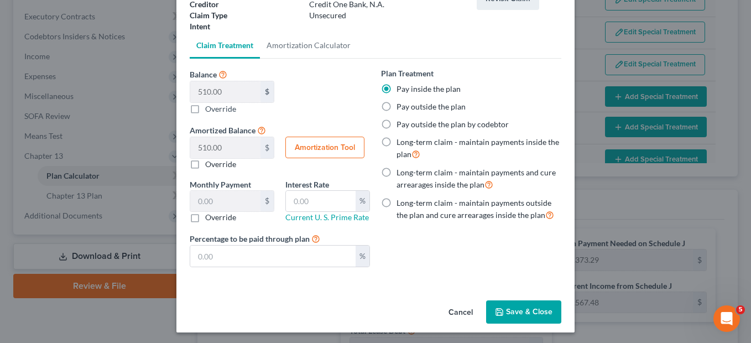
click at [514, 313] on button "Save & Close" at bounding box center [523, 311] width 75 height 23
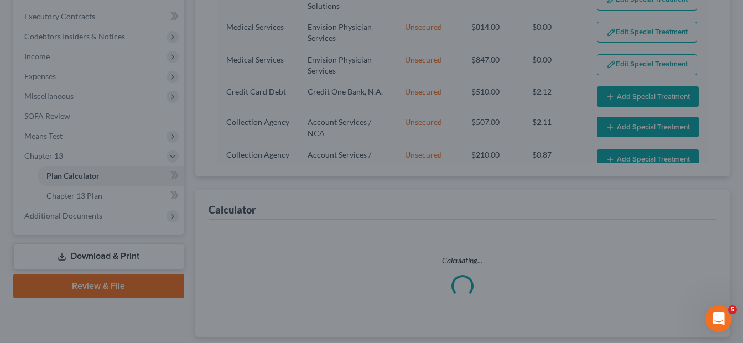
select select "59"
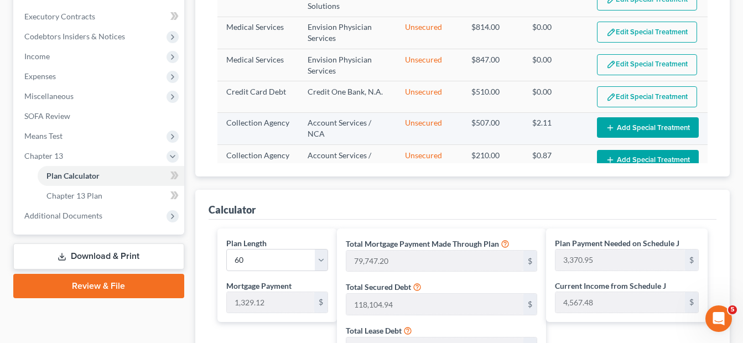
click at [628, 122] on button "Add Special Treatment" at bounding box center [648, 127] width 102 height 20
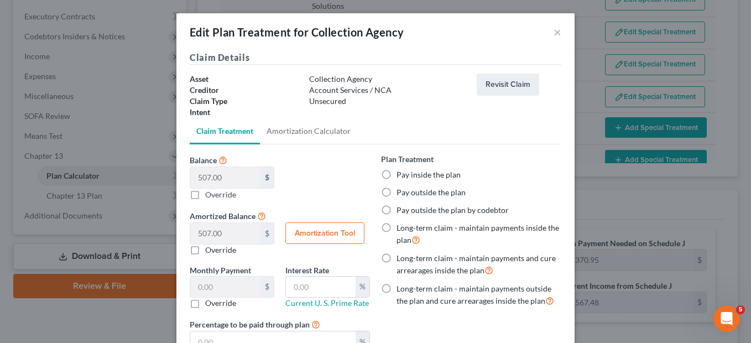
click at [396, 174] on label "Pay inside the plan" at bounding box center [428, 174] width 64 height 11
click at [401, 174] on input "Pay inside the plan" at bounding box center [404, 172] width 7 height 7
radio input "true"
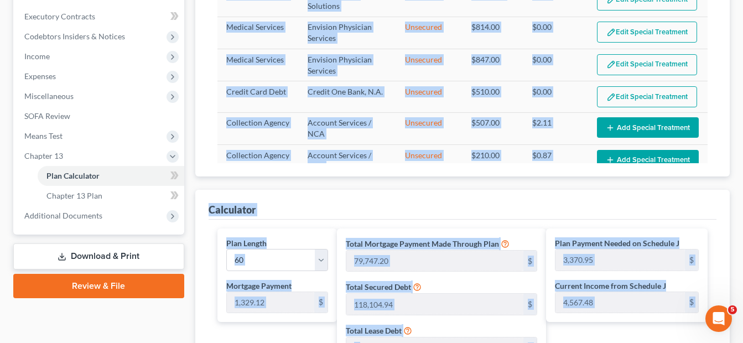
drag, startPoint x: 711, startPoint y: 106, endPoint x: 718, endPoint y: 128, distance: 23.3
drag, startPoint x: 718, startPoint y: 128, endPoint x: 649, endPoint y: 126, distance: 69.1
click at [649, 126] on button "Add Special Treatment" at bounding box center [648, 127] width 102 height 20
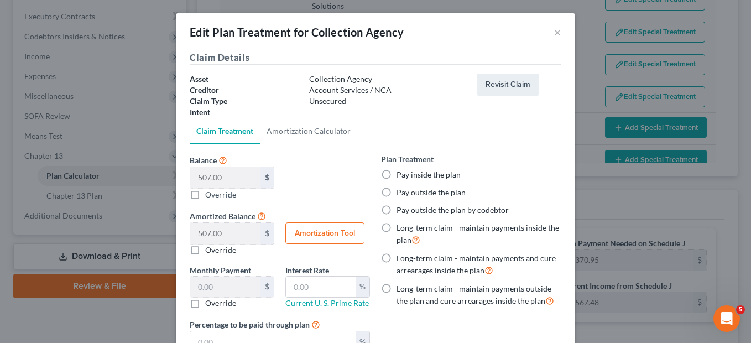
click at [396, 172] on label "Pay inside the plan" at bounding box center [428, 174] width 64 height 11
click at [401, 172] on input "Pay inside the plan" at bounding box center [404, 172] width 7 height 7
radio input "true"
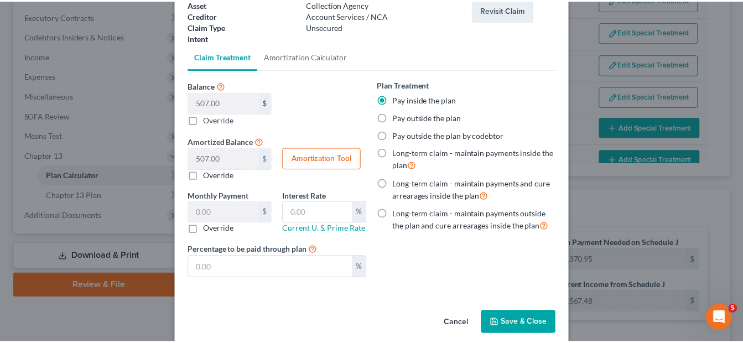
scroll to position [88, 0]
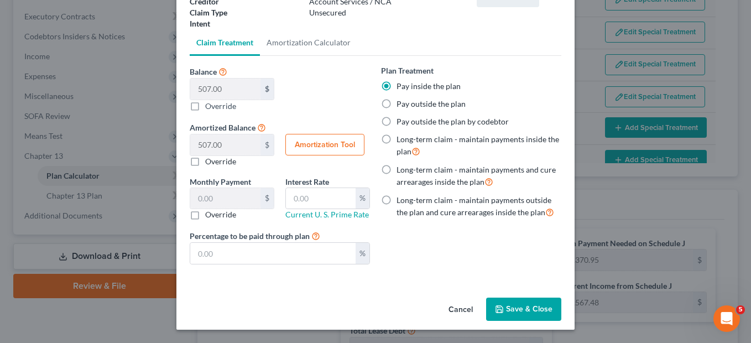
click at [529, 307] on button "Save & Close" at bounding box center [523, 308] width 75 height 23
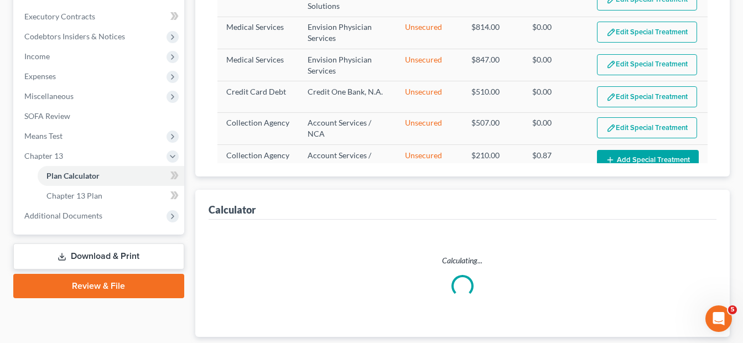
select select "59"
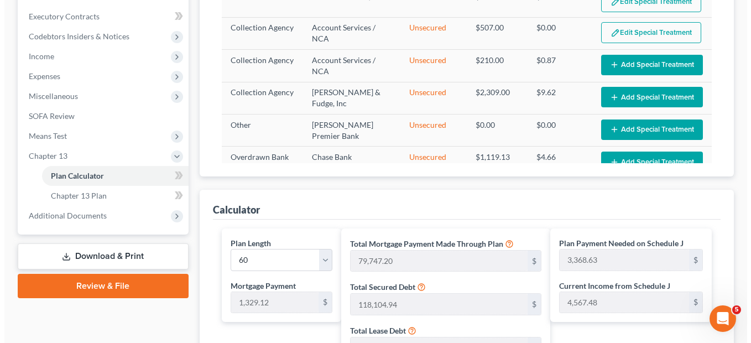
scroll to position [839, 0]
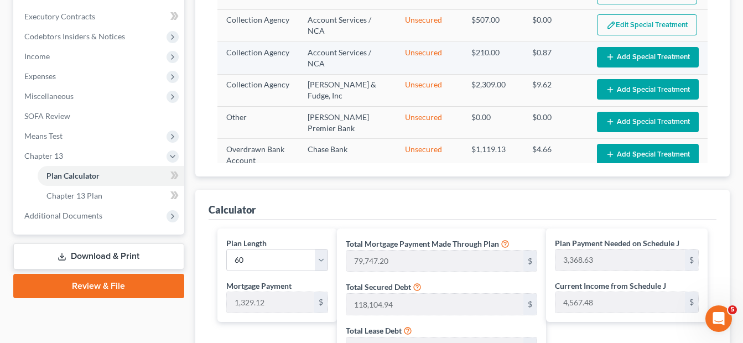
click at [649, 47] on button "Add Special Treatment" at bounding box center [648, 57] width 102 height 20
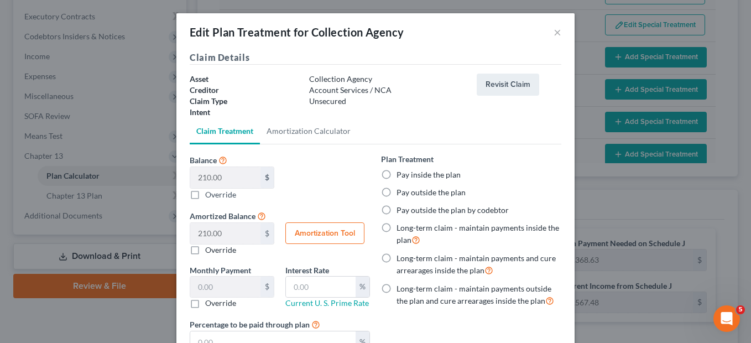
click at [396, 176] on label "Pay inside the plan" at bounding box center [428, 174] width 64 height 11
click at [401, 176] on input "Pay inside the plan" at bounding box center [404, 172] width 7 height 7
radio input "true"
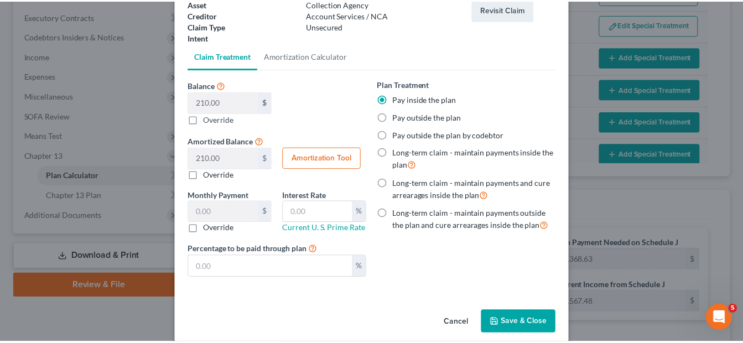
scroll to position [88, 0]
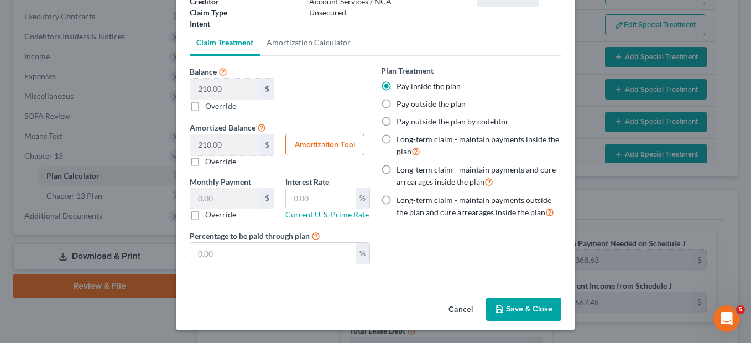
click at [526, 314] on button "Save & Close" at bounding box center [523, 308] width 75 height 23
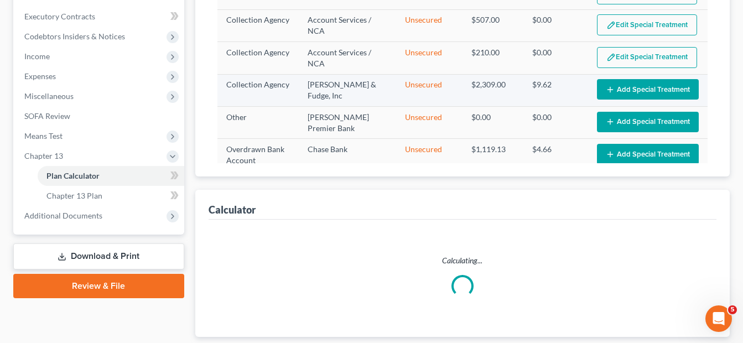
select select "59"
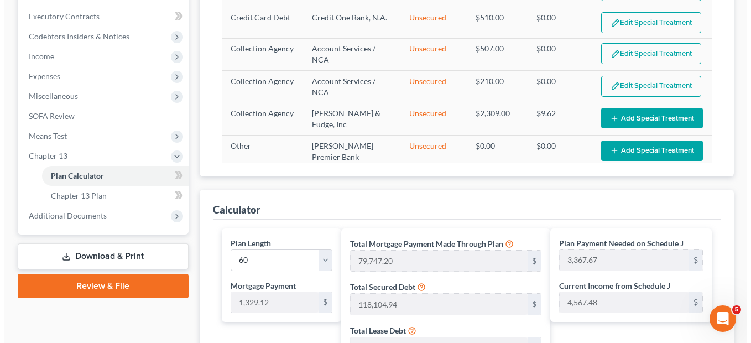
scroll to position [855, 0]
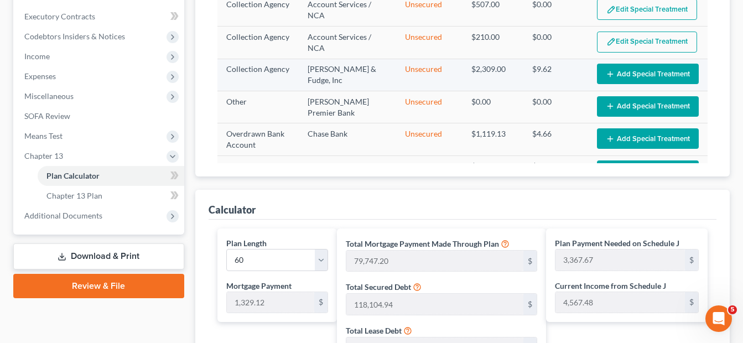
click at [635, 72] on button "Add Special Treatment" at bounding box center [648, 74] width 102 height 20
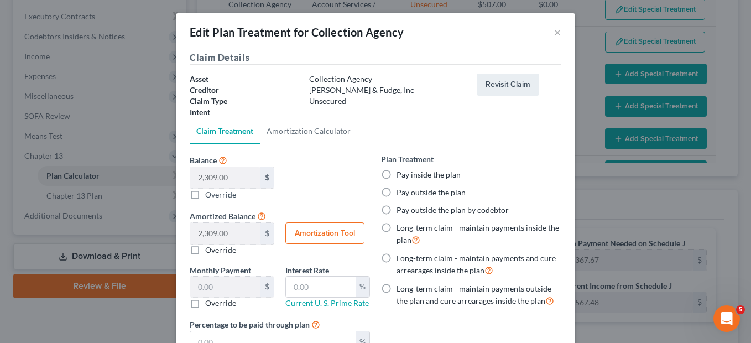
click at [396, 175] on label "Pay inside the plan" at bounding box center [428, 174] width 64 height 11
click at [401, 175] on input "Pay inside the plan" at bounding box center [404, 172] width 7 height 7
radio input "true"
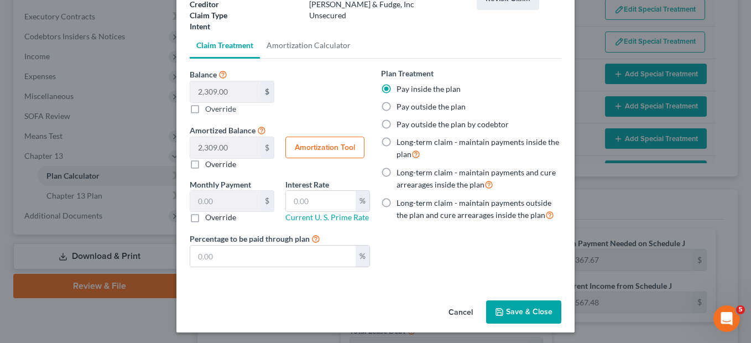
scroll to position [88, 0]
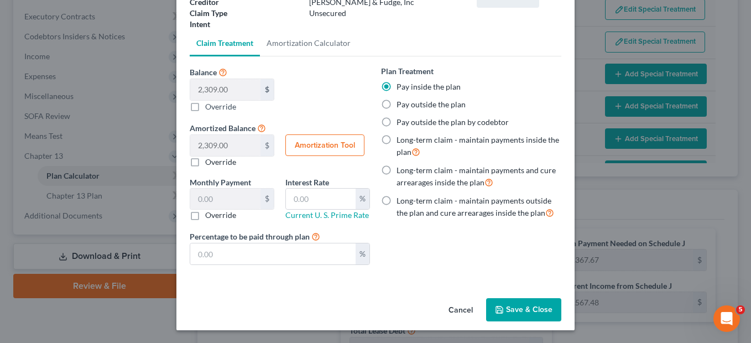
click at [514, 312] on button "Save & Close" at bounding box center [523, 309] width 75 height 23
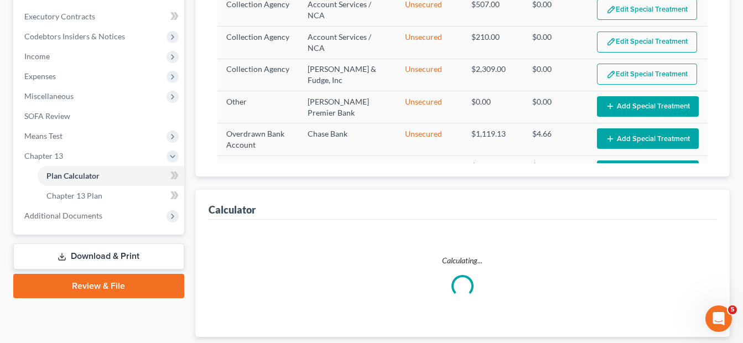
select select "59"
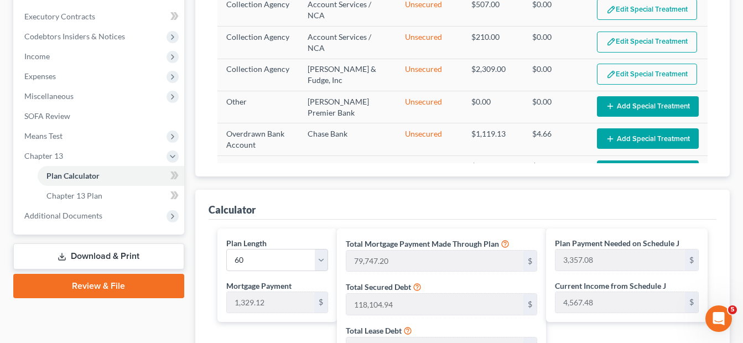
click at [631, 100] on button "Add Special Treatment" at bounding box center [648, 106] width 102 height 20
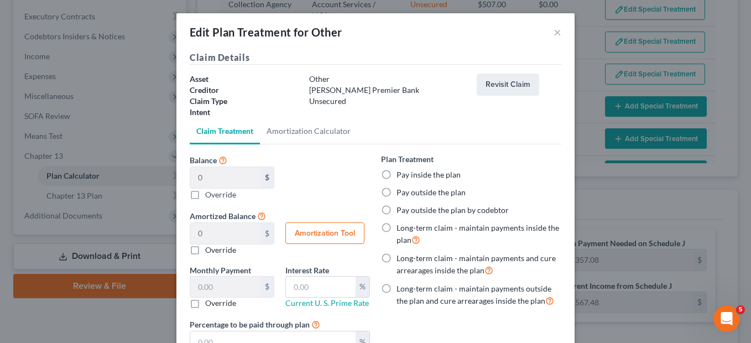
click at [396, 175] on label "Pay inside the plan" at bounding box center [428, 174] width 64 height 11
click at [401, 175] on input "Pay inside the plan" at bounding box center [404, 172] width 7 height 7
radio input "true"
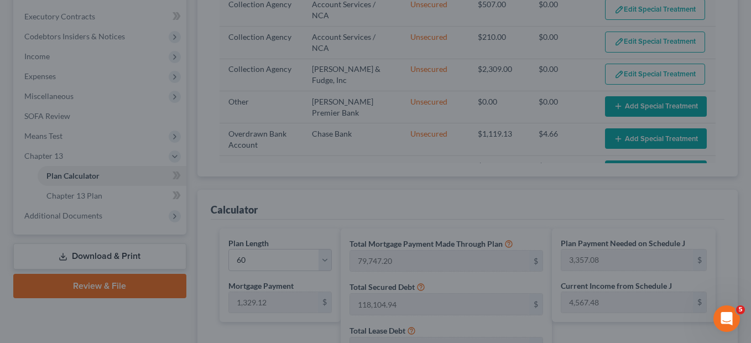
scroll to position [0, 0]
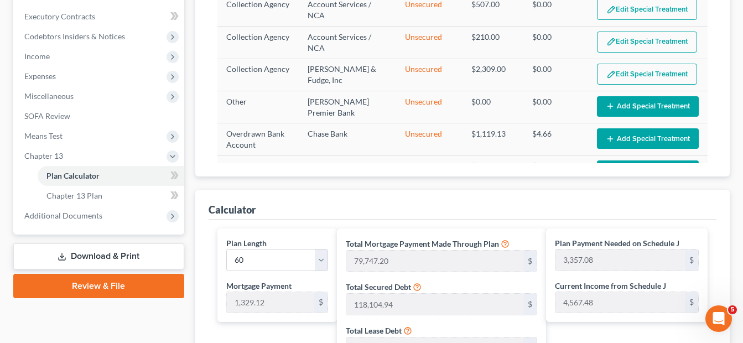
drag, startPoint x: 743, startPoint y: 129, endPoint x: 753, endPoint y: 176, distance: 47.4
click at [651, 98] on button "Add Special Treatment" at bounding box center [648, 106] width 102 height 20
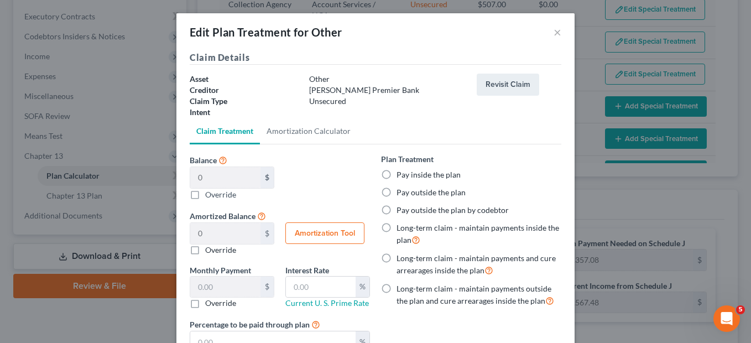
click at [396, 176] on label "Pay inside the plan" at bounding box center [428, 174] width 64 height 11
click at [401, 176] on input "Pay inside the plan" at bounding box center [404, 172] width 7 height 7
radio input "true"
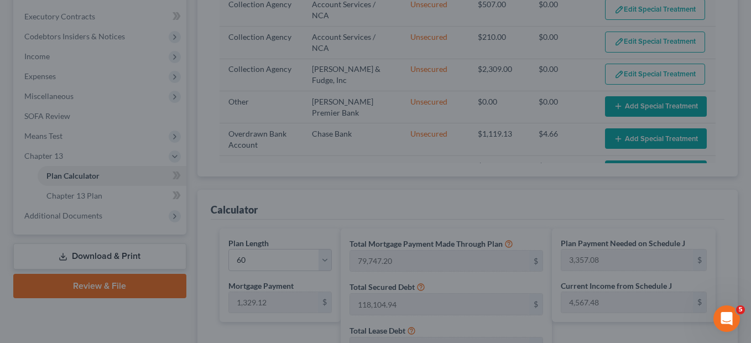
scroll to position [11, 0]
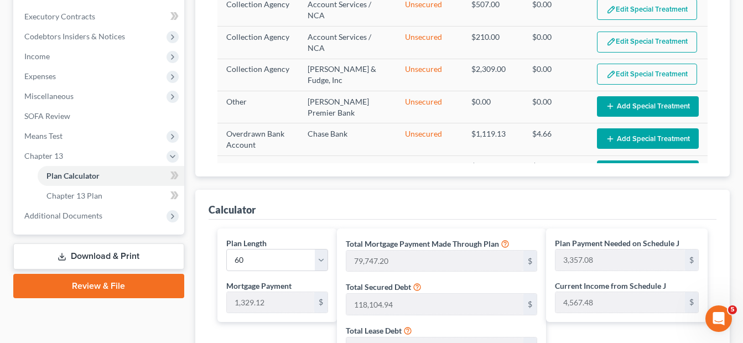
drag, startPoint x: 745, startPoint y: 137, endPoint x: 753, endPoint y: 183, distance: 47.1
click at [654, 100] on button "Add Special Treatment" at bounding box center [648, 106] width 102 height 20
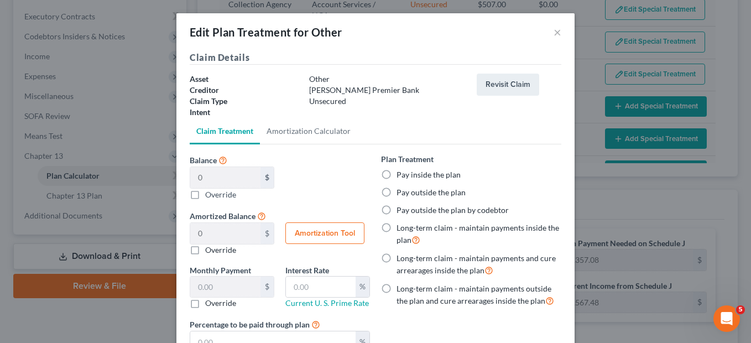
click at [396, 174] on label "Pay inside the plan" at bounding box center [428, 174] width 64 height 11
click at [401, 174] on input "Pay inside the plan" at bounding box center [404, 172] width 7 height 7
radio input "true"
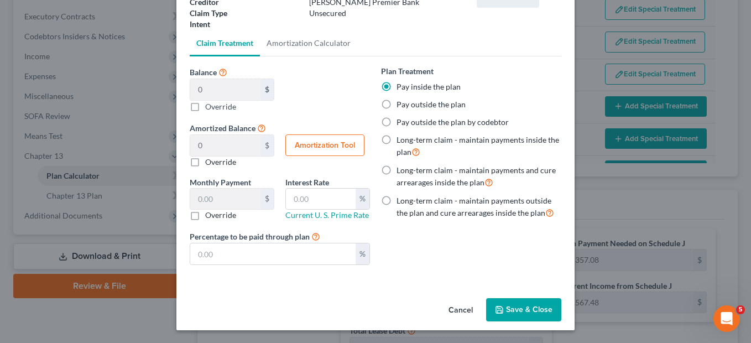
scroll to position [88, 0]
click at [539, 305] on button "Save & Close" at bounding box center [523, 308] width 75 height 23
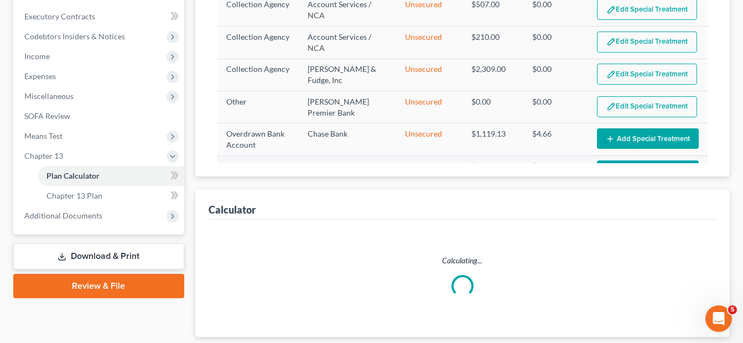
select select "59"
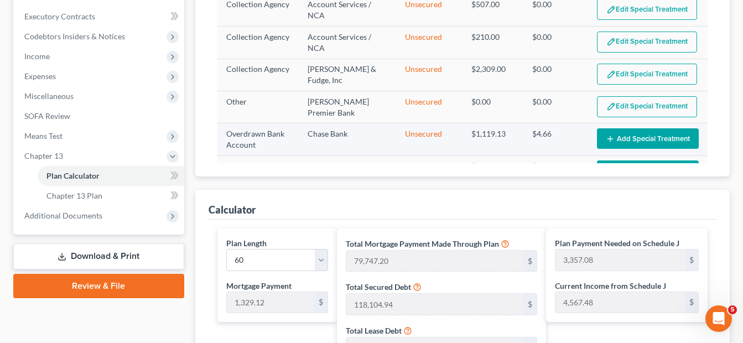
click at [625, 135] on button "Add Special Treatment" at bounding box center [648, 138] width 102 height 20
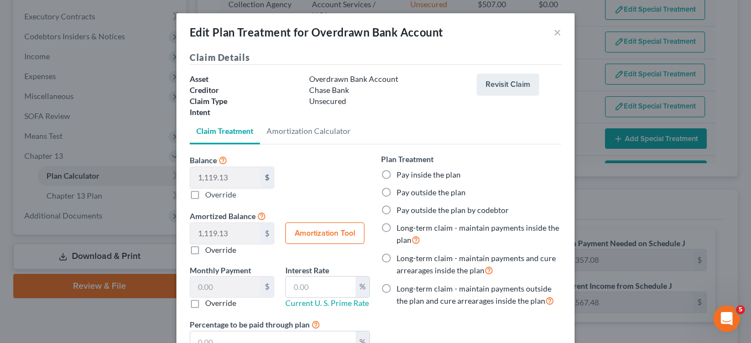
click at [396, 175] on label "Pay inside the plan" at bounding box center [428, 174] width 64 height 11
click at [401, 175] on input "Pay inside the plan" at bounding box center [404, 172] width 7 height 7
radio input "true"
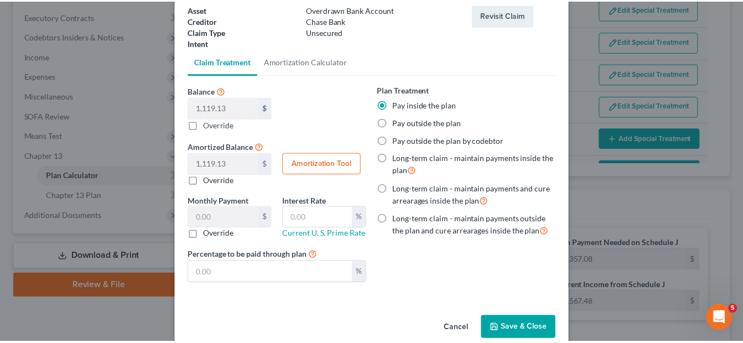
scroll to position [71, 0]
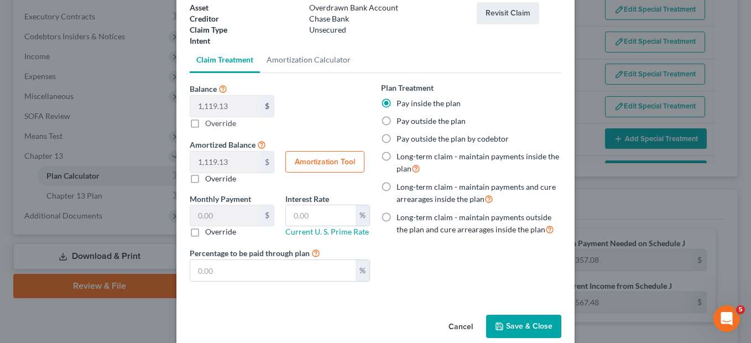
click at [530, 321] on button "Save & Close" at bounding box center [523, 326] width 75 height 23
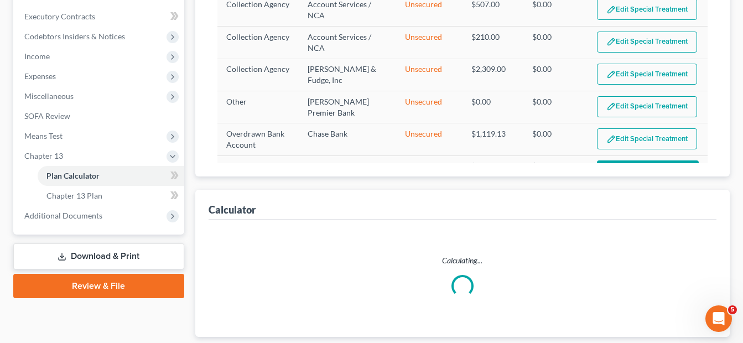
select select "59"
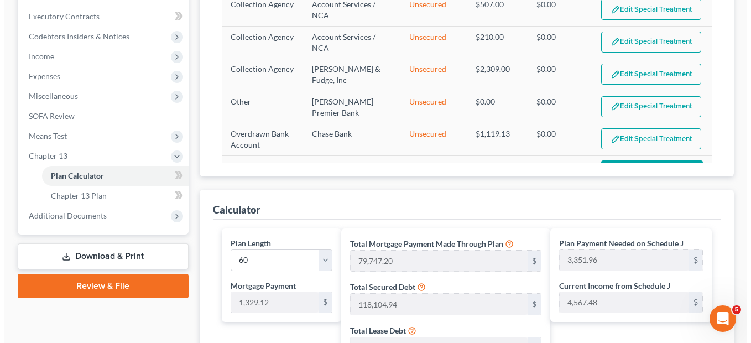
scroll to position [879, 0]
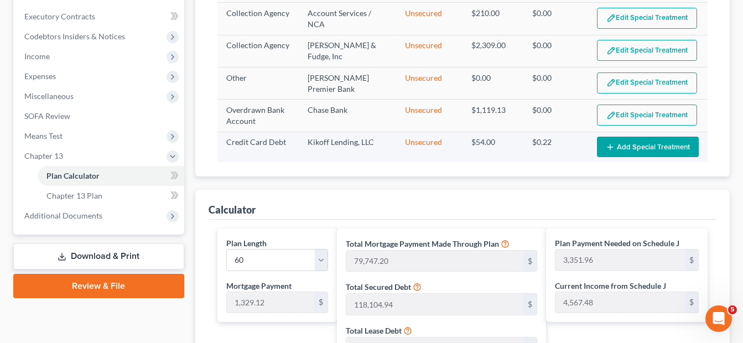
click at [629, 146] on button "Add Special Treatment" at bounding box center [648, 147] width 102 height 20
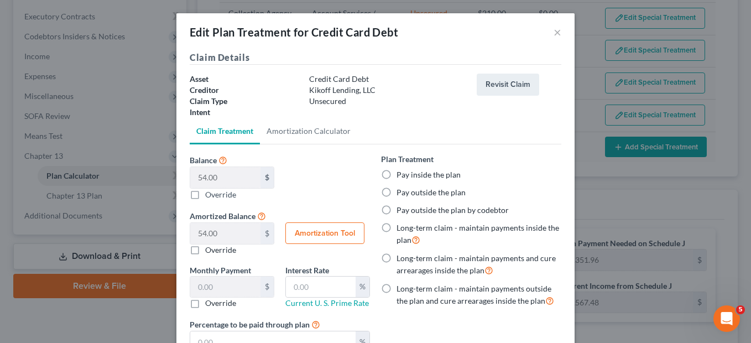
click at [396, 176] on label "Pay inside the plan" at bounding box center [428, 174] width 64 height 11
click at [401, 176] on input "Pay inside the plan" at bounding box center [404, 172] width 7 height 7
radio input "true"
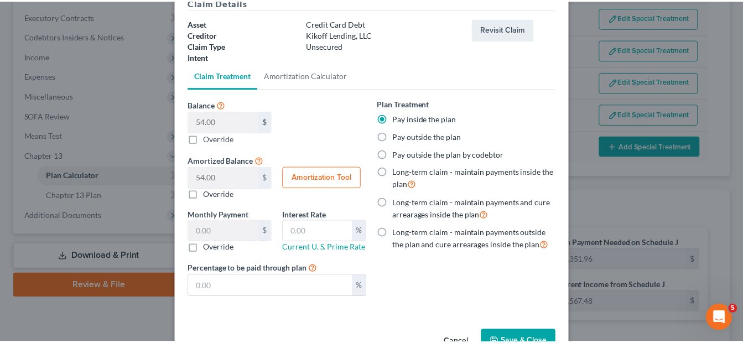
scroll to position [57, 0]
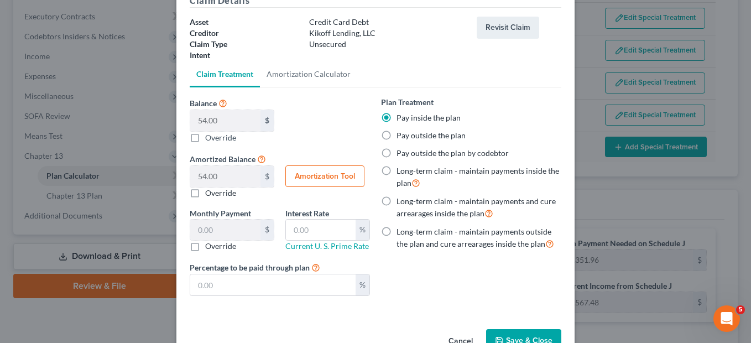
click at [537, 334] on button "Save & Close" at bounding box center [523, 340] width 75 height 23
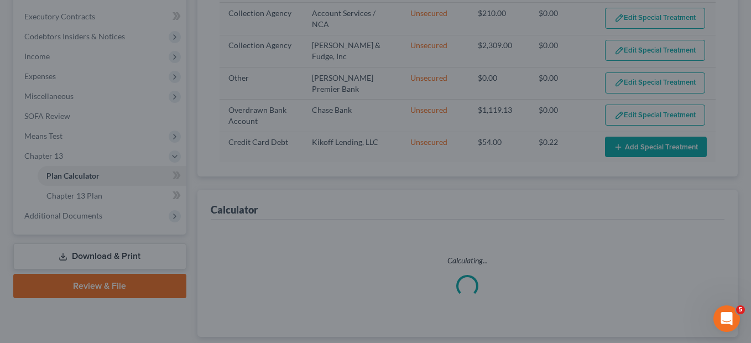
select select "59"
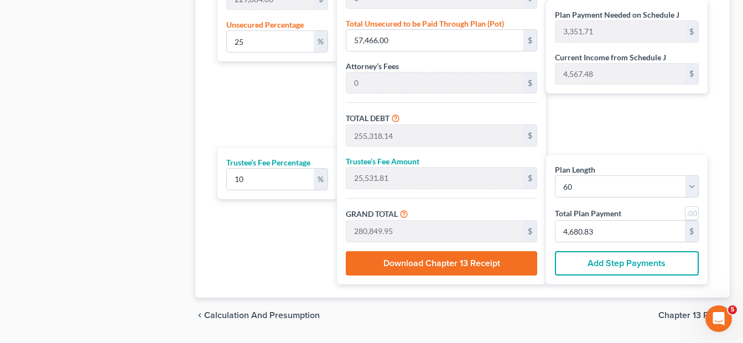
scroll to position [746, 0]
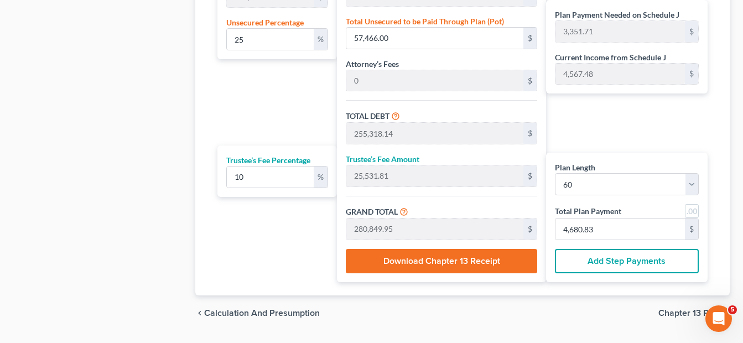
click at [608, 259] on button "Add Step Payments" at bounding box center [627, 261] width 144 height 24
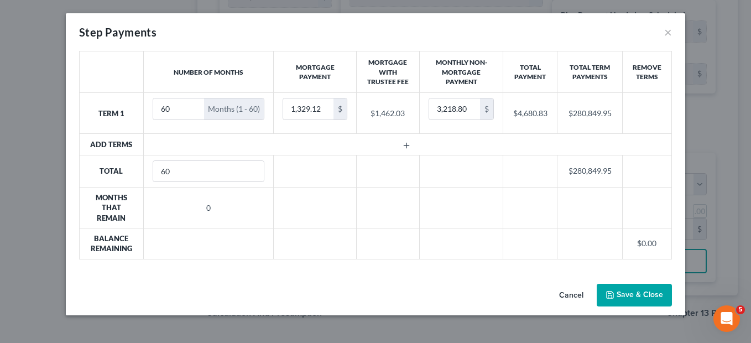
click at [566, 295] on button "Cancel" at bounding box center [571, 296] width 42 height 22
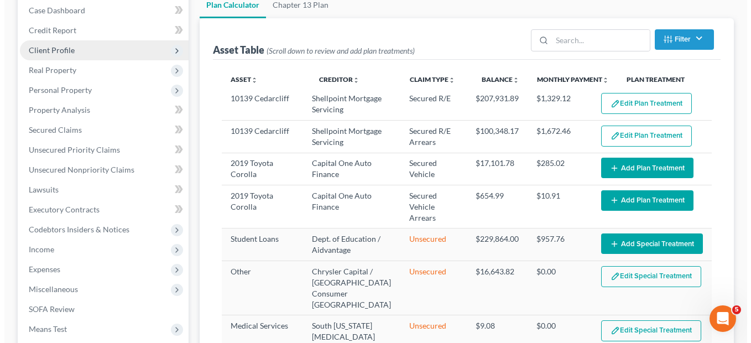
scroll to position [108, 0]
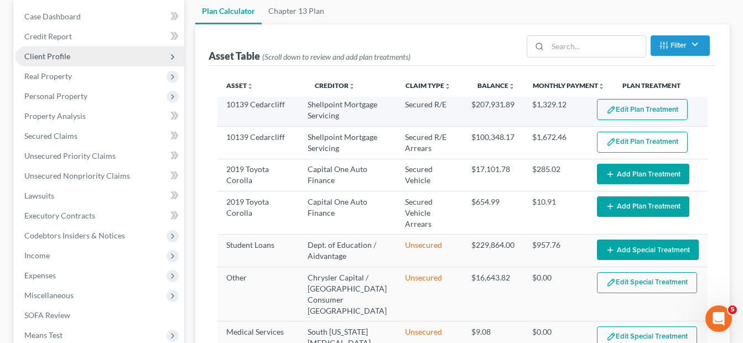
click at [624, 111] on button "Edit Plan Treatment" at bounding box center [642, 109] width 91 height 21
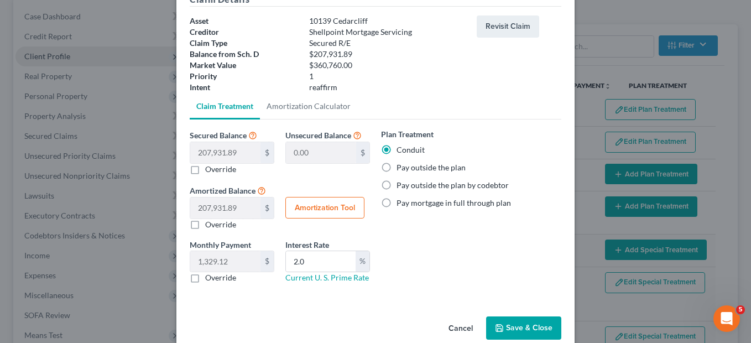
scroll to position [59, 0]
click at [327, 207] on button "Amortization Tool" at bounding box center [324, 207] width 79 height 22
type input "207,931.89"
type input "2.0"
type input "60"
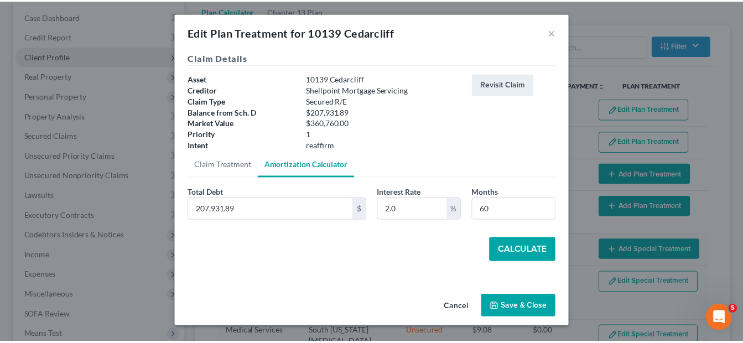
scroll to position [0, 0]
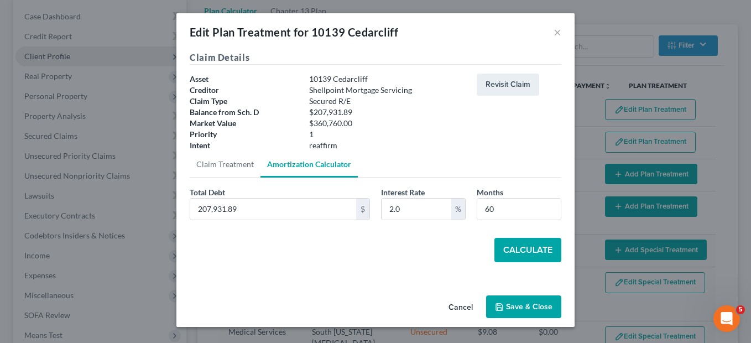
click at [506, 251] on button "Calculate" at bounding box center [527, 250] width 67 height 24
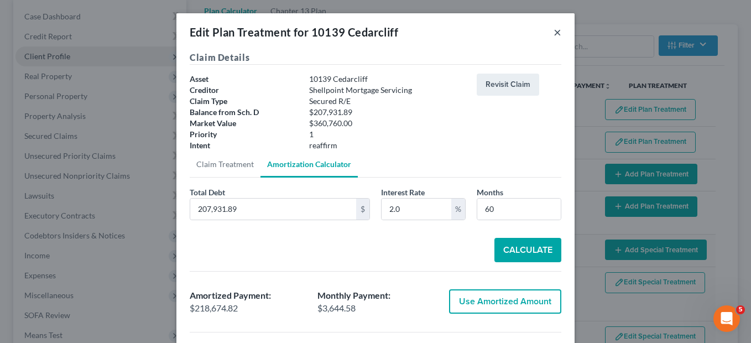
click at [554, 32] on button "×" at bounding box center [558, 31] width 8 height 13
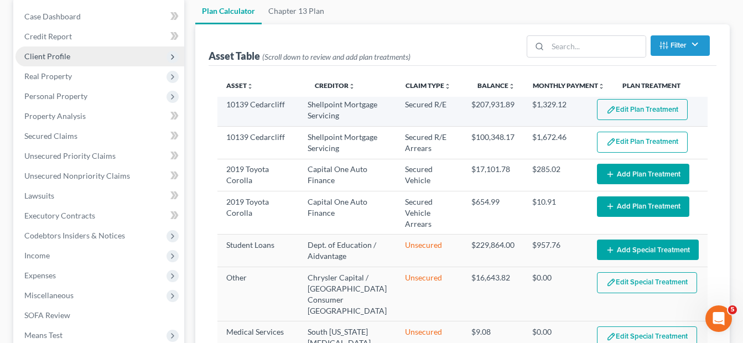
click at [619, 106] on button "Edit Plan Treatment" at bounding box center [642, 109] width 91 height 21
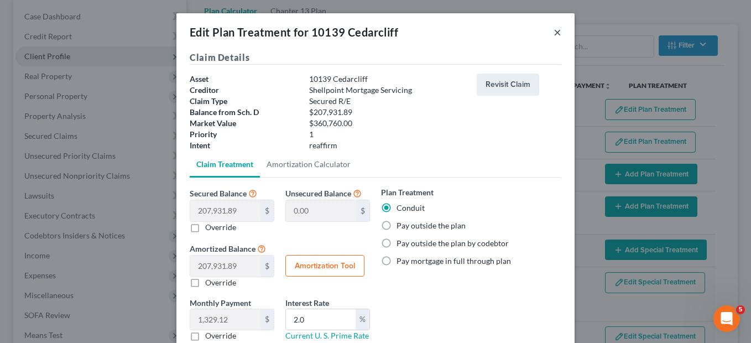
click at [554, 32] on button "×" at bounding box center [558, 31] width 8 height 13
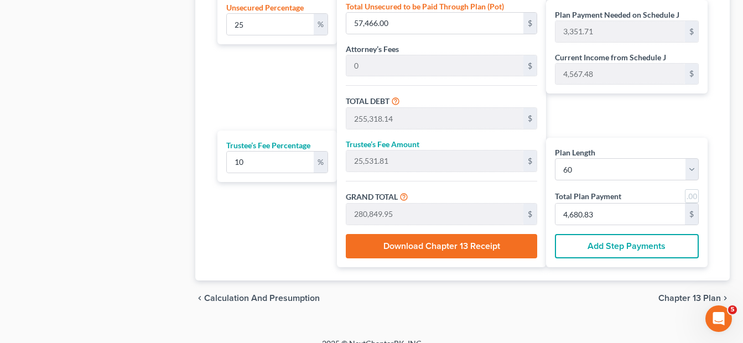
scroll to position [776, 0]
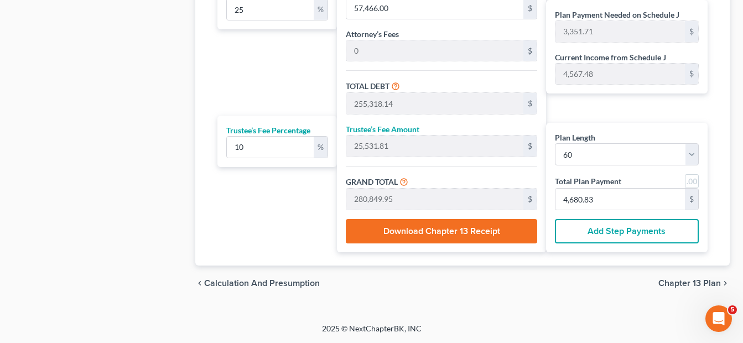
click at [474, 230] on button "Download Chapter 13 Receipt" at bounding box center [441, 231] width 191 height 24
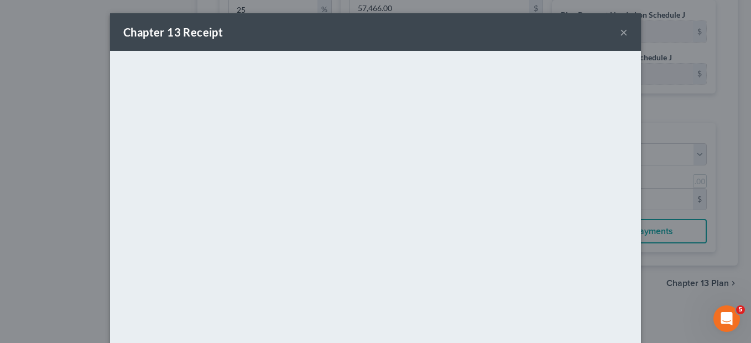
click at [620, 32] on button "×" at bounding box center [624, 31] width 8 height 13
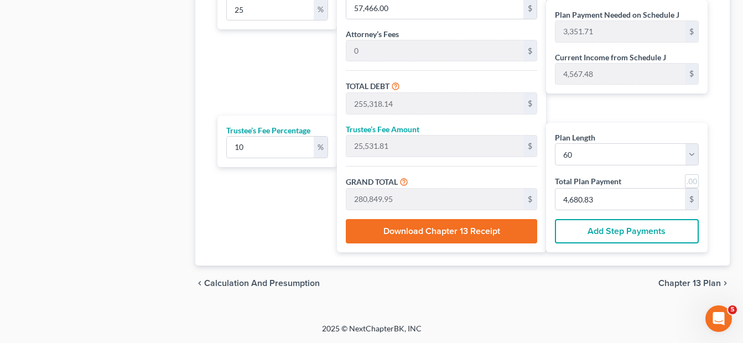
click at [619, 231] on button "Add Step Payments" at bounding box center [627, 231] width 144 height 24
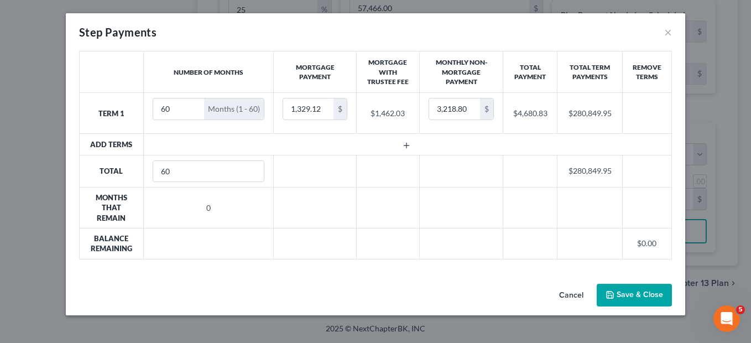
click at [568, 297] on button "Cancel" at bounding box center [571, 296] width 42 height 22
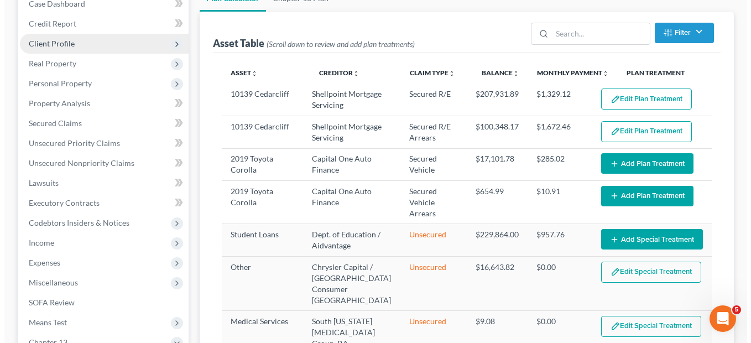
scroll to position [123, 0]
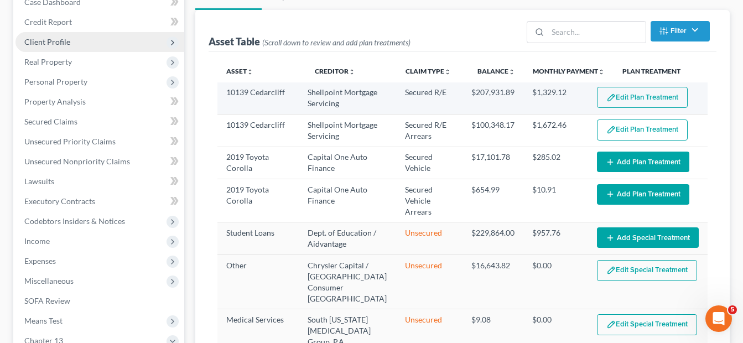
click at [629, 101] on button "Edit Plan Treatment" at bounding box center [642, 97] width 91 height 21
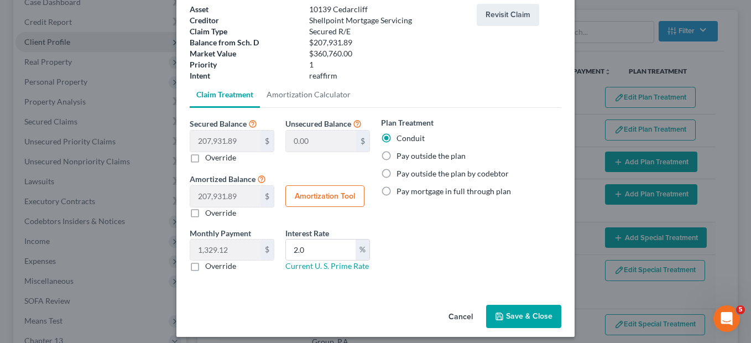
scroll to position [71, 0]
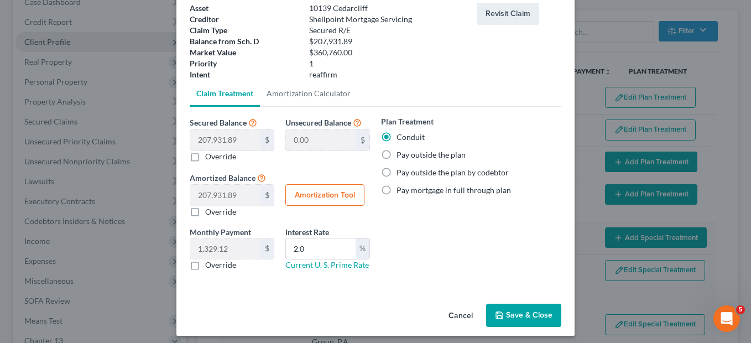
click at [396, 155] on label "Pay outside the plan" at bounding box center [430, 154] width 69 height 11
click at [401, 155] on input "Pay outside the plan" at bounding box center [404, 152] width 7 height 7
radio input "true"
click at [396, 135] on label "Conduit" at bounding box center [410, 137] width 28 height 11
click at [401, 135] on input "Conduit" at bounding box center [404, 135] width 7 height 7
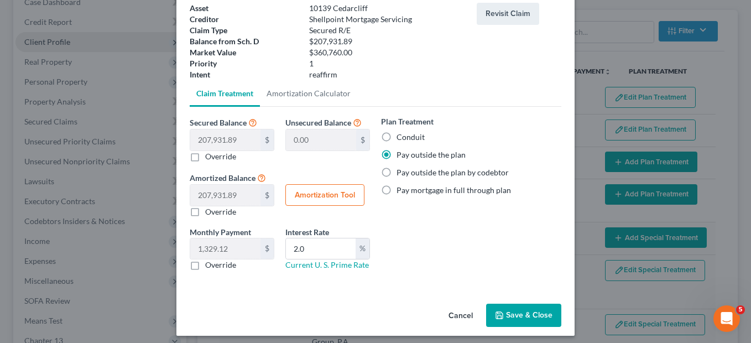
radio input "true"
click at [505, 315] on button "Save & Close" at bounding box center [523, 315] width 75 height 23
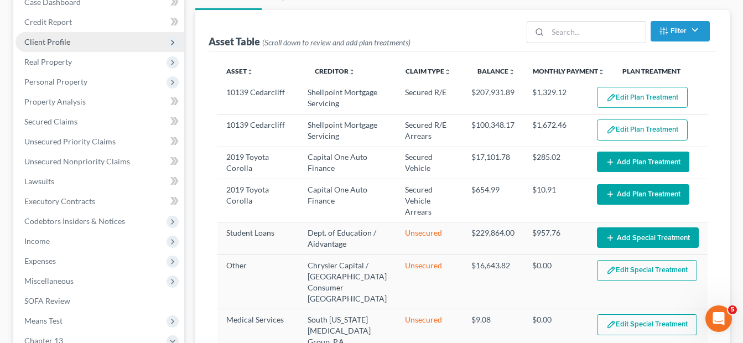
select select "59"
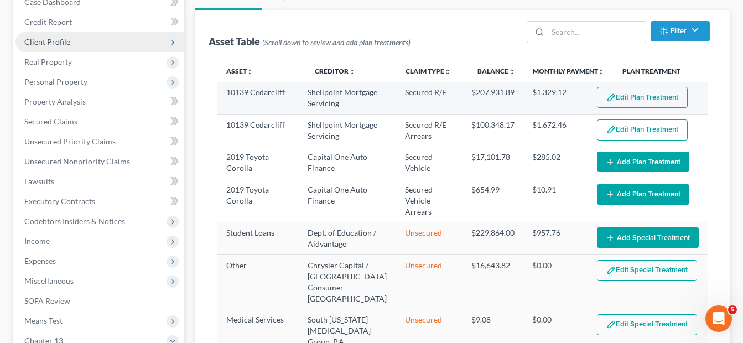
click at [645, 92] on button "Edit Plan Treatment" at bounding box center [642, 97] width 91 height 21
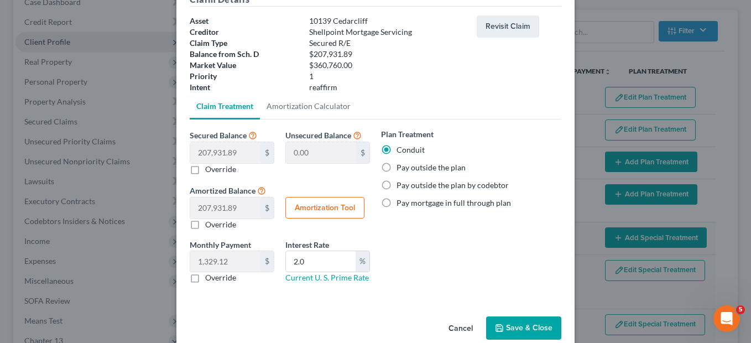
scroll to position [56, 0]
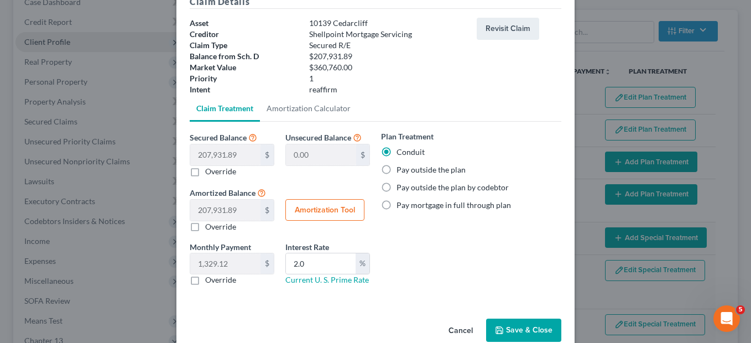
click at [396, 206] on label "Pay mortgage in full through plan" at bounding box center [453, 205] width 114 height 11
click at [401, 206] on input "Pay mortgage in full through plan" at bounding box center [404, 203] width 7 height 7
radio input "true"
click at [504, 333] on button "Save & Close" at bounding box center [523, 330] width 75 height 23
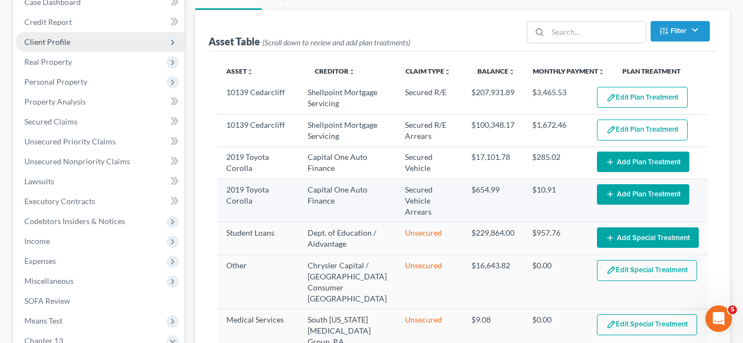
select select "59"
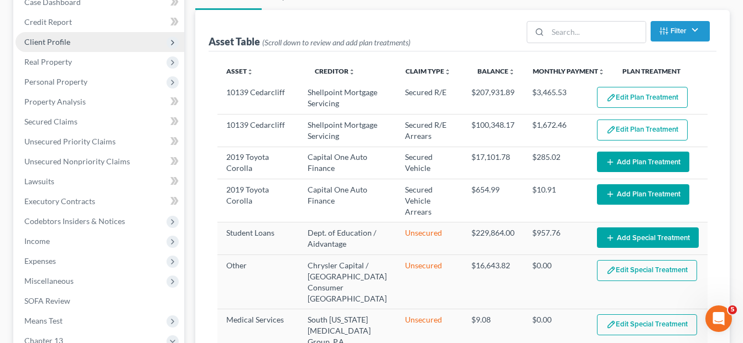
click at [625, 98] on button "Edit Plan Treatment" at bounding box center [642, 97] width 91 height 21
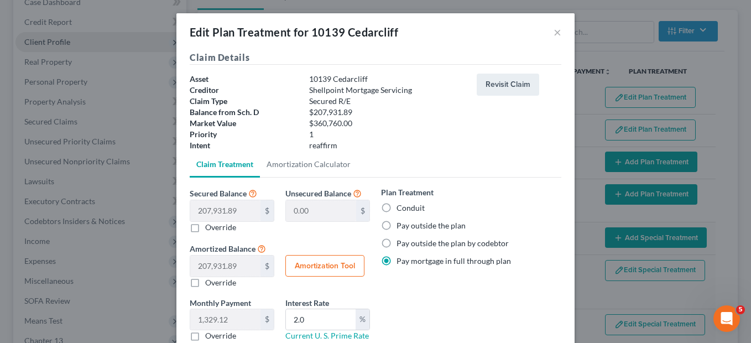
click at [396, 206] on label "Conduit" at bounding box center [410, 207] width 28 height 11
click at [401, 206] on input "Conduit" at bounding box center [404, 205] width 7 height 7
radio input "true"
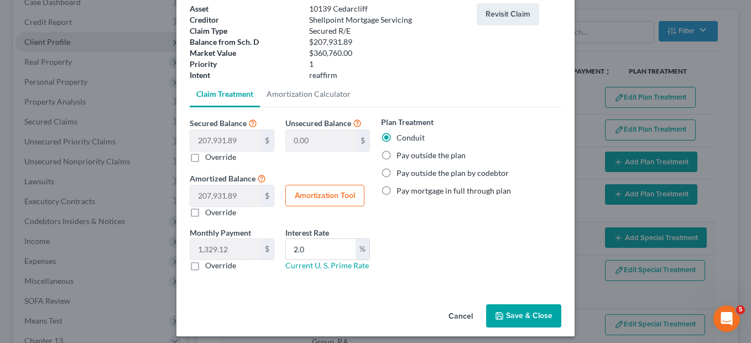
scroll to position [77, 0]
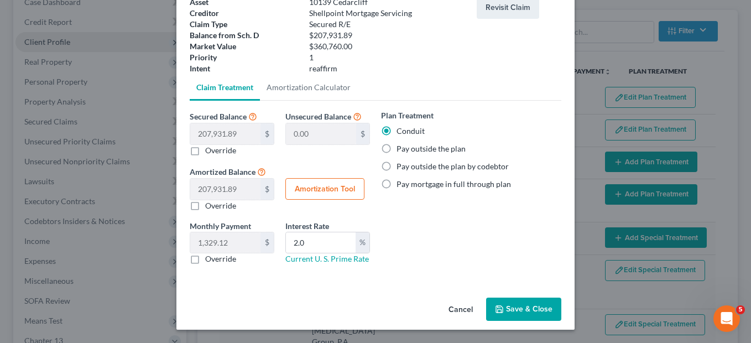
click at [514, 305] on button "Save & Close" at bounding box center [523, 308] width 75 height 23
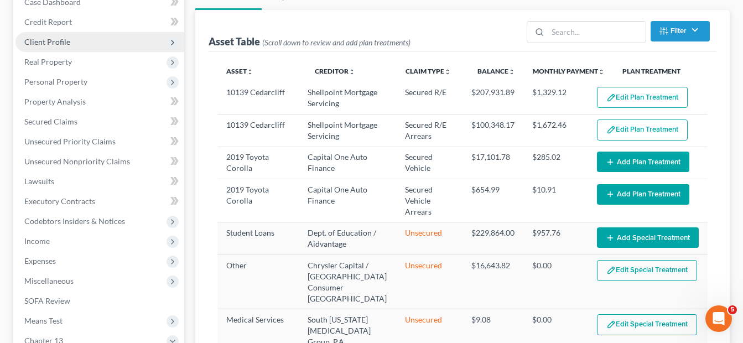
select select "59"
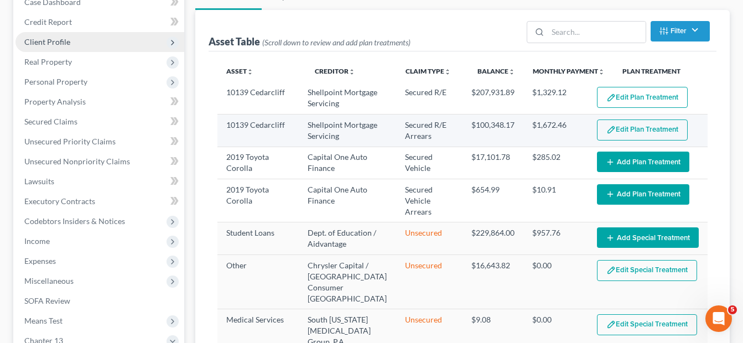
click at [618, 129] on button "Edit Plan Treatment" at bounding box center [642, 129] width 91 height 21
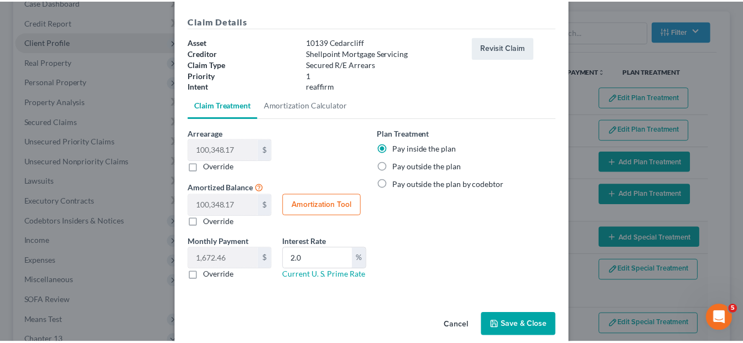
scroll to position [38, 0]
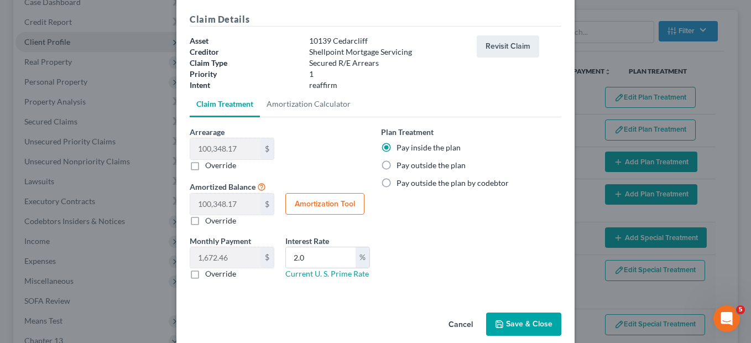
click at [515, 325] on button "Save & Close" at bounding box center [523, 323] width 75 height 23
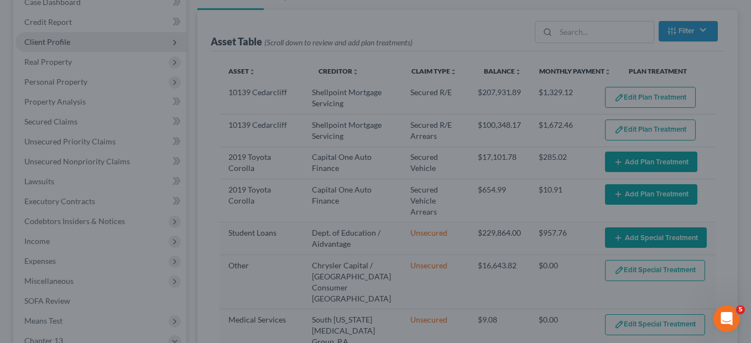
select select "59"
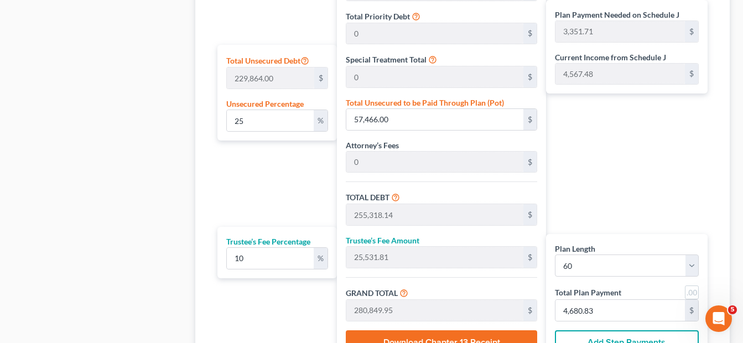
scroll to position [661, 0]
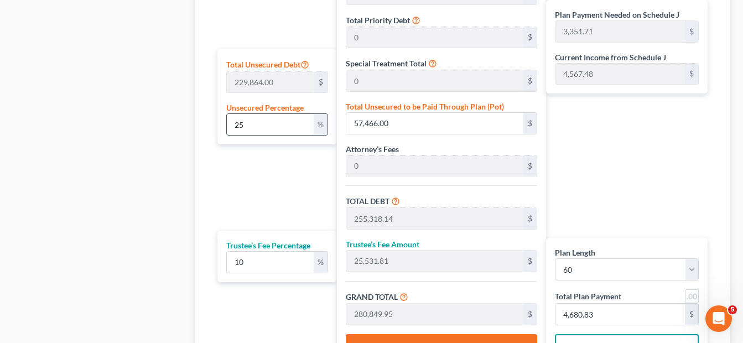
click at [259, 126] on input "25" at bounding box center [270, 124] width 87 height 21
type input "2"
type input "4,597.28"
type input "202,449.41"
type input "20,244.94"
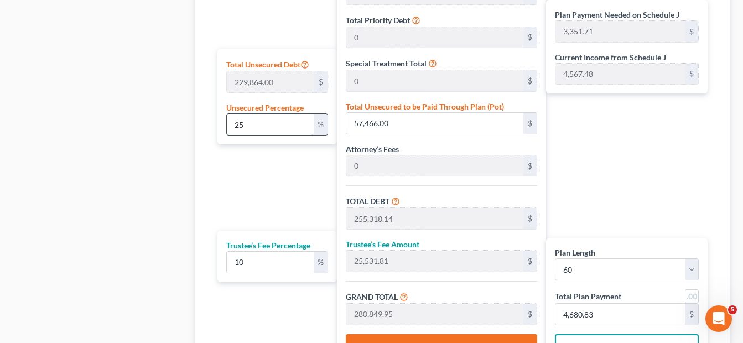
type input "222,694.36"
type input "2,382.45"
type input "3,711.57"
type input "197,852.14"
type input "19,785.21"
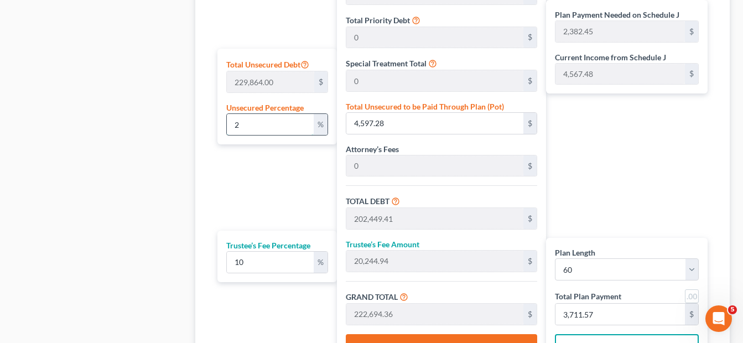
type input "217,637.35"
type input "2,298.16"
type input "3,627.28"
type input "0"
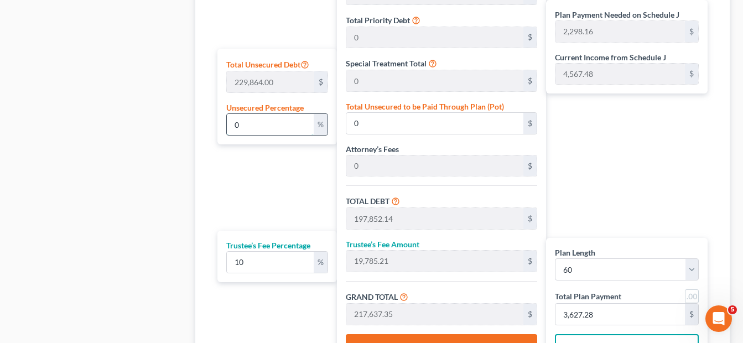
type input "0"
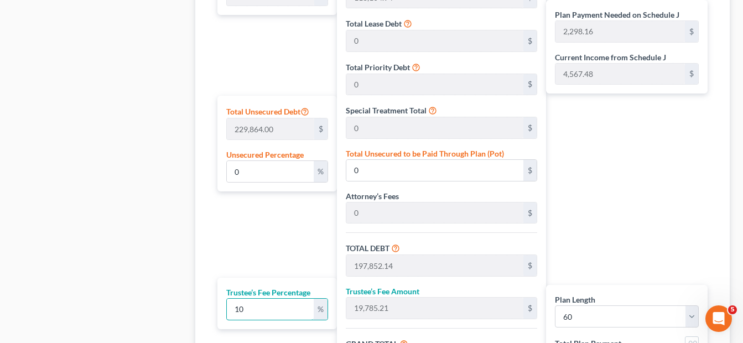
scroll to position [610, 0]
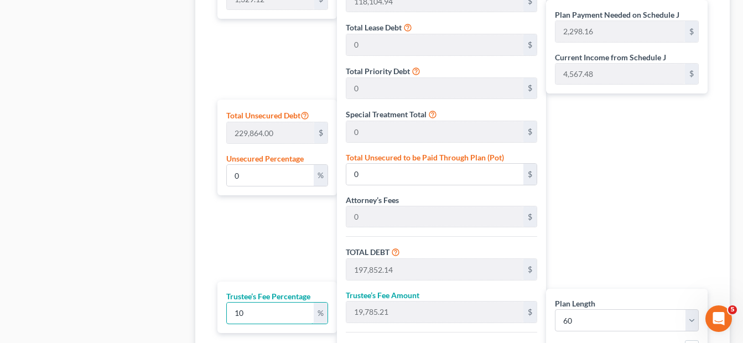
type input "7"
type input "13,849.64"
type input "211,701.78"
type input "2,199.24"
type input "3,528.36"
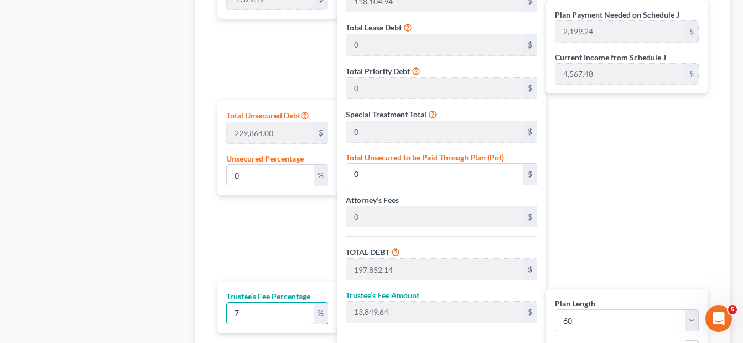
type input "7"
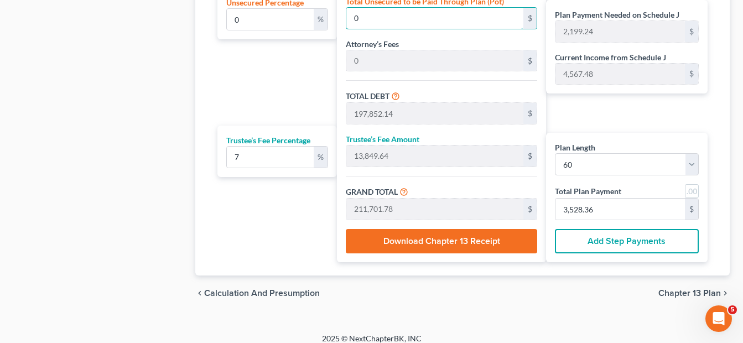
scroll to position [765, 0]
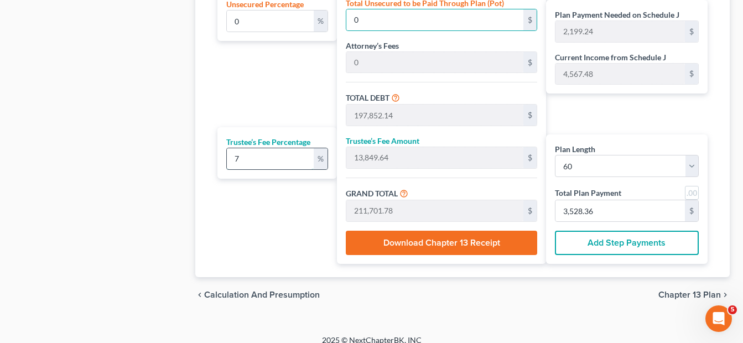
click at [250, 157] on input "7" at bounding box center [270, 158] width 87 height 21
type input "-1,329.12"
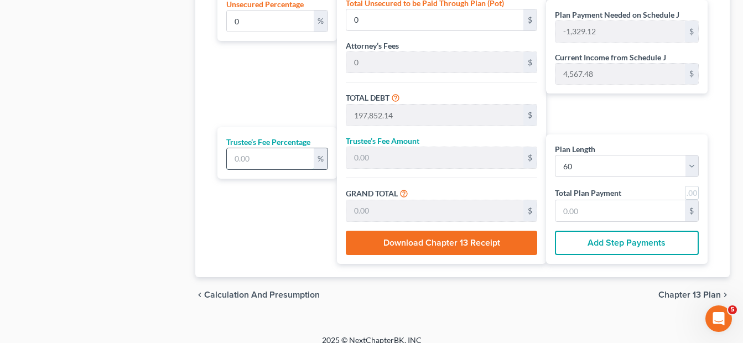
type input "1"
type input "1,978.52"
type input "199,830.66"
type input "2,001.39"
type input "3,330.51"
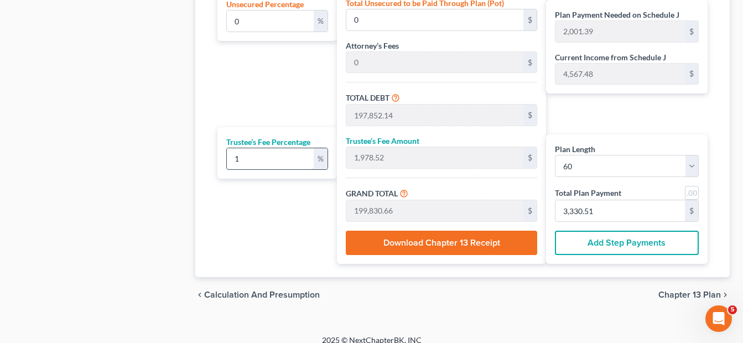
type input "10"
type input "19,785.21"
type input "217,637.35"
type input "2,298.16"
type input "3,627.28"
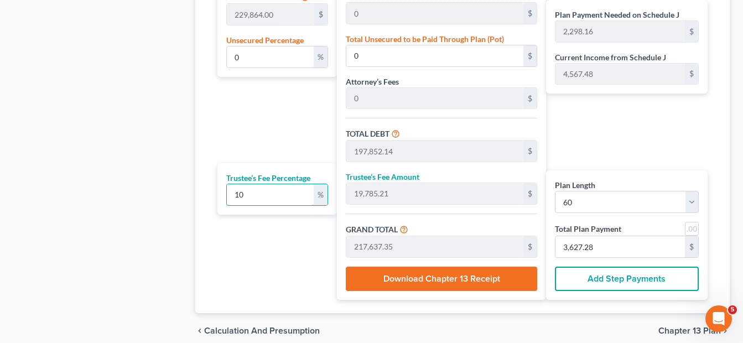
scroll to position [730, 0]
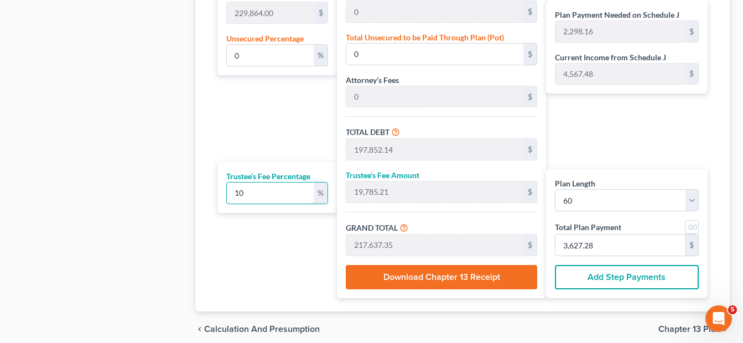
type input "1"
type input "1,978.52"
type input "199,830.66"
type input "2,001.39"
type input "3,330.51"
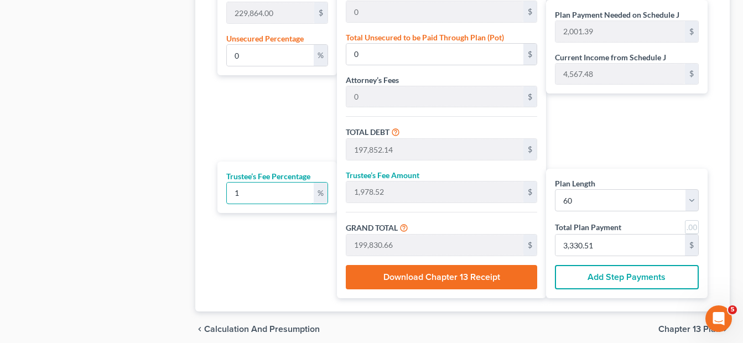
type input "-1,329.12"
type input "7"
type input "13,849.64"
type input "211,701.78"
type input "2,199.24"
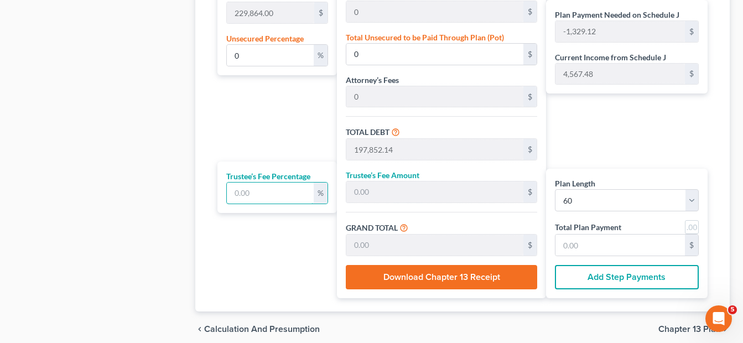
type input "3,528.36"
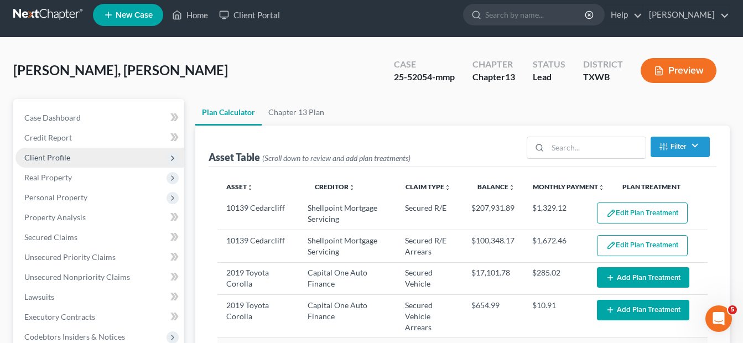
scroll to position [5, 0]
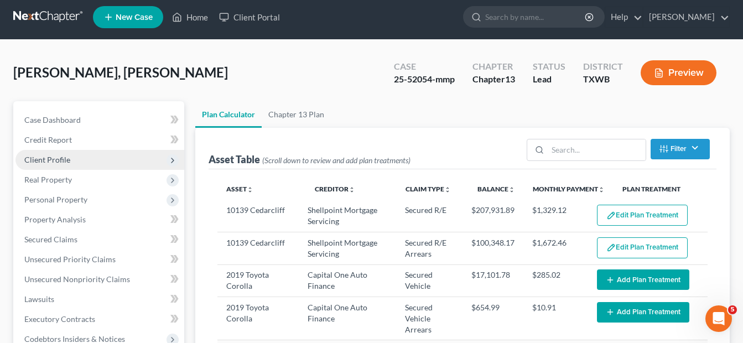
click at [676, 75] on button "Preview" at bounding box center [678, 72] width 76 height 25
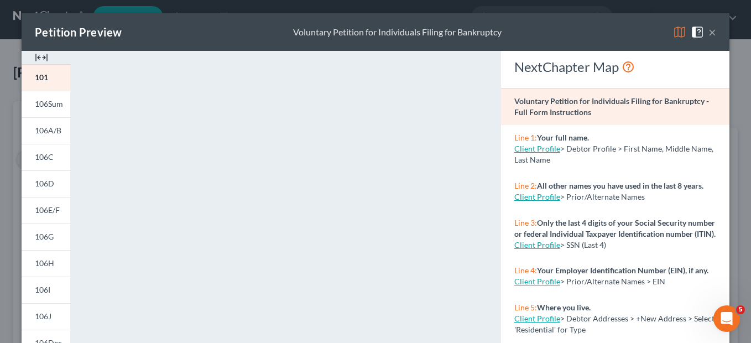
click at [708, 32] on button "×" at bounding box center [712, 31] width 8 height 13
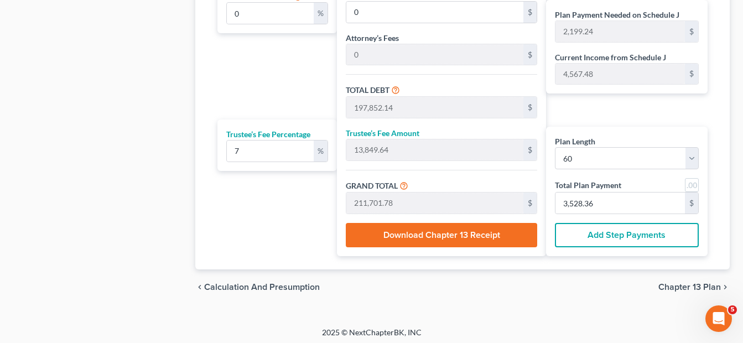
scroll to position [774, 0]
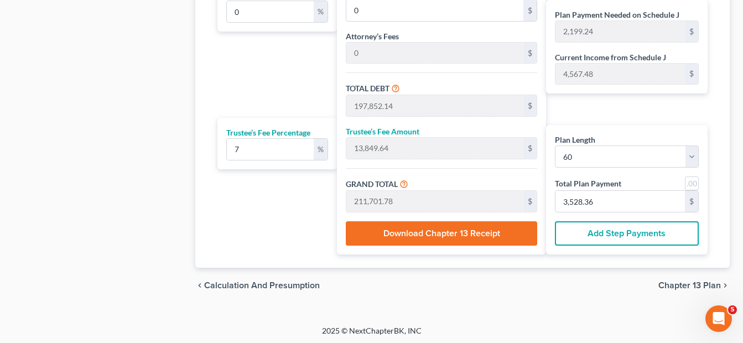
click at [596, 233] on button "Add Step Payments" at bounding box center [627, 233] width 144 height 24
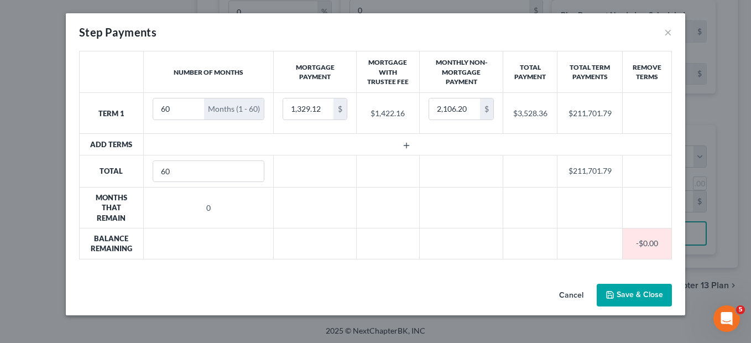
click at [625, 296] on button "Save & Close" at bounding box center [634, 295] width 75 height 23
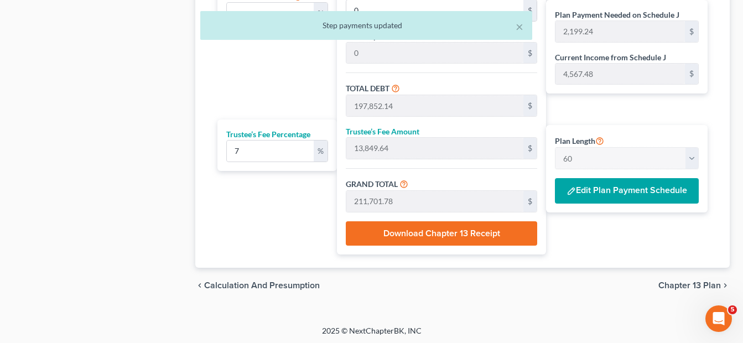
click at [453, 235] on button "Download Chapter 13 Receipt" at bounding box center [441, 233] width 191 height 24
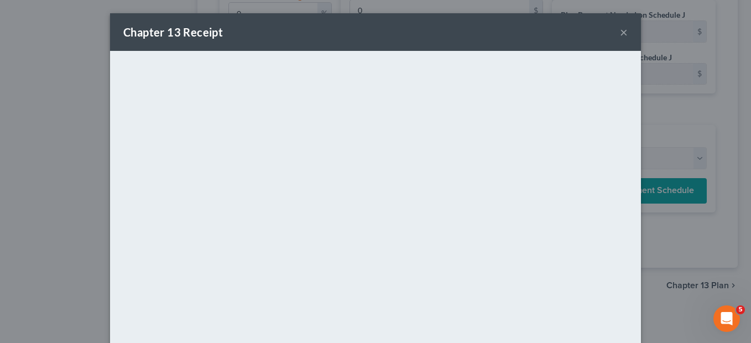
click at [621, 32] on button "×" at bounding box center [624, 31] width 8 height 13
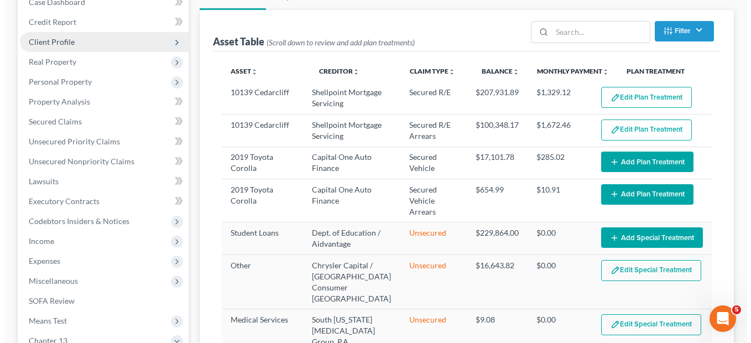
scroll to position [121, 0]
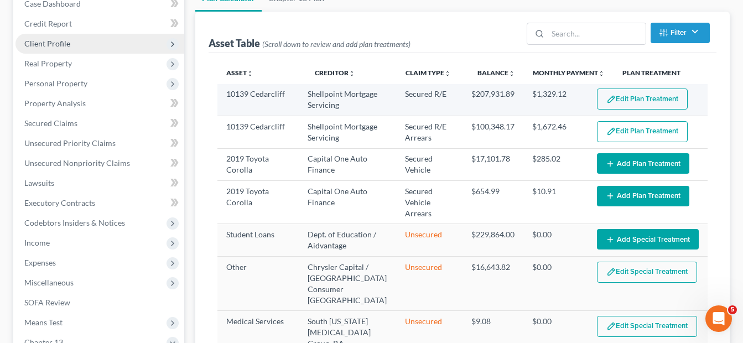
click at [610, 97] on button "Edit Plan Treatment" at bounding box center [642, 98] width 91 height 21
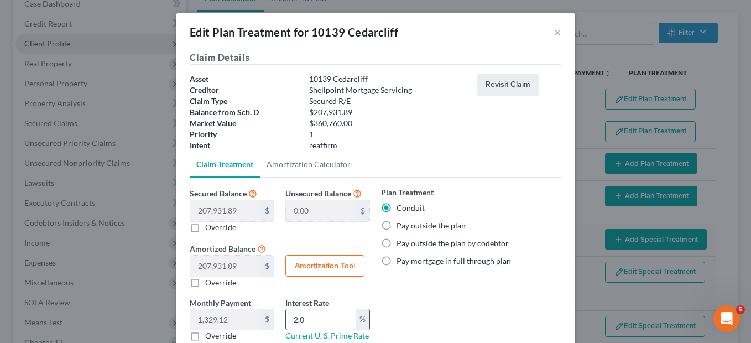
click at [307, 321] on input "2.0" at bounding box center [321, 319] width 70 height 21
type input "2"
type input "0"
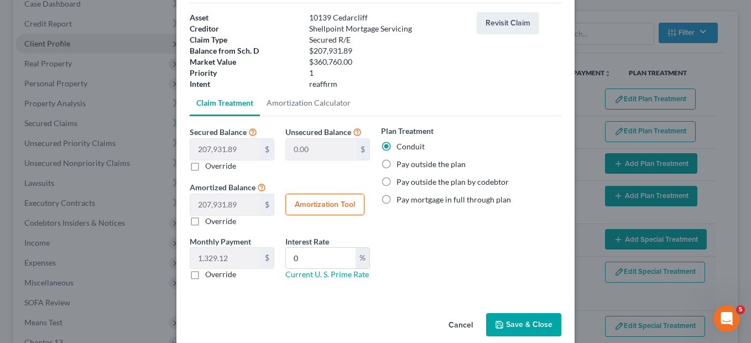
scroll to position [77, 0]
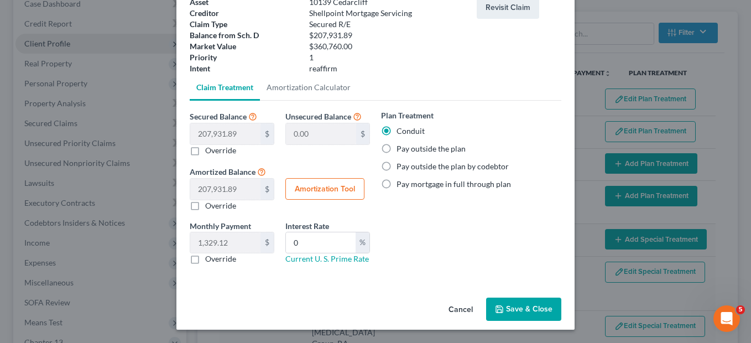
click at [521, 309] on button "Save & Close" at bounding box center [523, 308] width 75 height 23
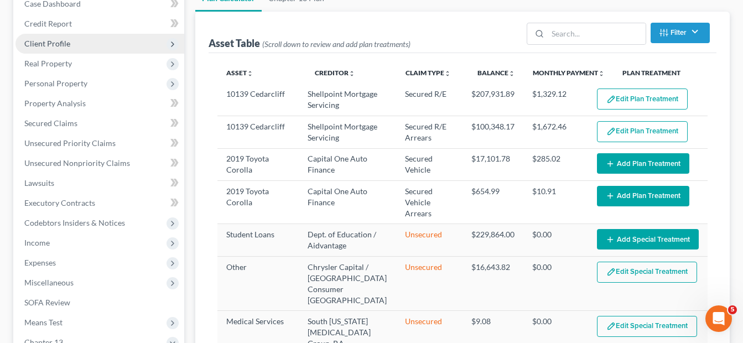
select select "59"
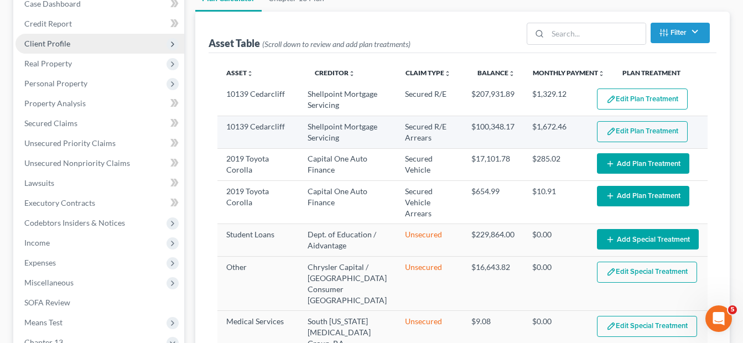
click at [628, 130] on button "Edit Plan Treatment" at bounding box center [642, 131] width 91 height 21
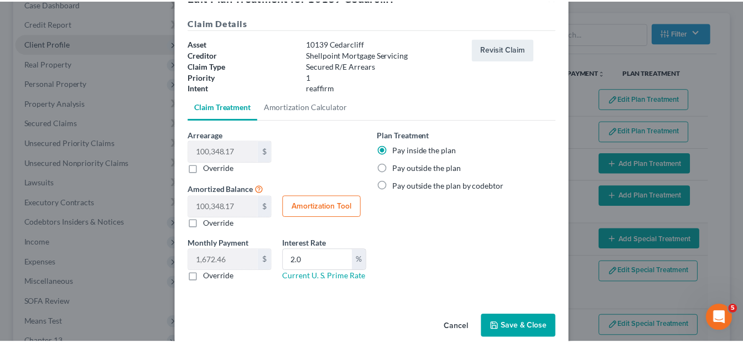
scroll to position [45, 0]
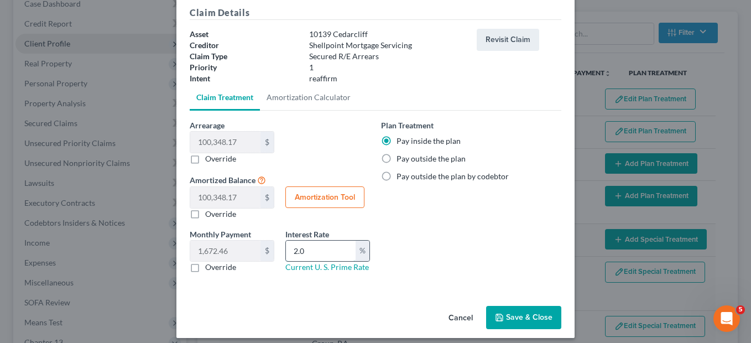
click at [314, 247] on input "2.0" at bounding box center [321, 251] width 70 height 21
type input "2"
type input "0"
click at [519, 313] on button "Save & Close" at bounding box center [523, 317] width 75 height 23
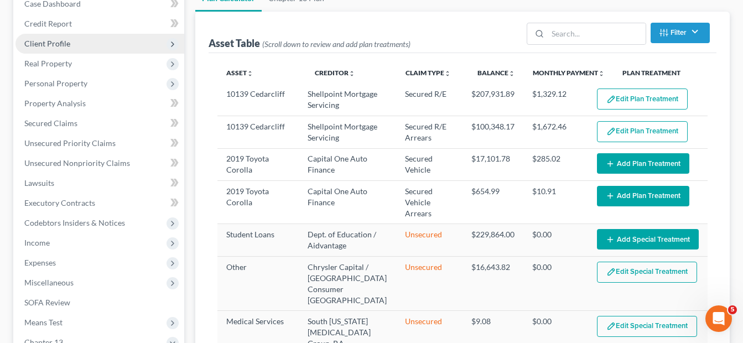
select select "59"
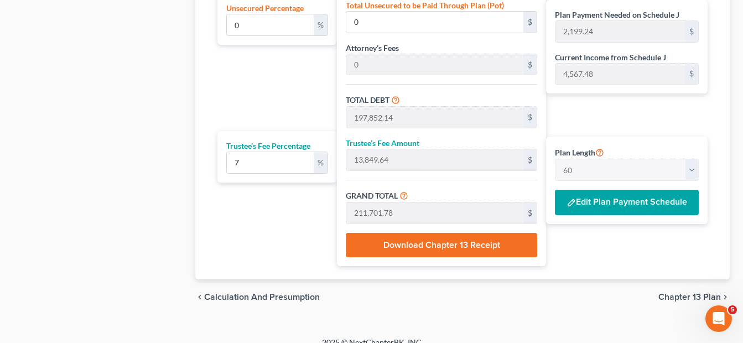
scroll to position [765, 0]
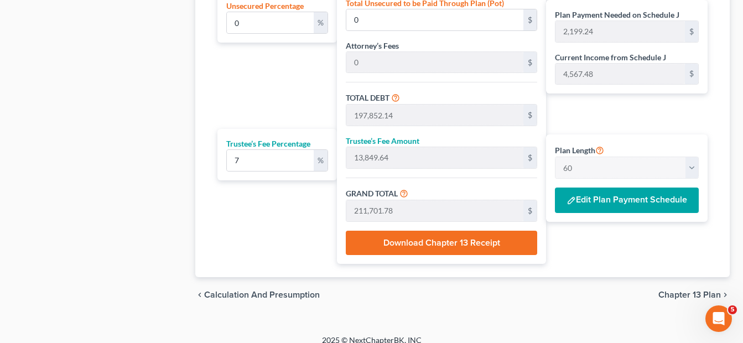
click at [586, 201] on button "Edit Plan Payment Schedule" at bounding box center [627, 199] width 144 height 25
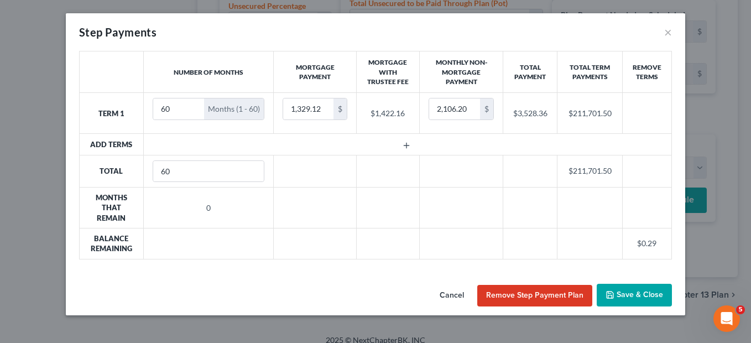
click at [456, 294] on button "Cancel" at bounding box center [452, 296] width 42 height 22
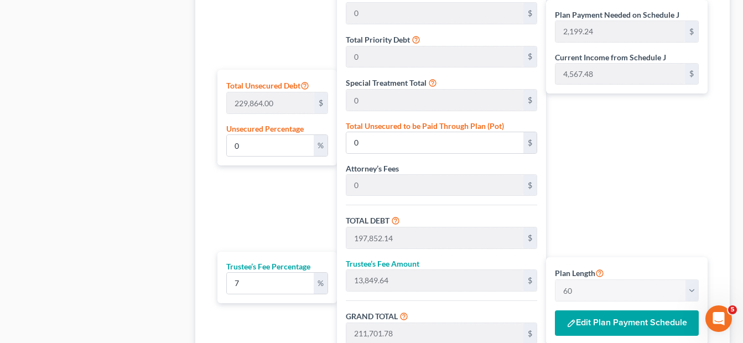
scroll to position [776, 0]
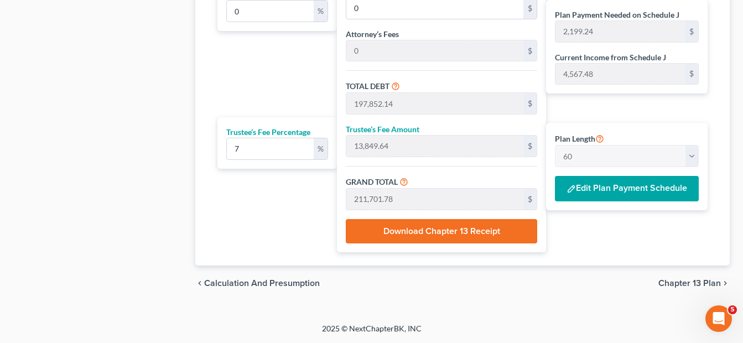
click at [258, 281] on span "Calculation and Presumption" at bounding box center [262, 283] width 116 height 9
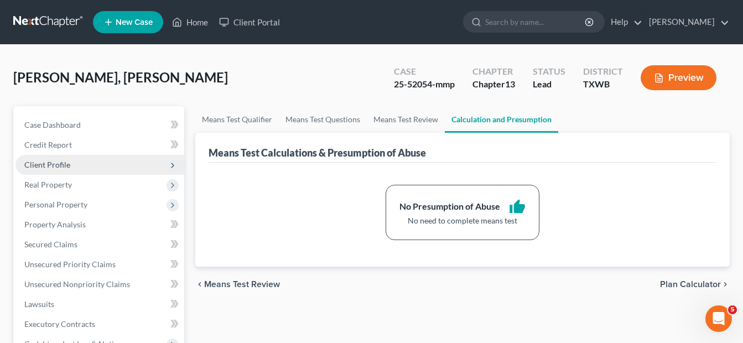
click at [685, 284] on span "Plan Calculator" at bounding box center [690, 284] width 61 height 9
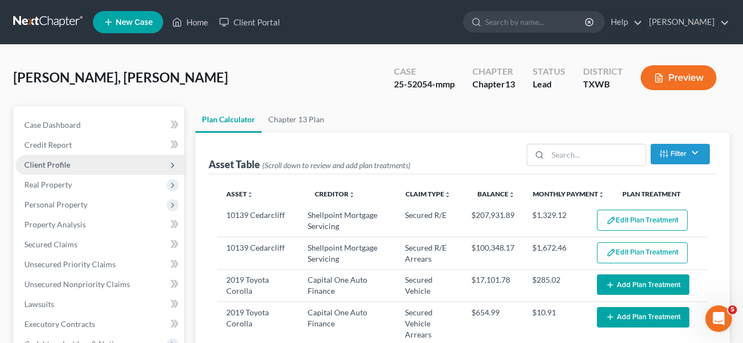
select select "59"
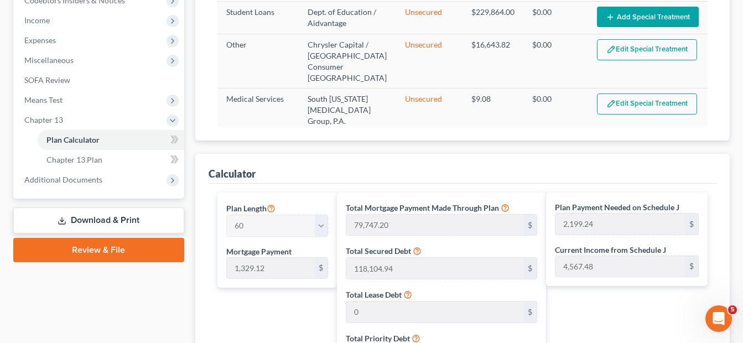
scroll to position [341, 0]
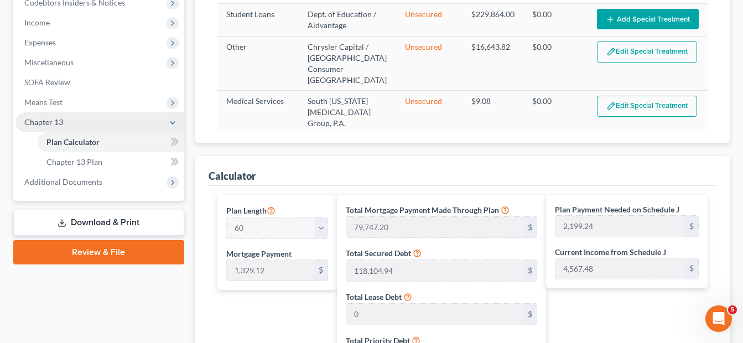
click at [174, 122] on polyline at bounding box center [172, 123] width 4 height 2
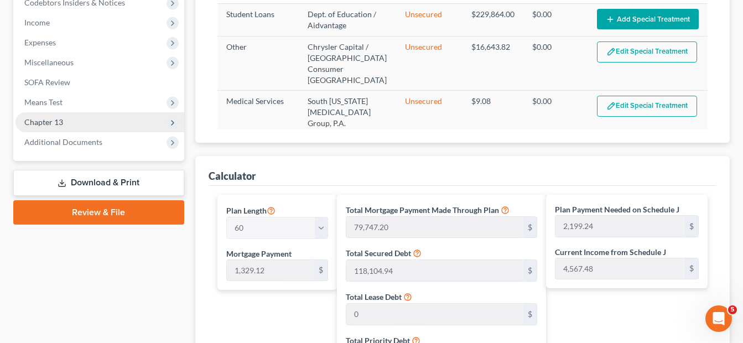
click at [174, 122] on icon at bounding box center [172, 122] width 9 height 9
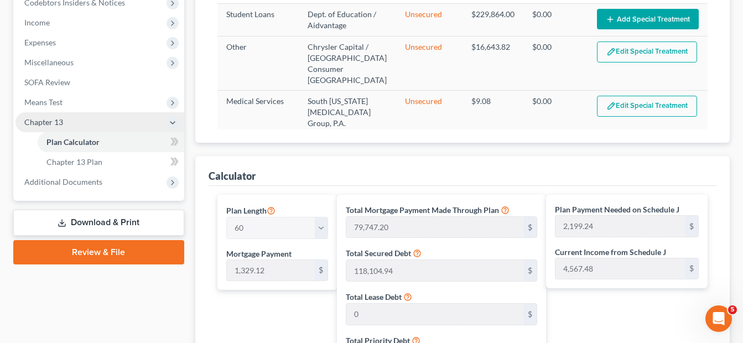
click at [34, 122] on span "Chapter 13" at bounding box center [43, 121] width 39 height 9
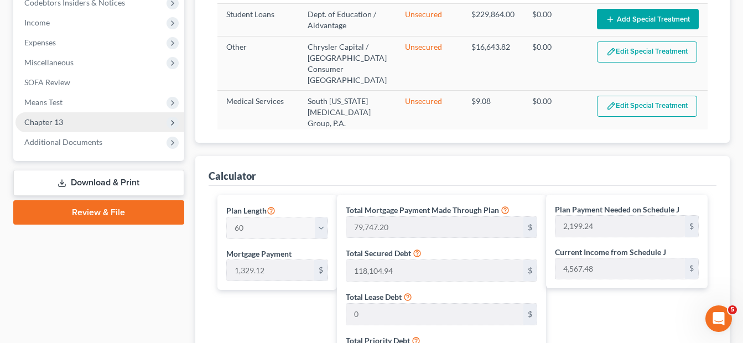
click at [34, 122] on span "Chapter 13" at bounding box center [43, 121] width 39 height 9
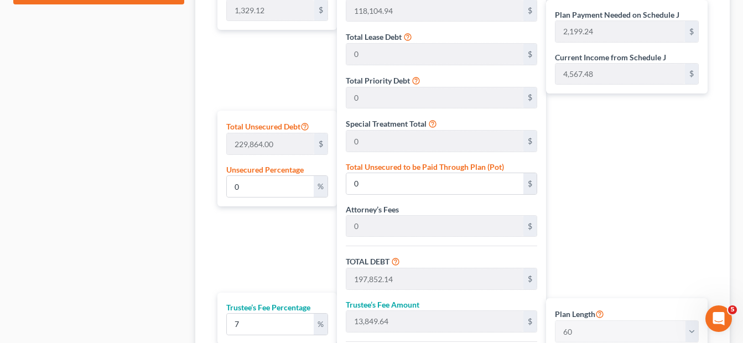
scroll to position [776, 0]
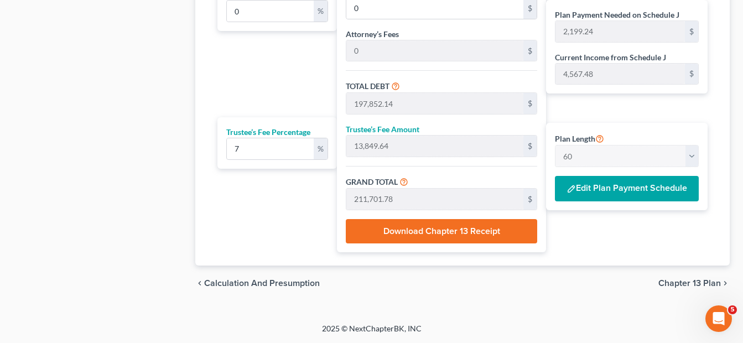
click at [626, 186] on button "Edit Plan Payment Schedule" at bounding box center [627, 188] width 144 height 25
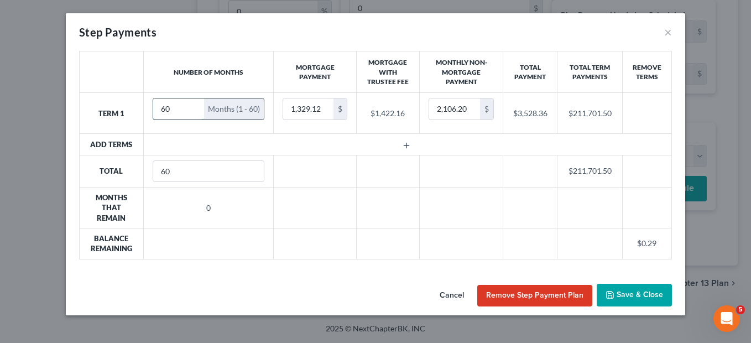
click at [181, 111] on input "60" at bounding box center [178, 108] width 51 height 21
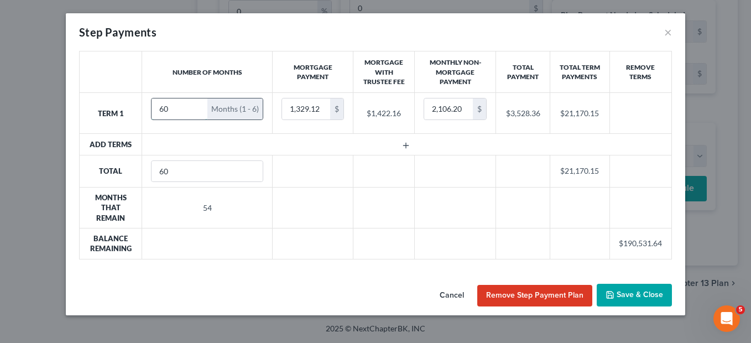
type input "6"
type input "55"
click at [177, 170] on input "60" at bounding box center [207, 171] width 111 height 21
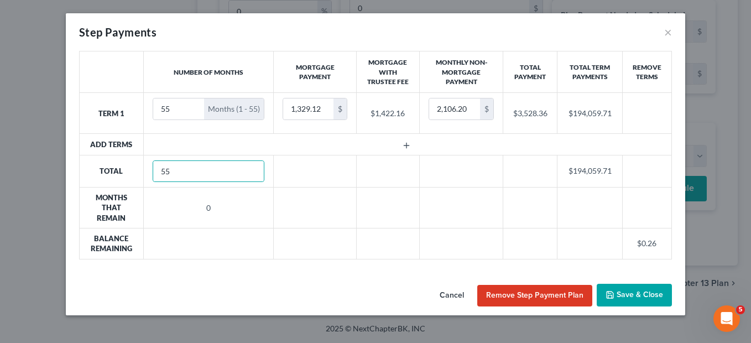
click at [617, 296] on button "Save & Close" at bounding box center [634, 295] width 75 height 23
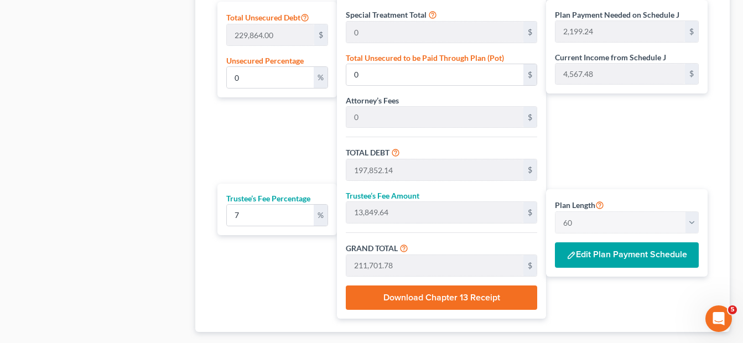
scroll to position [714, 0]
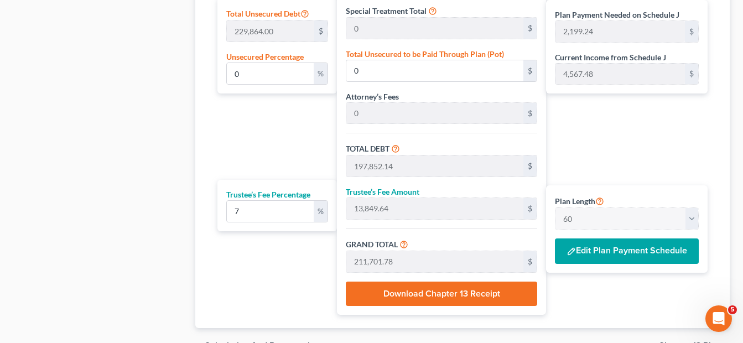
click at [598, 255] on button "Edit Plan Payment Schedule" at bounding box center [627, 250] width 144 height 25
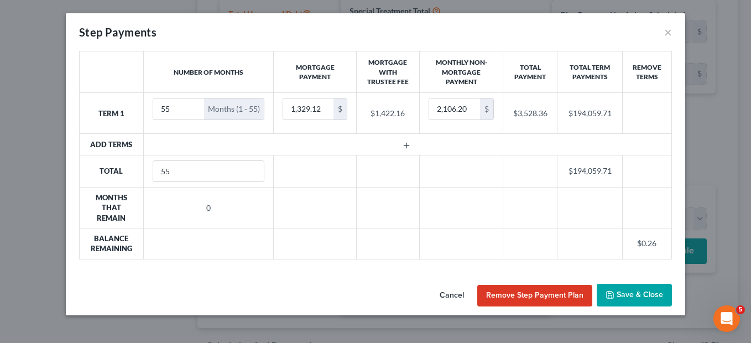
click at [629, 296] on button "Save & Close" at bounding box center [634, 295] width 75 height 23
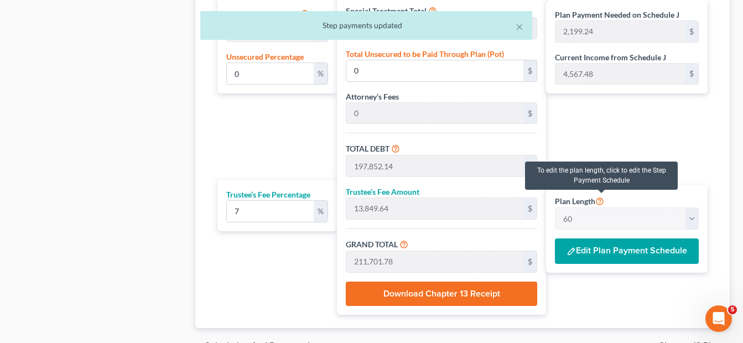
click at [601, 201] on icon at bounding box center [599, 200] width 9 height 11
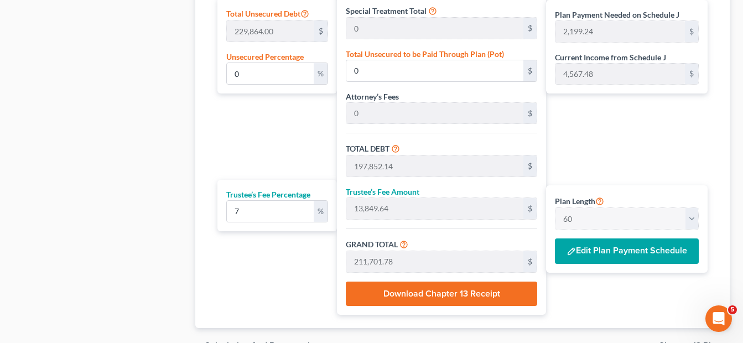
click at [416, 293] on button "Download Chapter 13 Receipt" at bounding box center [441, 293] width 191 height 24
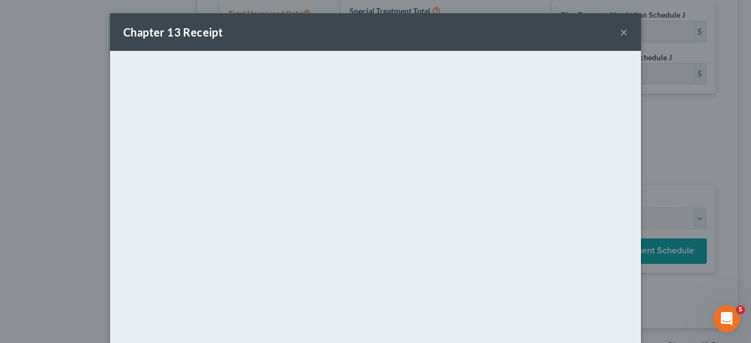
click at [620, 32] on button "×" at bounding box center [624, 31] width 8 height 13
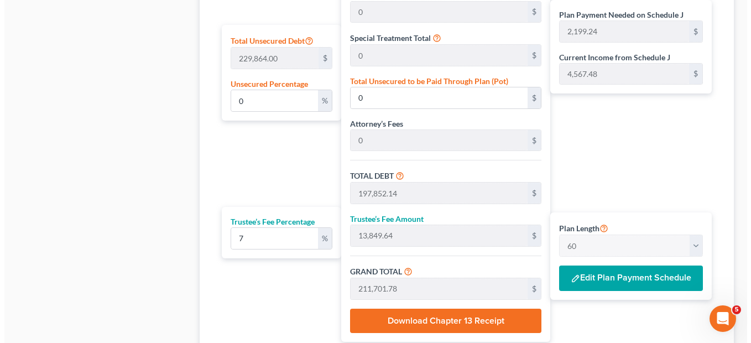
scroll to position [688, 0]
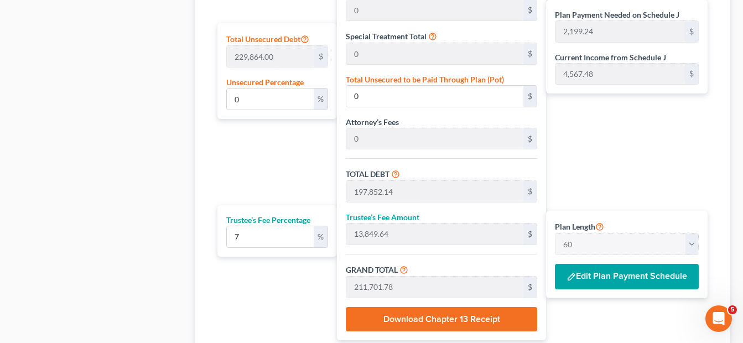
click at [615, 274] on button "Edit Plan Payment Schedule" at bounding box center [627, 276] width 144 height 25
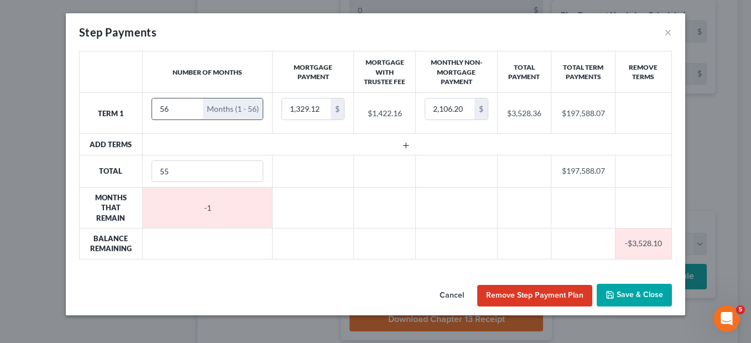
click at [194, 106] on input "56" at bounding box center [177, 108] width 51 height 21
click at [194, 106] on input "57" at bounding box center [177, 108] width 51 height 21
click at [194, 106] on input "58" at bounding box center [177, 108] width 51 height 21
click at [194, 106] on input "59" at bounding box center [177, 108] width 51 height 21
click at [194, 106] on input "60" at bounding box center [177, 108] width 51 height 21
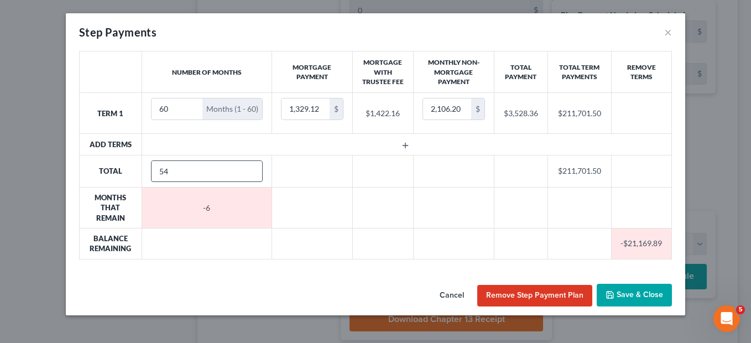
click at [250, 174] on input "54" at bounding box center [207, 171] width 111 height 21
click at [250, 174] on input "53" at bounding box center [207, 171] width 111 height 21
click at [250, 174] on input "52" at bounding box center [207, 171] width 111 height 21
click at [250, 174] on input "51" at bounding box center [207, 171] width 111 height 21
click at [250, 174] on input "50" at bounding box center [207, 171] width 111 height 21
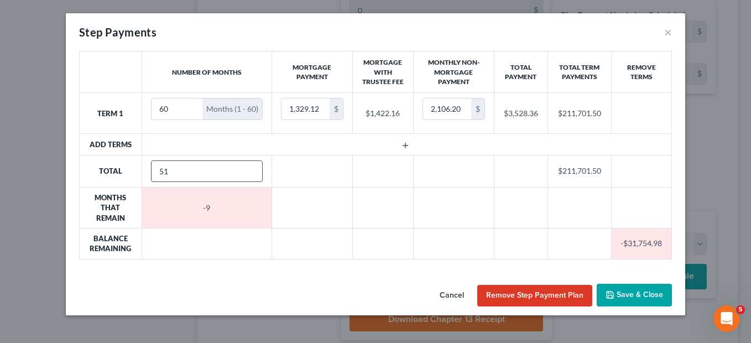
click at [251, 168] on input "51" at bounding box center [207, 171] width 111 height 21
click at [251, 168] on input "52" at bounding box center [207, 171] width 111 height 21
click at [251, 168] on input "53" at bounding box center [207, 171] width 111 height 21
click at [251, 168] on input "54" at bounding box center [207, 171] width 111 height 21
click at [251, 168] on input "55" at bounding box center [207, 171] width 111 height 21
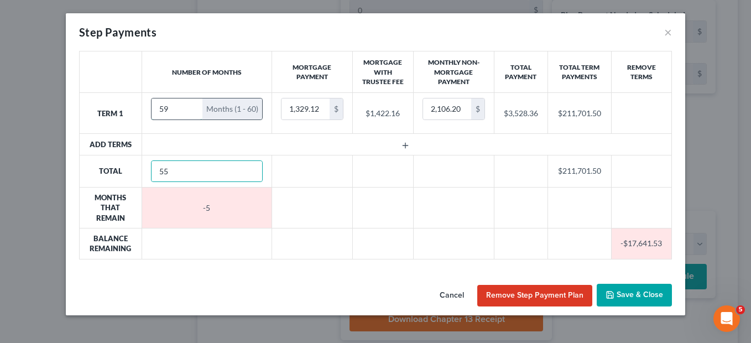
click at [189, 112] on input "59" at bounding box center [177, 108] width 51 height 21
click at [189, 112] on input "58" at bounding box center [177, 108] width 51 height 21
click at [189, 112] on input "57" at bounding box center [177, 108] width 51 height 21
click at [189, 112] on input "56" at bounding box center [177, 108] width 51 height 21
click at [189, 112] on input "55" at bounding box center [177, 108] width 51 height 21
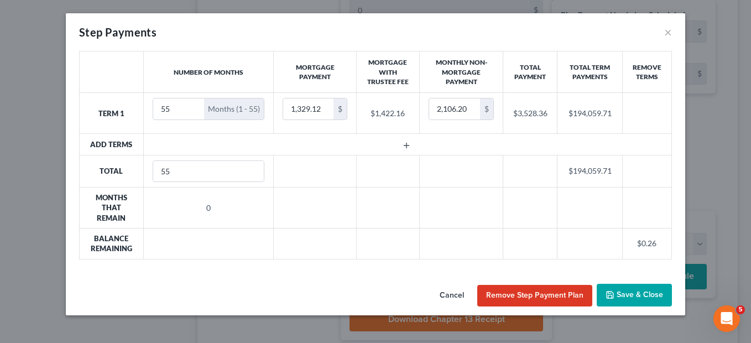
click at [409, 146] on icon "button" at bounding box center [406, 145] width 9 height 9
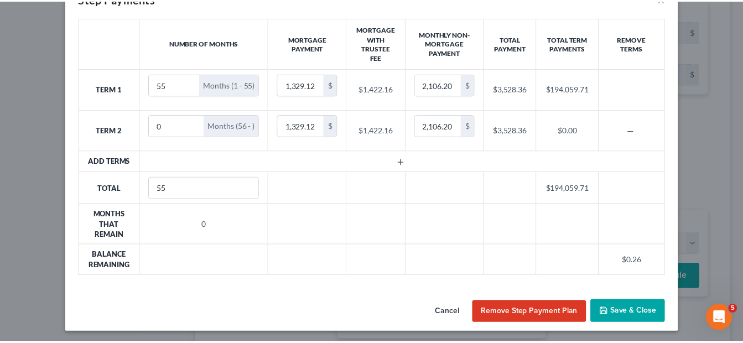
scroll to position [36, 0]
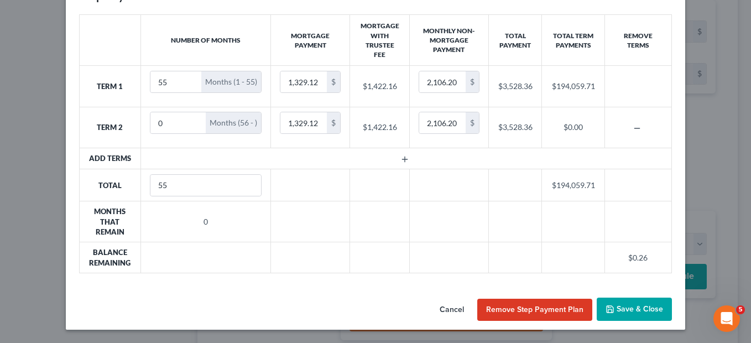
click at [443, 306] on button "Cancel" at bounding box center [452, 310] width 42 height 22
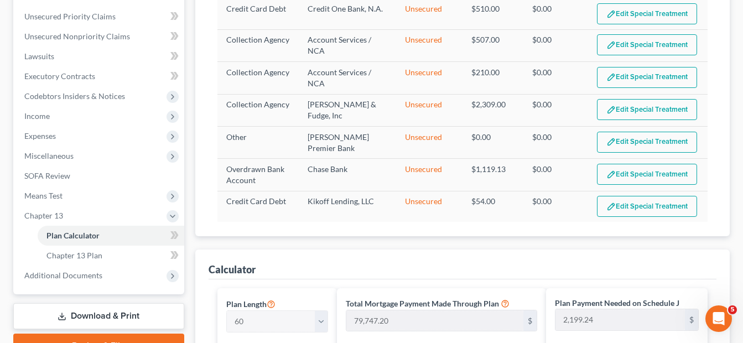
scroll to position [246, 0]
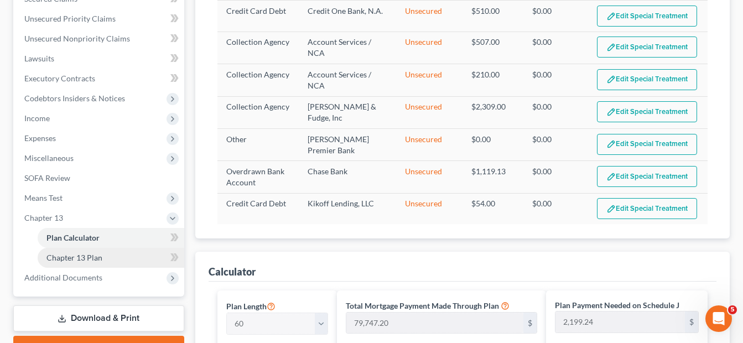
click at [66, 260] on span "Chapter 13 Plan" at bounding box center [74, 257] width 56 height 9
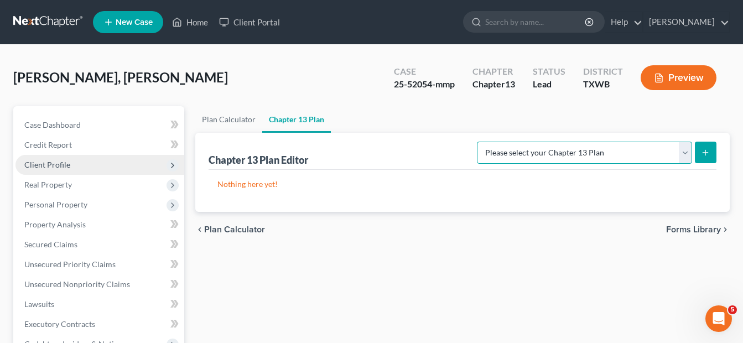
click at [686, 156] on select "Please select your Chapter 13 Plan National Form Plan - Official Form 113 [US_S…" at bounding box center [584, 153] width 215 height 22
click at [480, 142] on select "Please select your Chapter 13 Plan National Form Plan - Official Form 113 [US_S…" at bounding box center [584, 153] width 215 height 22
click at [702, 154] on icon "submit" at bounding box center [705, 152] width 9 height 9
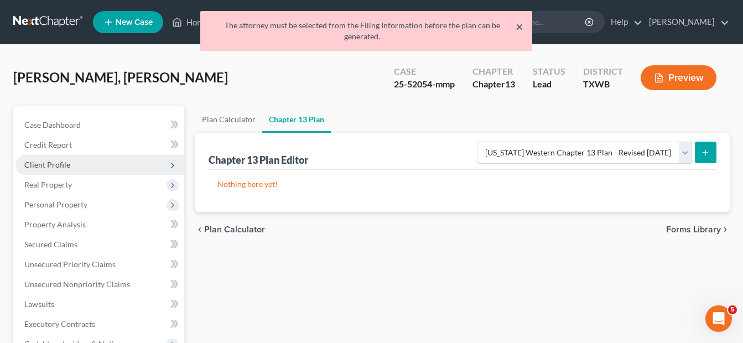
click at [520, 24] on button "×" at bounding box center [519, 26] width 8 height 13
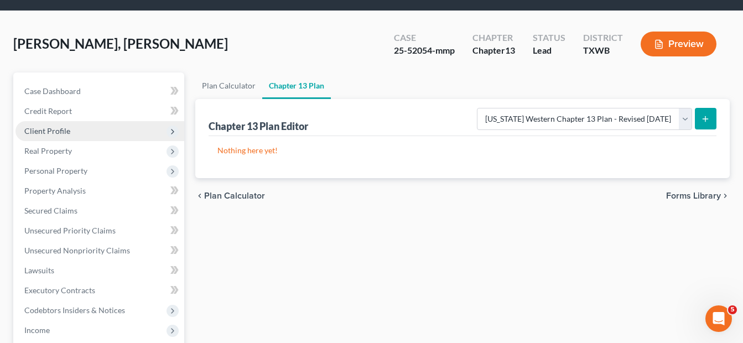
scroll to position [33, 0]
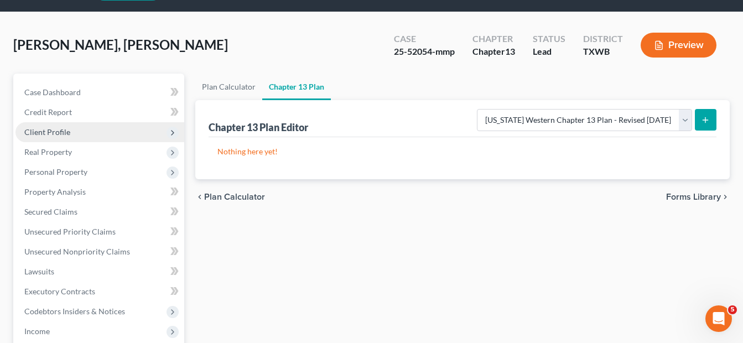
click at [222, 200] on span "Plan Calculator" at bounding box center [234, 196] width 61 height 9
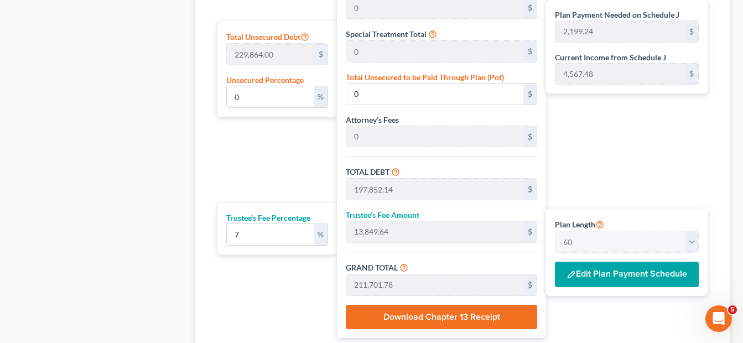
scroll to position [776, 0]
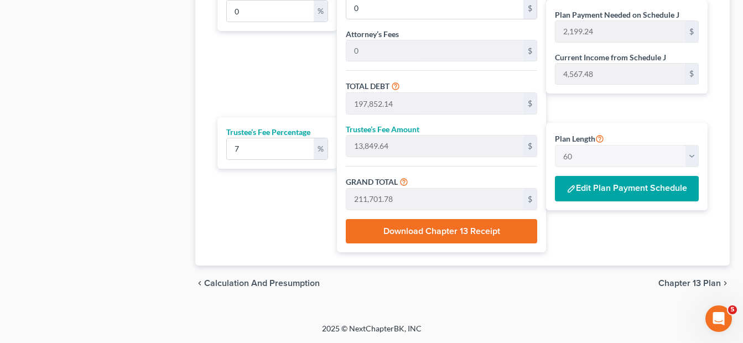
click at [241, 283] on span "Calculation and Presumption" at bounding box center [262, 283] width 116 height 9
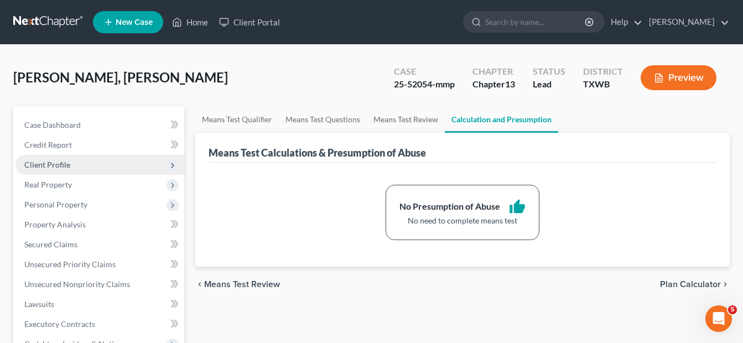
click at [232, 284] on span "Means Test Review" at bounding box center [242, 284] width 76 height 9
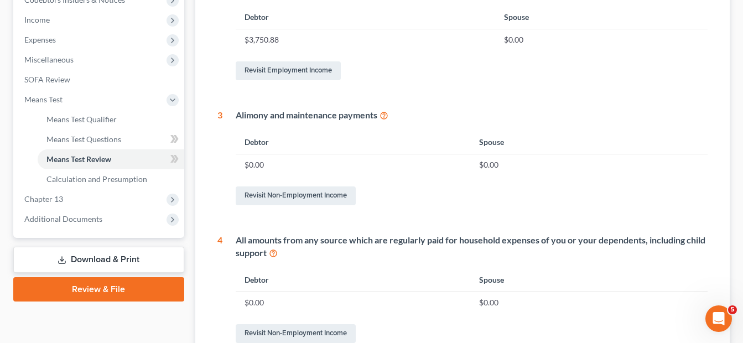
scroll to position [322, 0]
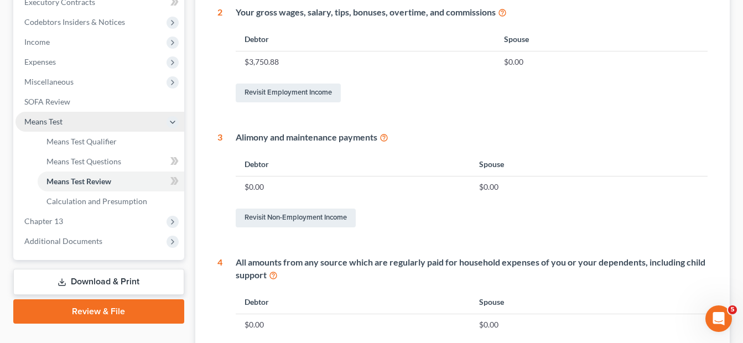
click at [50, 123] on span "Means Test" at bounding box center [43, 121] width 38 height 9
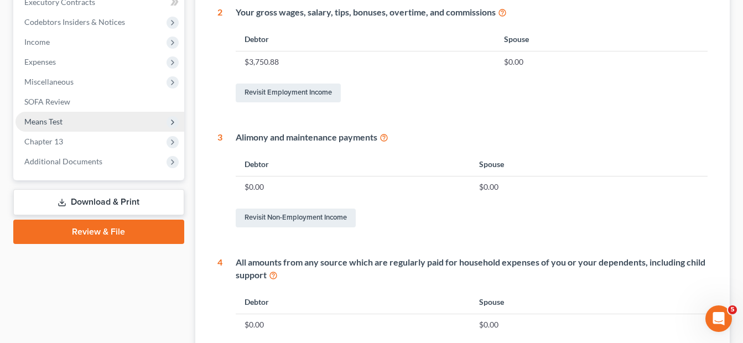
click at [50, 123] on span "Means Test" at bounding box center [43, 121] width 38 height 9
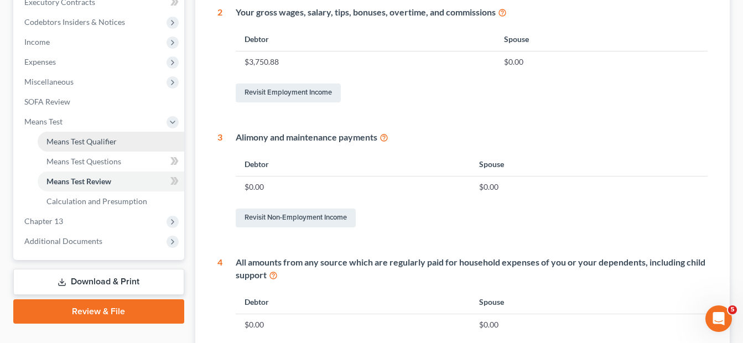
click at [57, 140] on span "Means Test Qualifier" at bounding box center [81, 141] width 70 height 9
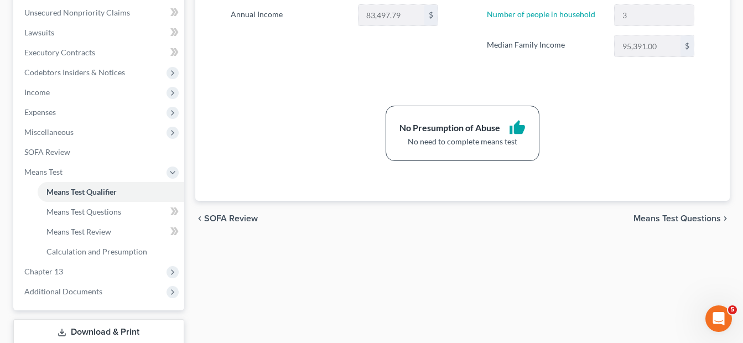
scroll to position [273, 0]
click at [687, 219] on span "Means Test Questions" at bounding box center [676, 217] width 87 height 9
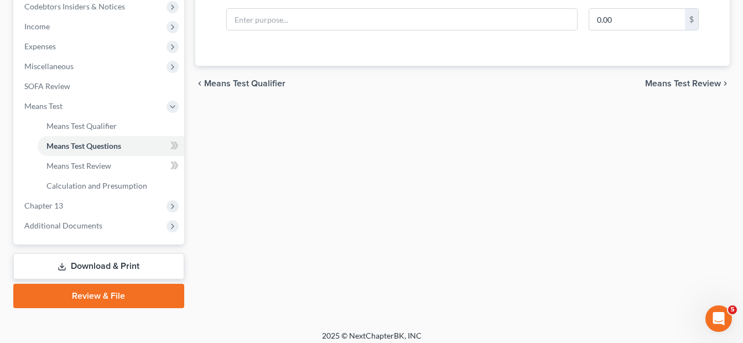
scroll to position [344, 0]
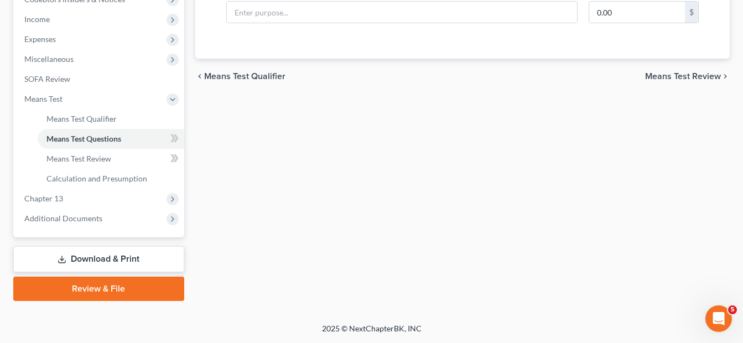
click at [695, 75] on span "Means Test Review" at bounding box center [683, 76] width 76 height 9
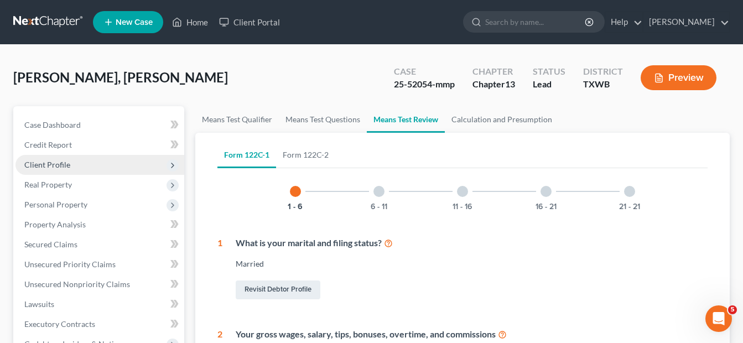
click at [377, 191] on div at bounding box center [378, 191] width 11 height 11
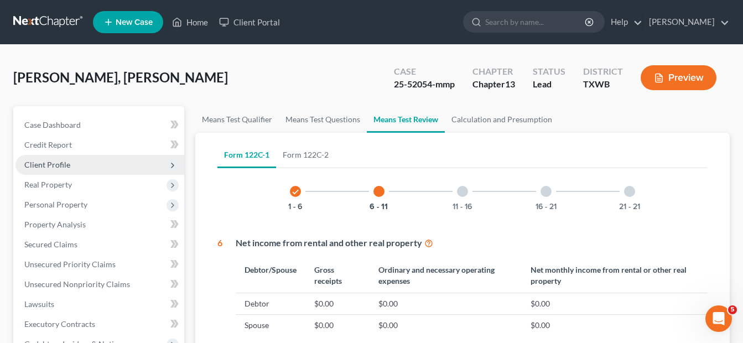
click at [458, 192] on div at bounding box center [462, 191] width 11 height 11
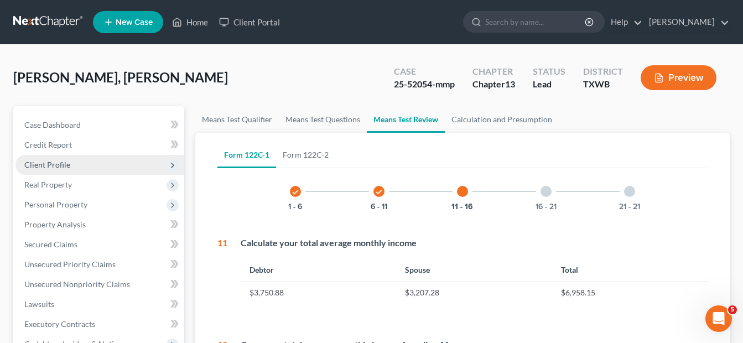
click at [547, 189] on div at bounding box center [545, 191] width 11 height 11
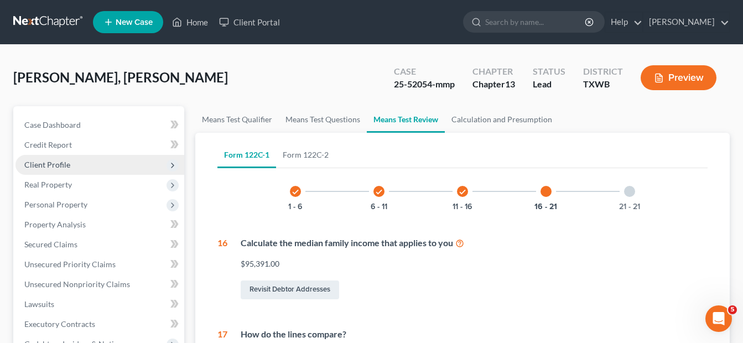
click at [630, 190] on div at bounding box center [629, 191] width 11 height 11
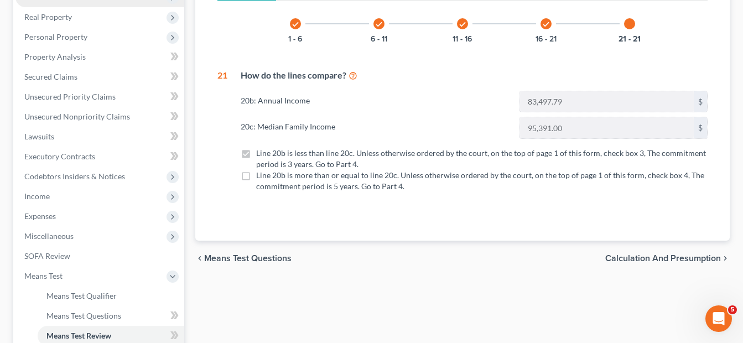
scroll to position [169, 0]
click at [664, 258] on span "Calculation and Presumption" at bounding box center [663, 257] width 116 height 9
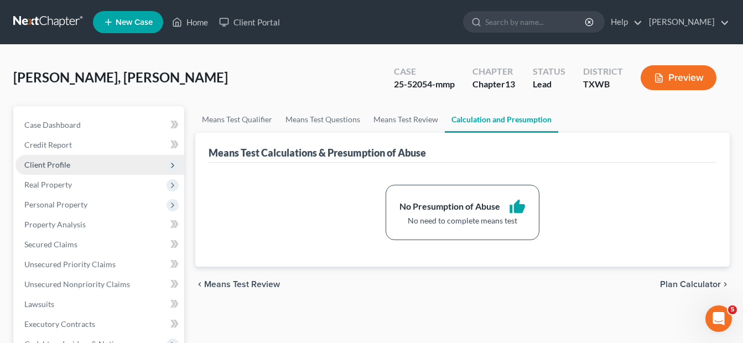
click at [676, 284] on span "Plan Calculator" at bounding box center [690, 284] width 61 height 9
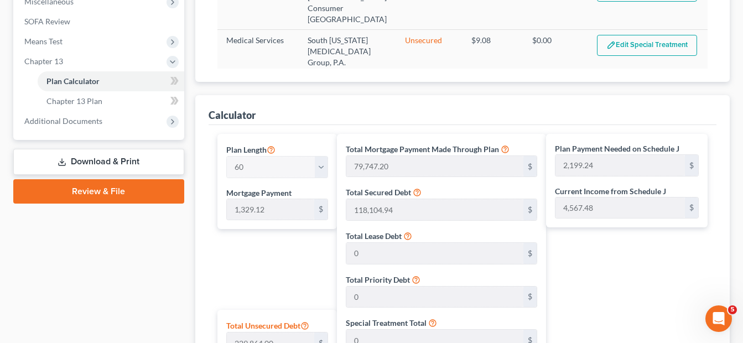
scroll to position [398, 0]
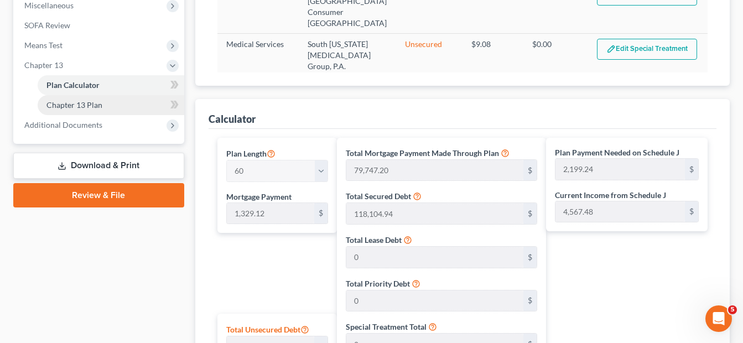
click at [77, 107] on span "Chapter 13 Plan" at bounding box center [74, 104] width 56 height 9
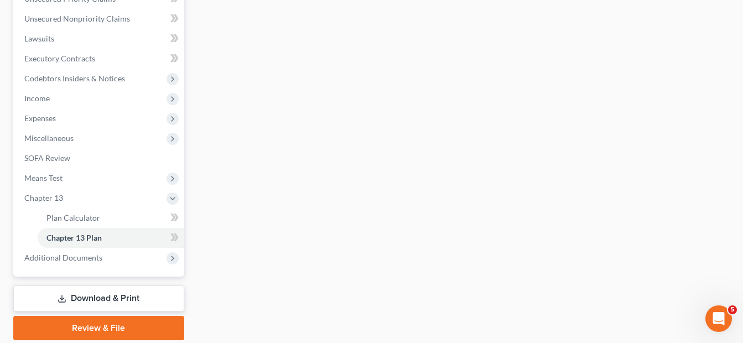
scroll to position [270, 0]
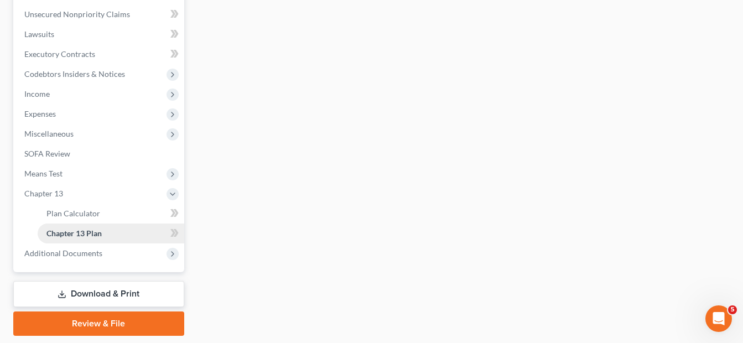
click at [88, 235] on span "Chapter 13 Plan" at bounding box center [73, 232] width 55 height 9
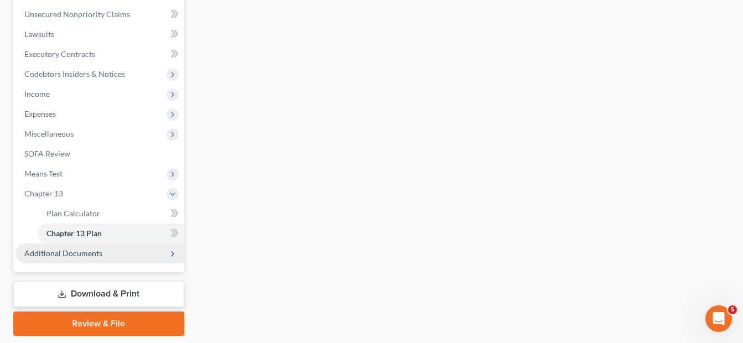
click at [174, 254] on icon at bounding box center [172, 253] width 9 height 9
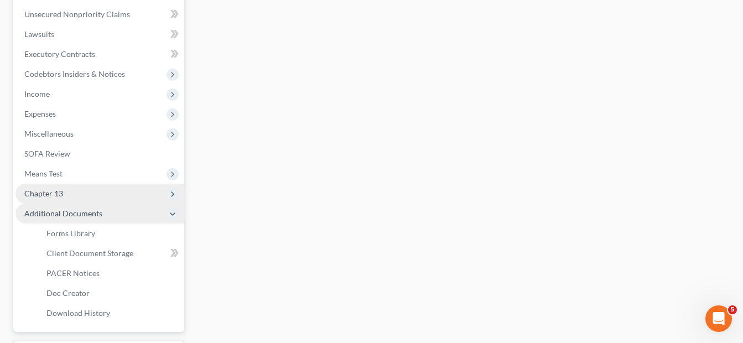
click at [175, 194] on icon at bounding box center [172, 194] width 9 height 9
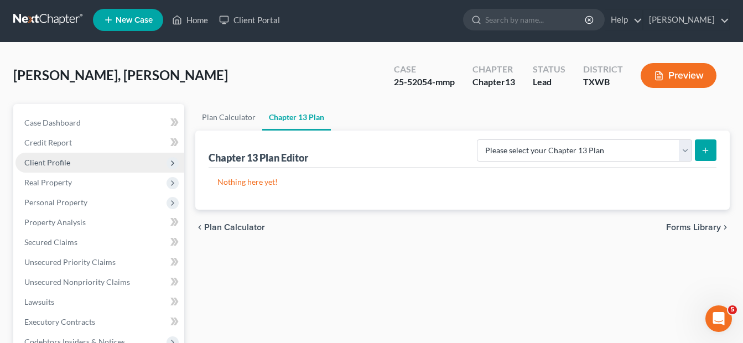
scroll to position [1, 0]
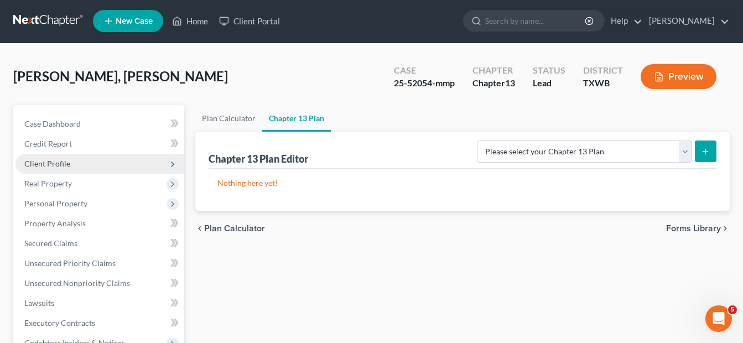
click at [215, 226] on span "Plan Calculator" at bounding box center [234, 228] width 61 height 9
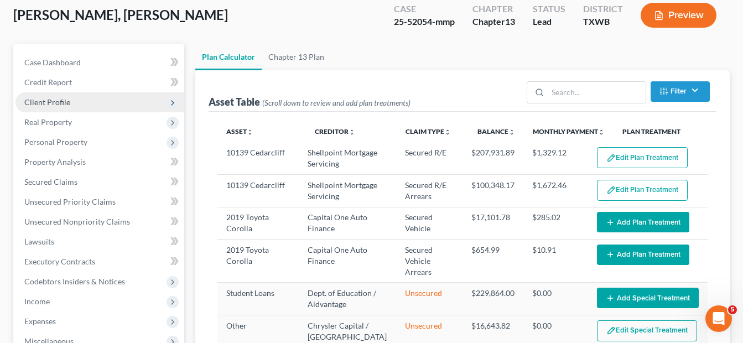
scroll to position [56, 0]
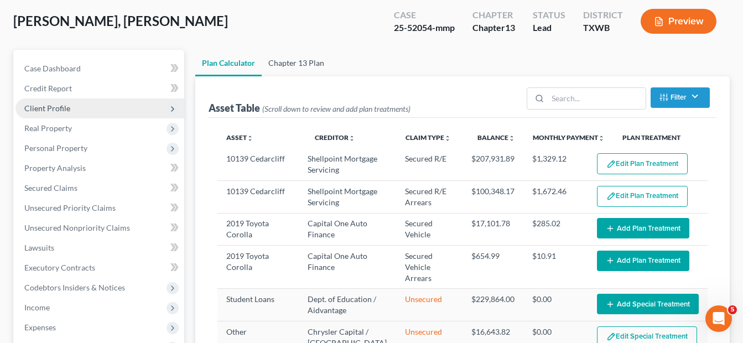
click at [274, 67] on link "Chapter 13 Plan" at bounding box center [296, 63] width 69 height 27
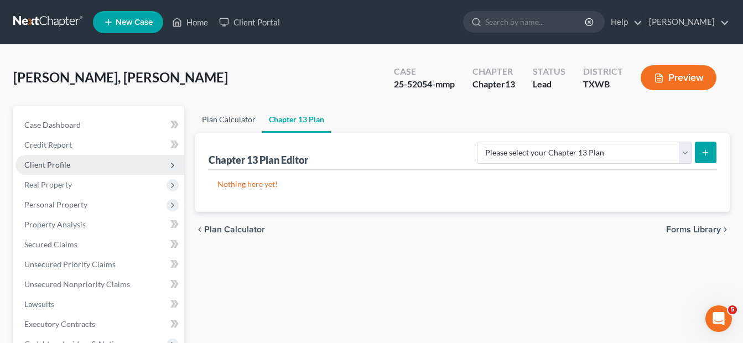
click at [226, 123] on link "Plan Calculator" at bounding box center [228, 119] width 67 height 27
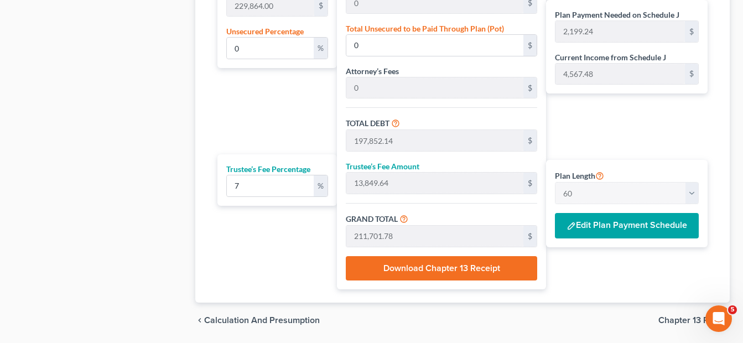
scroll to position [747, 0]
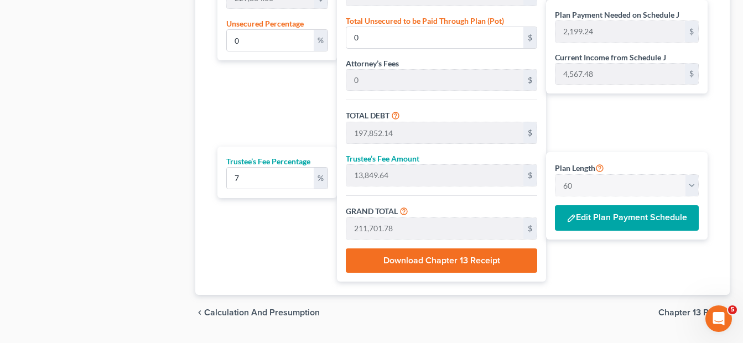
click at [614, 222] on button "Edit Plan Payment Schedule" at bounding box center [627, 217] width 144 height 25
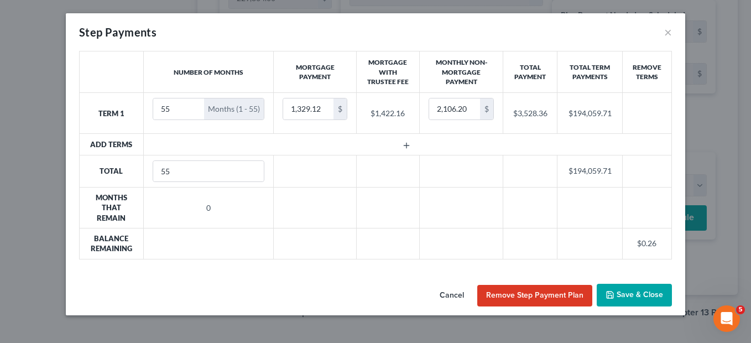
click at [530, 296] on button "Remove Step Payment Plan" at bounding box center [534, 296] width 115 height 22
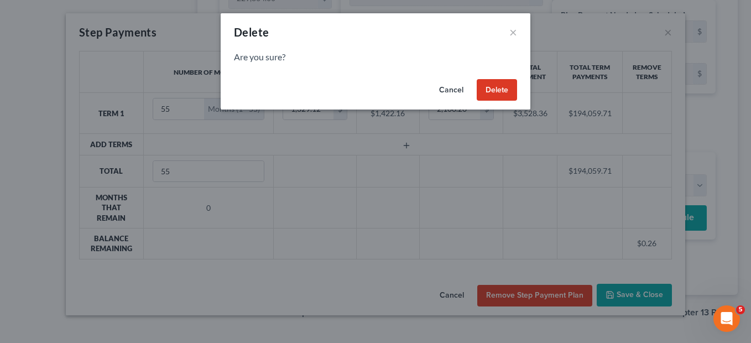
click at [494, 93] on button "Delete" at bounding box center [497, 90] width 40 height 22
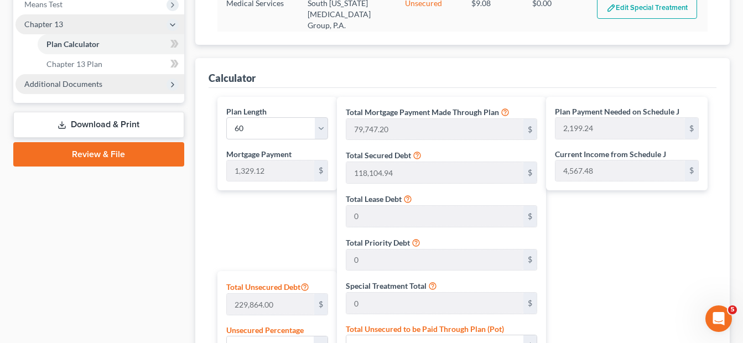
scroll to position [437, 0]
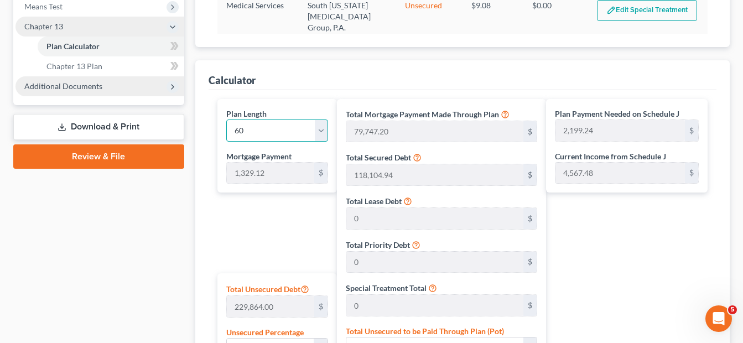
click at [320, 130] on select "1 2 3 4 5 6 7 8 9 10 11 12 13 14 15 16 17 18 19 20 21 22 23 24 25 26 27 28 29 3…" at bounding box center [277, 130] width 102 height 22
click at [226, 119] on select "1 2 3 4 5 6 7 8 9 10 11 12 13 14 15 16 17 18 19 20 21 22 23 24 25 26 27 28 29 3…" at bounding box center [277, 130] width 102 height 22
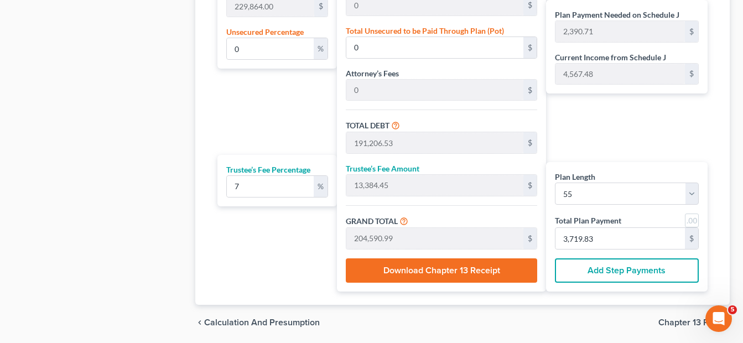
scroll to position [739, 0]
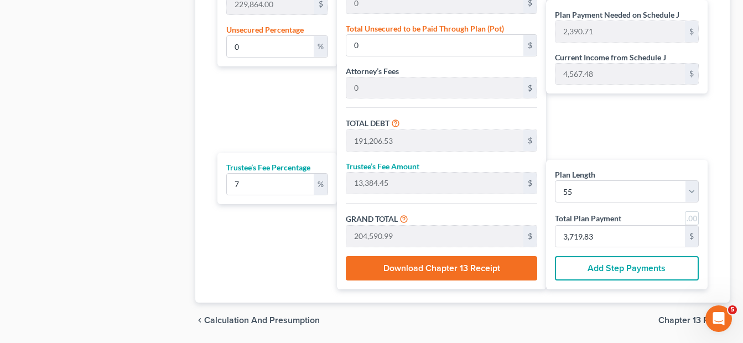
click at [592, 272] on button "Add Step Payments" at bounding box center [627, 268] width 144 height 24
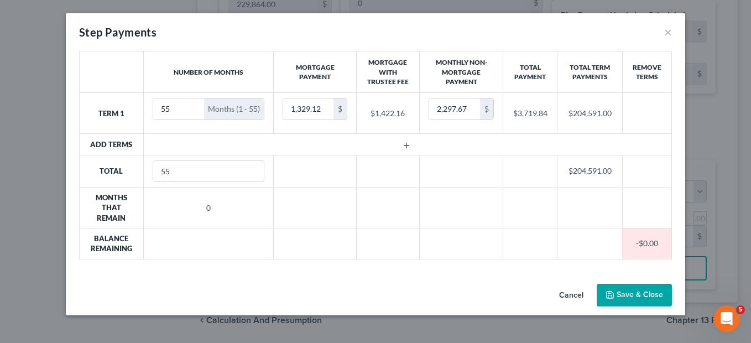
click at [570, 300] on button "Cancel" at bounding box center [571, 296] width 42 height 22
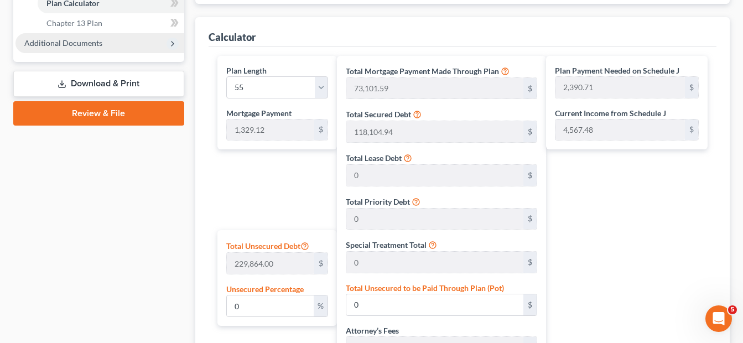
scroll to position [478, 0]
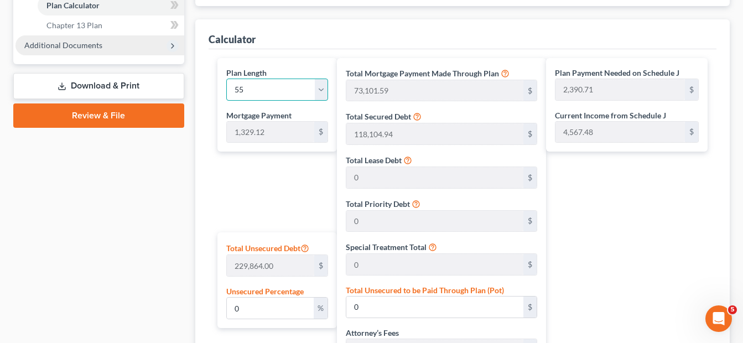
click at [320, 87] on select "1 2 3 4 5 6 7 8 9 10 11 12 13 14 15 16 17 18 19 20 21 22 23 24 25 26 27 28 29 3…" at bounding box center [277, 90] width 102 height 22
click at [226, 79] on select "1 2 3 4 5 6 7 8 9 10 11 12 13 14 15 16 17 18 19 20 21 22 23 24 25 26 27 28 29 3…" at bounding box center [277, 90] width 102 height 22
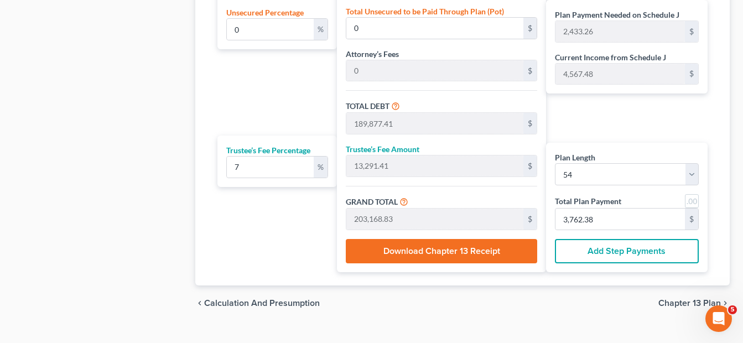
scroll to position [759, 0]
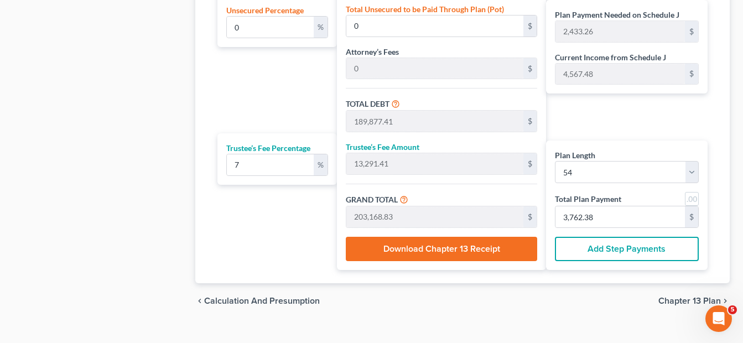
click at [628, 249] on button "Add Step Payments" at bounding box center [627, 249] width 144 height 24
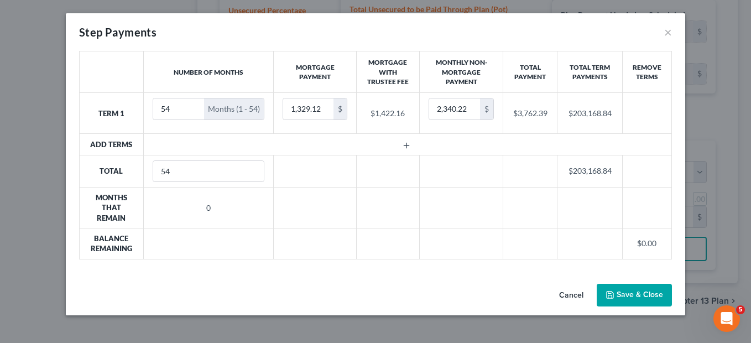
click at [570, 295] on button "Cancel" at bounding box center [571, 296] width 42 height 22
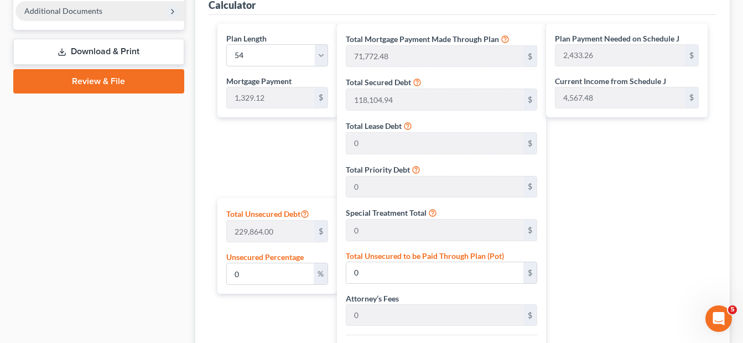
scroll to position [493, 0]
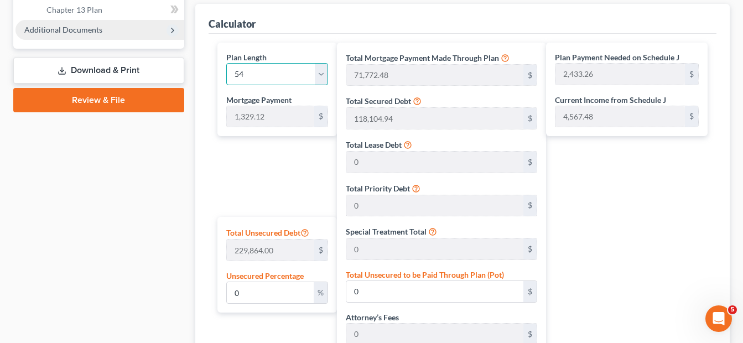
click at [322, 73] on select "1 2 3 4 5 6 7 8 9 10 11 12 13 14 15 16 17 18 19 20 21 22 23 24 25 26 27 28 29 3…" at bounding box center [277, 74] width 102 height 22
click at [226, 63] on select "1 2 3 4 5 6 7 8 9 10 11 12 13 14 15 16 17 18 19 20 21 22 23 24 25 26 27 28 29 3…" at bounding box center [277, 74] width 102 height 22
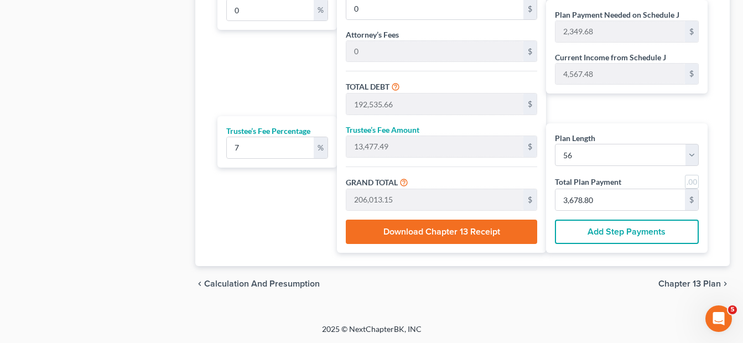
scroll to position [776, 0]
click at [603, 235] on button "Add Step Payments" at bounding box center [627, 231] width 144 height 24
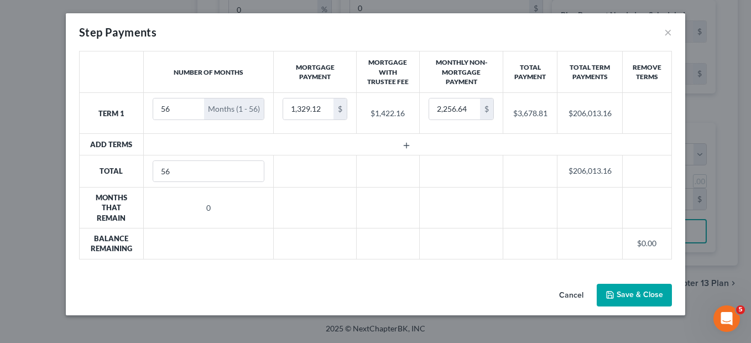
click at [567, 293] on button "Cancel" at bounding box center [571, 296] width 42 height 22
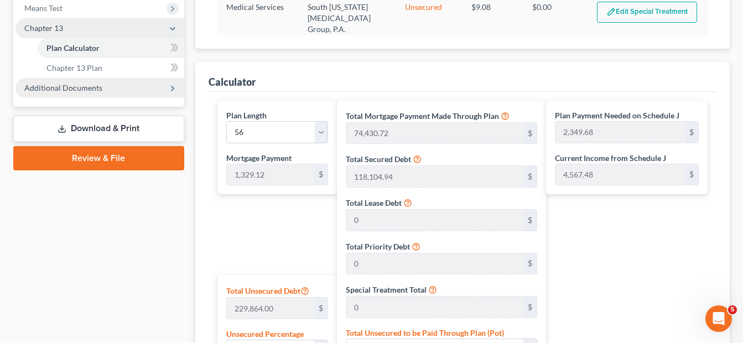
scroll to position [425, 0]
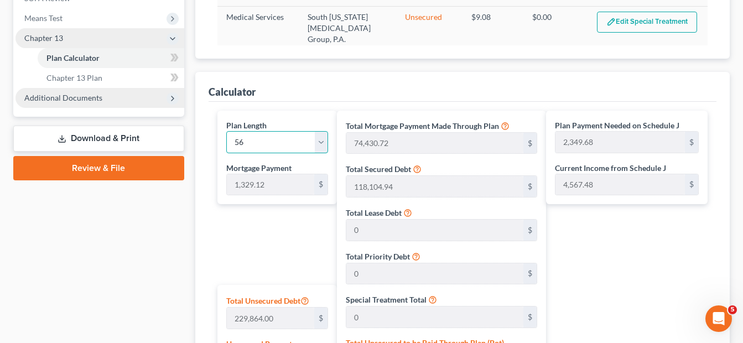
click at [322, 144] on select "1 2 3 4 5 6 7 8 9 10 11 12 13 14 15 16 17 18 19 20 21 22 23 24 25 26 27 28 29 3…" at bounding box center [277, 142] width 102 height 22
click at [226, 131] on select "1 2 3 4 5 6 7 8 9 10 11 12 13 14 15 16 17 18 19 20 21 22 23 24 25 26 27 28 29 3…" at bounding box center [277, 142] width 102 height 22
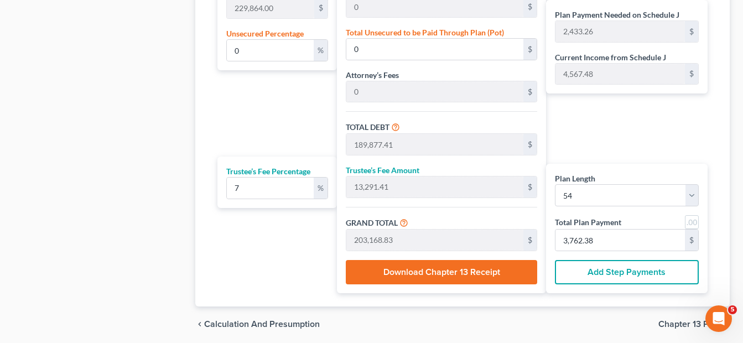
scroll to position [737, 0]
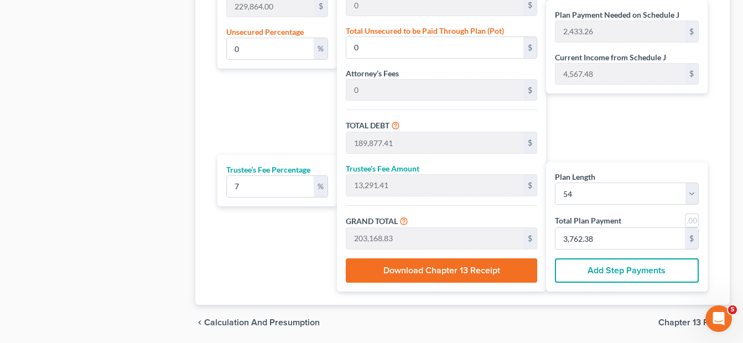
click at [600, 266] on button "Add Step Payments" at bounding box center [627, 270] width 144 height 24
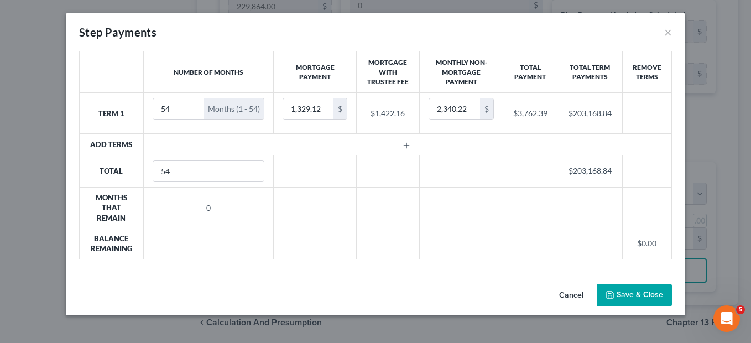
click at [621, 292] on button "Save & Close" at bounding box center [634, 295] width 75 height 23
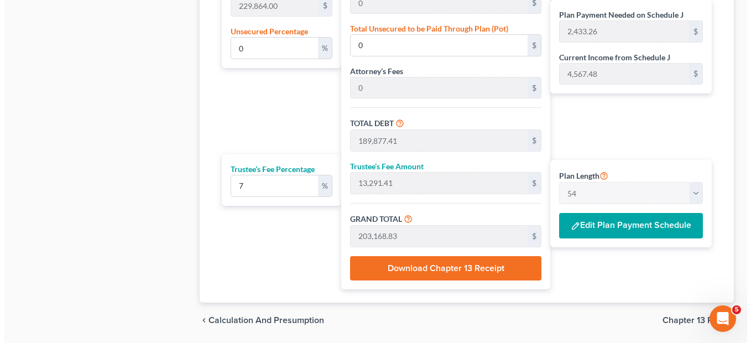
scroll to position [776, 0]
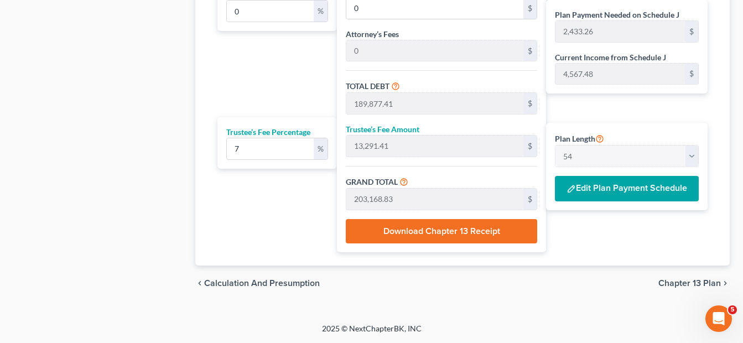
click at [405, 231] on button "Download Chapter 13 Receipt" at bounding box center [441, 231] width 191 height 24
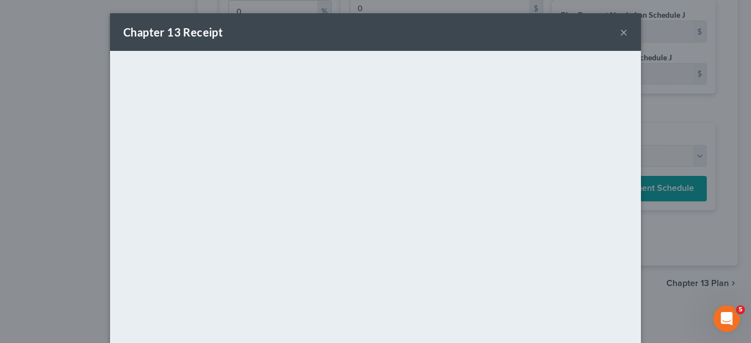
click at [732, 123] on div "Chapter 13 Receipt × <object ng-attr-data='[URL][DOMAIN_NAME]' type='applicatio…" at bounding box center [375, 171] width 751 height 343
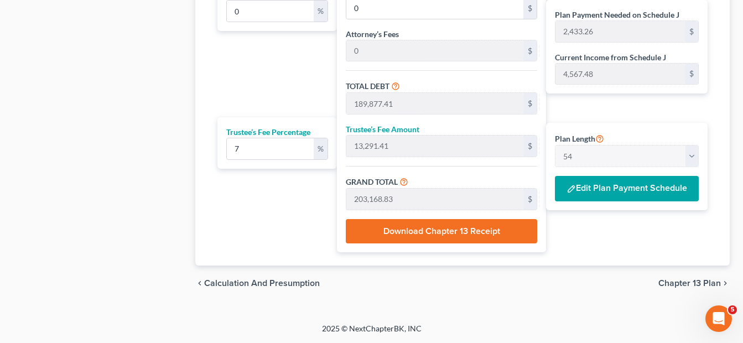
click at [587, 193] on button "Edit Plan Payment Schedule" at bounding box center [627, 188] width 144 height 25
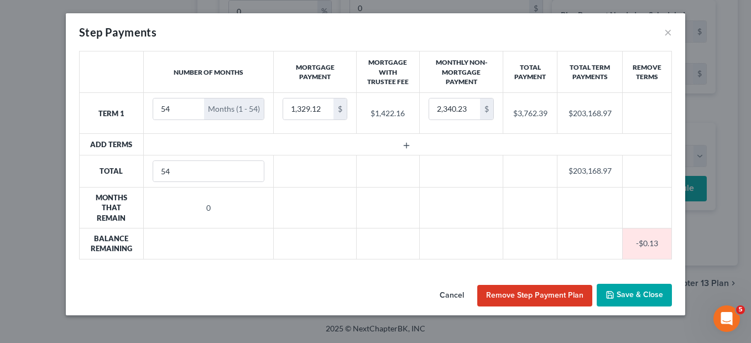
scroll to position [737, 0]
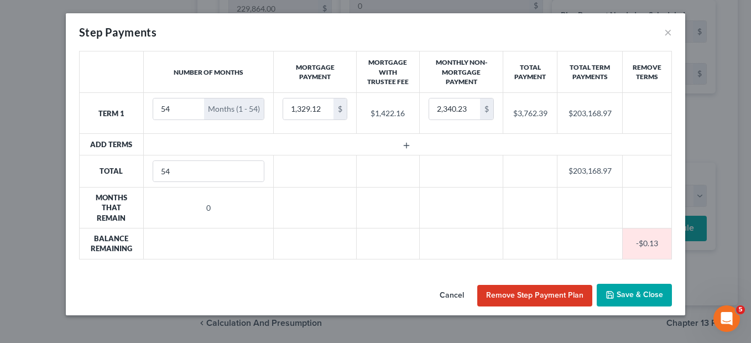
click at [639, 291] on button "Save & Close" at bounding box center [634, 295] width 75 height 23
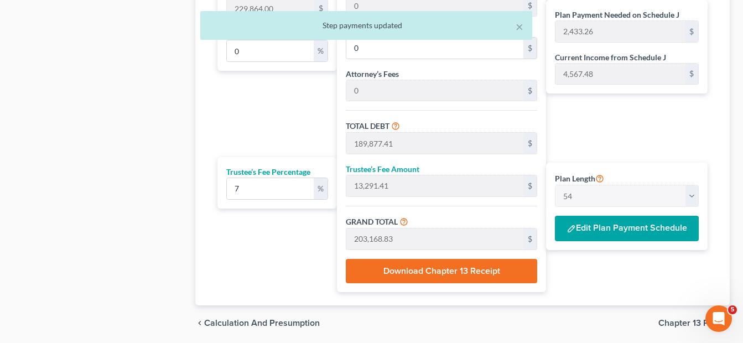
click at [438, 274] on button "Download Chapter 13 Receipt" at bounding box center [441, 271] width 191 height 24
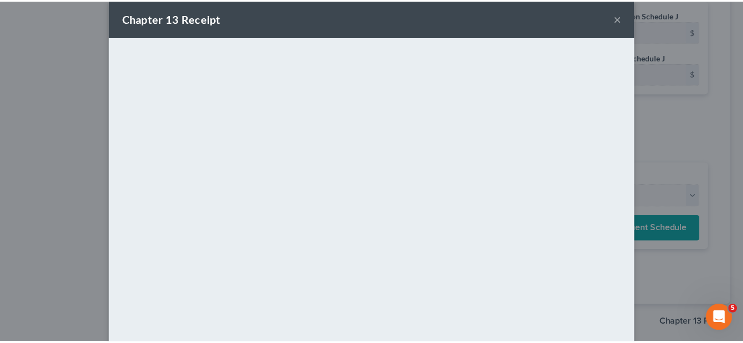
scroll to position [0, 0]
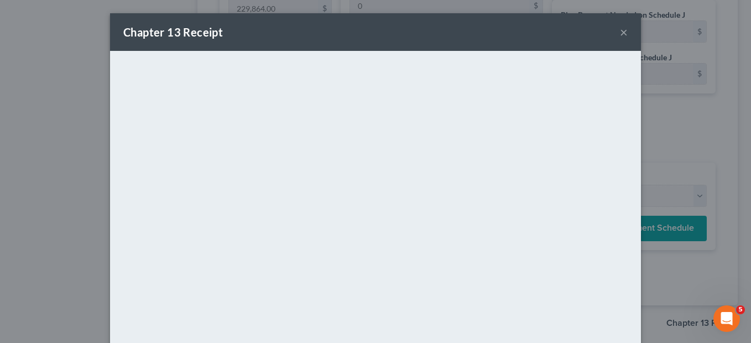
click at [733, 33] on div "Chapter 13 Receipt × <object ng-attr-data='[URL][DOMAIN_NAME]' type='applicatio…" at bounding box center [375, 171] width 751 height 343
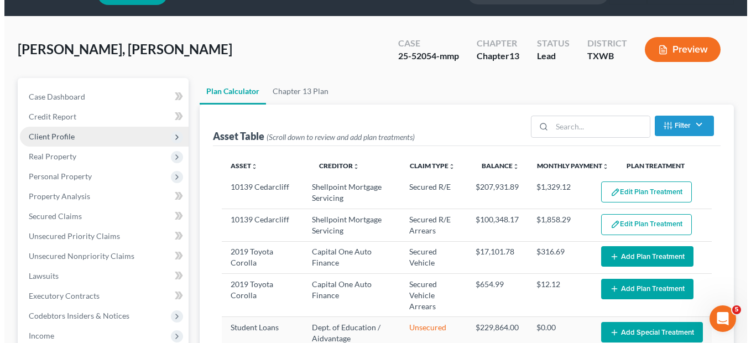
scroll to position [33, 0]
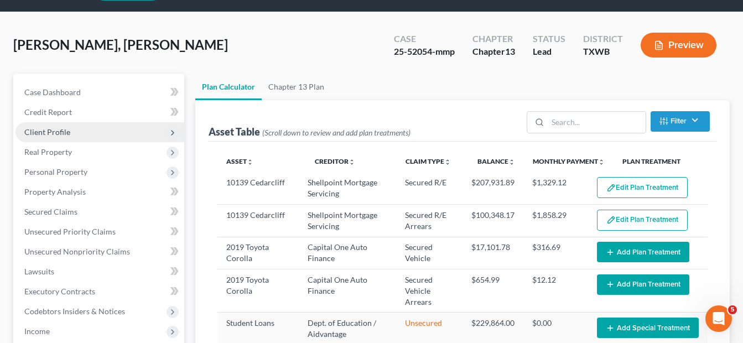
click at [667, 52] on button "Preview" at bounding box center [678, 45] width 76 height 25
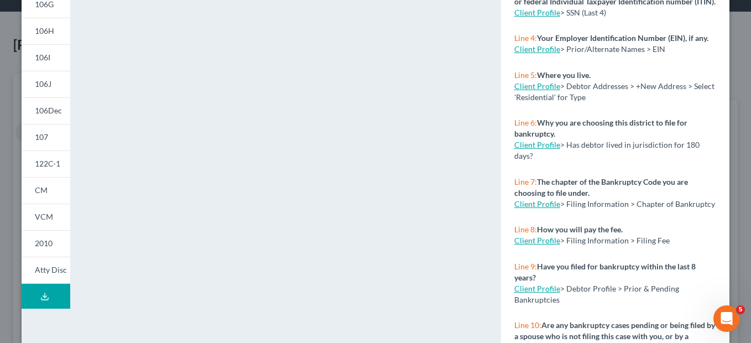
scroll to position [237, 0]
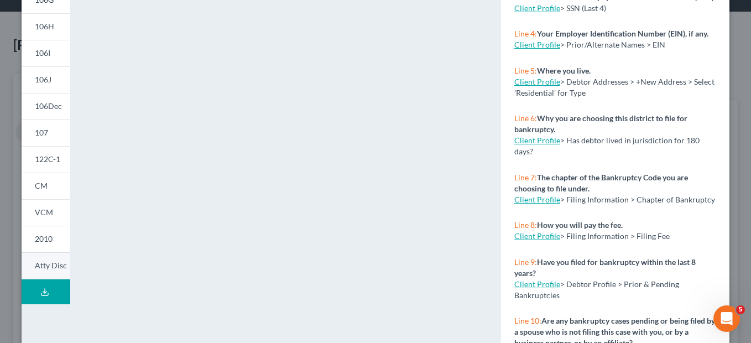
click at [36, 267] on span "Atty Disc" at bounding box center [51, 264] width 32 height 9
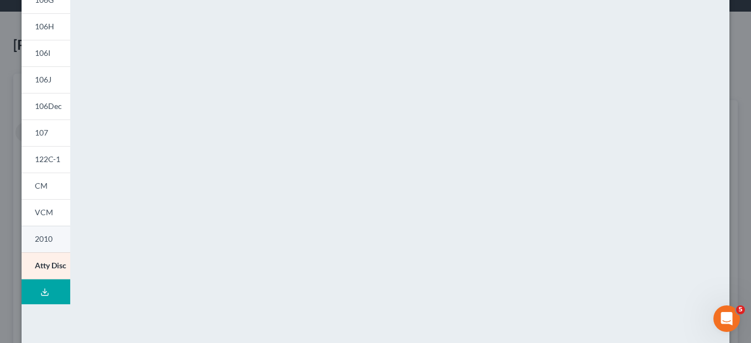
click at [44, 236] on span "2010" at bounding box center [44, 238] width 18 height 9
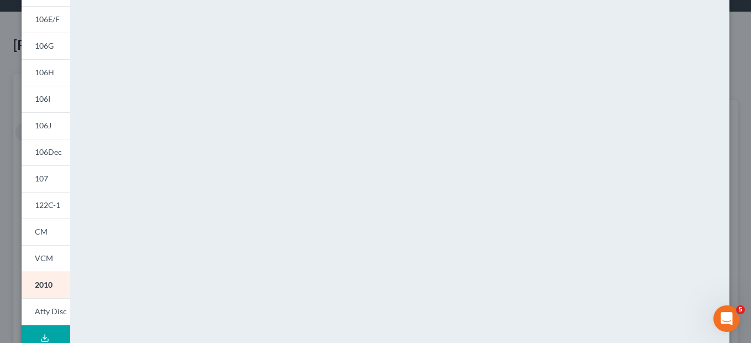
scroll to position [192, 0]
click at [40, 257] on span "VCM" at bounding box center [44, 256] width 18 height 9
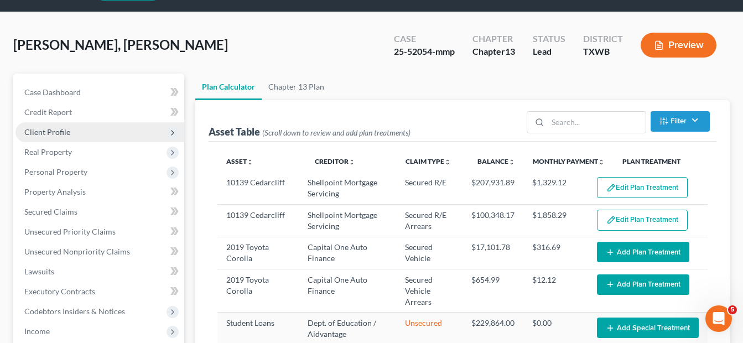
click at [671, 48] on button "Preview" at bounding box center [678, 45] width 76 height 25
drag, startPoint x: 744, startPoint y: 143, endPoint x: 753, endPoint y: 191, distance: 48.9
click at [680, 58] on div "Preview" at bounding box center [680, 46] width 98 height 33
click at [678, 48] on button "Preview" at bounding box center [678, 45] width 76 height 25
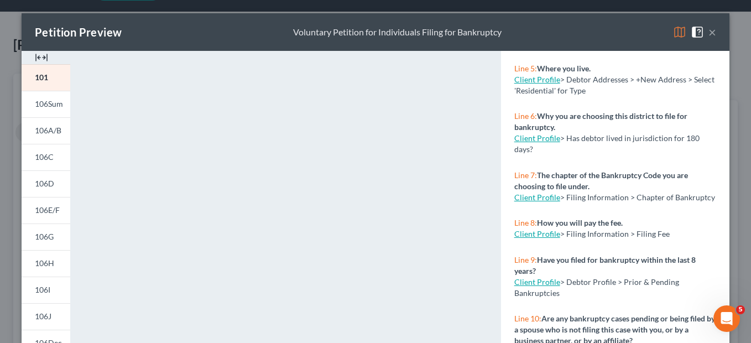
scroll to position [240, 0]
click at [40, 239] on span "106G" at bounding box center [44, 236] width 19 height 9
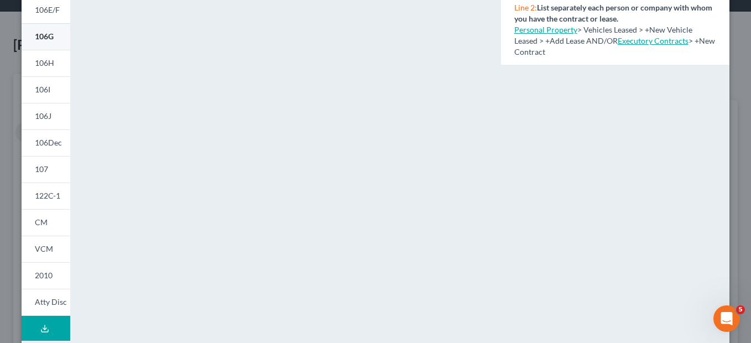
scroll to position [221, 0]
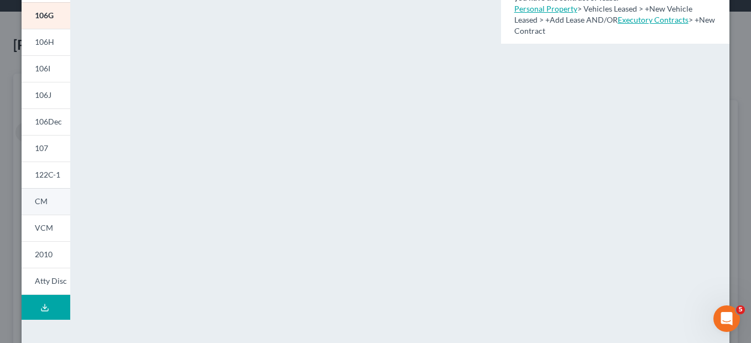
click at [39, 204] on span "CM" at bounding box center [41, 200] width 13 height 9
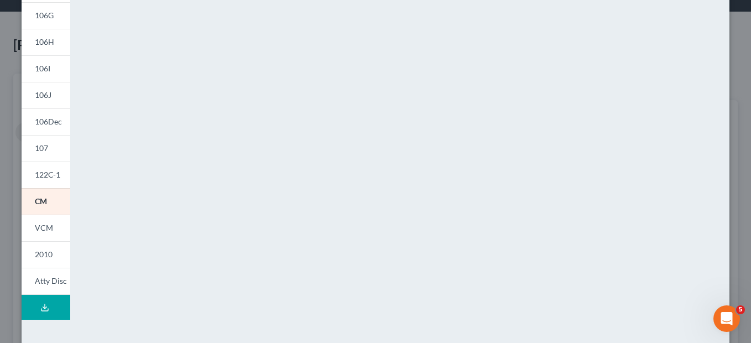
scroll to position [228, 0]
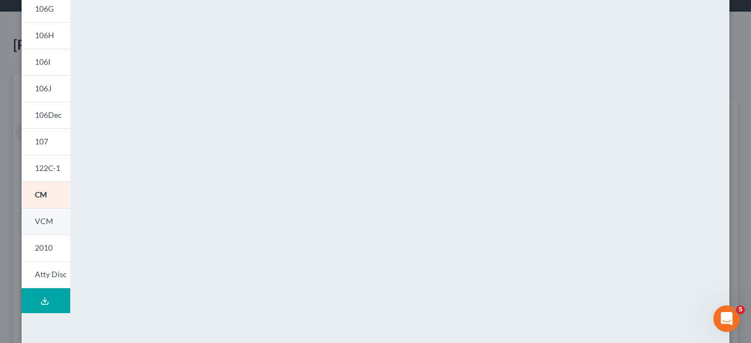
click at [38, 227] on link "VCM" at bounding box center [46, 221] width 49 height 27
click at [40, 169] on span "122C-1" at bounding box center [47, 167] width 25 height 9
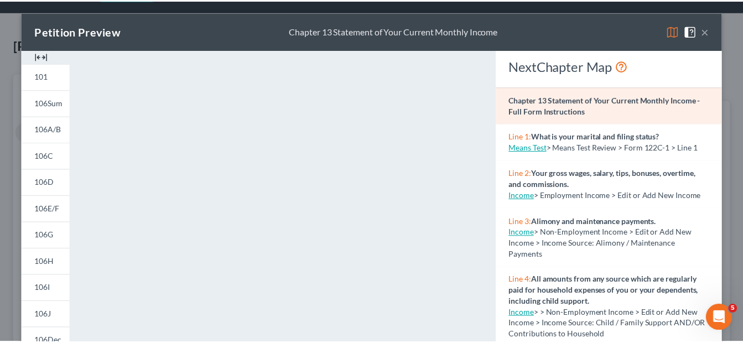
scroll to position [0, 0]
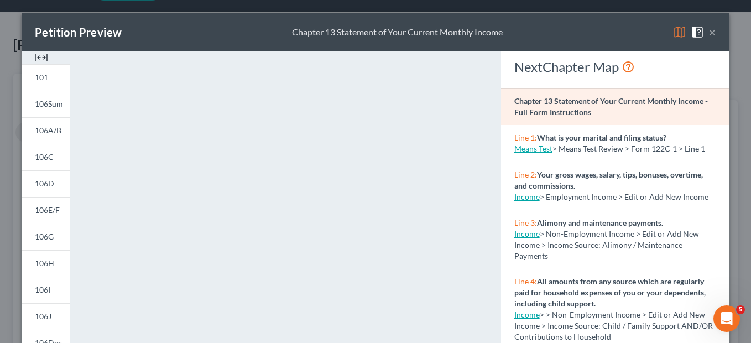
click at [708, 33] on button "×" at bounding box center [712, 31] width 8 height 13
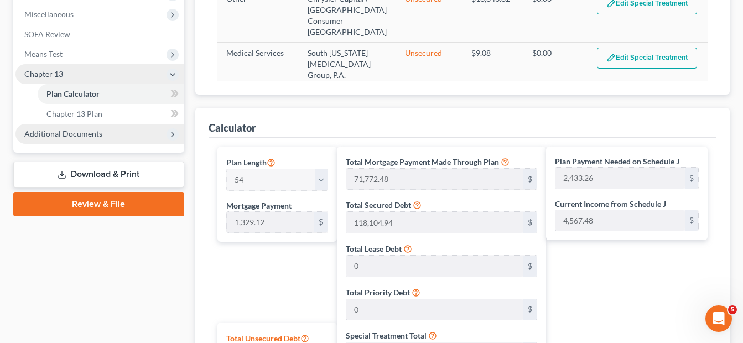
scroll to position [391, 0]
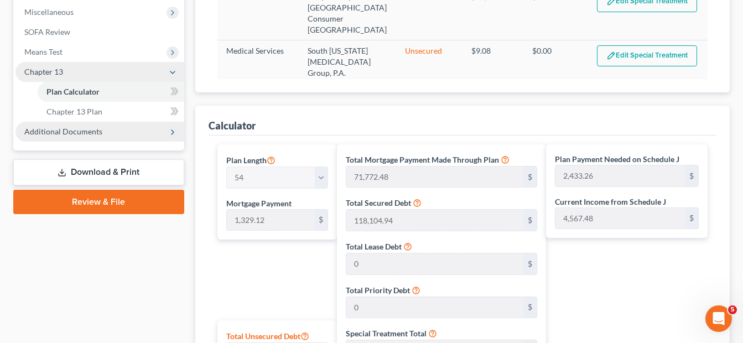
click at [98, 202] on link "Review & File" at bounding box center [98, 202] width 171 height 24
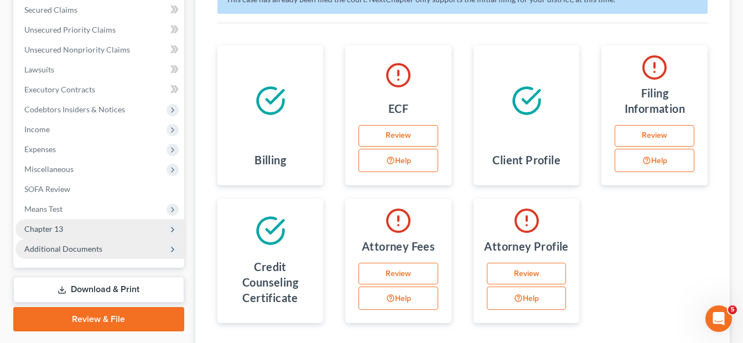
scroll to position [247, 0]
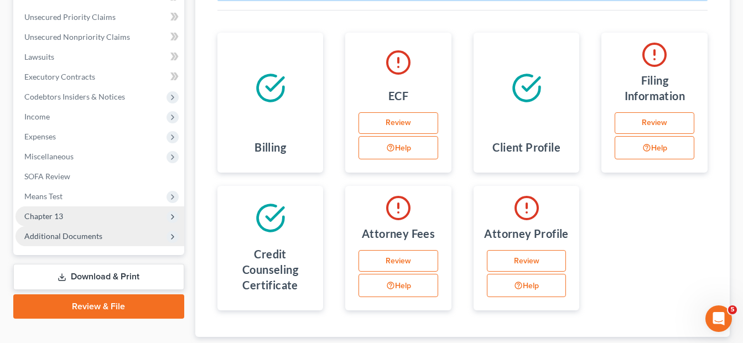
click at [398, 121] on link "Review" at bounding box center [398, 123] width 80 height 22
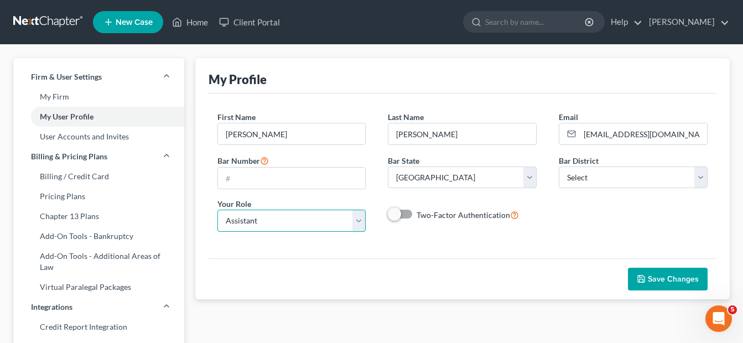
click at [359, 222] on select "Select Attorney Paralegal Assistant" at bounding box center [291, 221] width 149 height 22
click at [217, 210] on select "Select Attorney Paralegal Assistant" at bounding box center [291, 221] width 149 height 22
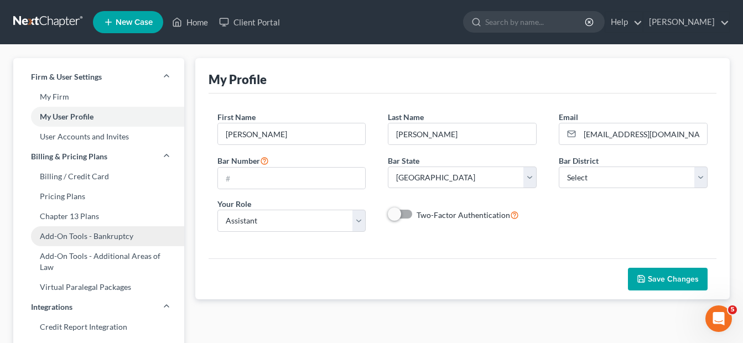
click at [87, 234] on link "Add-On Tools - Bankruptcy" at bounding box center [98, 236] width 171 height 20
click at [201, 23] on link "Home" at bounding box center [189, 22] width 47 height 20
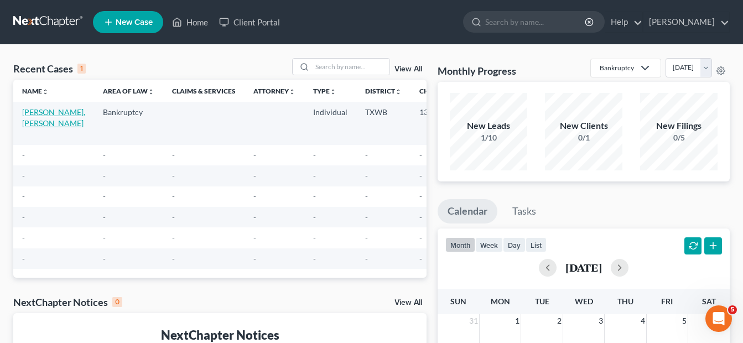
click at [29, 113] on link "[PERSON_NAME], [PERSON_NAME]" at bounding box center [53, 117] width 63 height 20
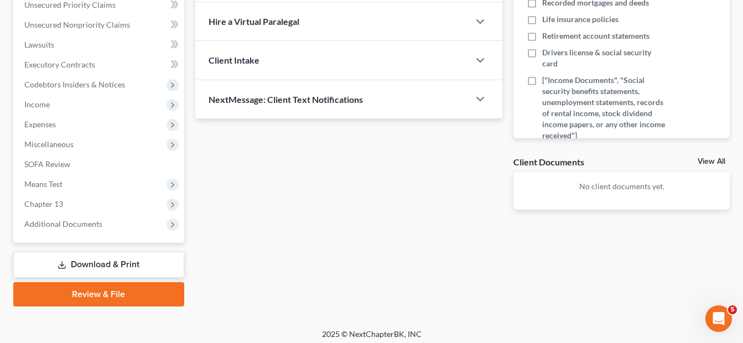
scroll to position [265, 0]
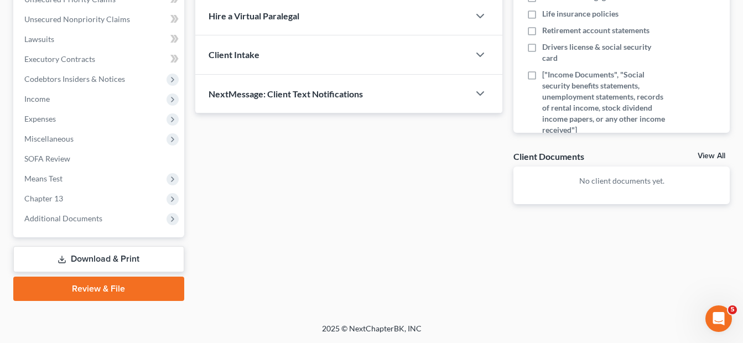
click at [127, 286] on link "Review & File" at bounding box center [98, 288] width 171 height 24
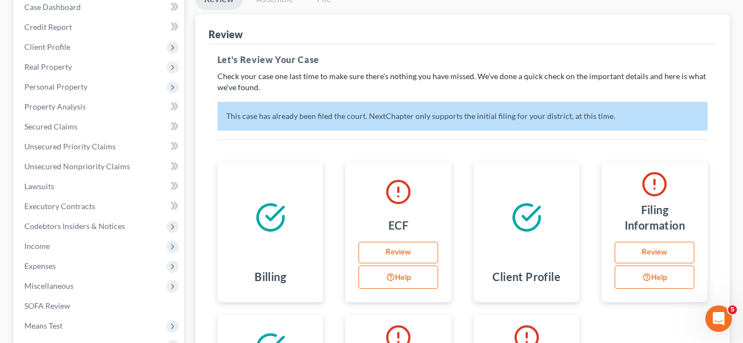
scroll to position [141, 0]
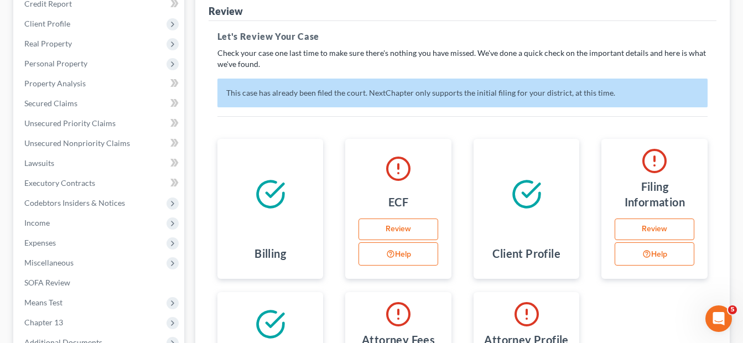
click at [662, 230] on link "Review" at bounding box center [654, 229] width 80 height 22
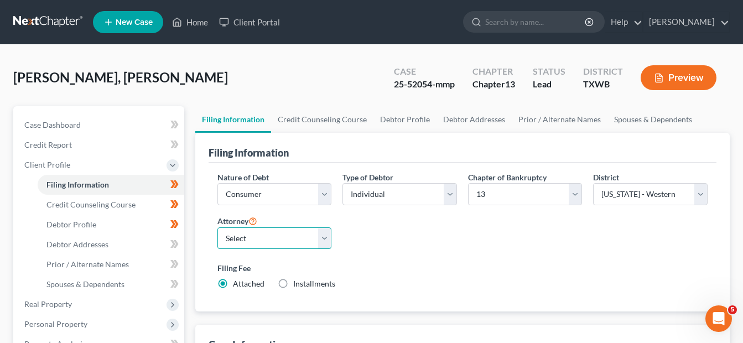
click at [325, 242] on select "Select" at bounding box center [274, 238] width 114 height 22
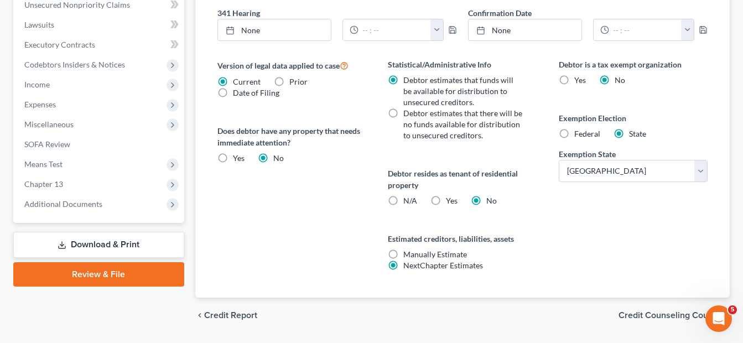
scroll to position [417, 0]
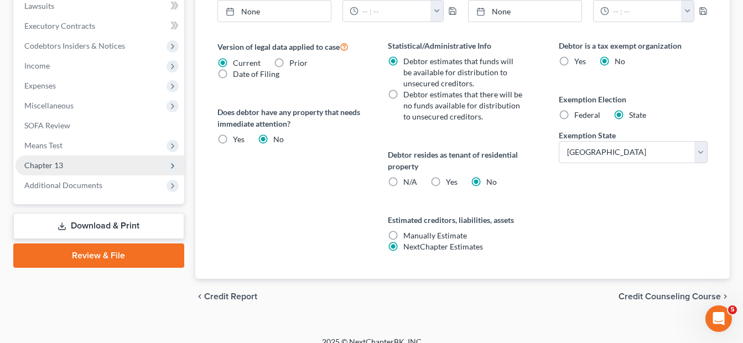
click at [51, 166] on span "Chapter 13" at bounding box center [43, 164] width 39 height 9
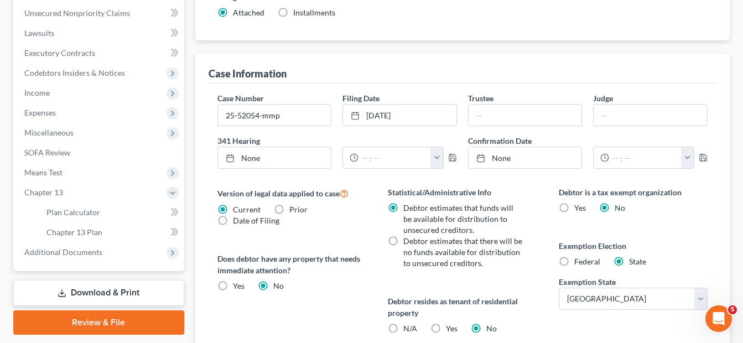
scroll to position [272, 0]
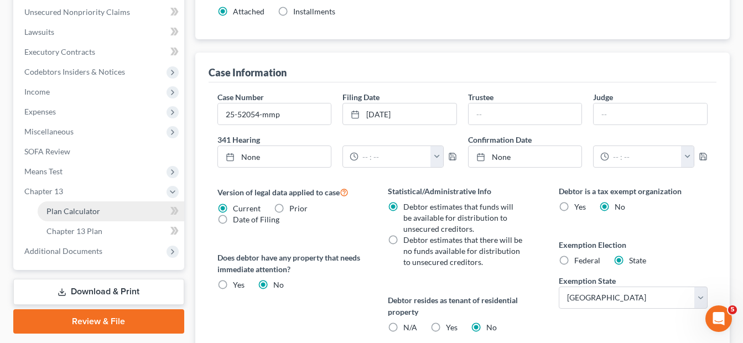
click at [85, 213] on span "Plan Calculator" at bounding box center [73, 210] width 54 height 9
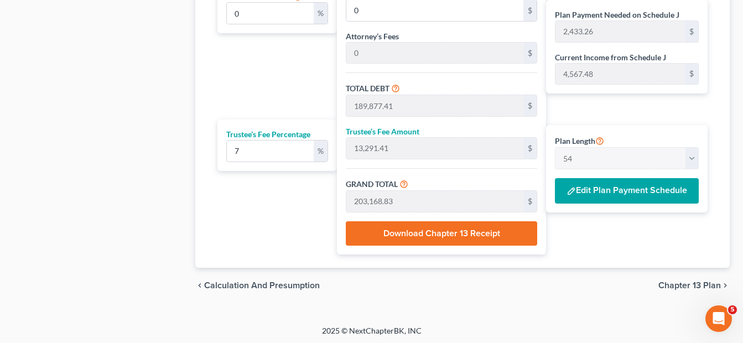
scroll to position [776, 0]
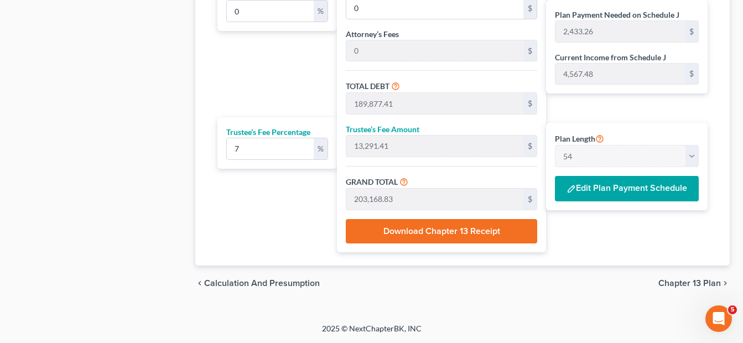
click at [695, 284] on span "Chapter 13 Plan" at bounding box center [689, 283] width 62 height 9
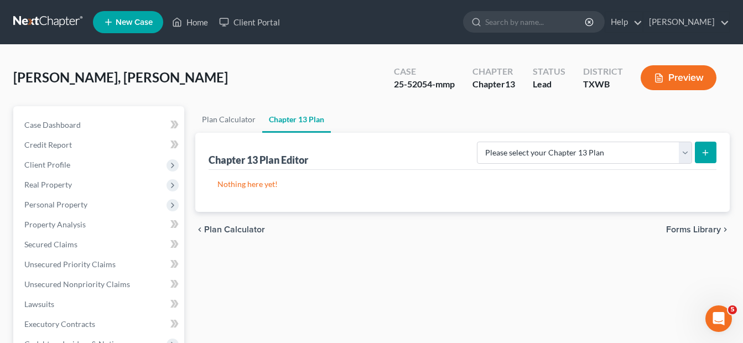
click at [704, 154] on icon "submit" at bounding box center [705, 152] width 9 height 9
click at [688, 150] on select "Please select your Chapter 13 Plan National Form Plan - Official Form 113 [US_S…" at bounding box center [584, 153] width 215 height 22
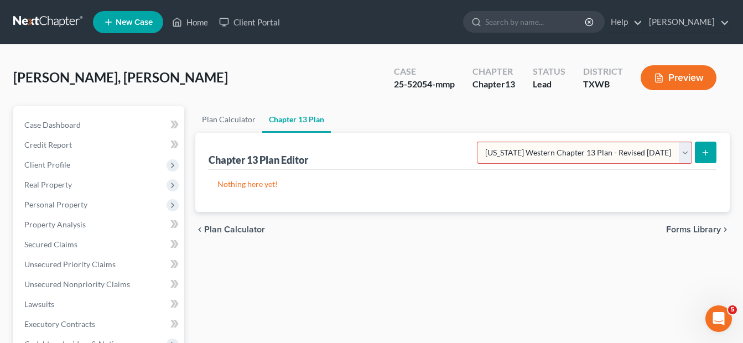
click at [480, 142] on select "Please select your Chapter 13 Plan National Form Plan - Official Form 113 [US_S…" at bounding box center [584, 153] width 215 height 22
click at [685, 231] on span "Forms Library" at bounding box center [693, 229] width 55 height 9
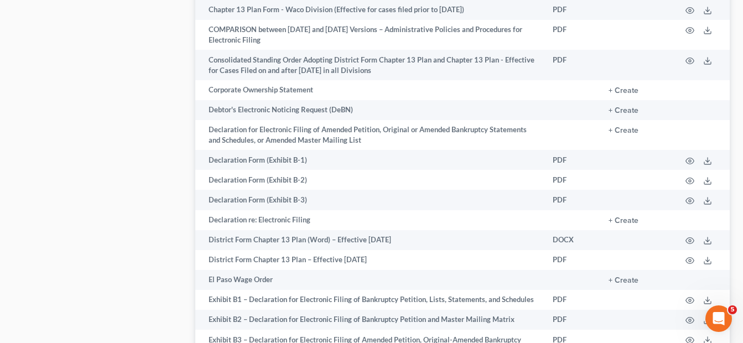
scroll to position [678, 0]
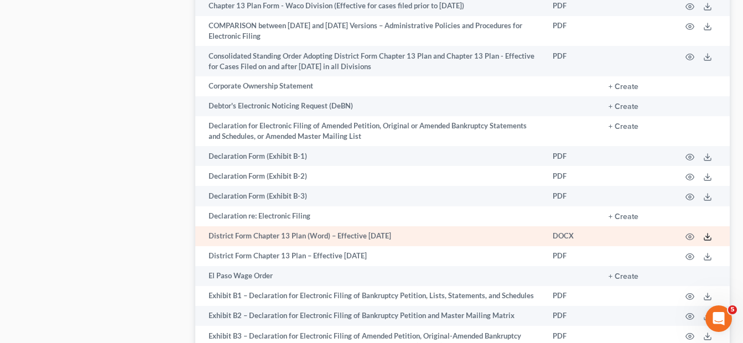
click at [707, 240] on icon at bounding box center [707, 239] width 7 height 2
click at [690, 241] on icon "button" at bounding box center [689, 236] width 9 height 9
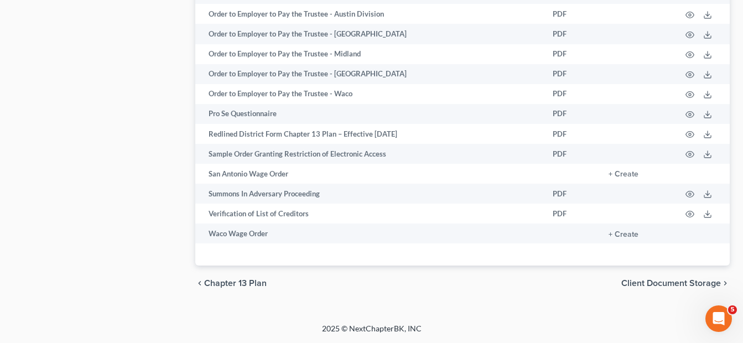
scroll to position [1751, 0]
click at [212, 285] on span "Chapter 13 Plan" at bounding box center [235, 283] width 62 height 9
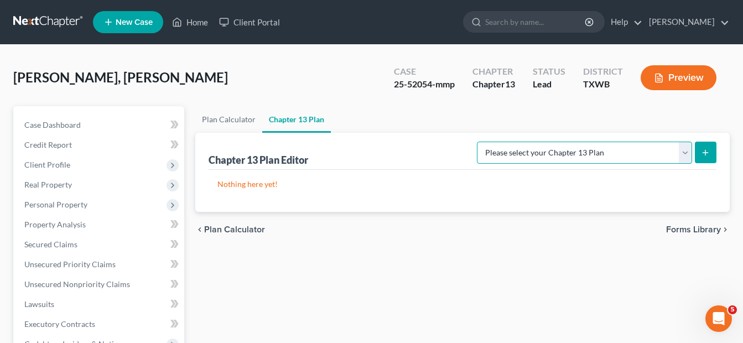
click at [682, 156] on select "Please select your Chapter 13 Plan National Form Plan - Official Form 113 [US_S…" at bounding box center [584, 153] width 215 height 22
click at [480, 142] on select "Please select your Chapter 13 Plan National Form Plan - Official Form 113 [US_S…" at bounding box center [584, 153] width 215 height 22
click at [703, 151] on icon "submit" at bounding box center [705, 152] width 9 height 9
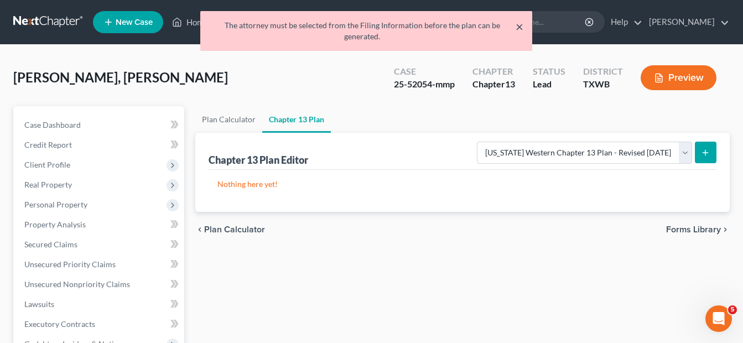
click at [519, 25] on button "×" at bounding box center [519, 26] width 8 height 13
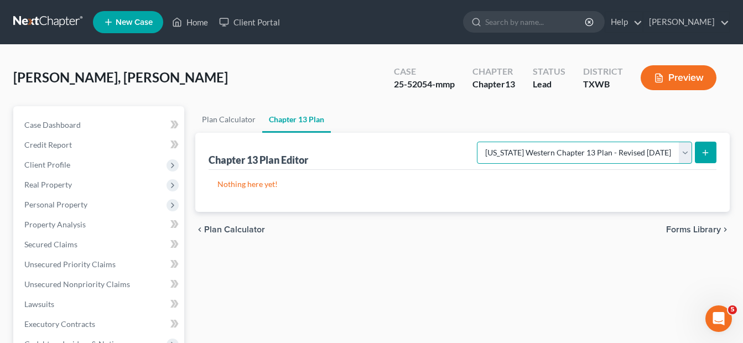
drag, startPoint x: 672, startPoint y: 152, endPoint x: 555, endPoint y: 157, distance: 117.9
click at [555, 157] on select "Please select your Chapter 13 Plan National Form Plan - Official Form 113 [US_S…" at bounding box center [584, 153] width 215 height 22
click at [480, 142] on select "Please select your Chapter 13 Plan National Form Plan - Official Form 113 [US_S…" at bounding box center [584, 153] width 215 height 22
click at [683, 230] on span "Forms Library" at bounding box center [693, 229] width 55 height 9
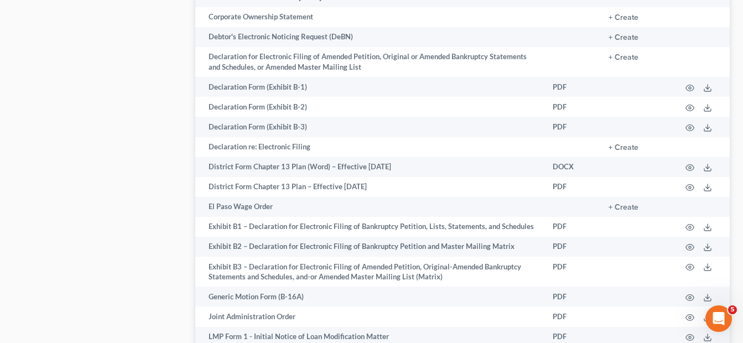
scroll to position [759, 0]
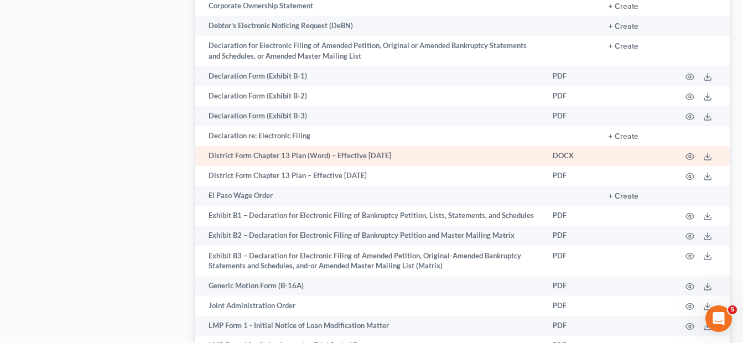
drag, startPoint x: 425, startPoint y: 171, endPoint x: 210, endPoint y: 176, distance: 215.7
click at [210, 166] on td "District Form Chapter 13 Plan (Word) – Effective [DATE]" at bounding box center [369, 156] width 348 height 20
copy td "District Form Chapter 13 Plan (Word) – Effective [DATE]"
